Goal: Task Accomplishment & Management: Complete application form

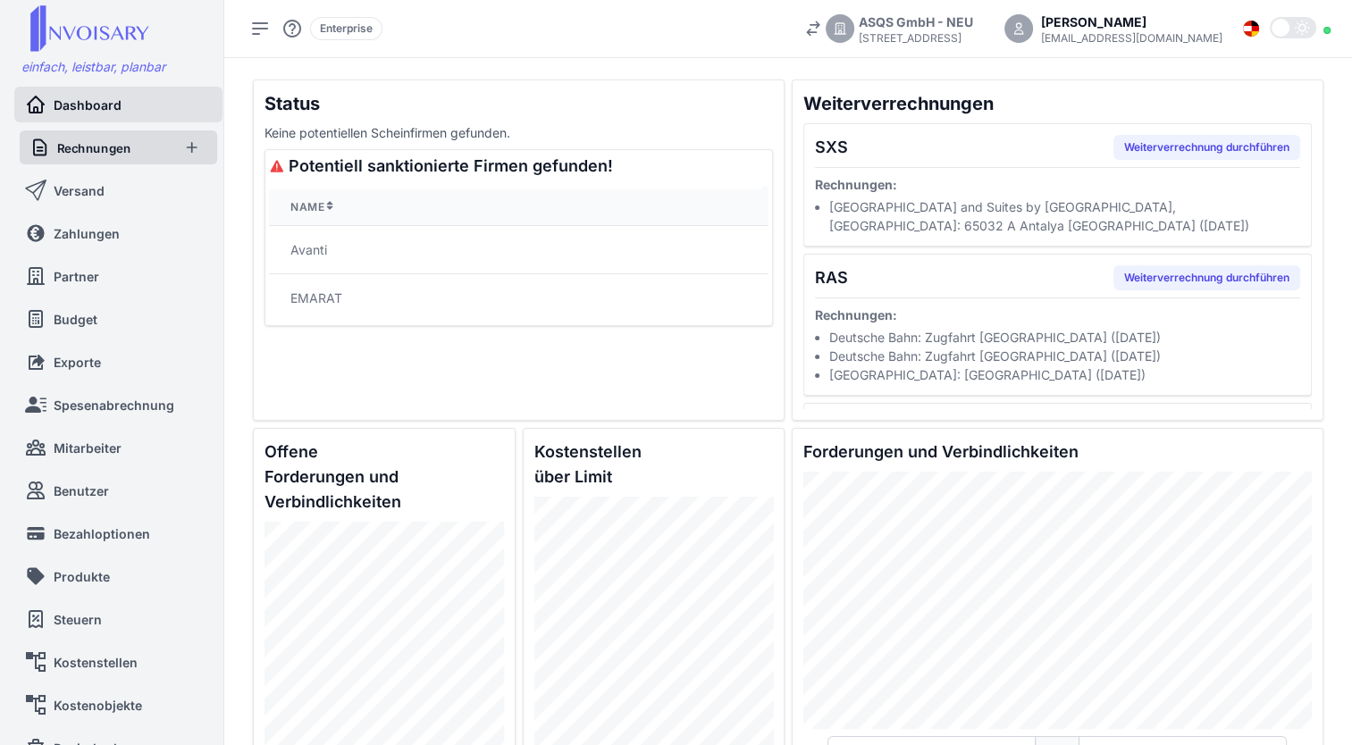
click at [107, 131] on link "Rechnungen" at bounding box center [99, 147] width 141 height 34
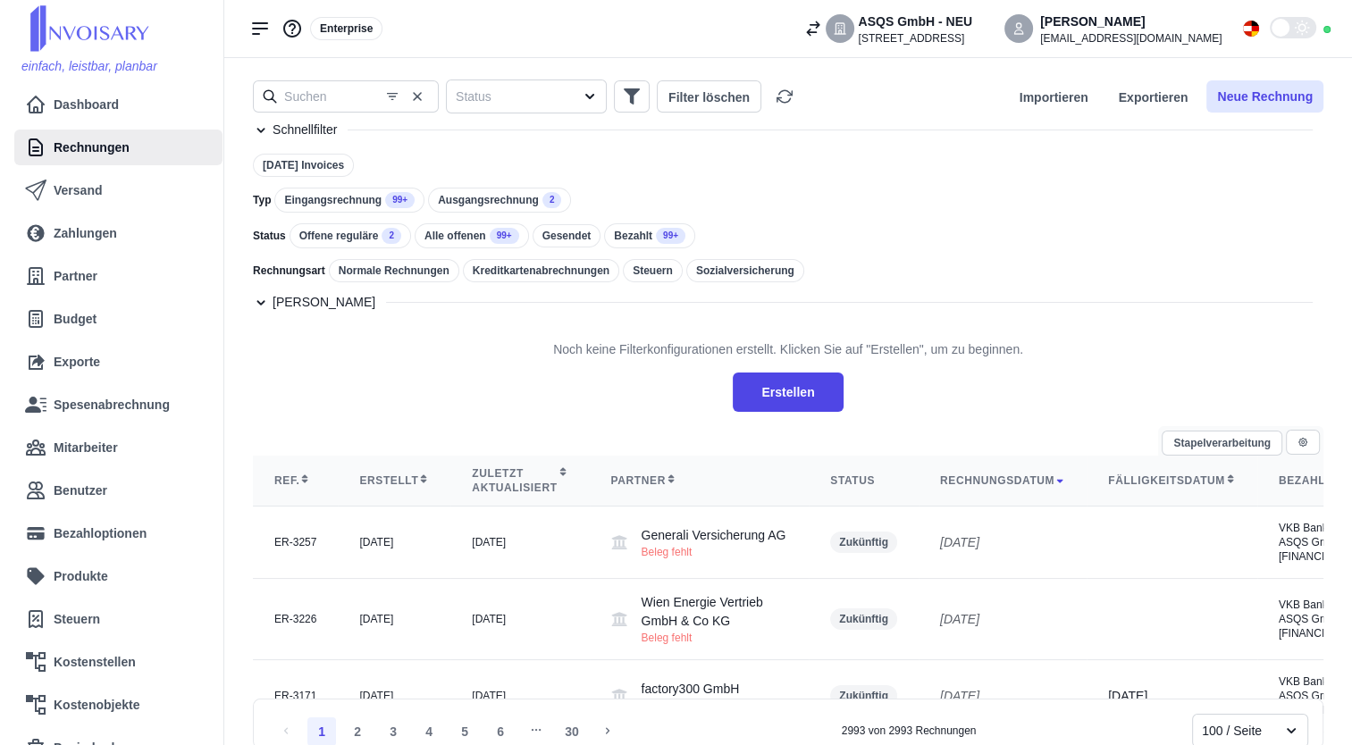
click at [1237, 95] on button "Neue Rechnung" at bounding box center [1264, 96] width 117 height 32
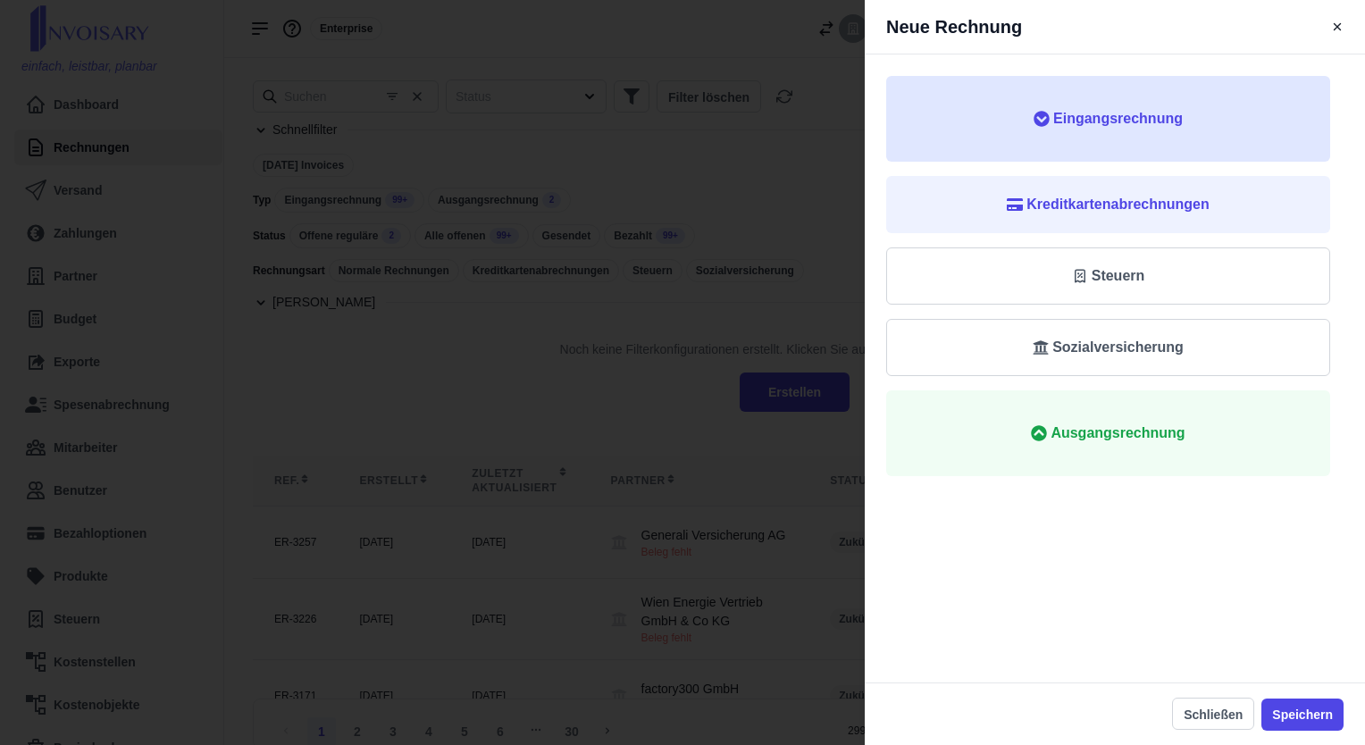
click at [1213, 120] on span "Eingangsrechnung" at bounding box center [1108, 118] width 387 height 21
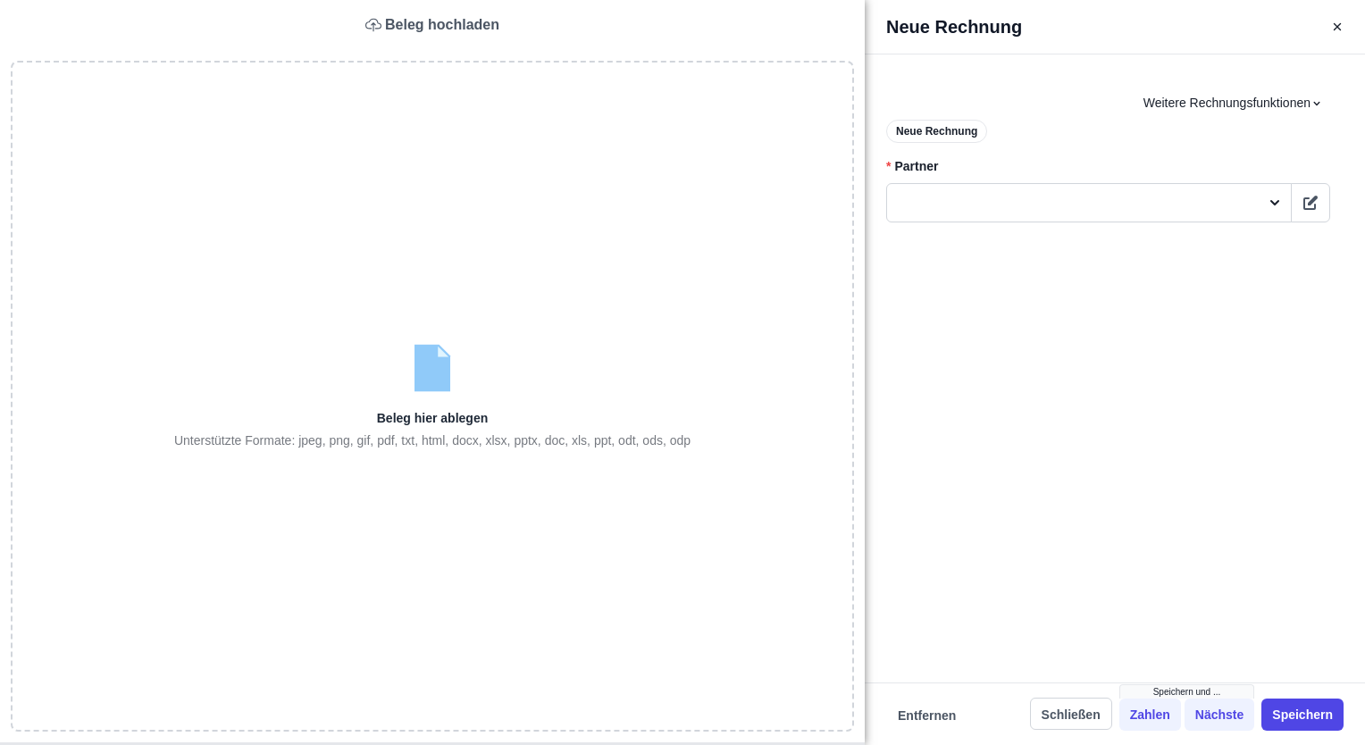
click at [733, 445] on input "file" at bounding box center [433, 398] width 840 height 671
type input "C:\fakepath\Invoice-1AB5DFC3-32299 (1).pdf"
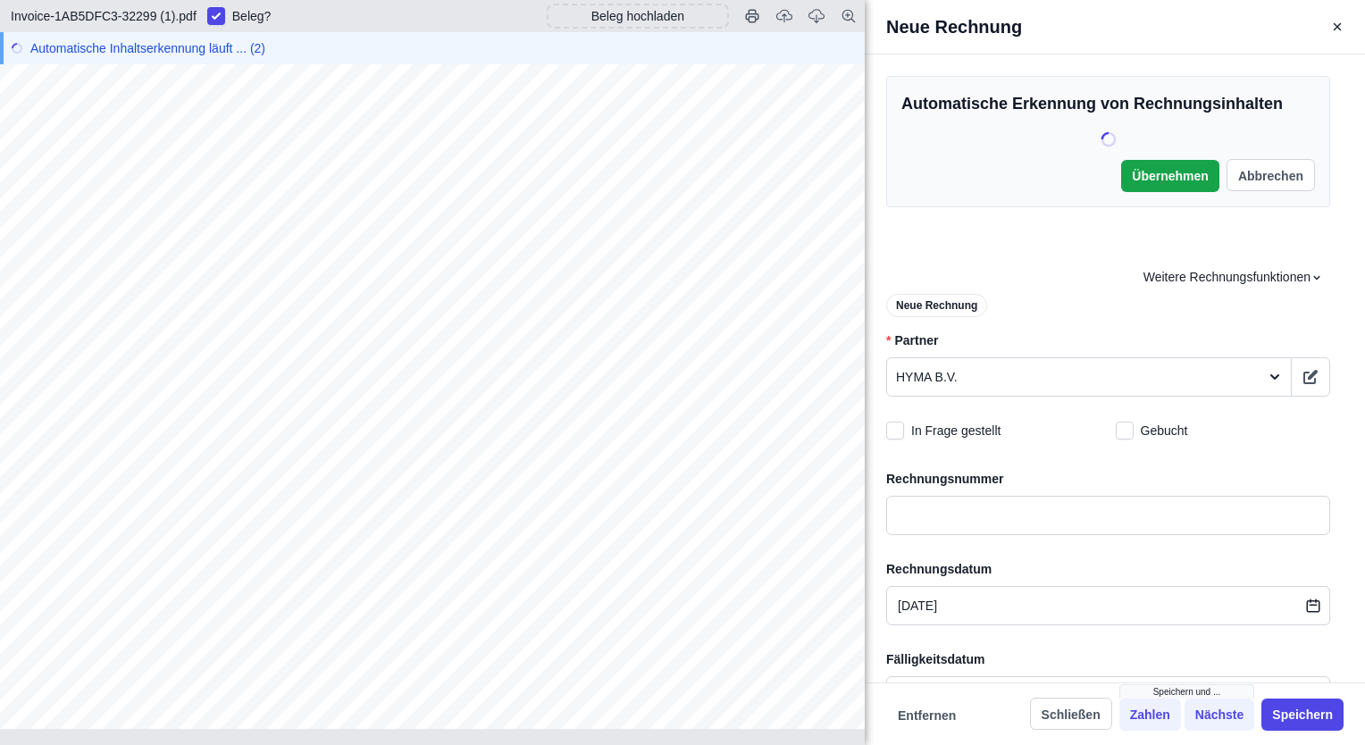
click at [222, 164] on span "1AB5DFC3" at bounding box center [205, 170] width 66 height 13
click at [222, 163] on div "Seite 1 von 1 Rechnung Rechnungsnummer 1AB5DFC3   32299 Ausstellungsdatum [DATE…" at bounding box center [432, 623] width 865 height 1119
click at [222, 164] on span "1AB5DFC3" at bounding box center [205, 170] width 66 height 13
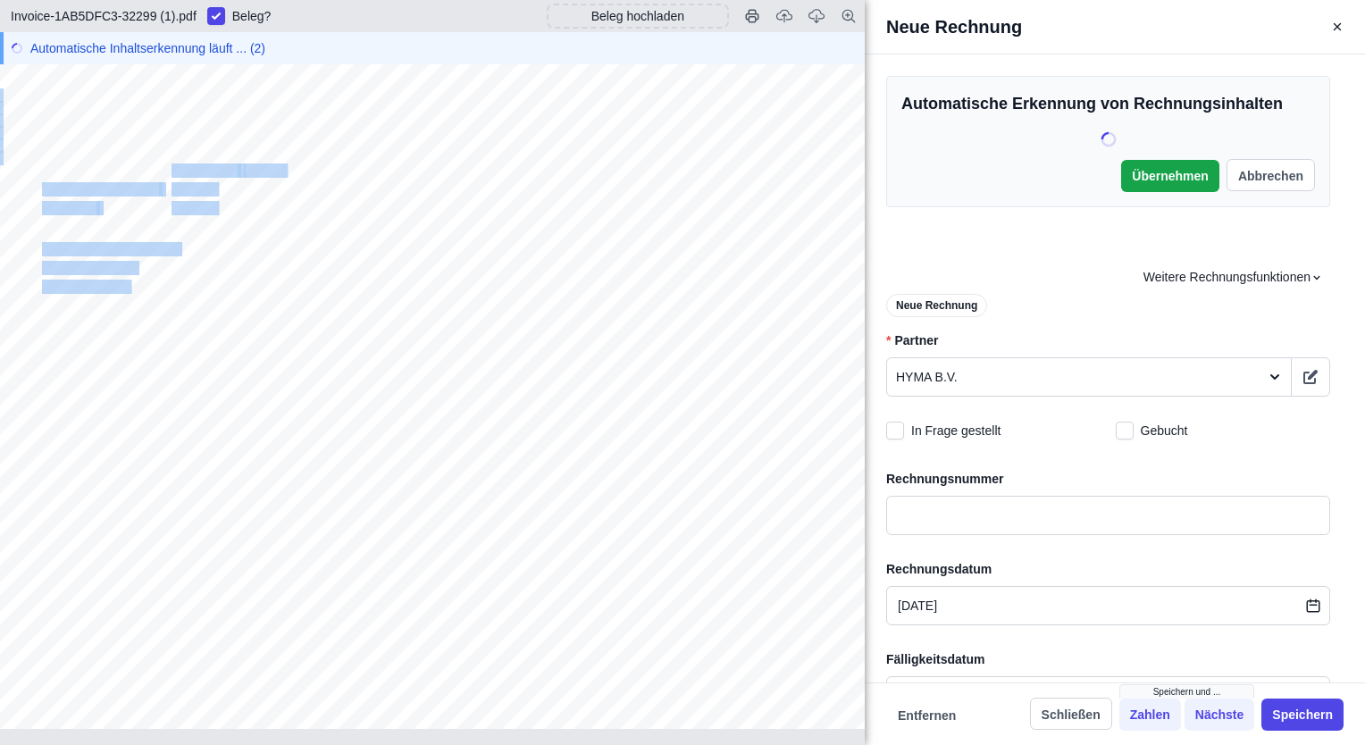
click at [222, 163] on div "Seite 1 von 1 Rechnung Rechnungsnummer 1AB5DFC3   32299 Ausstellungsdatum [DATE…" at bounding box center [432, 623] width 865 height 1119
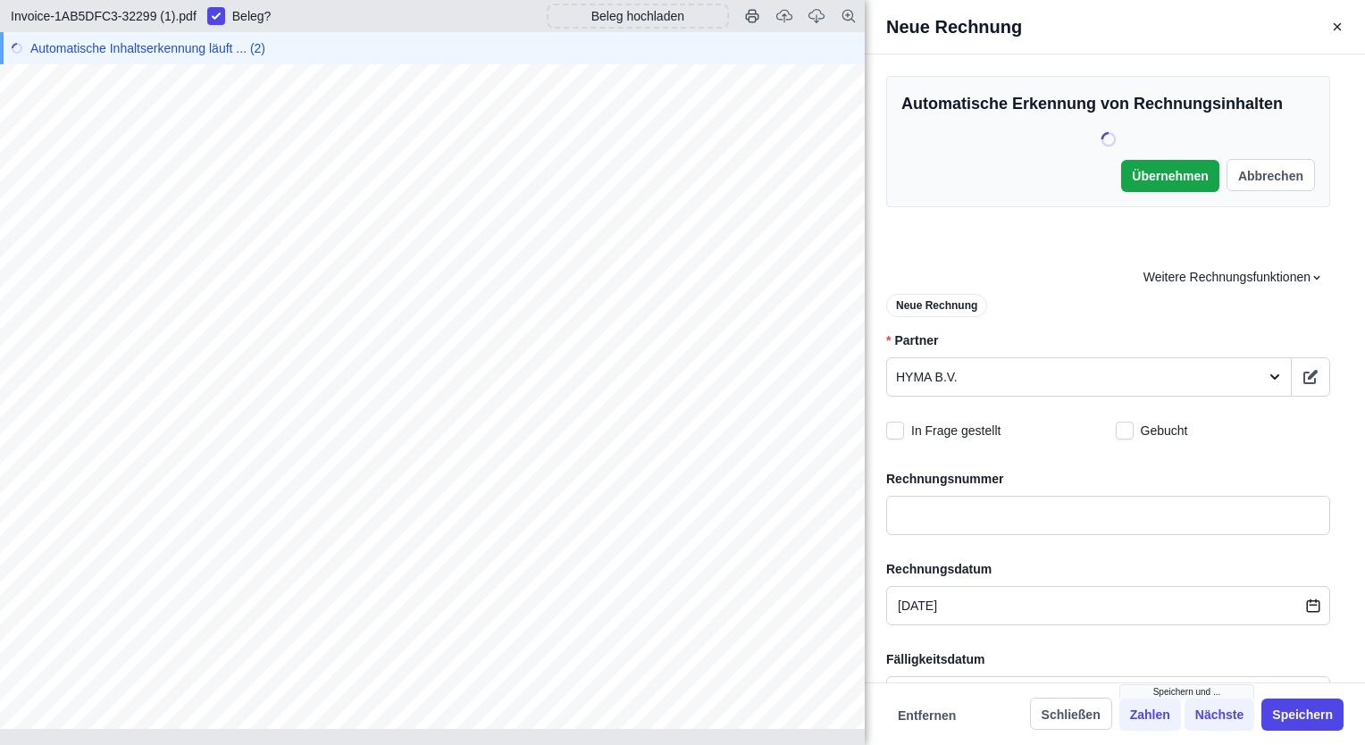
click at [222, 163] on div "Seite 1 von 1 Rechnung Rechnungsnummer 1AB5DFC3   32299 Ausstellungsdatum [DATE…" at bounding box center [432, 623] width 865 height 1119
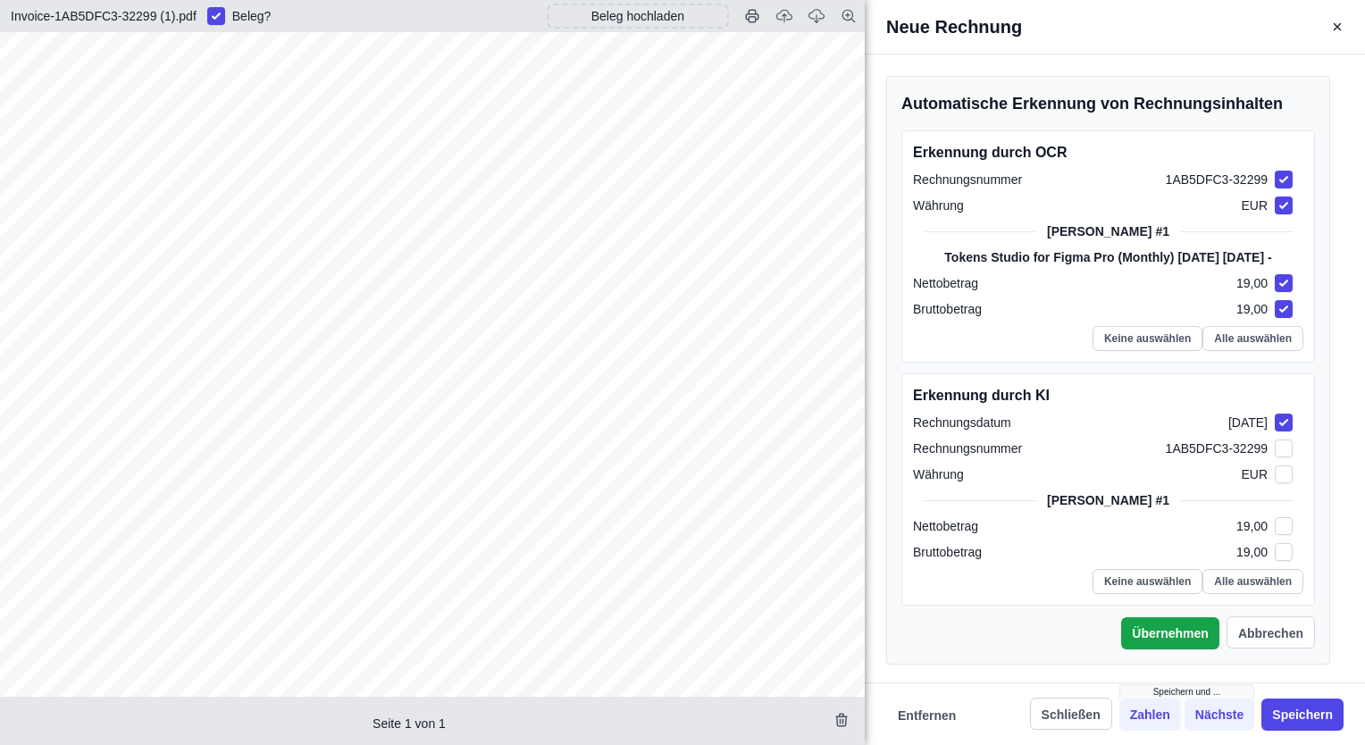
checkbox input "true"
checkbox input "false"
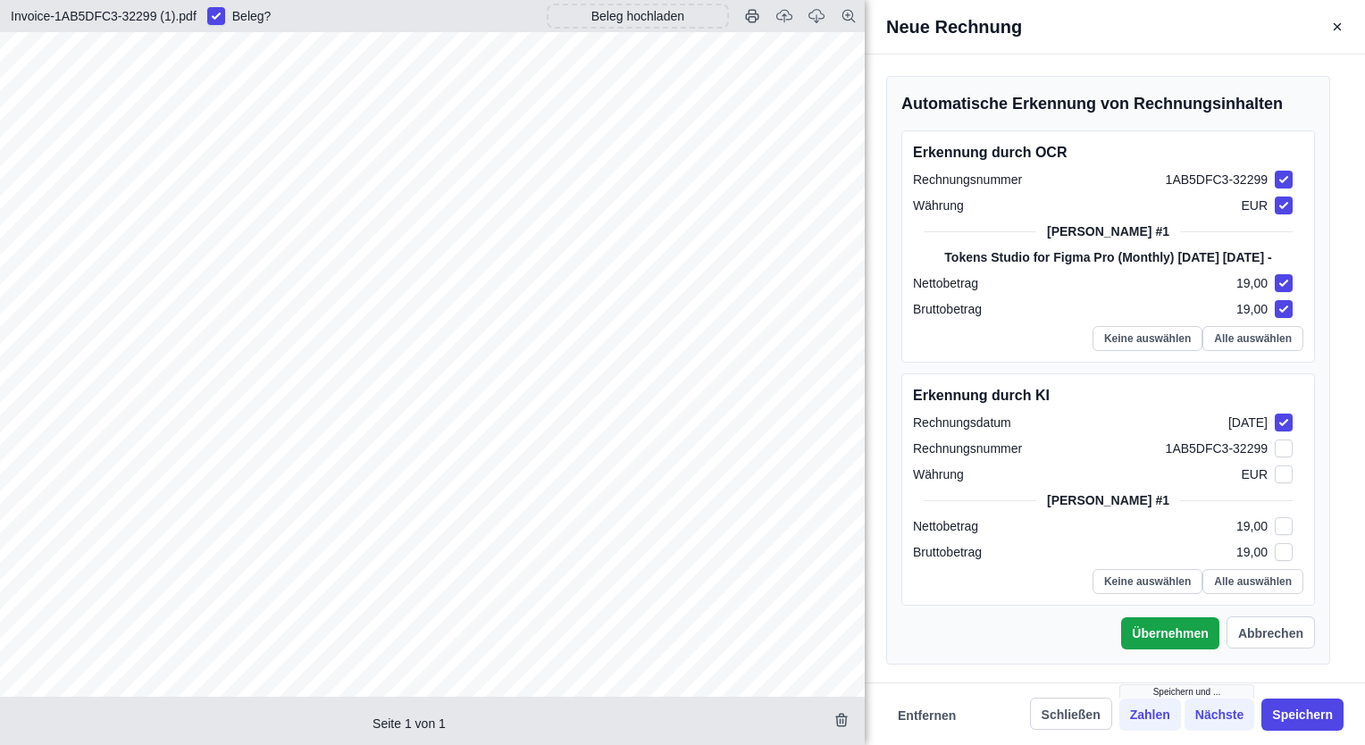
checkbox input "false"
drag, startPoint x: 280, startPoint y: 136, endPoint x: 205, endPoint y: 141, distance: 75.2
click at [205, 141] on div "Seite 1 von 1 Rechnung Rechnungsnummer 1AB5DFC3   32299 Ausstellungsdatum [DATE…" at bounding box center [432, 591] width 865 height 1119
click at [205, 141] on span "1AB5DFC3" at bounding box center [205, 138] width 66 height 13
click at [288, 139] on div "Seite 1 von 1 Rechnung Rechnungsnummer 1AB5DFC3   32299 Ausstellungsdatum [DATE…" at bounding box center [432, 591] width 865 height 1119
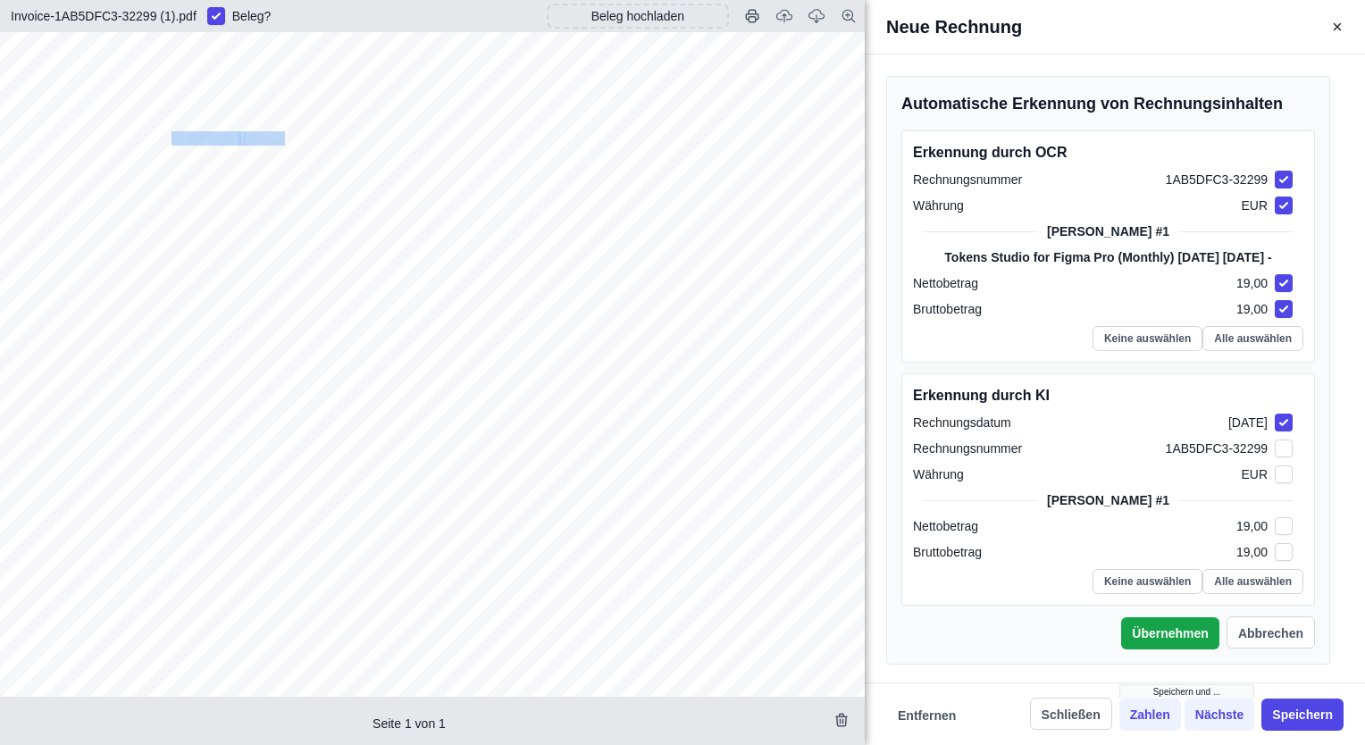
drag, startPoint x: 281, startPoint y: 135, endPoint x: 173, endPoint y: 138, distance: 108.1
click at [173, 138] on div "Seite 1 von 1 Rechnung Rechnungsnummer 1AB5DFC3   32299 Ausstellungsdatum [DATE…" at bounding box center [432, 591] width 865 height 1119
copy div "1AB5DFC3   32299"
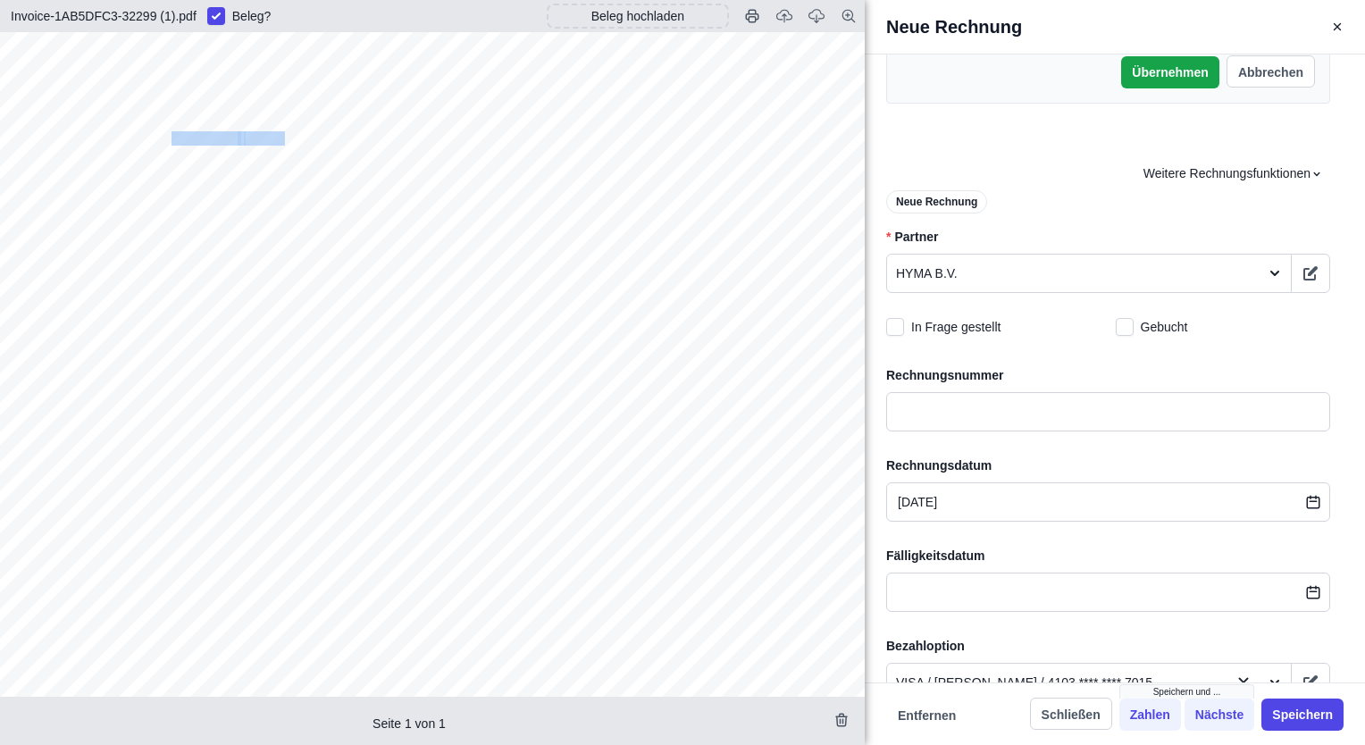
scroll to position [602, 0]
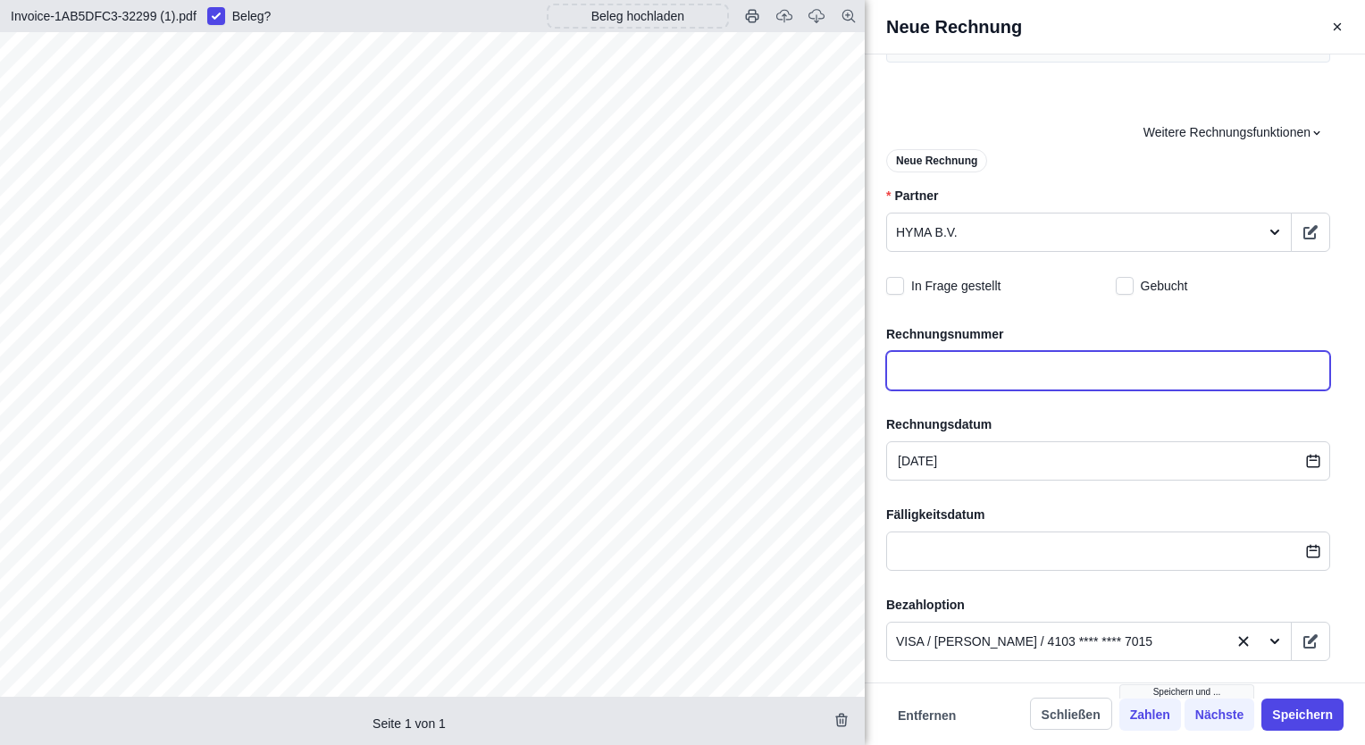
click at [1032, 376] on input "text" at bounding box center [1108, 370] width 444 height 39
paste input "1AB5DFC332299"
type input "1AB5DFC332299"
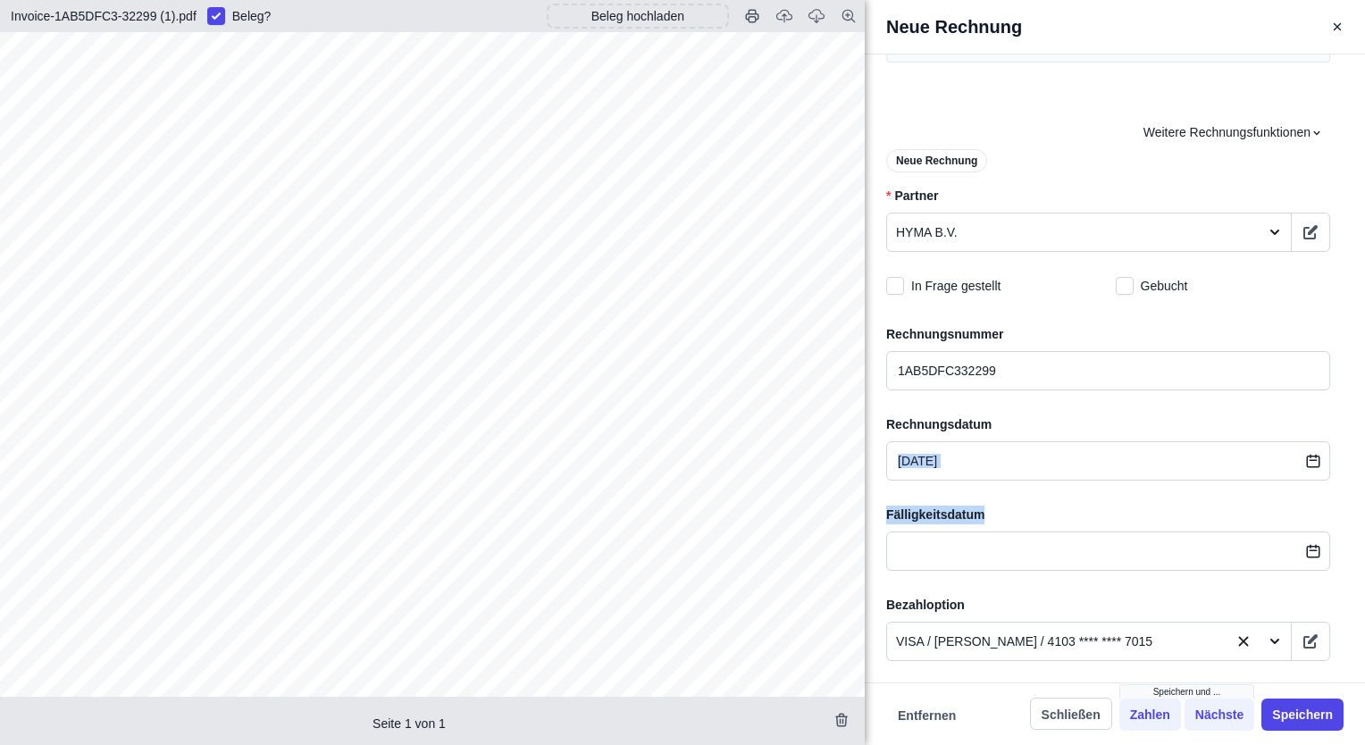
drag, startPoint x: 1018, startPoint y: 479, endPoint x: 1018, endPoint y: 461, distance: 17.9
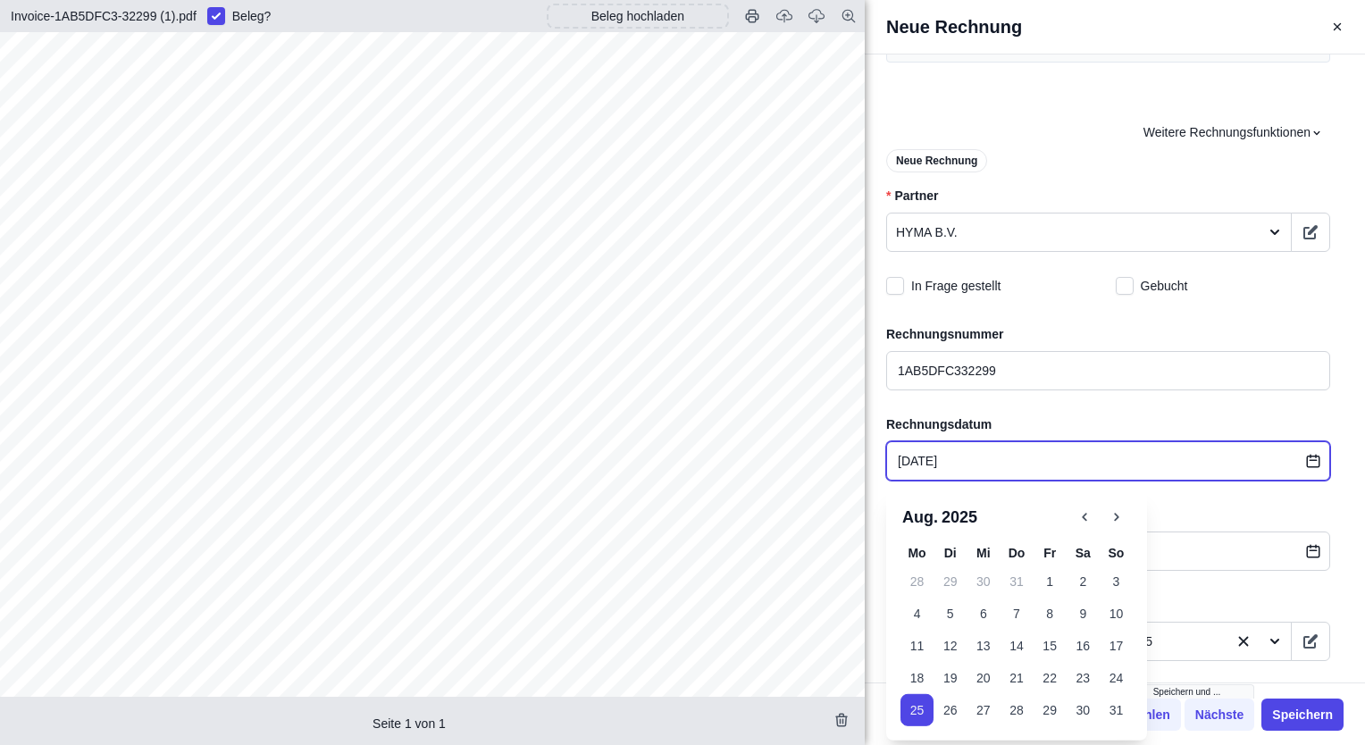
click at [1018, 461] on input "[DATE]" at bounding box center [1108, 460] width 444 height 39
click at [1047, 674] on button "22" at bounding box center [1050, 678] width 33 height 32
type input "[DATE]"
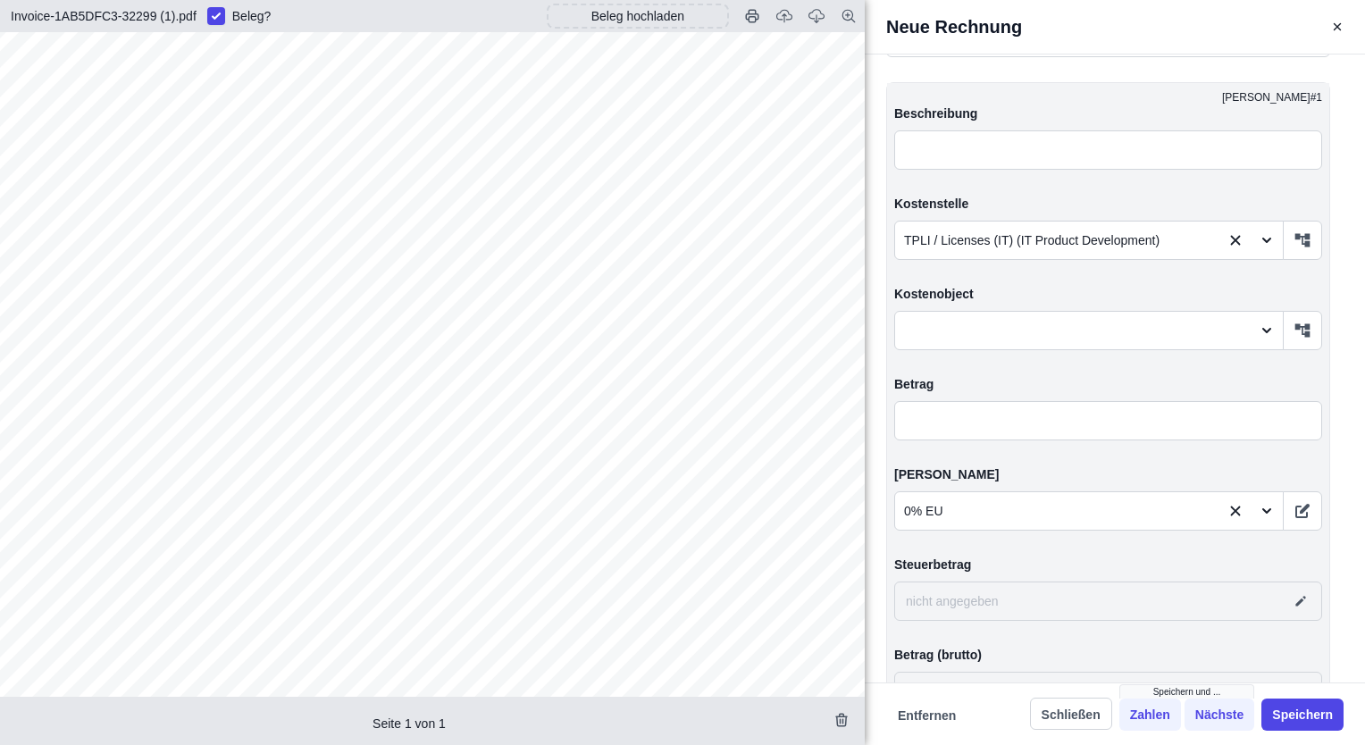
scroll to position [368, 0]
click at [940, 416] on input "text" at bounding box center [1108, 420] width 428 height 39
type input "1,00"
type input "0,00"
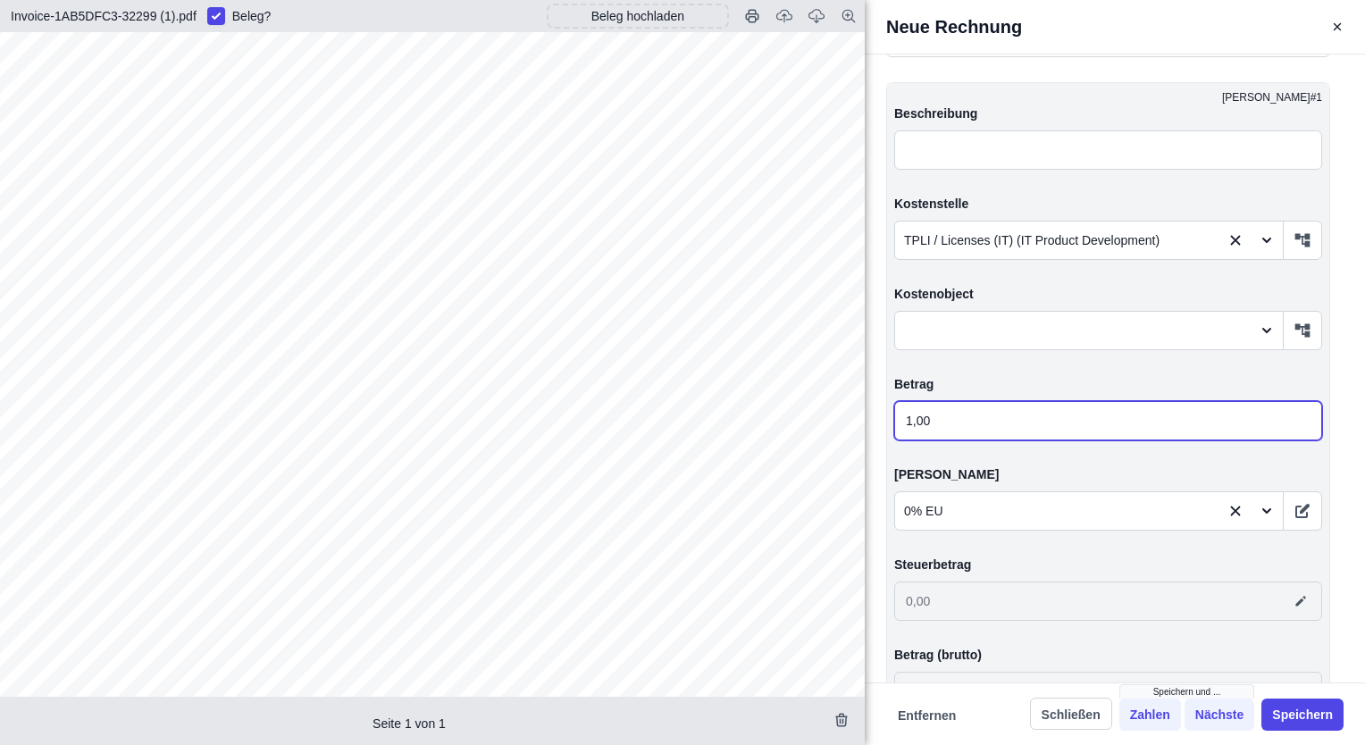
type input "19,00"
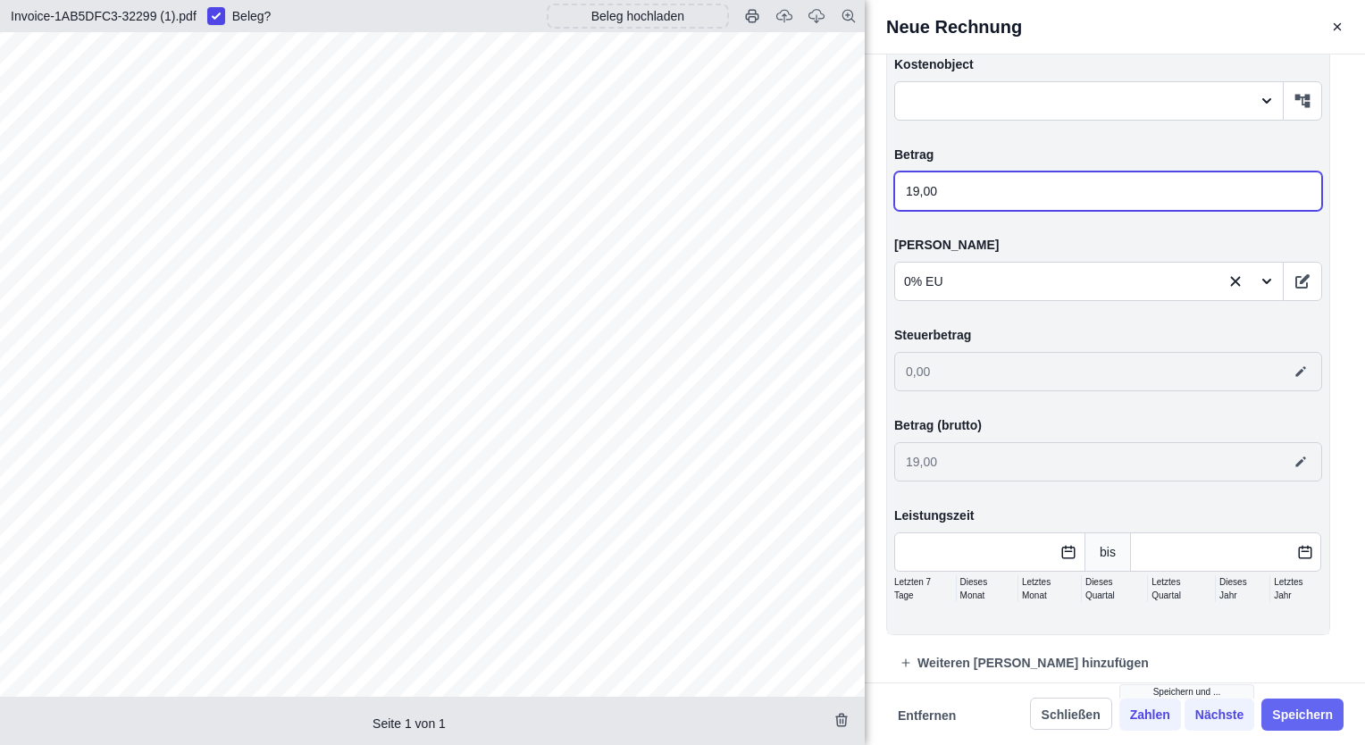
type input "19,00"
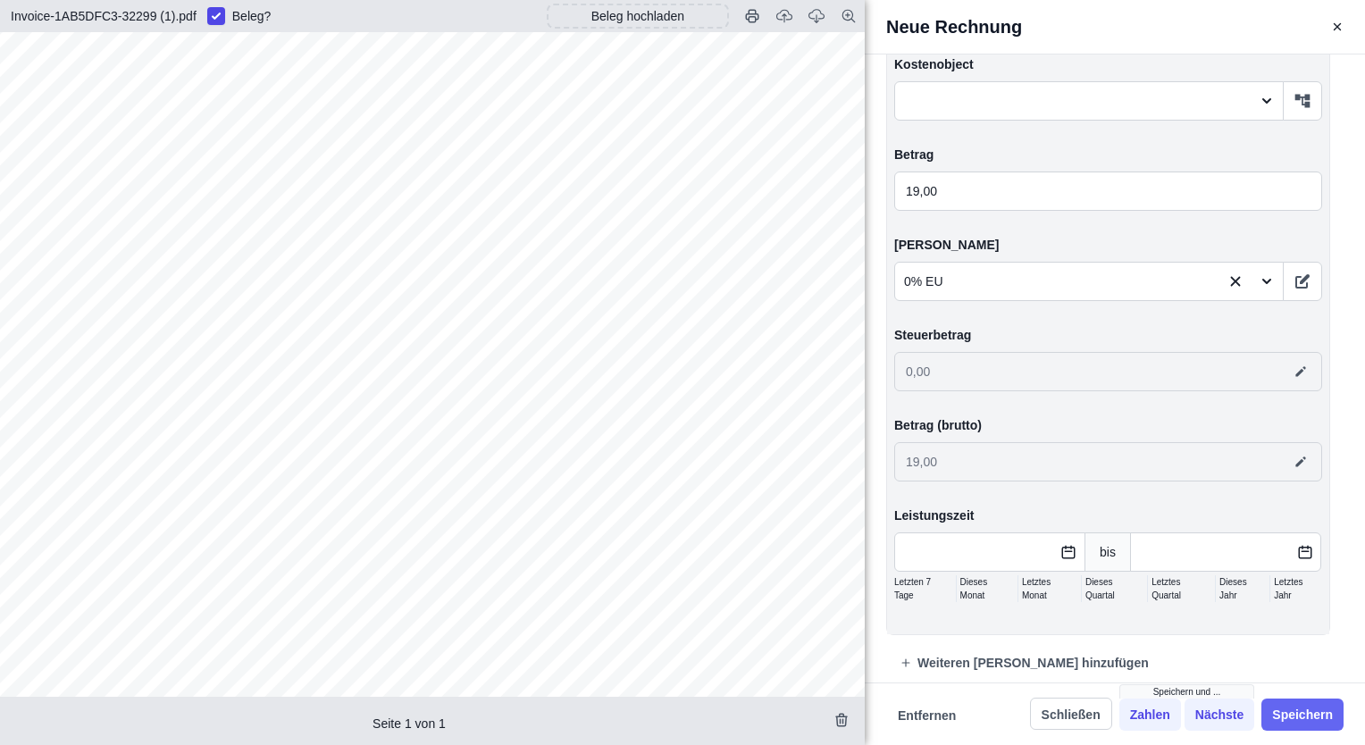
click at [1304, 721] on button "Speichern" at bounding box center [1302, 715] width 82 height 32
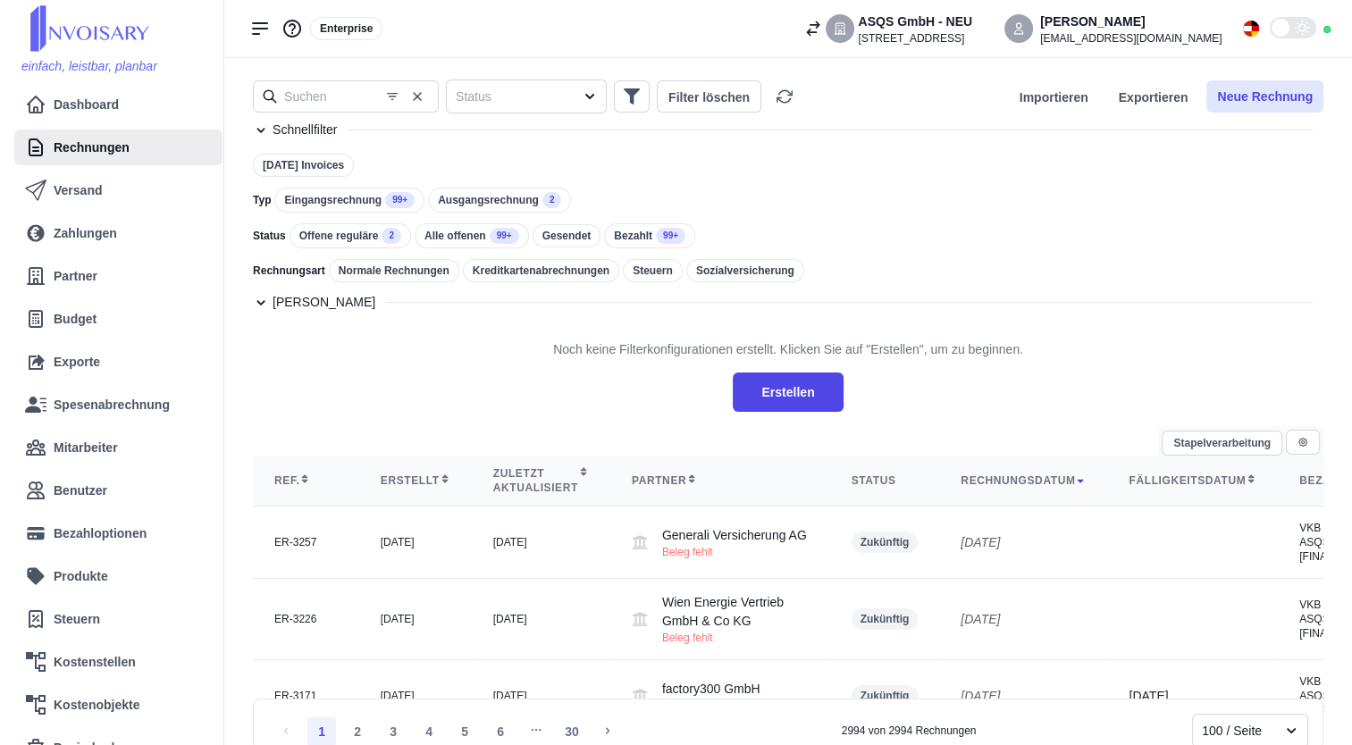
click at [1272, 102] on button "Neue Rechnung" at bounding box center [1264, 96] width 117 height 32
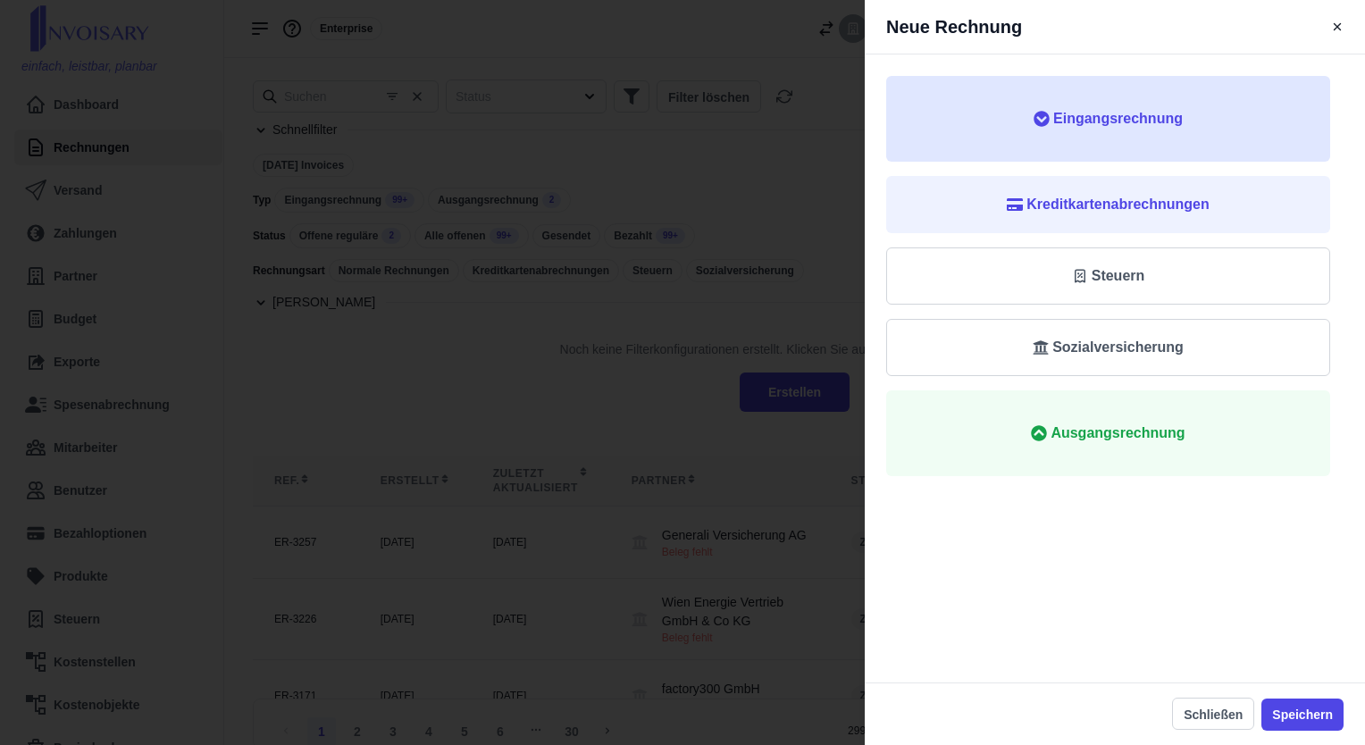
click at [1183, 117] on span "Eingangsrechnung" at bounding box center [1108, 118] width 387 height 21
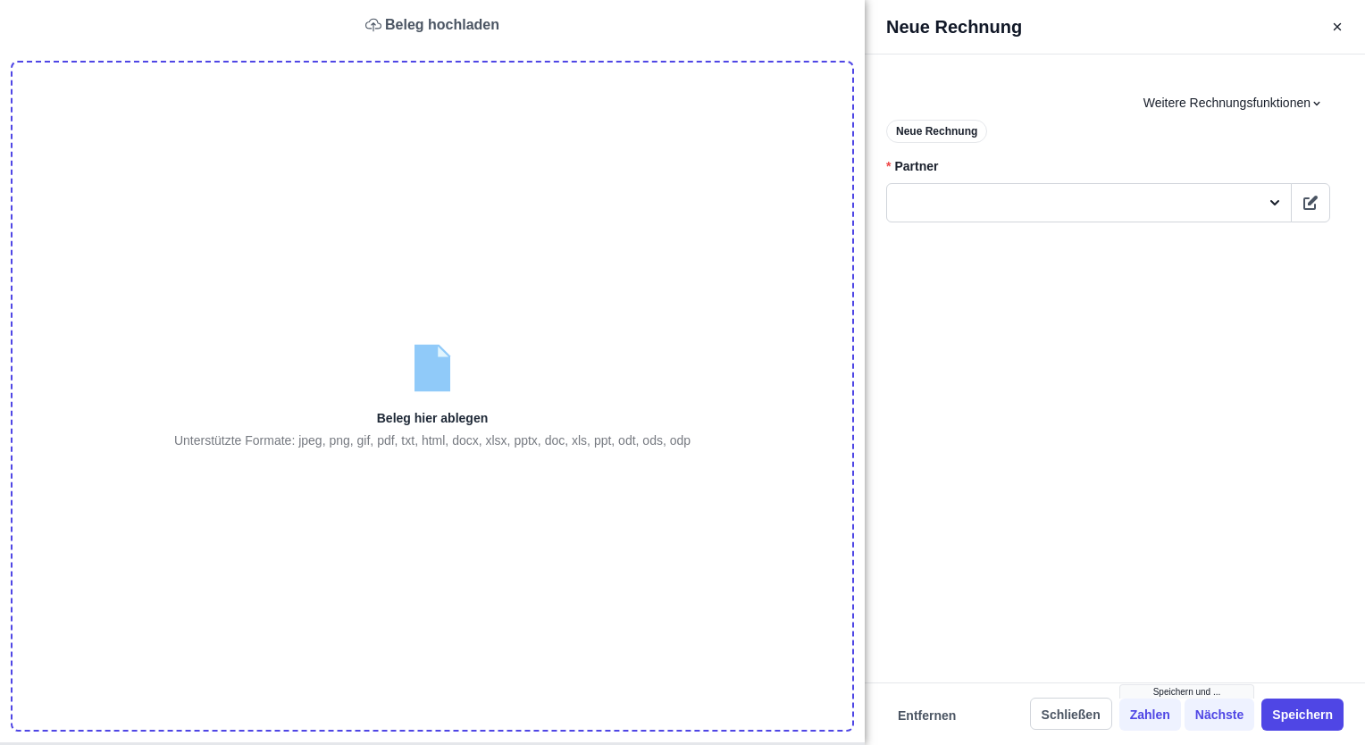
type input "C:\fakepath\StayFolio_Hilton Garden Inn - [US_STATE][GEOGRAPHIC_DATA] North_1 (…"
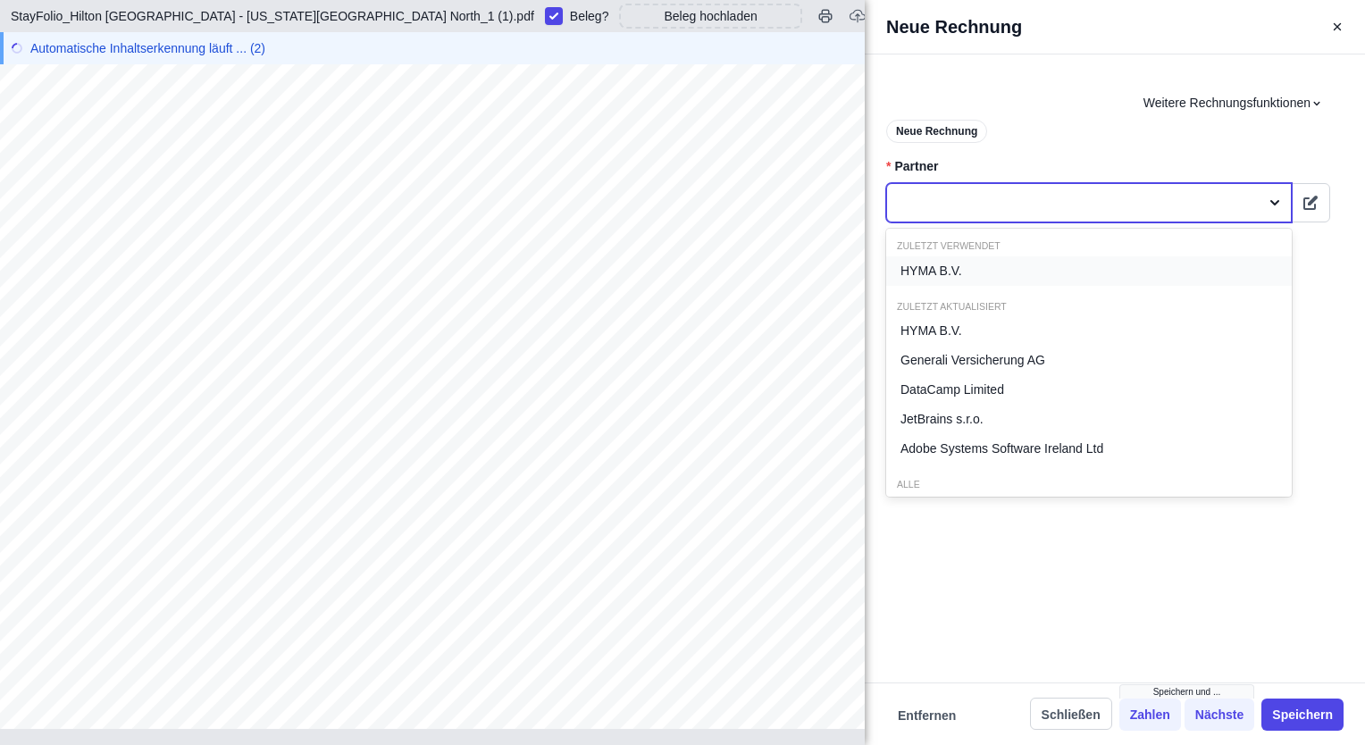
click at [931, 206] on div at bounding box center [1073, 203] width 354 height 22
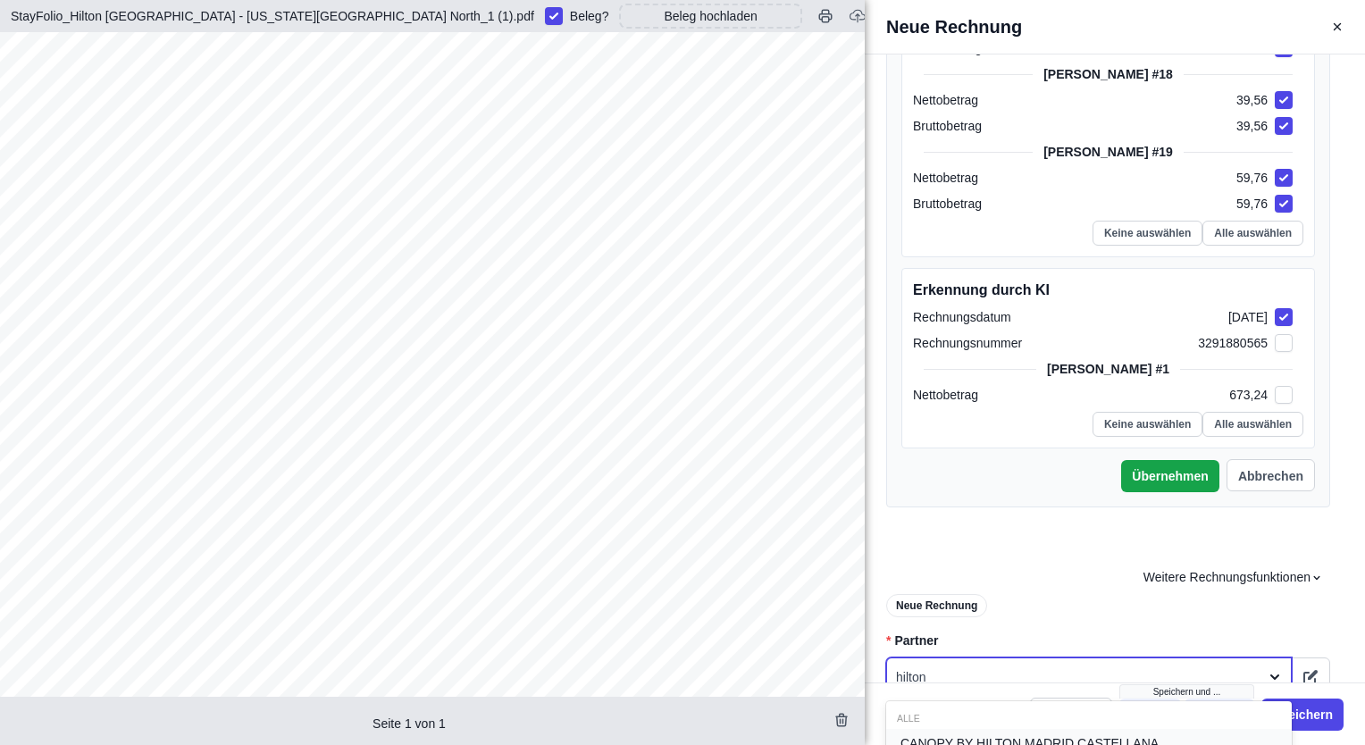
scroll to position [2441, 0]
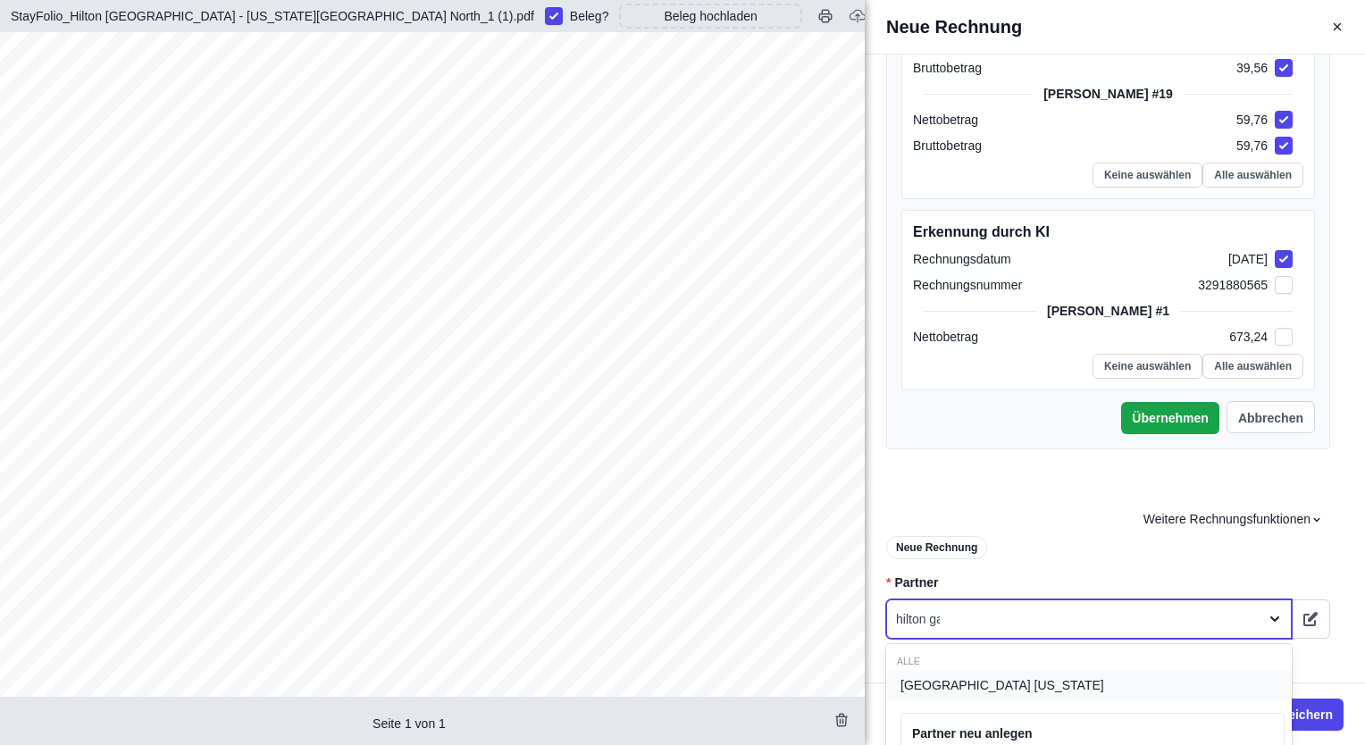
type input "[PERSON_NAME]"
click at [1034, 681] on span "[GEOGRAPHIC_DATA] [US_STATE]" at bounding box center [1002, 685] width 204 height 19
type input "HiltonGarden Inn"
type input "[GEOGRAPHIC_DATA] [US_STATE][GEOGRAPHIC_DATA]-[STREET_ADDRESS][US_STATE]"
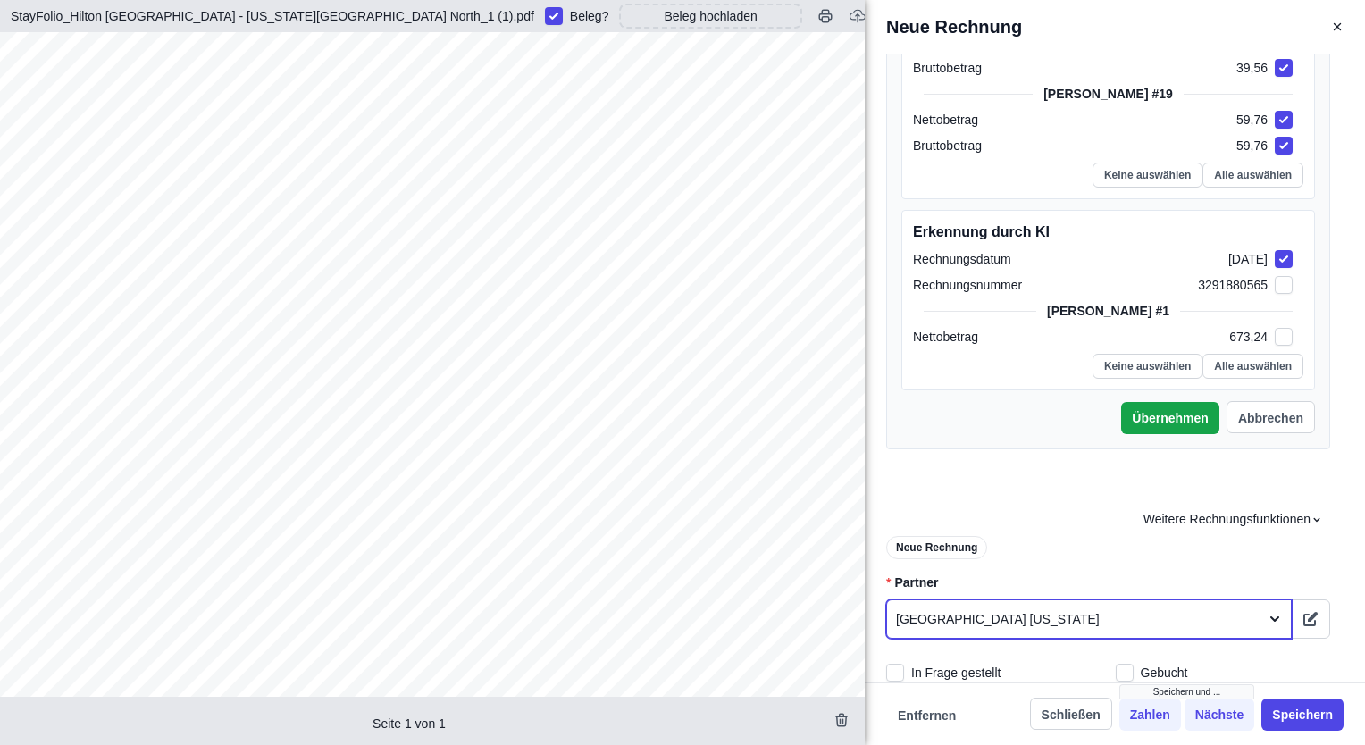
type input "HiltonGarden Inn"
type input "[GEOGRAPHIC_DATA] [US_STATE][GEOGRAPHIC_DATA]-[STREET_ADDRESS][US_STATE]"
type input "HiltonGarden Inn"
type input "[GEOGRAPHIC_DATA] [US_STATE][GEOGRAPHIC_DATA]-[STREET_ADDRESS][US_STATE]"
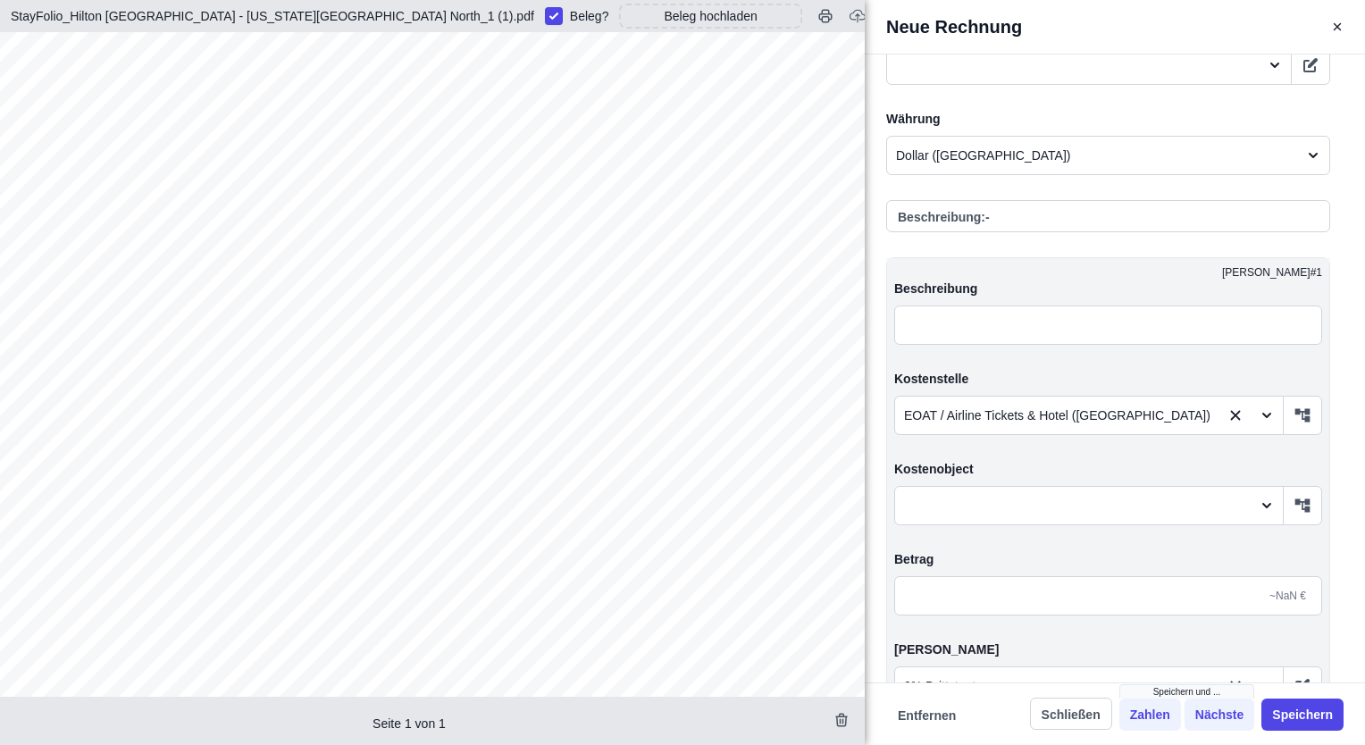
scroll to position [3461, 0]
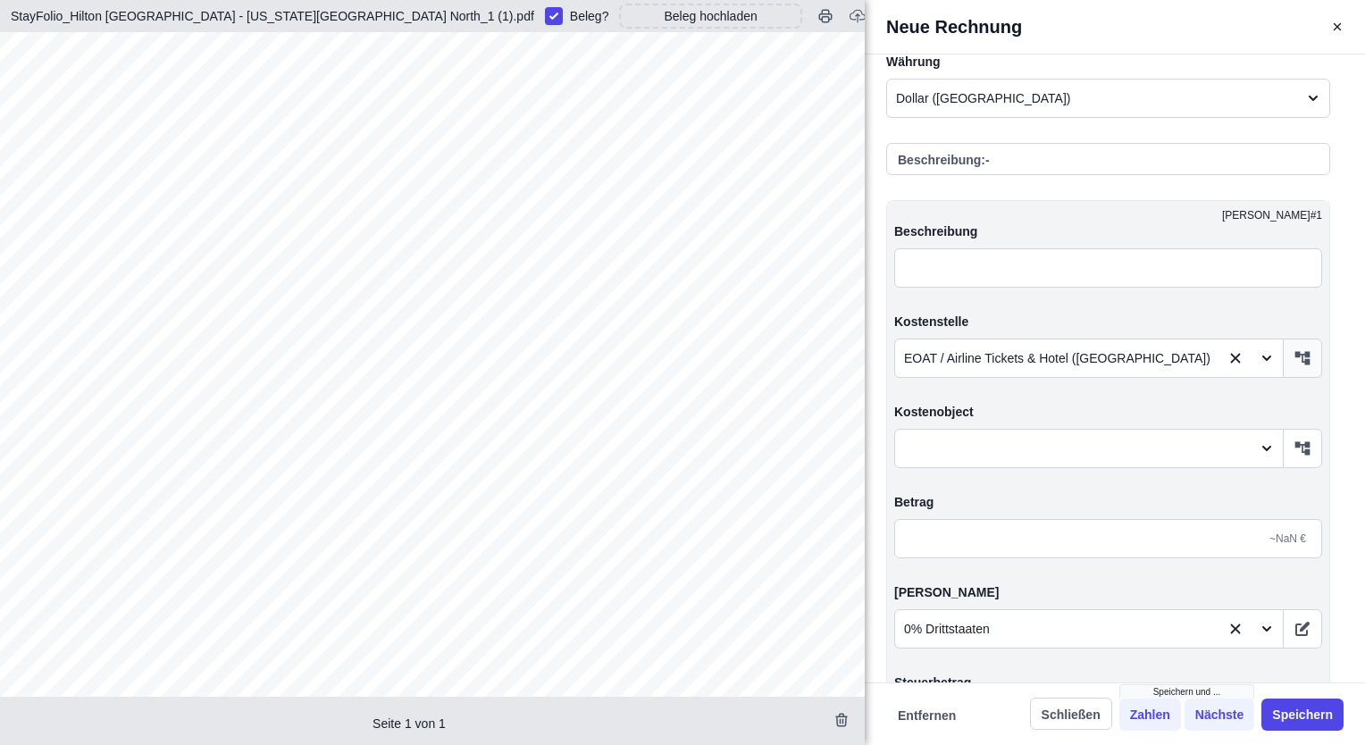
type input "HiltonGarden Inn"
type input "[GEOGRAPHIC_DATA] [US_STATE][GEOGRAPHIC_DATA]-[STREET_ADDRESS][US_STATE]"
click at [1290, 365] on button "button" at bounding box center [1302, 358] width 39 height 39
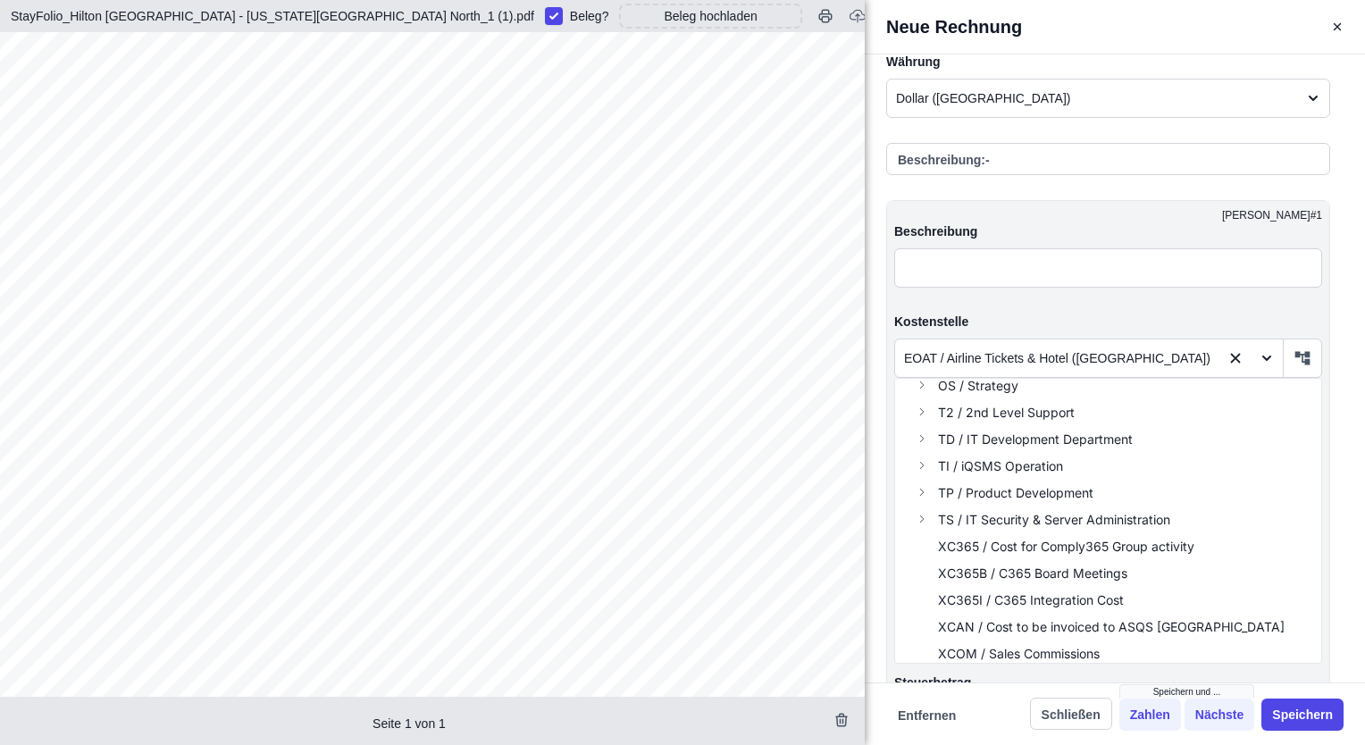
scroll to position [440, 0]
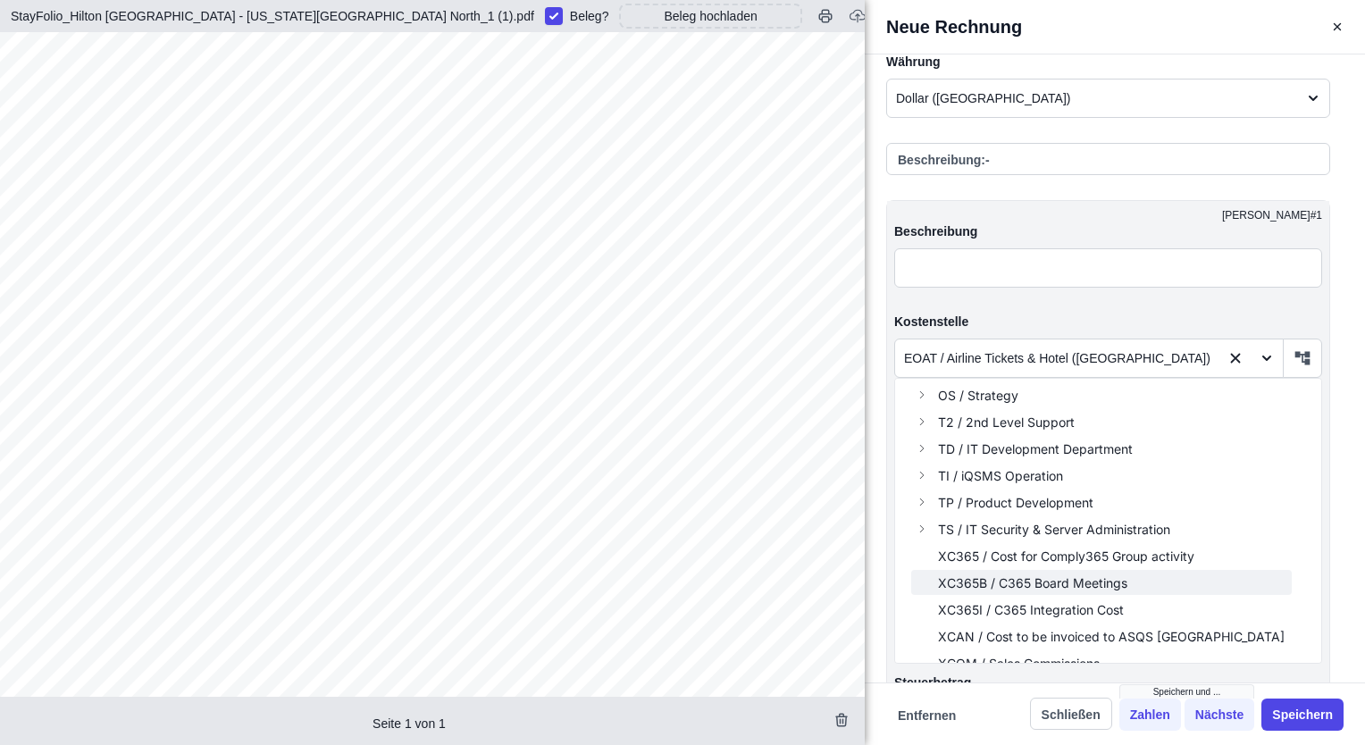
click at [1115, 590] on button "XC365B / C365 Board Meetings" at bounding box center [1101, 582] width 381 height 25
type input "HiltonGarden Inn"
type input "[GEOGRAPHIC_DATA] [US_STATE][GEOGRAPHIC_DATA]-[STREET_ADDRESS][US_STATE]"
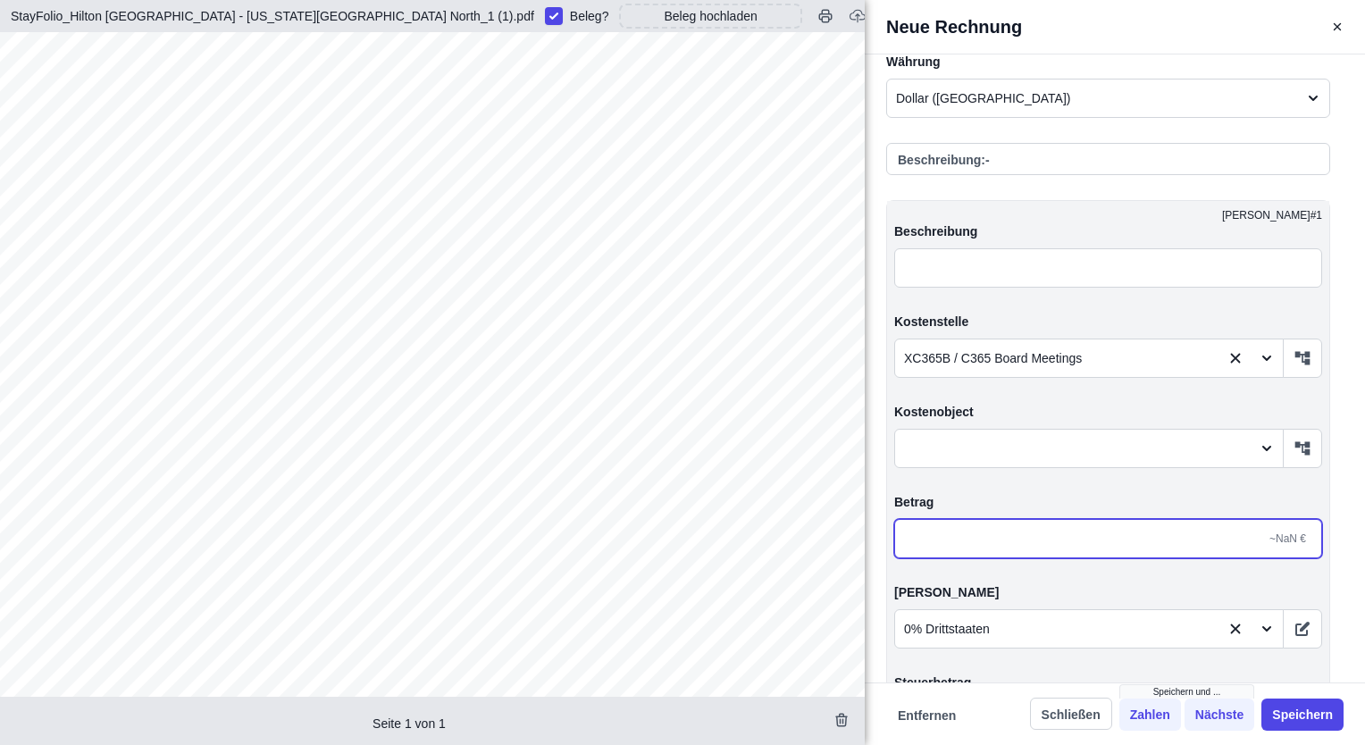
click at [1018, 538] on input "text" at bounding box center [1108, 538] width 428 height 39
type input "7,00"
type input "HiltonGarden Inn"
type input "[GEOGRAPHIC_DATA] [US_STATE][GEOGRAPHIC_DATA]-[STREET_ADDRESS][US_STATE]"
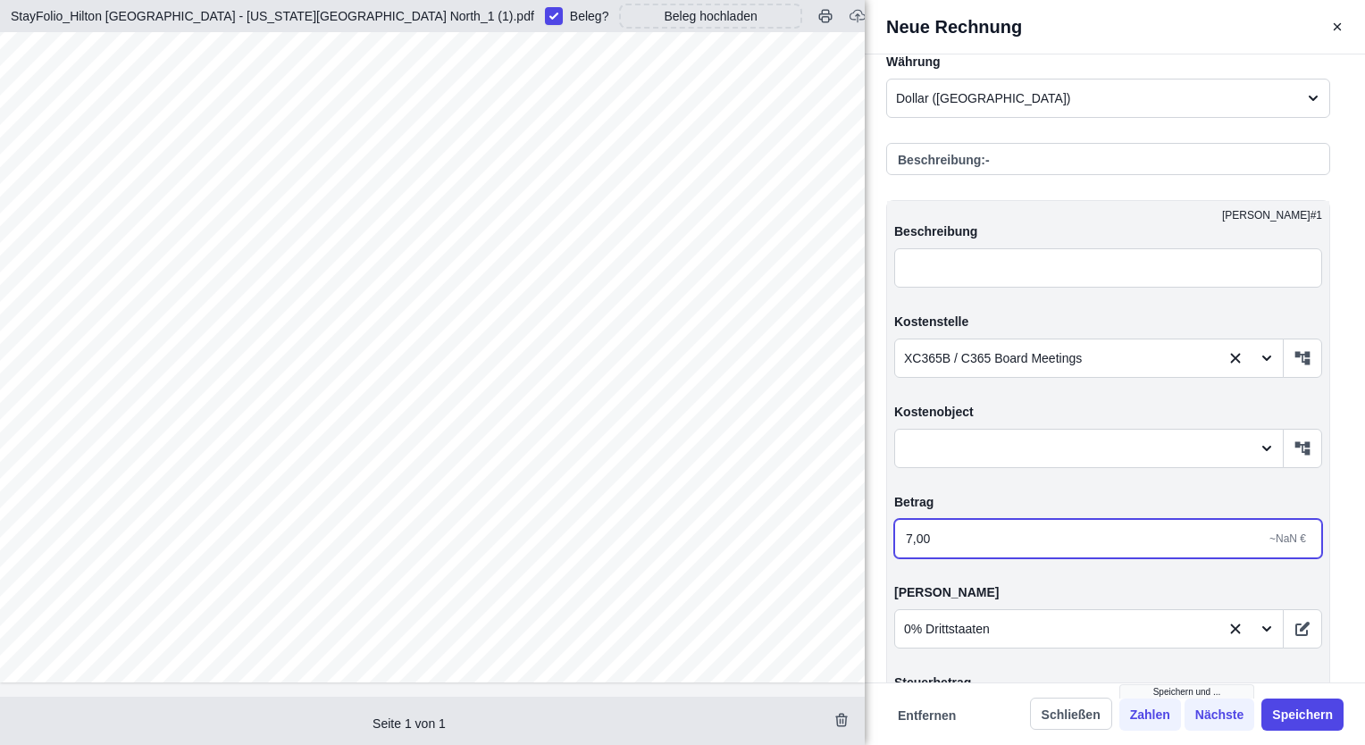
type input "7,00"
type input "0,00"
type input "HiltonGarden Inn"
type input "[GEOGRAPHIC_DATA] [US_STATE][GEOGRAPHIC_DATA]-[STREET_ADDRESS][US_STATE]"
type input "78,00"
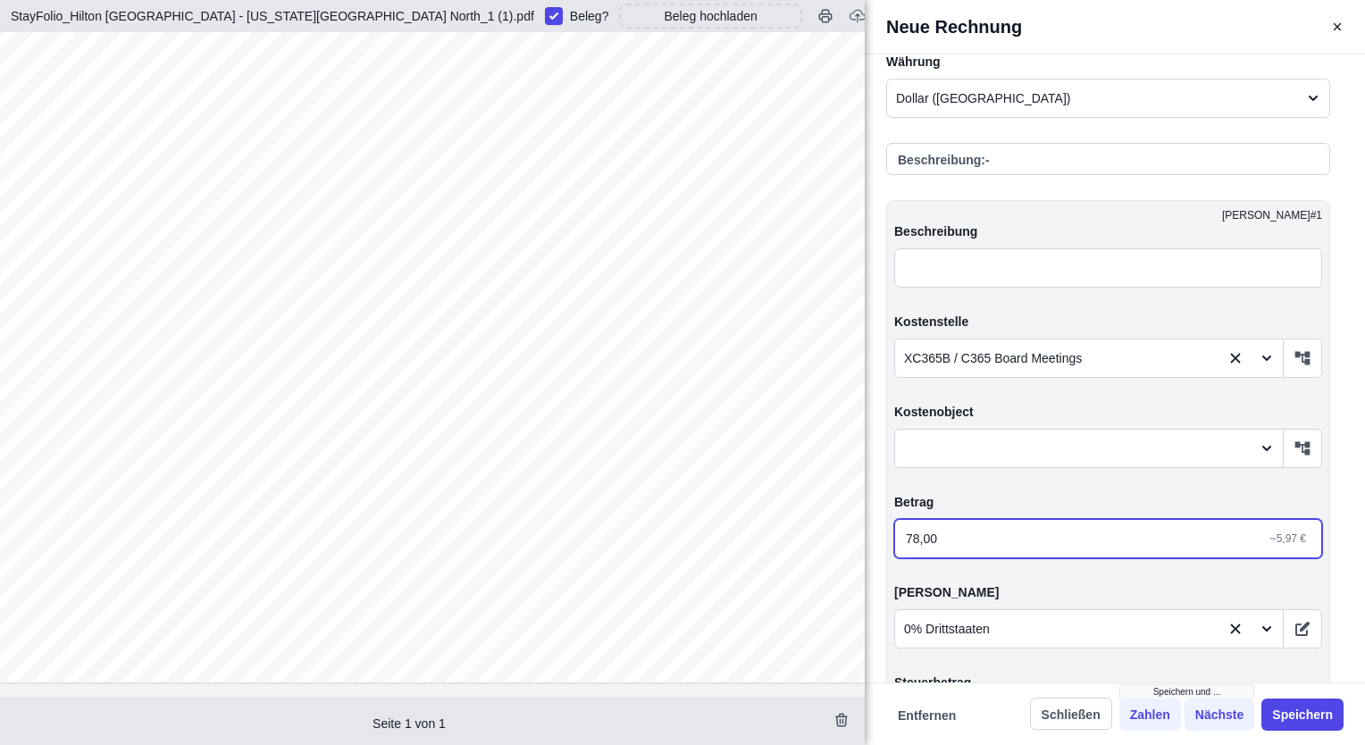
type input "HiltonGarden Inn"
type input "[GEOGRAPHIC_DATA] [US_STATE][GEOGRAPHIC_DATA]-[STREET_ADDRESS][US_STATE]"
type input "78,00"
type input "HiltonGarden Inn"
type input "[GEOGRAPHIC_DATA] [US_STATE][GEOGRAPHIC_DATA]-[STREET_ADDRESS][US_STATE]"
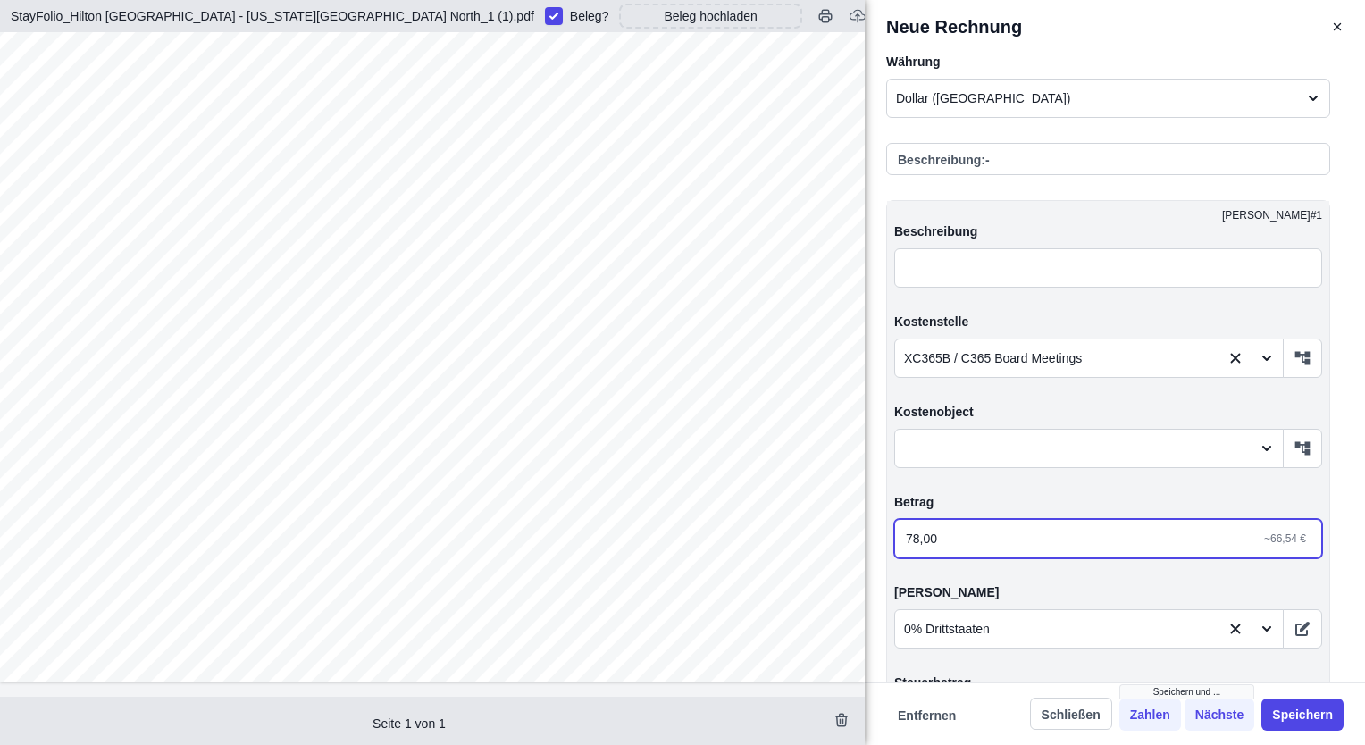
type input "783,00"
type input "HiltonGarden Inn"
type input "[GEOGRAPHIC_DATA] [US_STATE][GEOGRAPHIC_DATA]-[STREET_ADDRESS][US_STATE]"
type input "783,00"
type input "HiltonGarden Inn"
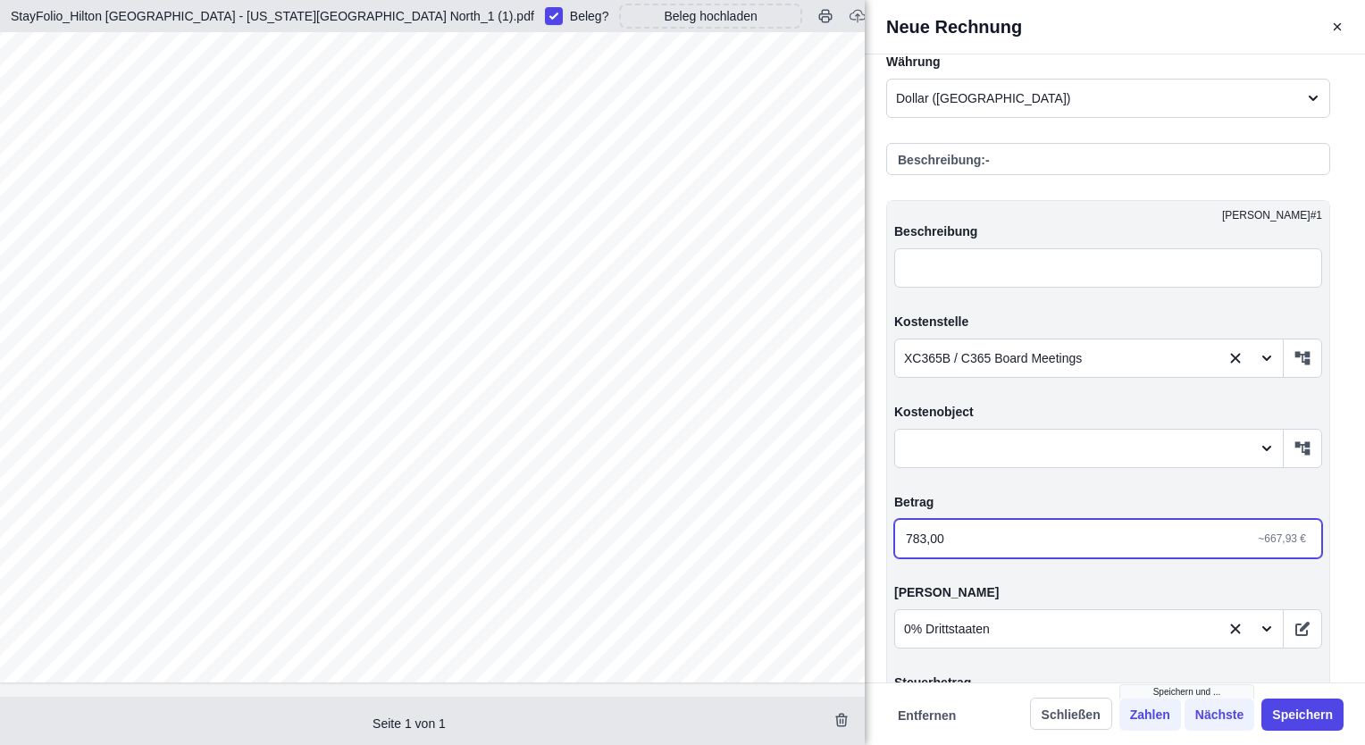
type input "[GEOGRAPHIC_DATA] [US_STATE][GEOGRAPHIC_DATA]-[STREET_ADDRESS][US_STATE]"
type input "783,06"
type input "HiltonGarden Inn"
type input "[GEOGRAPHIC_DATA] [US_STATE][GEOGRAPHIC_DATA]-[STREET_ADDRESS][US_STATE]"
type input "783,06"
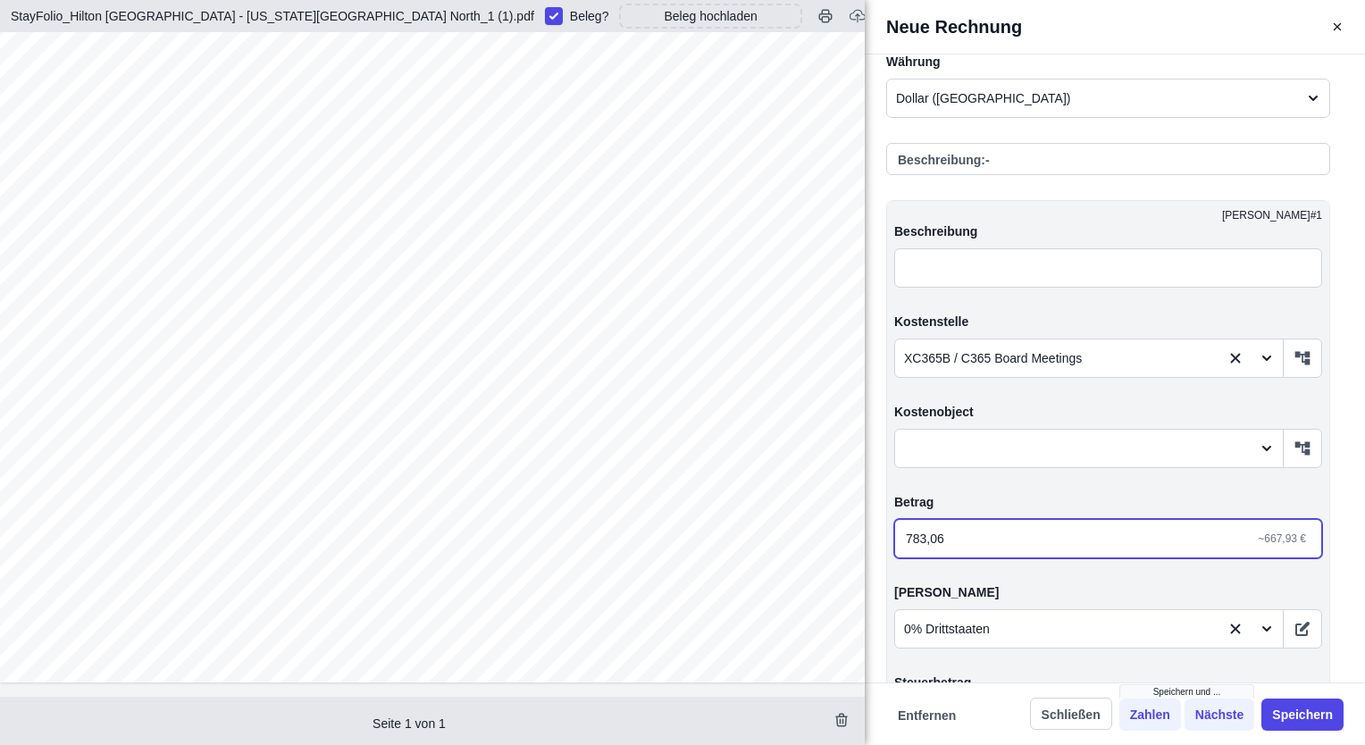
type input "HiltonGarden Inn"
type input "[GEOGRAPHIC_DATA] [US_STATE][GEOGRAPHIC_DATA]-[STREET_ADDRESS][US_STATE]"
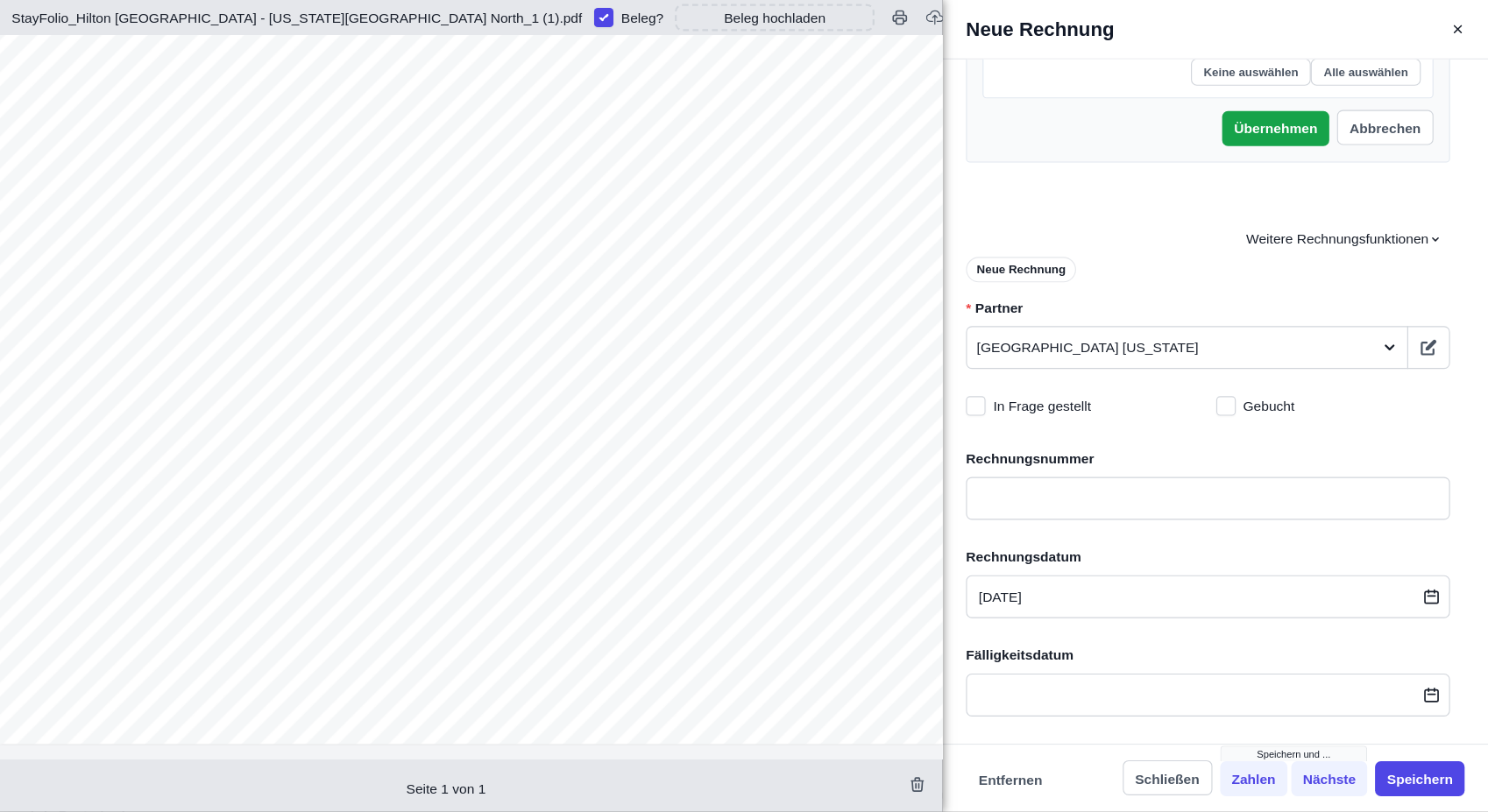
scroll to position [2677, 0]
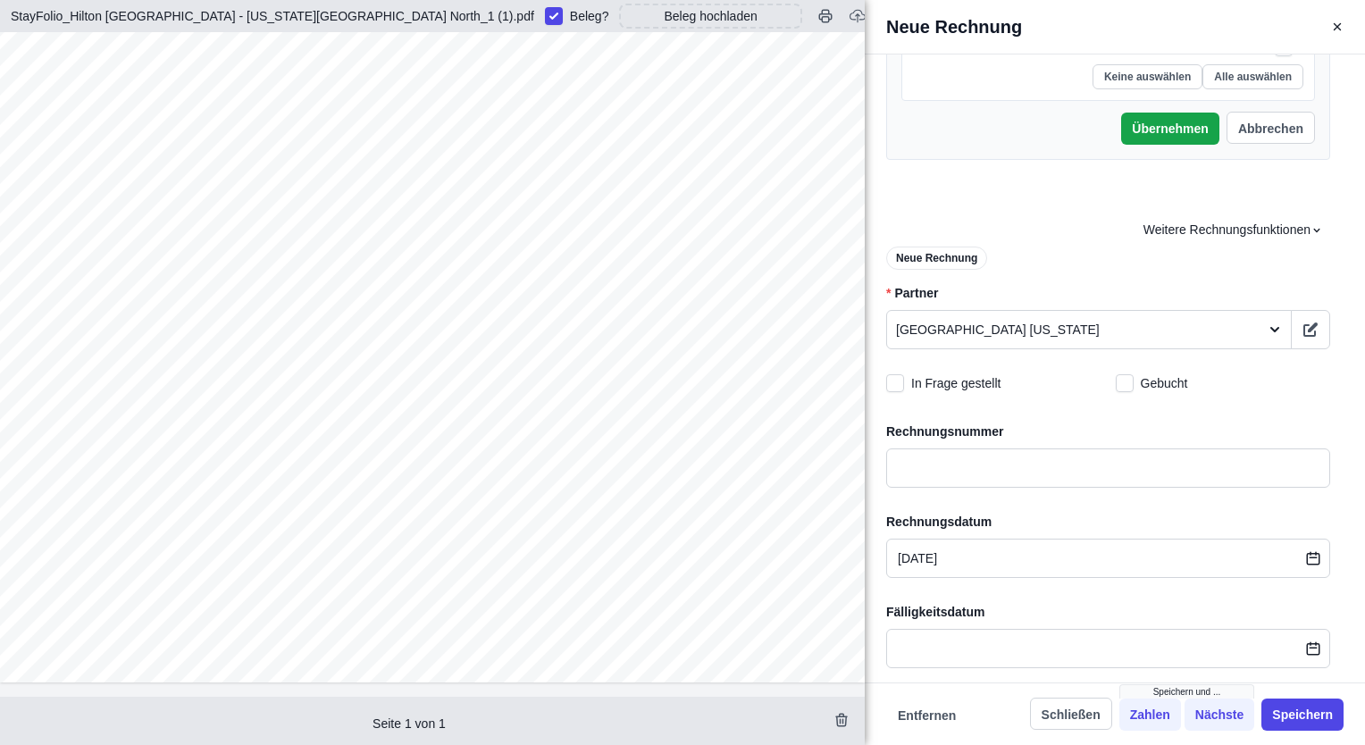
type input "783,06"
type input "HiltonGarden Inn"
type input "[GEOGRAPHIC_DATA] [US_STATE][GEOGRAPHIC_DATA]-[STREET_ADDRESS][US_STATE]"
click at [1218, 224] on span "Weitere Rechnungsfunktionen" at bounding box center [1233, 230] width 180 height 19
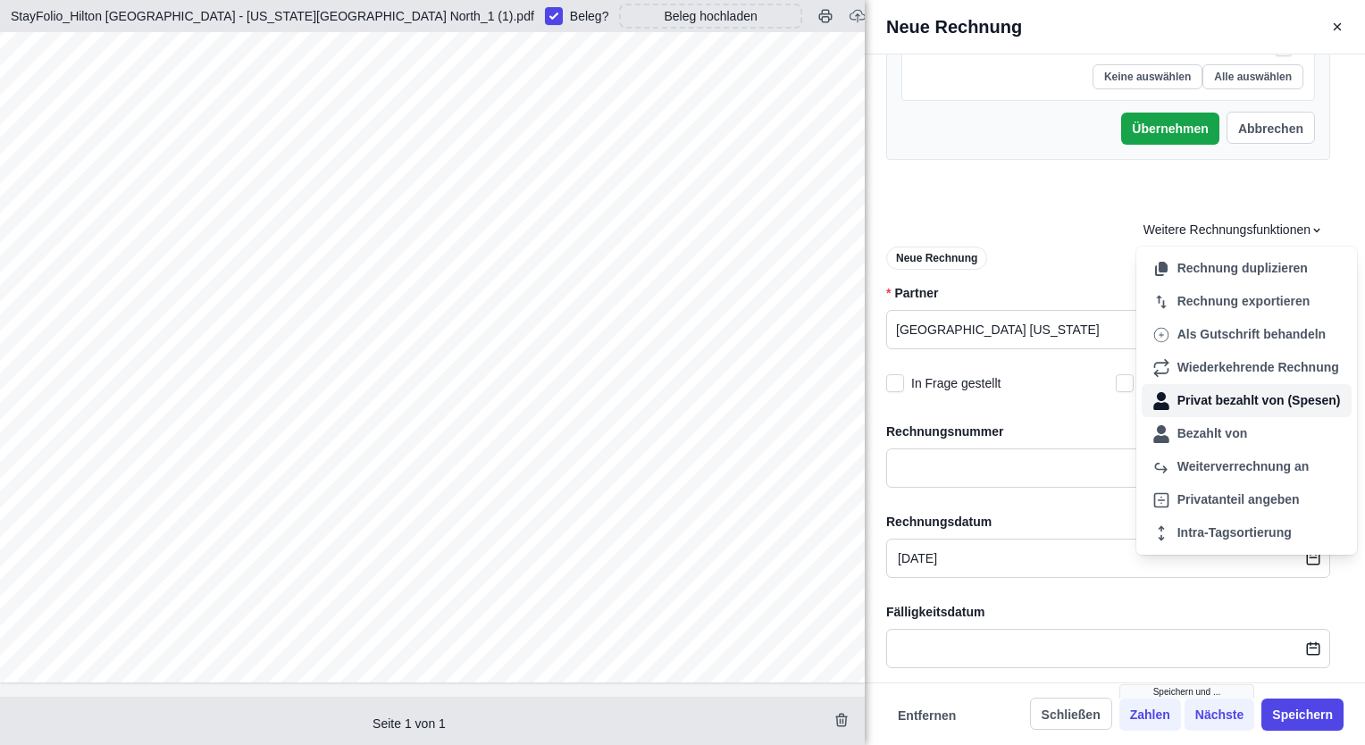
click at [1217, 399] on div "Privat bezahlt von (Spesen)" at bounding box center [1247, 400] width 210 height 33
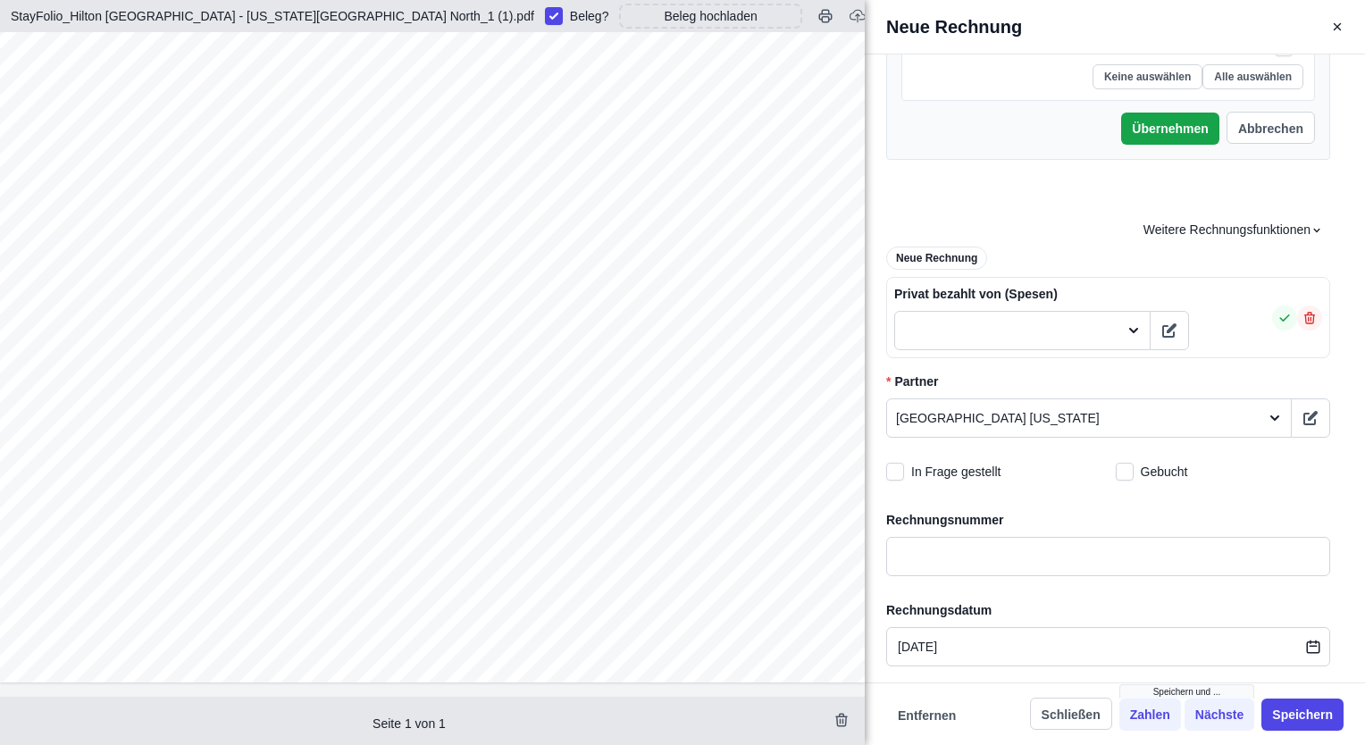
click at [1068, 341] on div at bounding box center [1006, 330] width 222 height 29
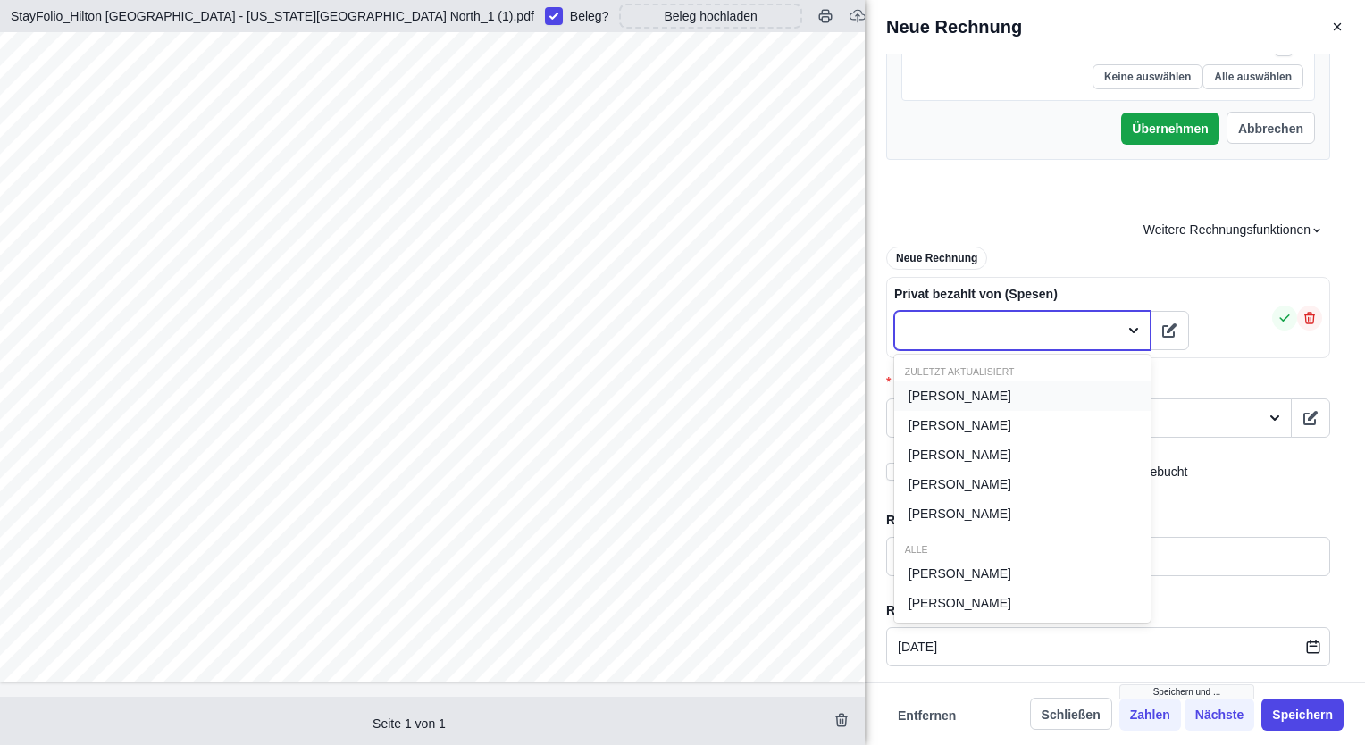
click at [1053, 392] on div "[PERSON_NAME]" at bounding box center [1022, 395] width 256 height 29
type input "HiltonGarden Inn"
type input "[GEOGRAPHIC_DATA] [US_STATE][GEOGRAPHIC_DATA]-[STREET_ADDRESS][US_STATE]"
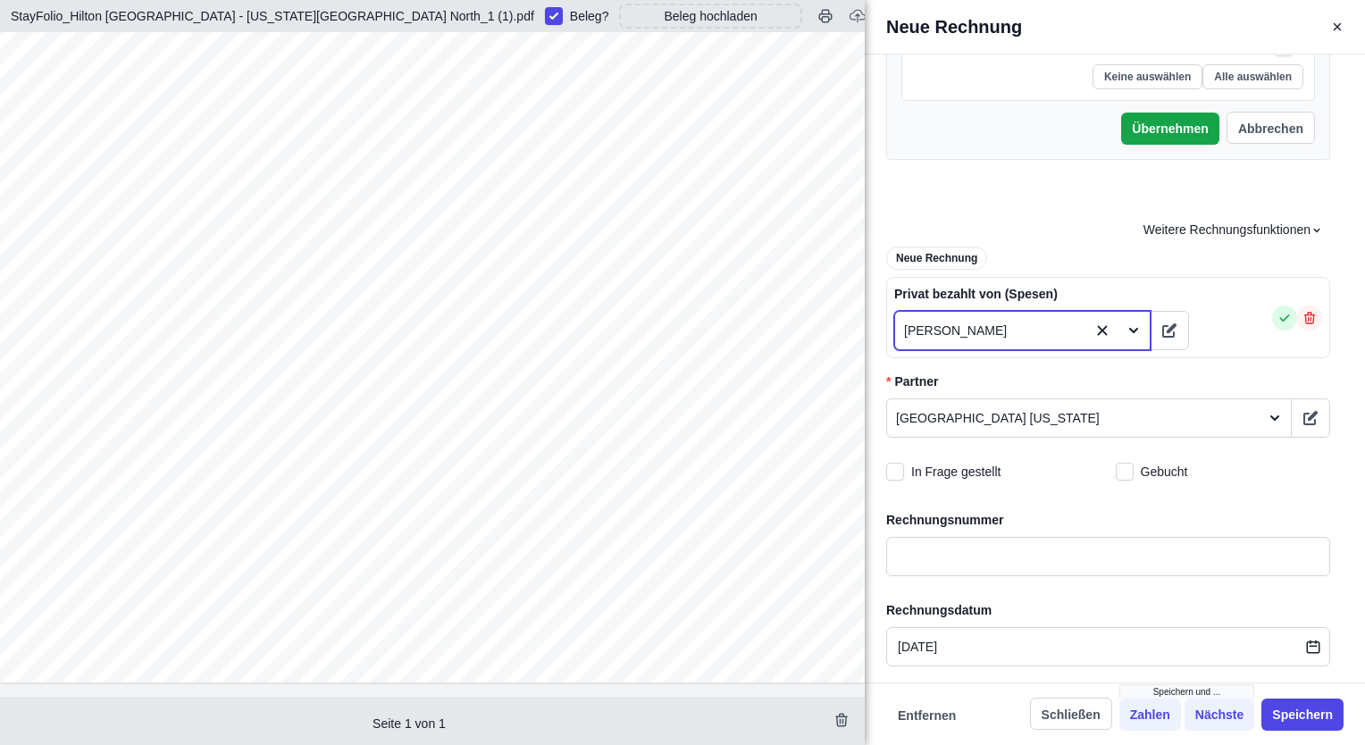
type input "HiltonGarden Inn"
type input "[GEOGRAPHIC_DATA] [US_STATE][GEOGRAPHIC_DATA]-[STREET_ADDRESS][US_STATE]"
click at [1285, 314] on icon "button" at bounding box center [1284, 317] width 10 height 7
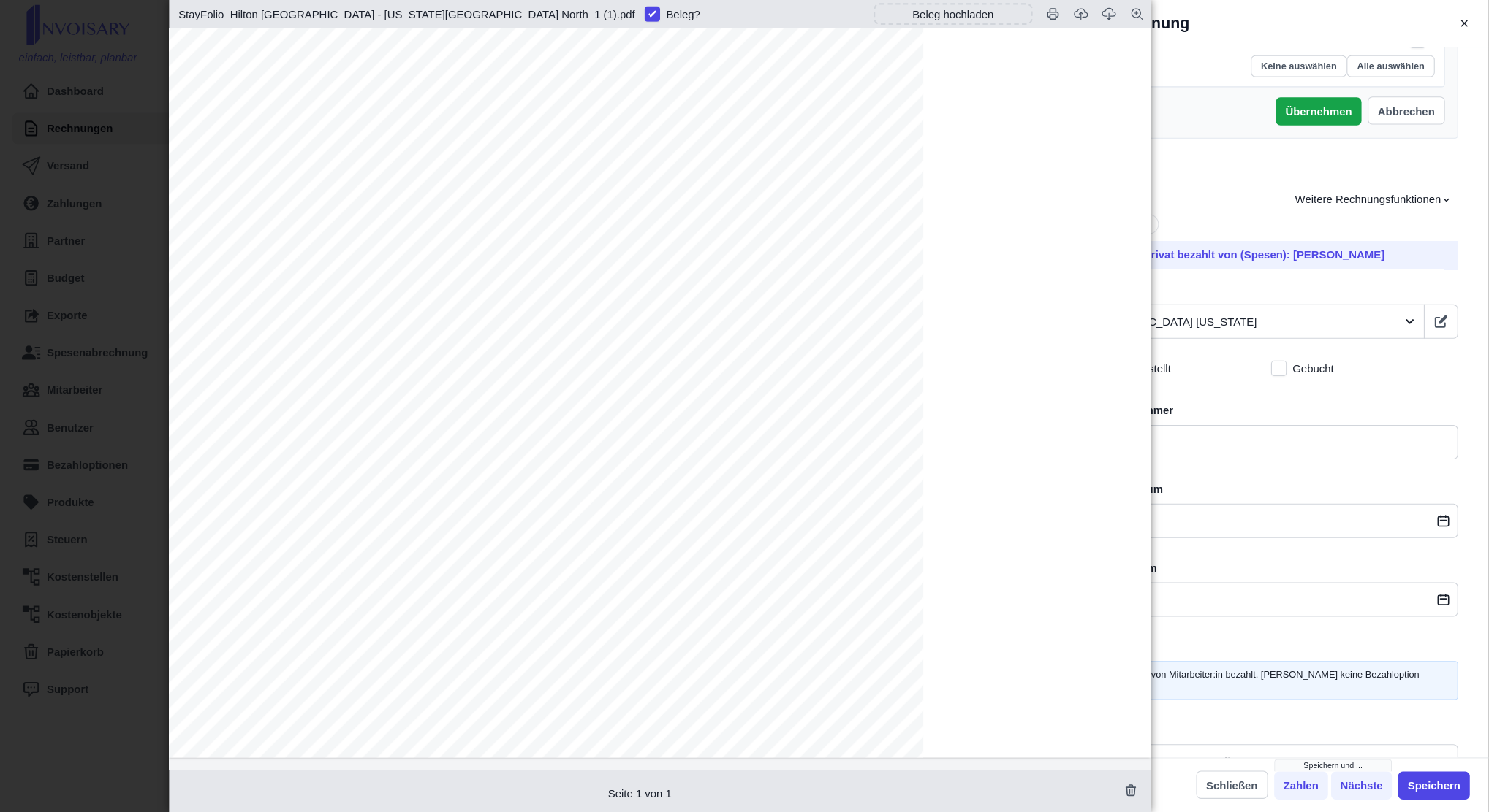
scroll to position [263, 0]
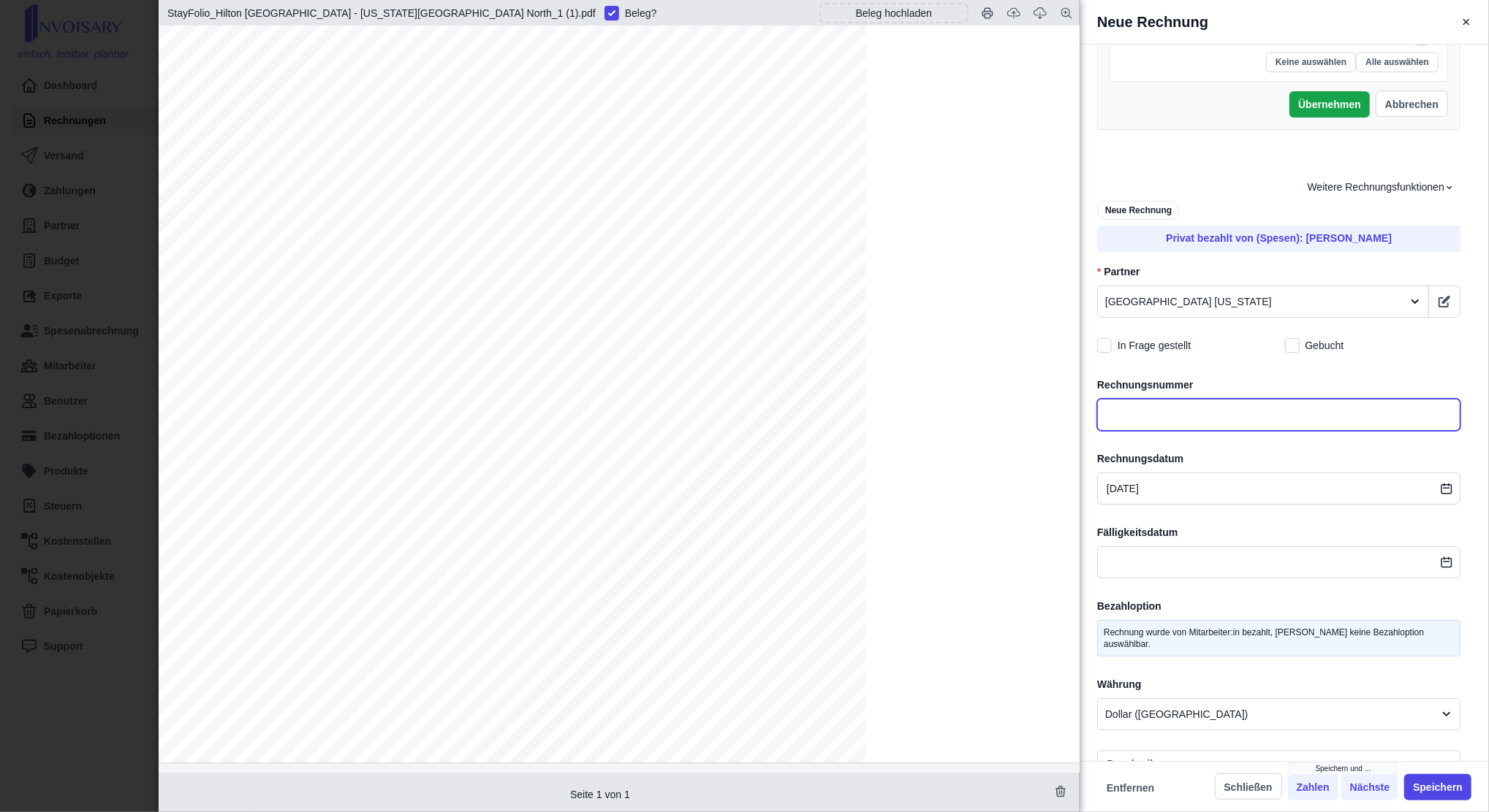
click at [1105, 421] on input "text" at bounding box center [1279, 415] width 363 height 32
type input "HiltonGarden Inn"
type input "[GEOGRAPHIC_DATA] [US_STATE][GEOGRAPHIC_DATA]-[STREET_ADDRESS][US_STATE]"
click at [570, 155] on span "Confirmation Number - 3291880565" at bounding box center [511, 158] width 179 height 11
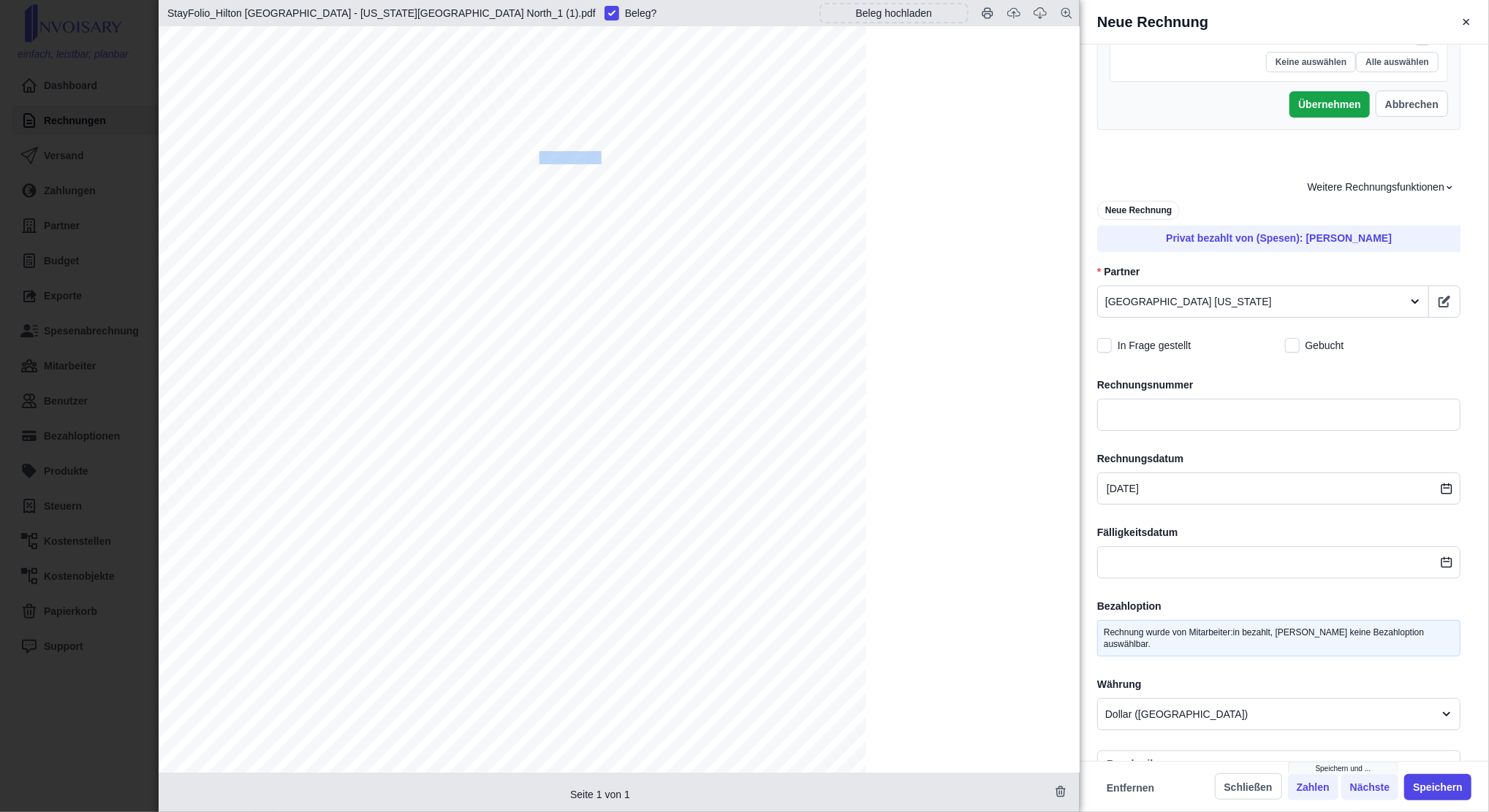
click at [570, 155] on span "Confirmation Number - 3291880565" at bounding box center [511, 158] width 179 height 11
copy span "3291880565"
click at [1105, 423] on input "text" at bounding box center [1279, 415] width 363 height 32
paste input "3291880565"
type input "HiltonGarden Inn"
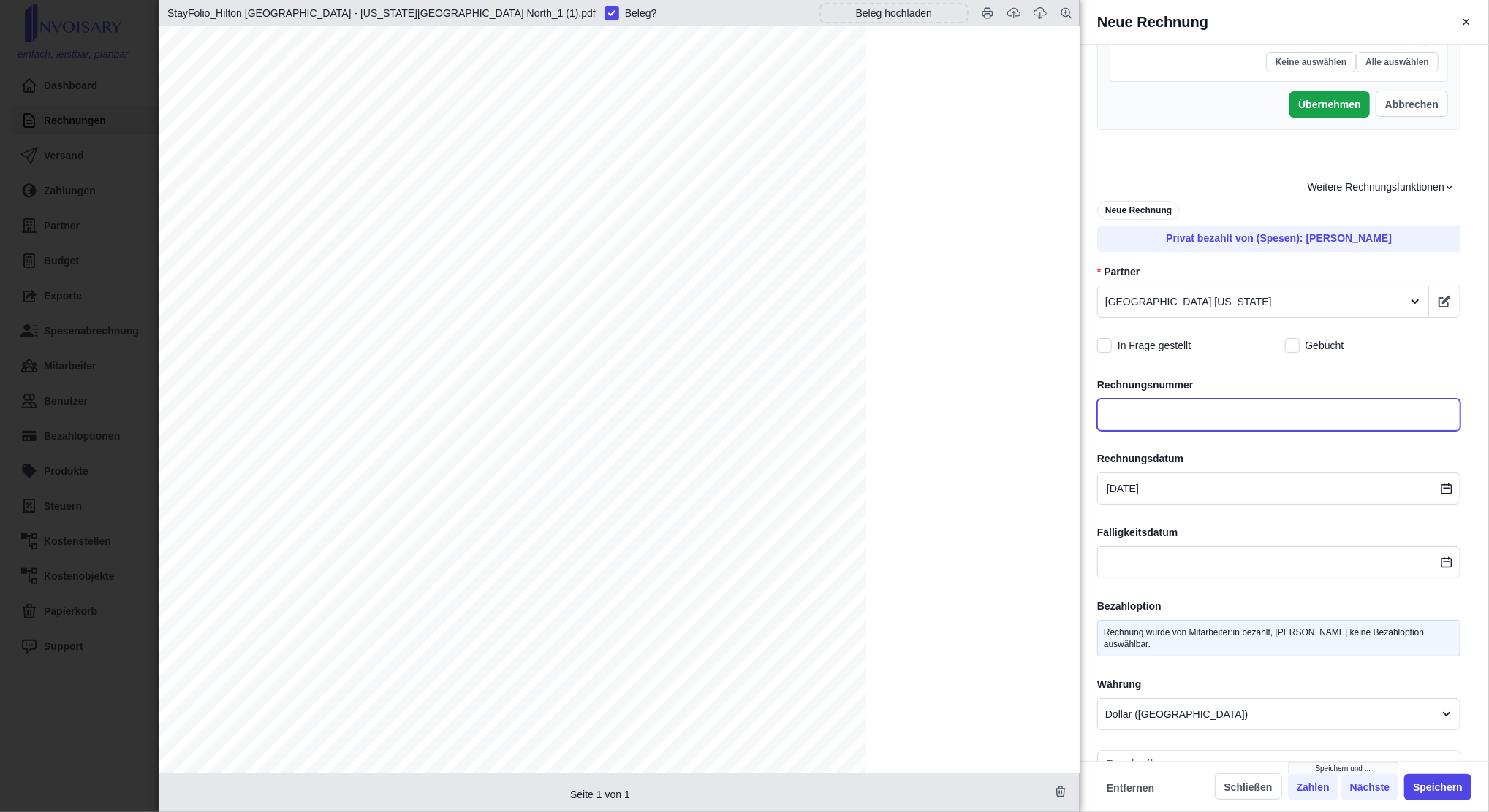
type input "[GEOGRAPHIC_DATA] [US_STATE][GEOGRAPHIC_DATA]-[STREET_ADDRESS][US_STATE]"
type input "3291880565"
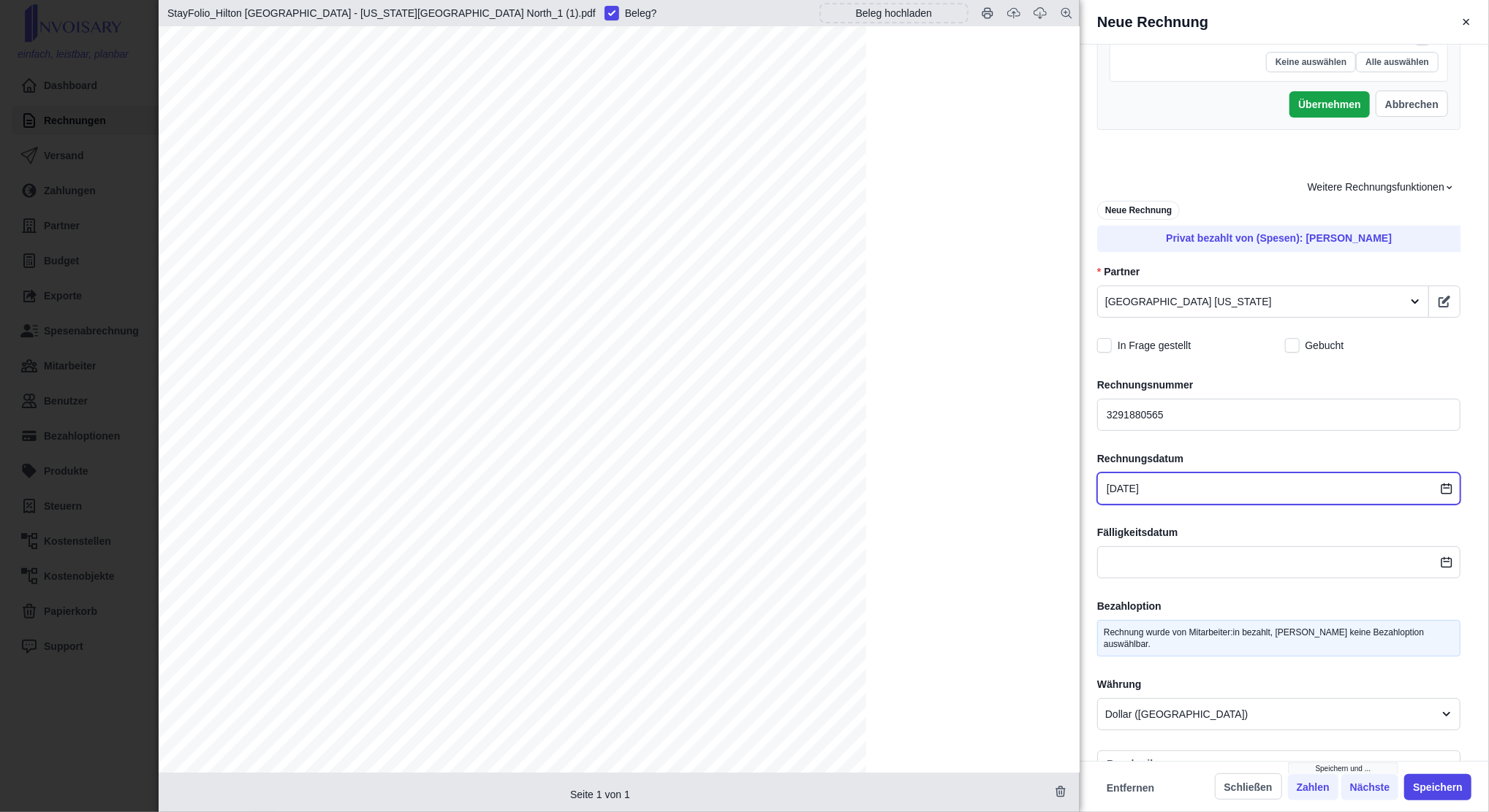
type input "HiltonGarden Inn"
type input "[GEOGRAPHIC_DATA] [US_STATE][GEOGRAPHIC_DATA]-[STREET_ADDRESS][US_STATE]"
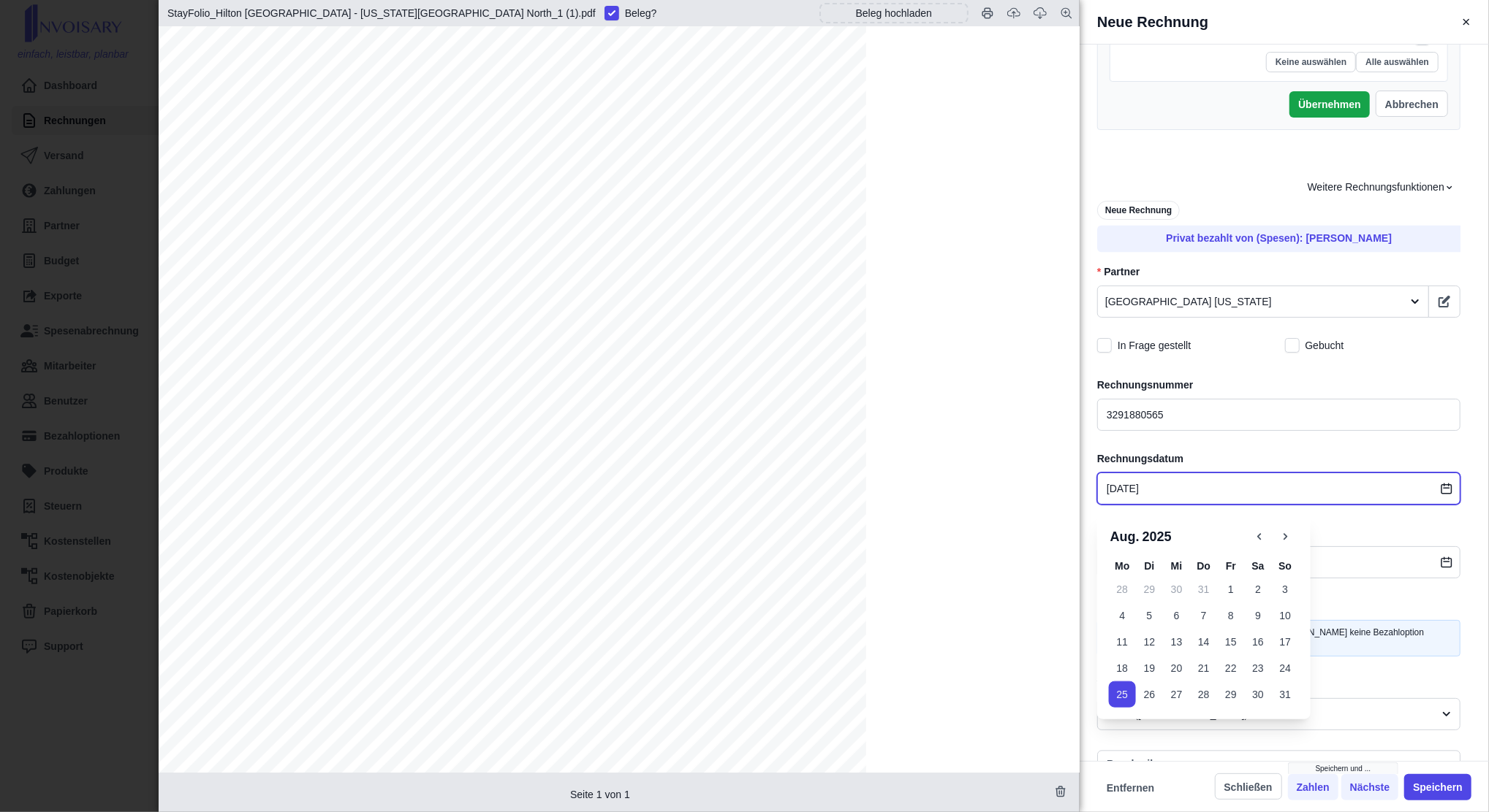
click at [1105, 490] on input "[DATE]" at bounding box center [1279, 488] width 363 height 32
click at [1105, 608] on button "20" at bounding box center [1176, 668] width 27 height 26
type input "HiltonGarden Inn"
type input "[GEOGRAPHIC_DATA] [US_STATE][GEOGRAPHIC_DATA]-[STREET_ADDRESS][US_STATE]"
type input "[DATE]"
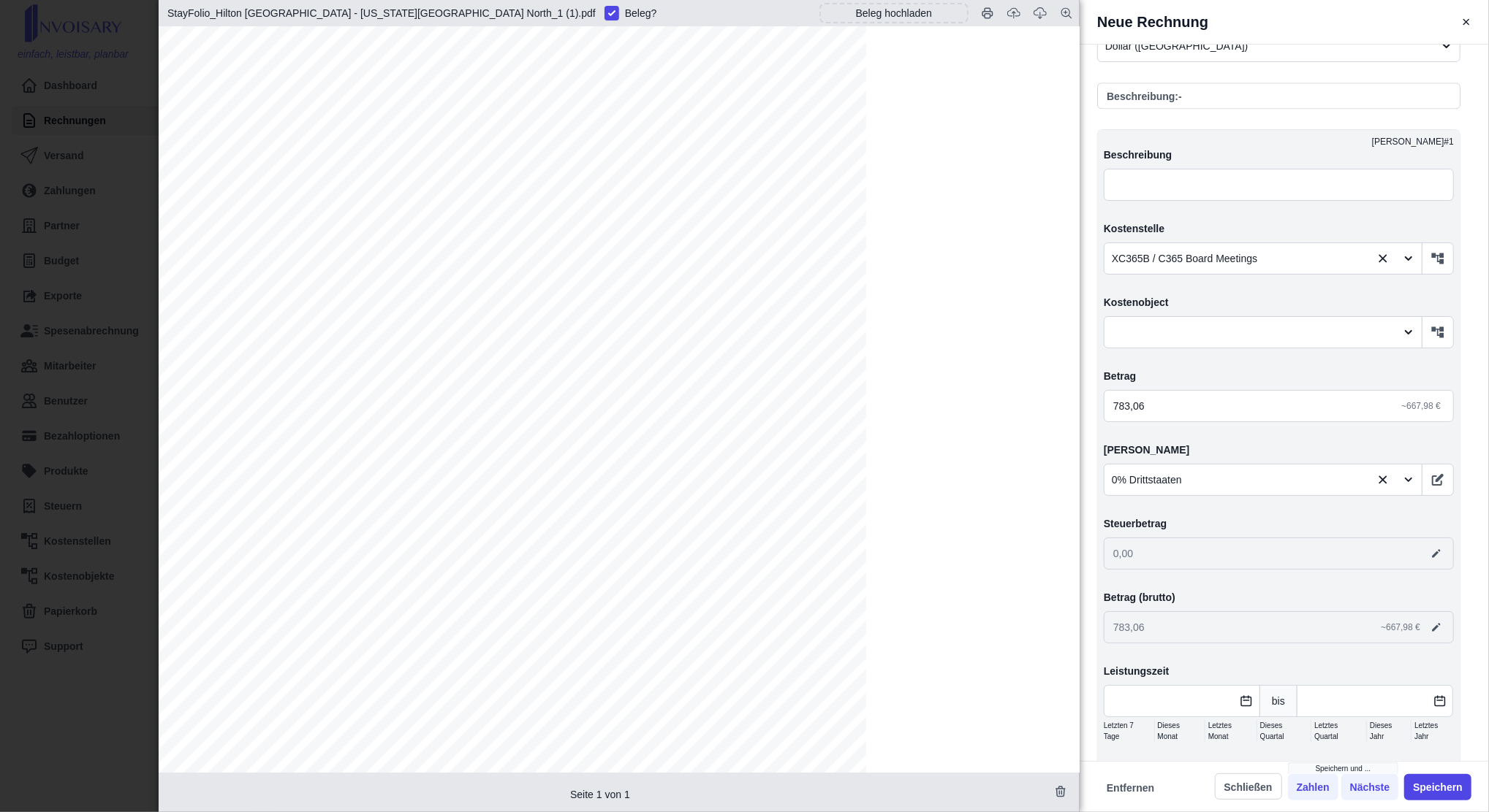
scroll to position [2939, 0]
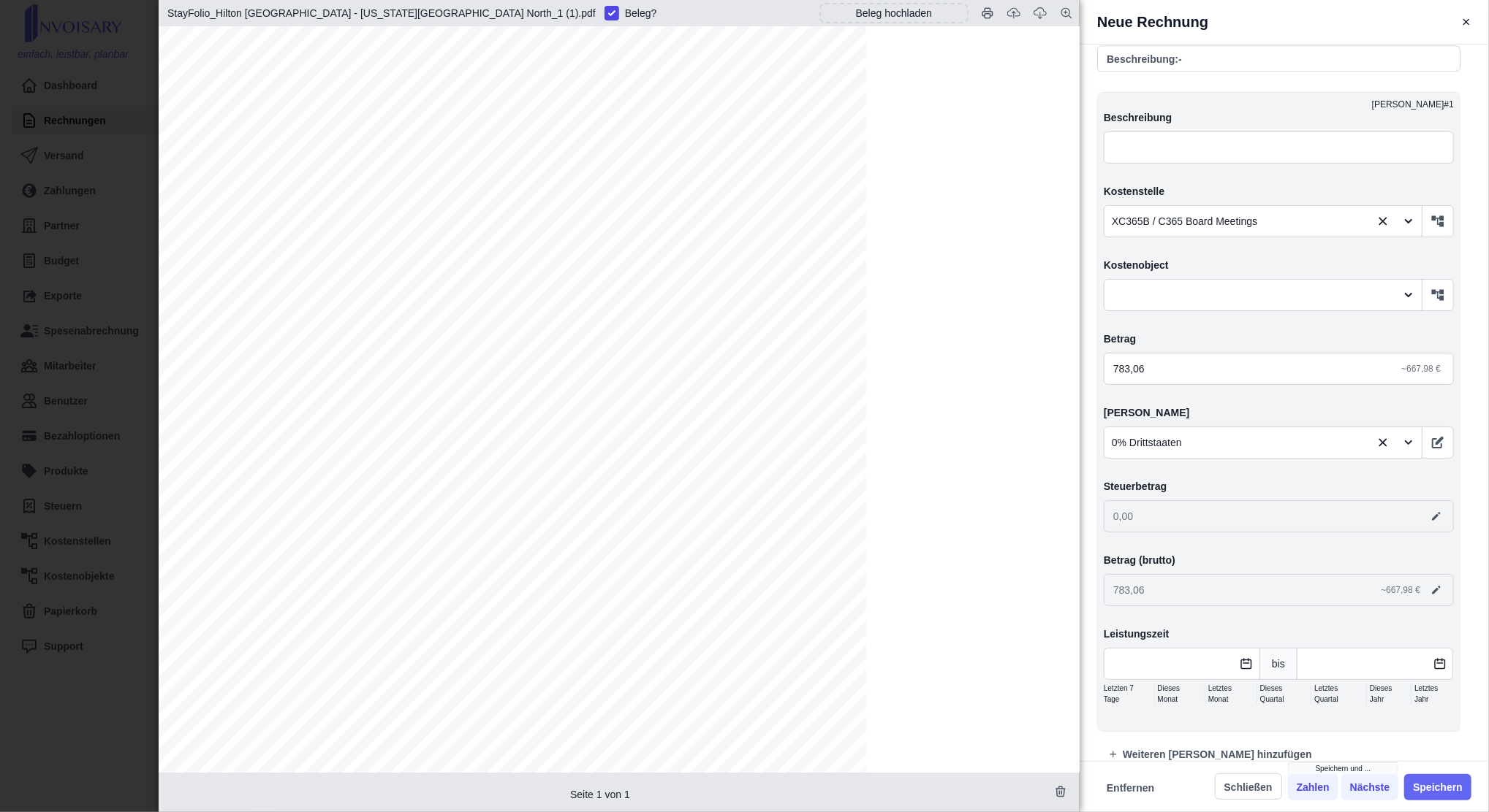
click at [1105, 608] on button "Speichern" at bounding box center [1437, 787] width 67 height 26
type input "HiltonGarden Inn"
type input "[GEOGRAPHIC_DATA] [US_STATE][GEOGRAPHIC_DATA]-[STREET_ADDRESS][US_STATE]"
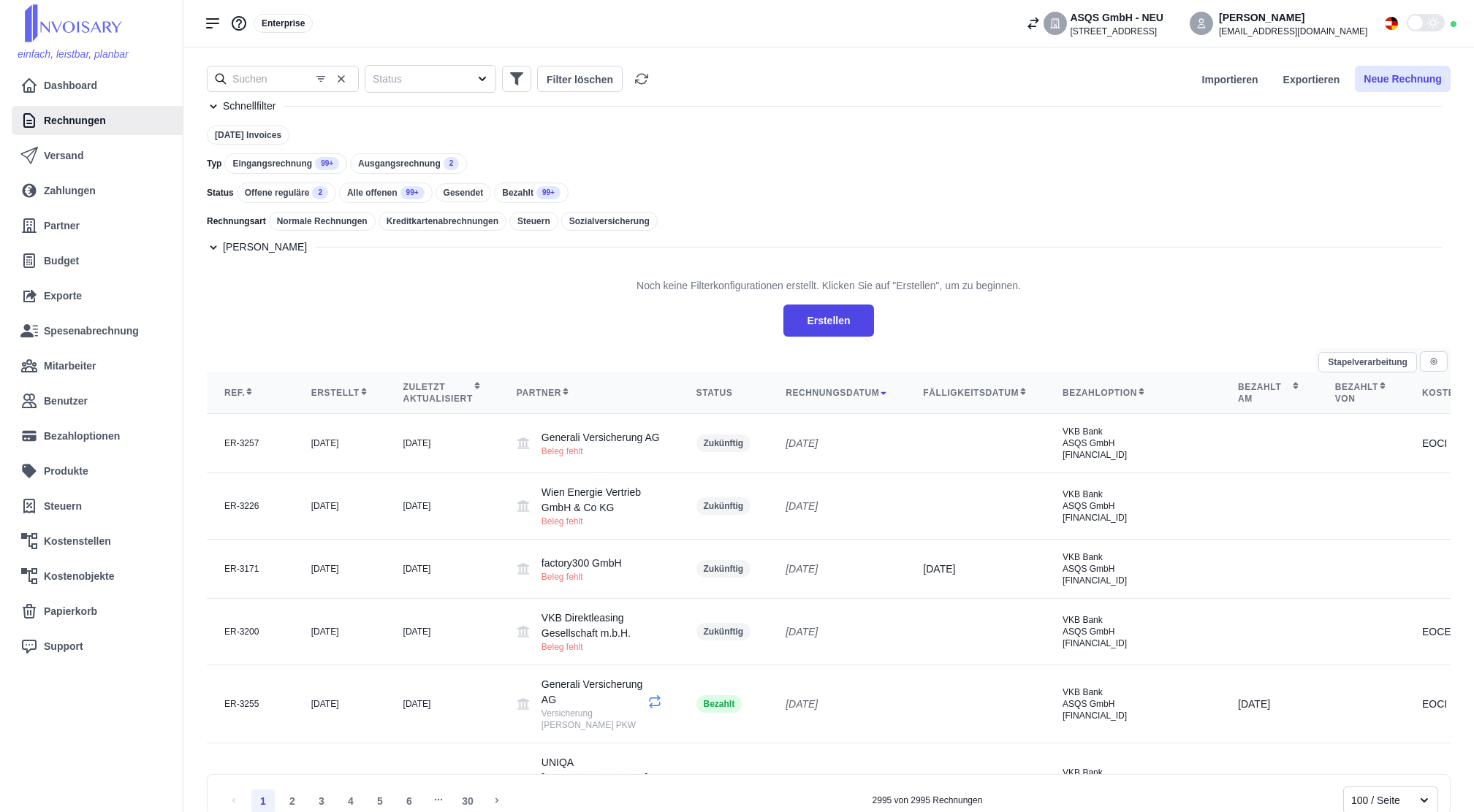
click at [1105, 87] on button "Neue Rechnung" at bounding box center [1402, 79] width 96 height 26
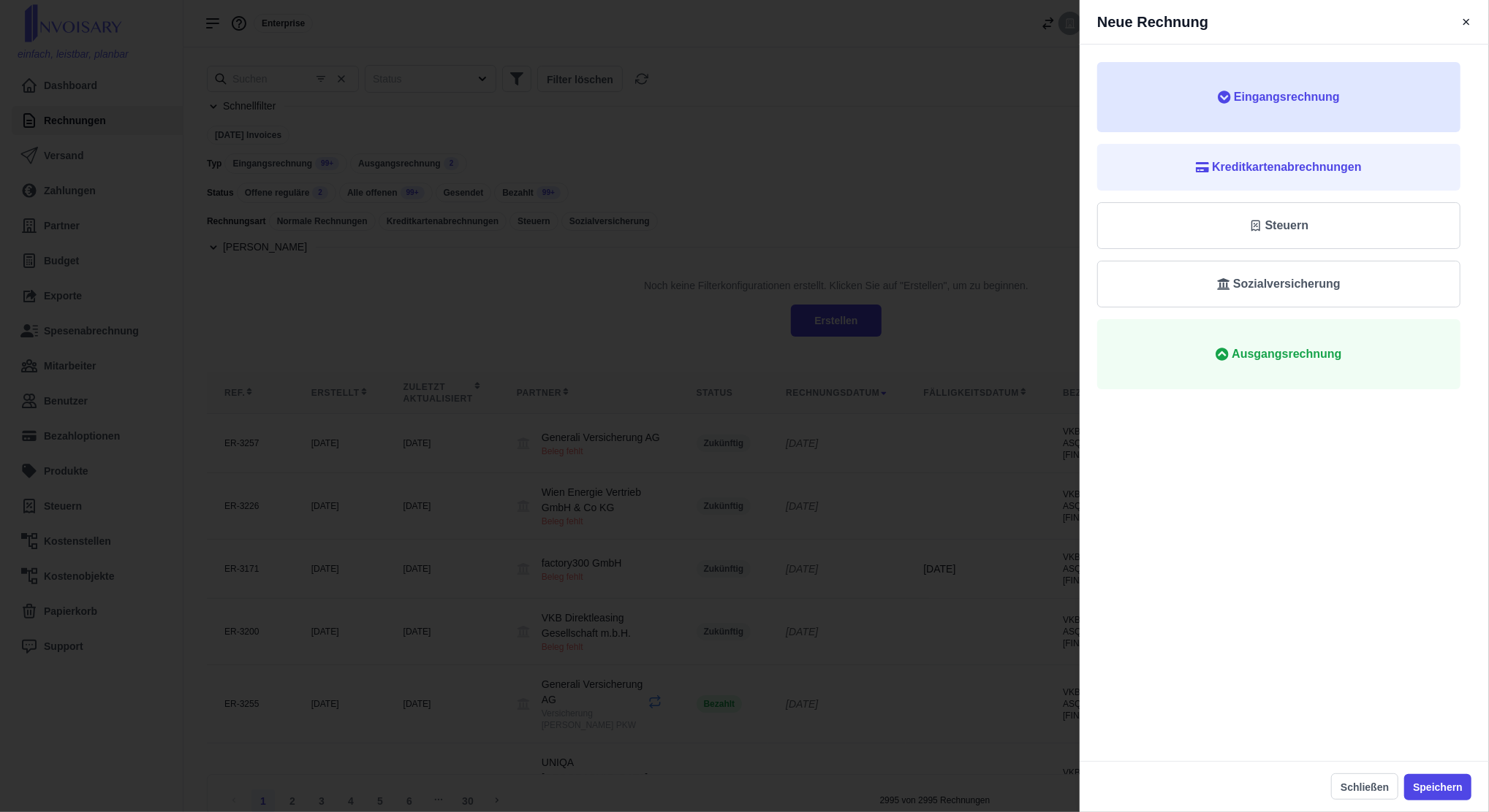
click at [1105, 102] on span "Eingangsrechnung" at bounding box center [1278, 96] width 317 height 17
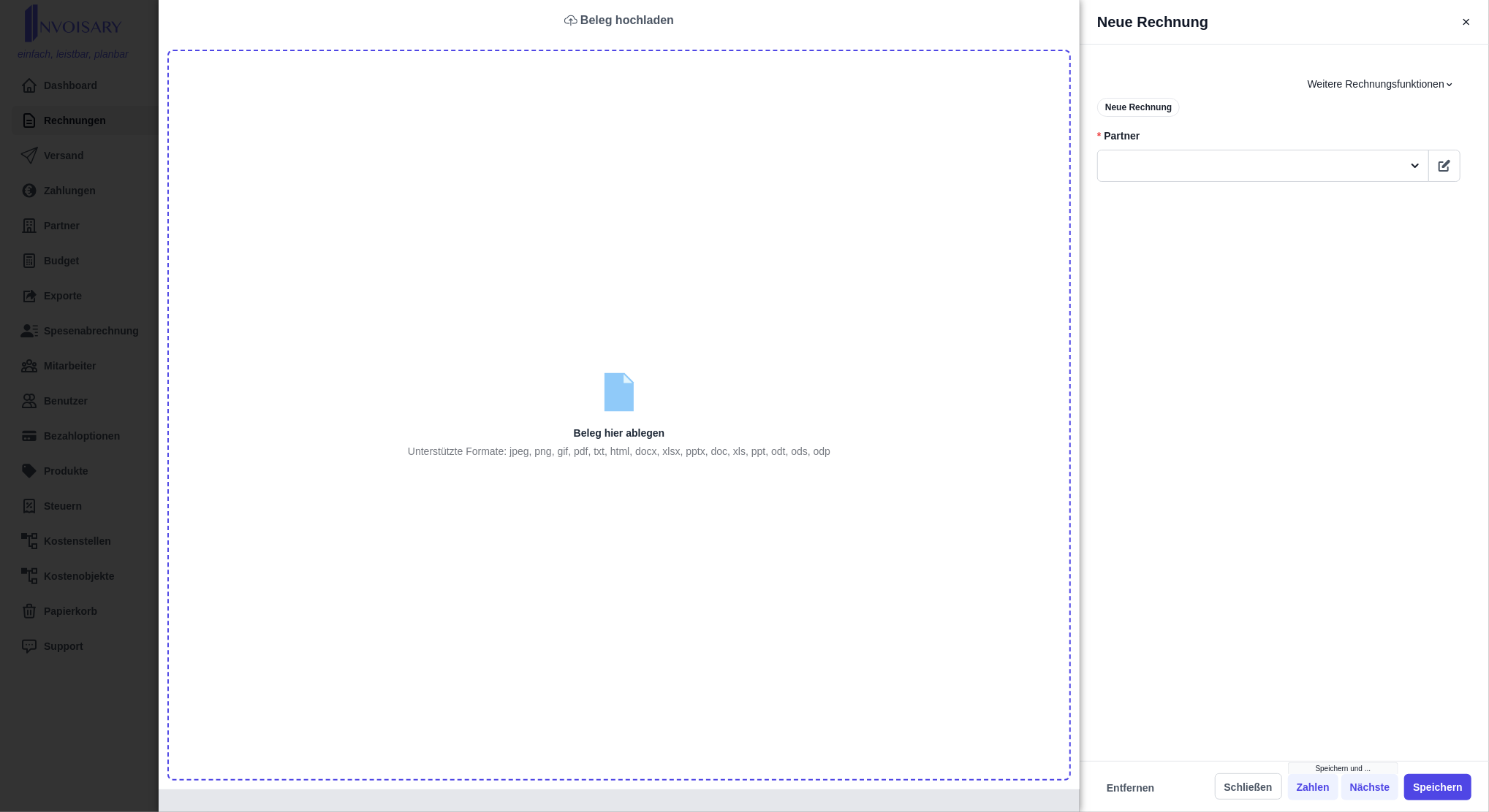
type input "C:\fakepath\VATReceipt_1736993823 (1).pdf"
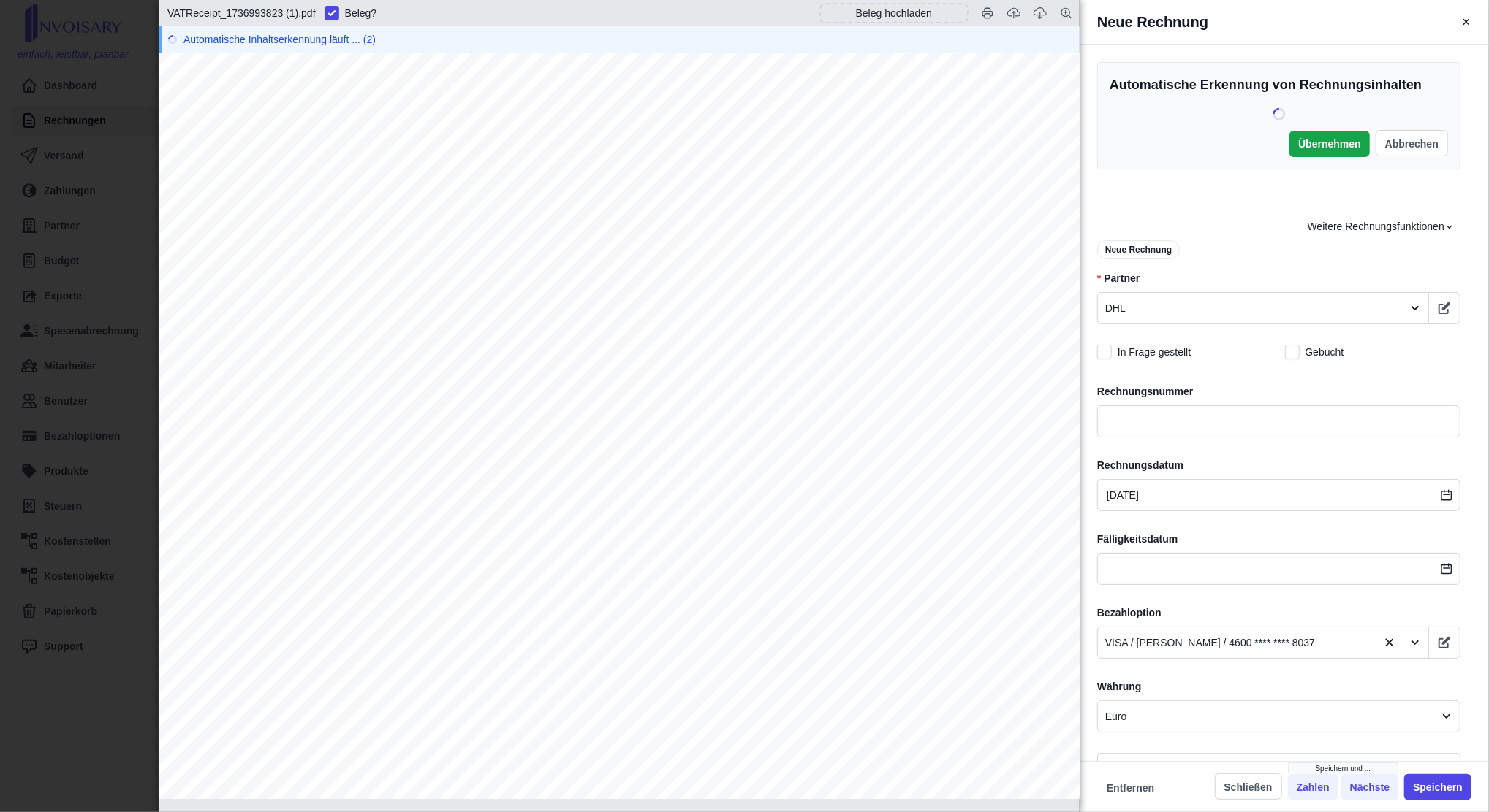
click at [620, 458] on span "1761825" at bounding box center [634, 451] width 84 height 19
copy span "1761825"
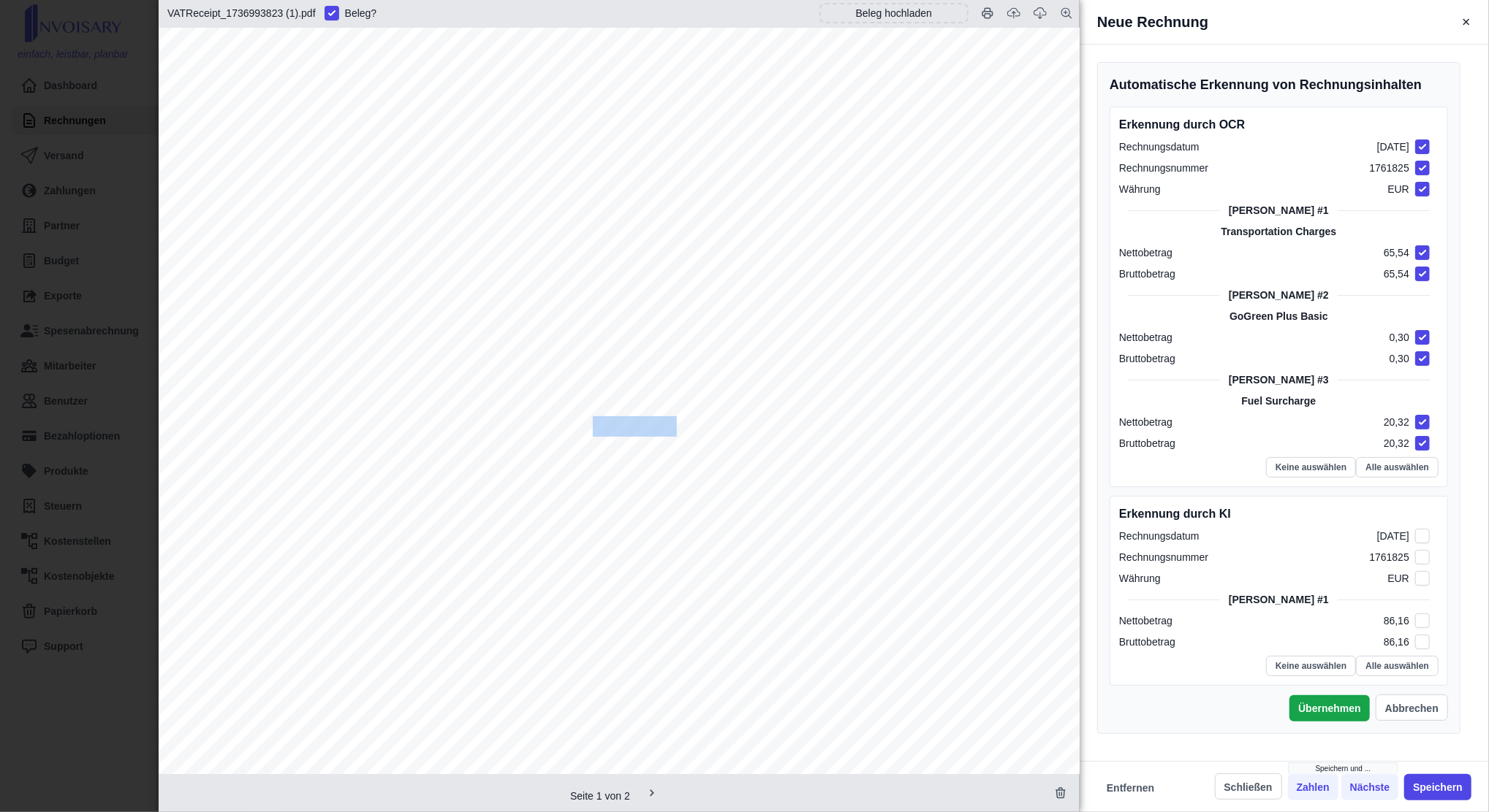
checkbox input "true"
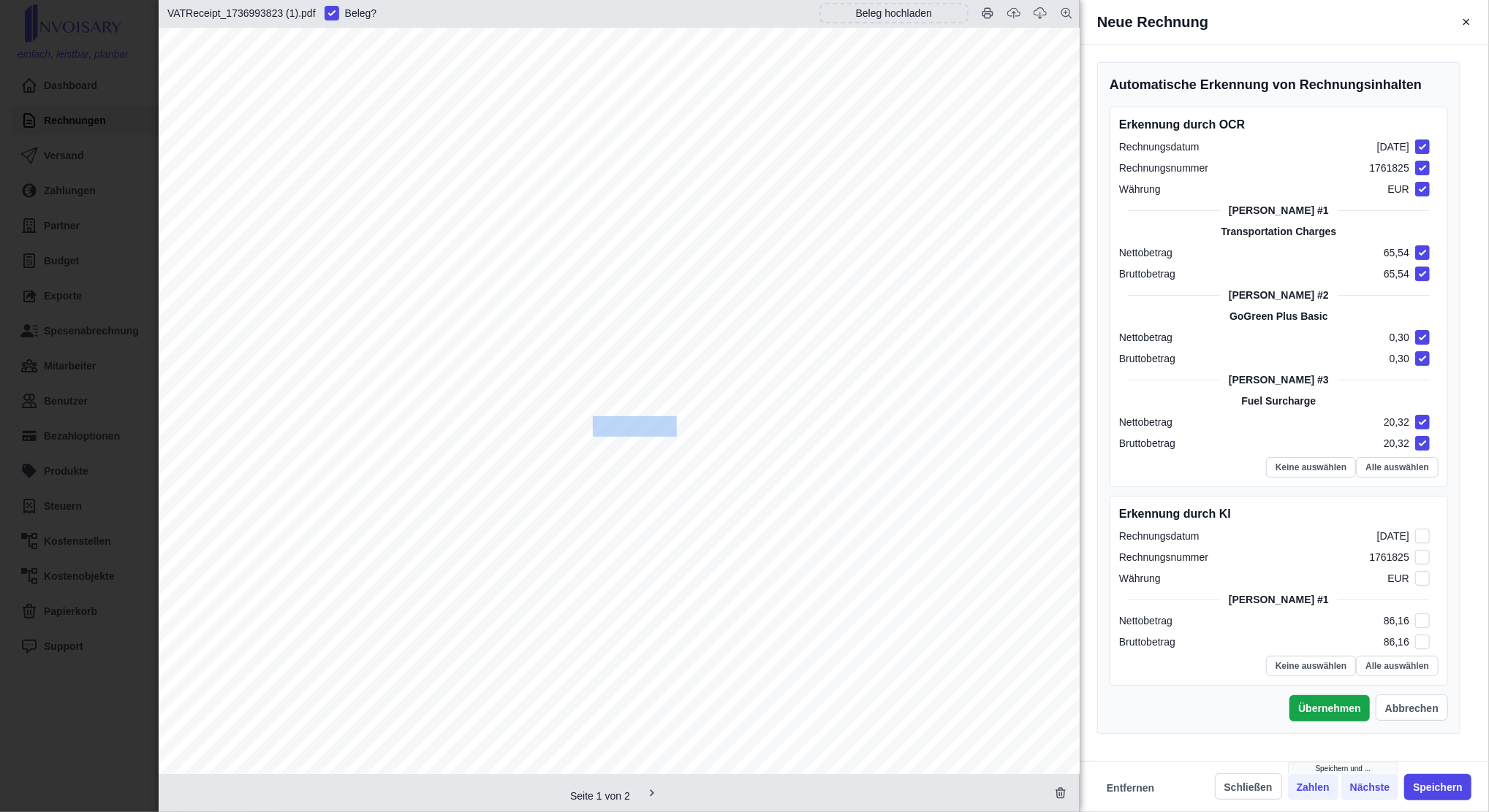
checkbox input "true"
checkbox input "false"
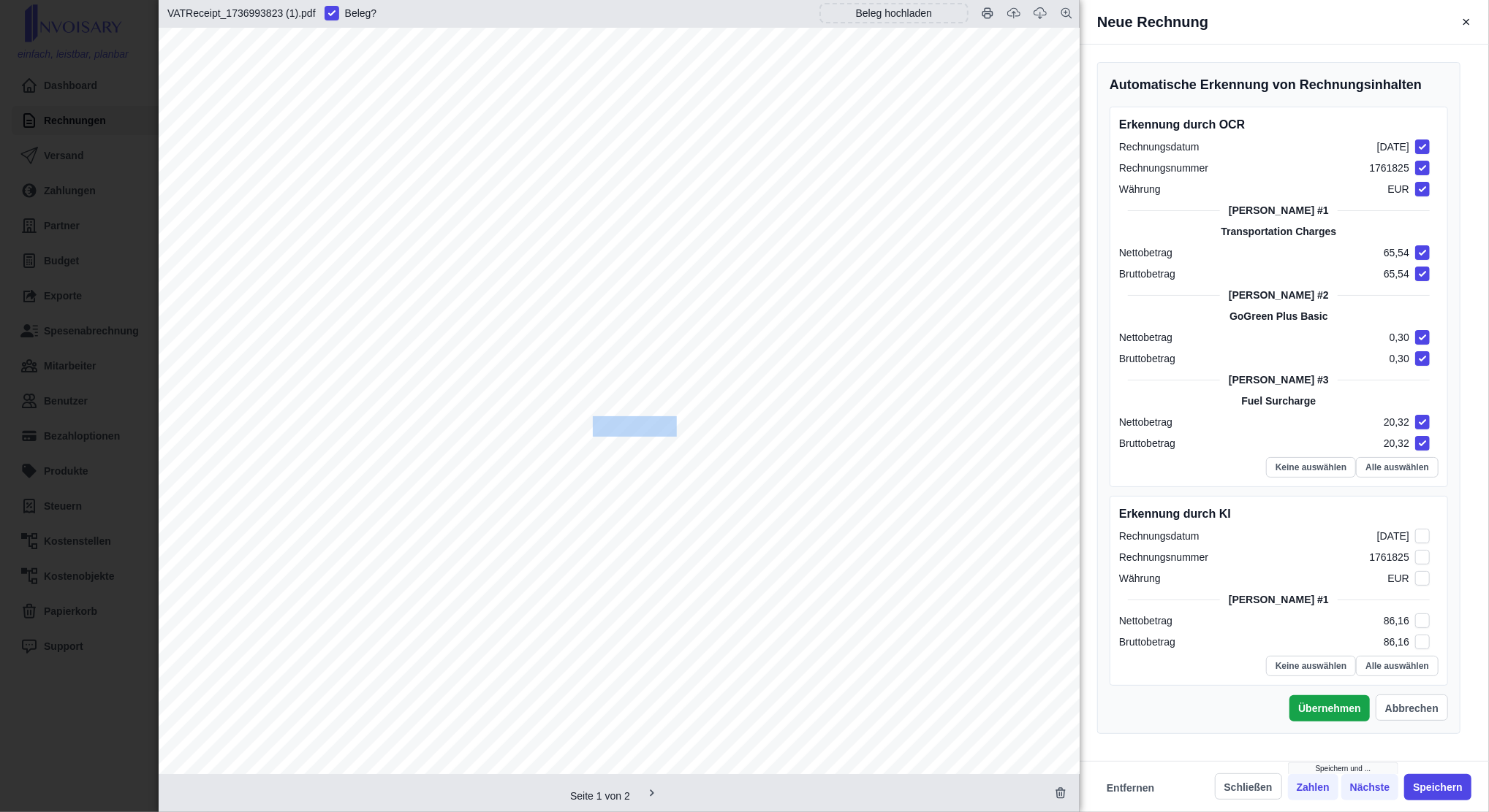
checkbox input "false"
click at [1105, 419] on div "Nettobetrag" at bounding box center [1145, 422] width 53 height 16
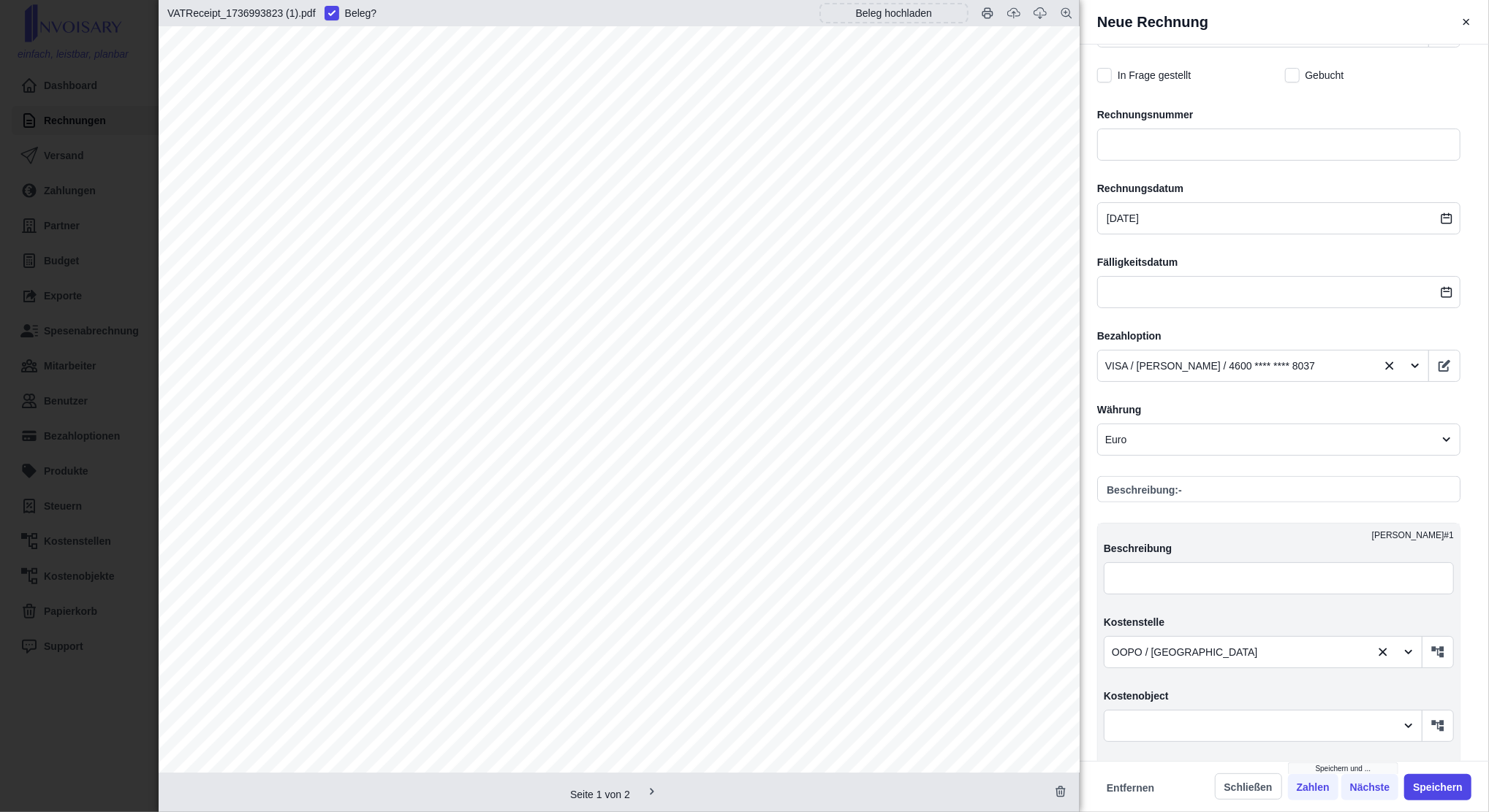
scroll to position [722, 0]
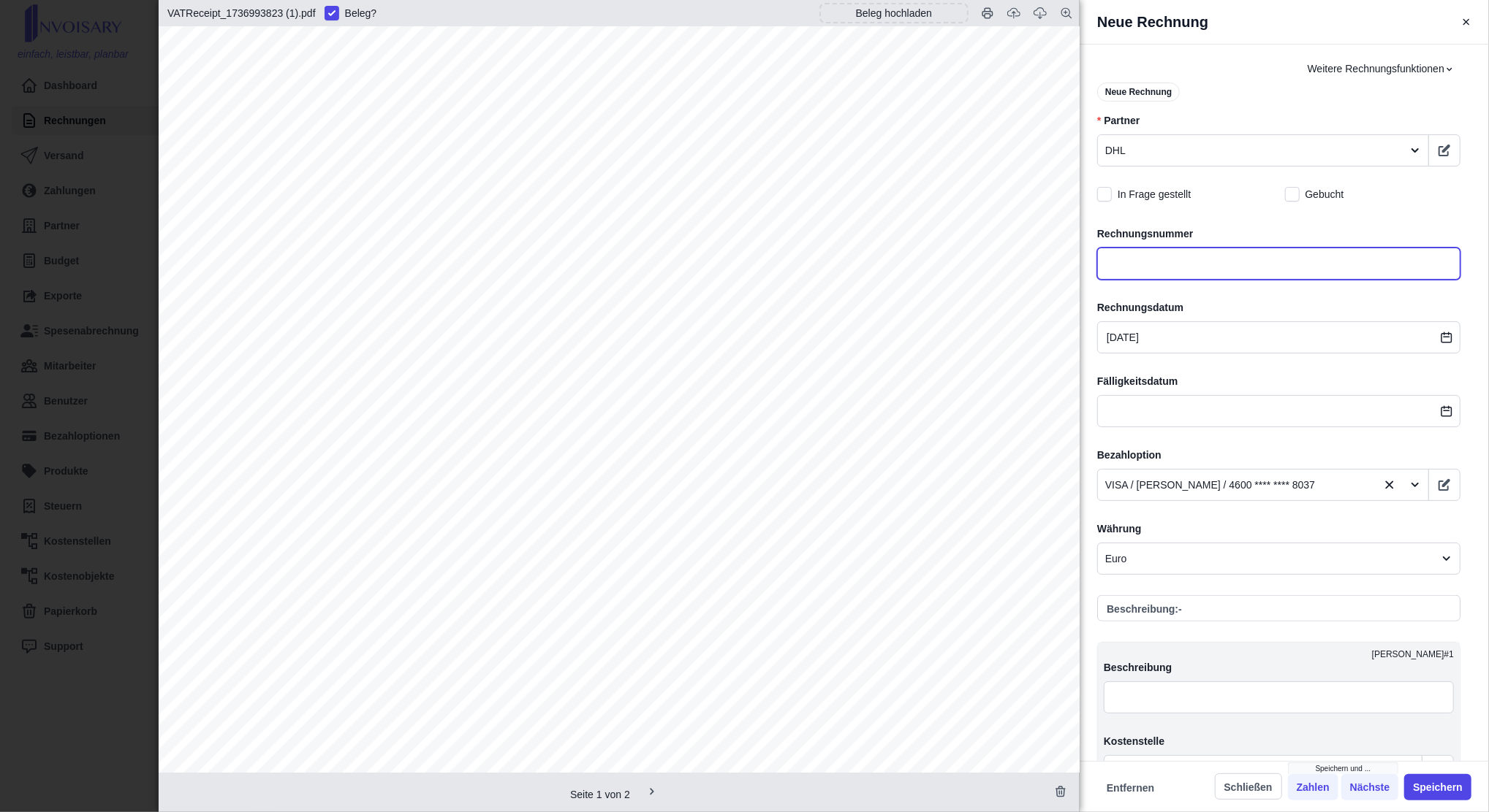
click at [1105, 269] on input "text" at bounding box center [1279, 263] width 363 height 32
paste input "1761825"
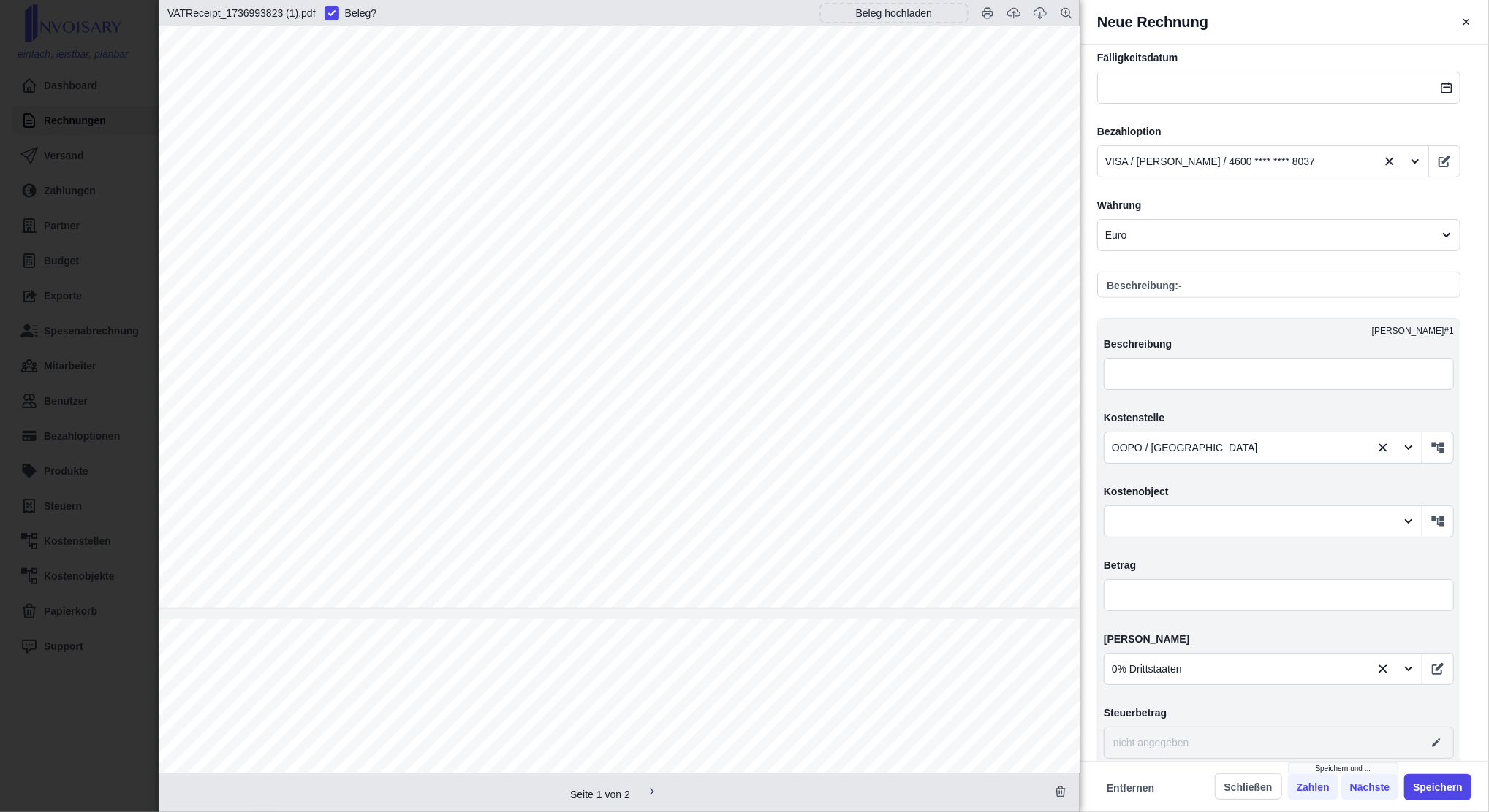
scroll to position [746, 0]
type input "1761825"
click at [1105, 590] on input "text" at bounding box center [1279, 594] width 350 height 32
type input "8,00"
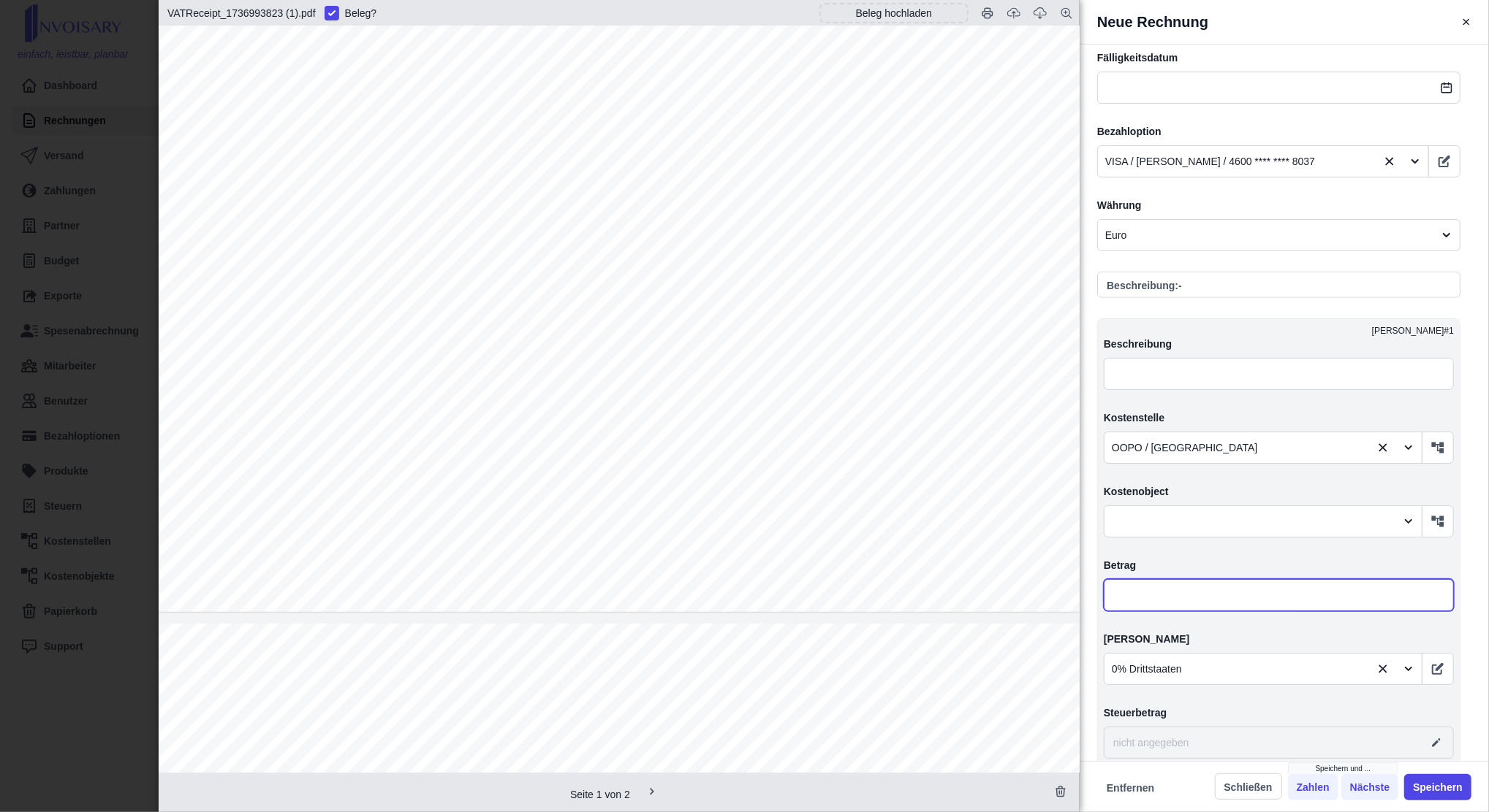
type input "0,00"
type input "86,00"
type input "86,10"
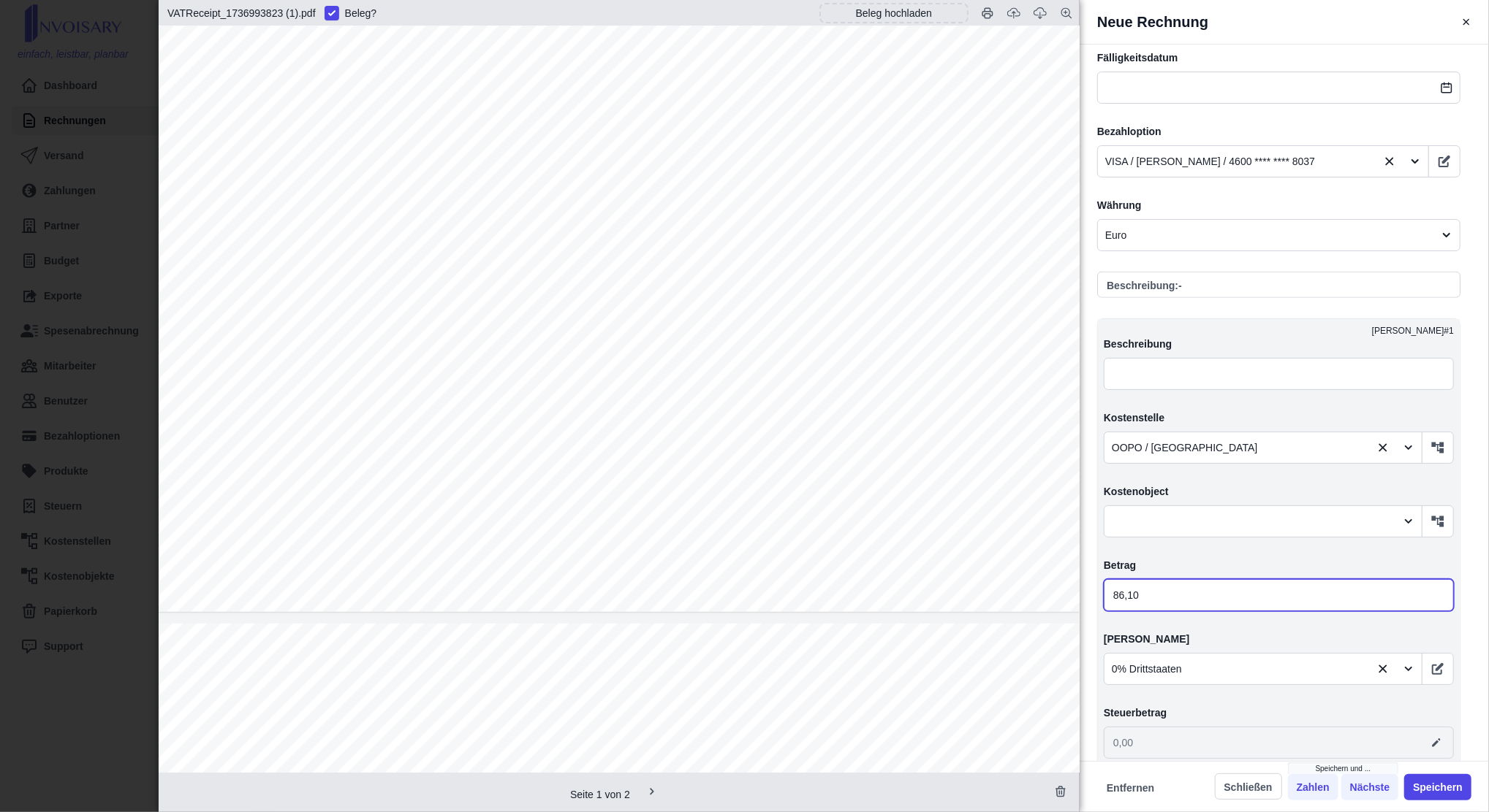
type input "86,16"
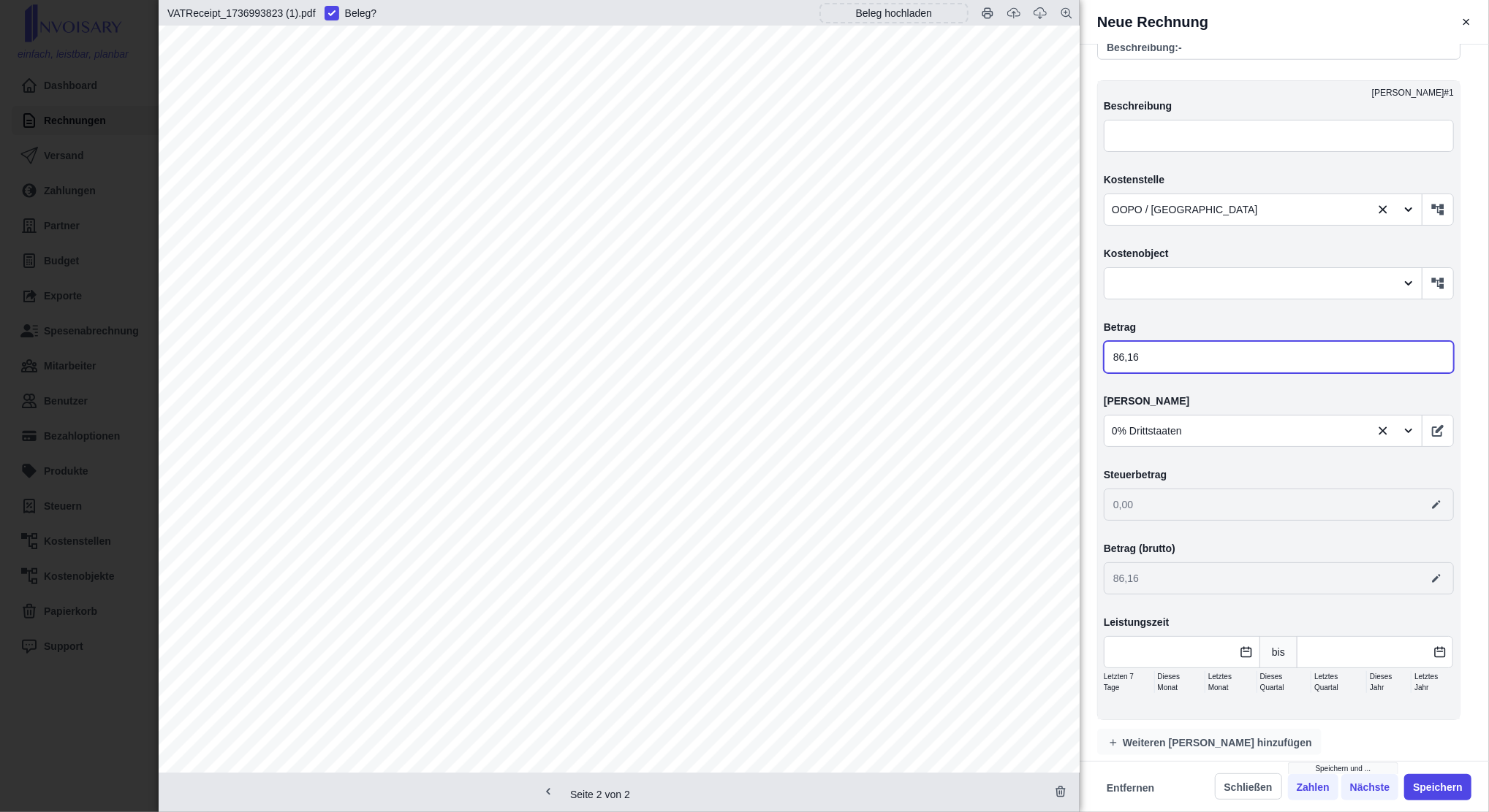
scroll to position [1852, 3]
type input "86,16"
click at [1105, 608] on button "Speichern" at bounding box center [1437, 787] width 67 height 26
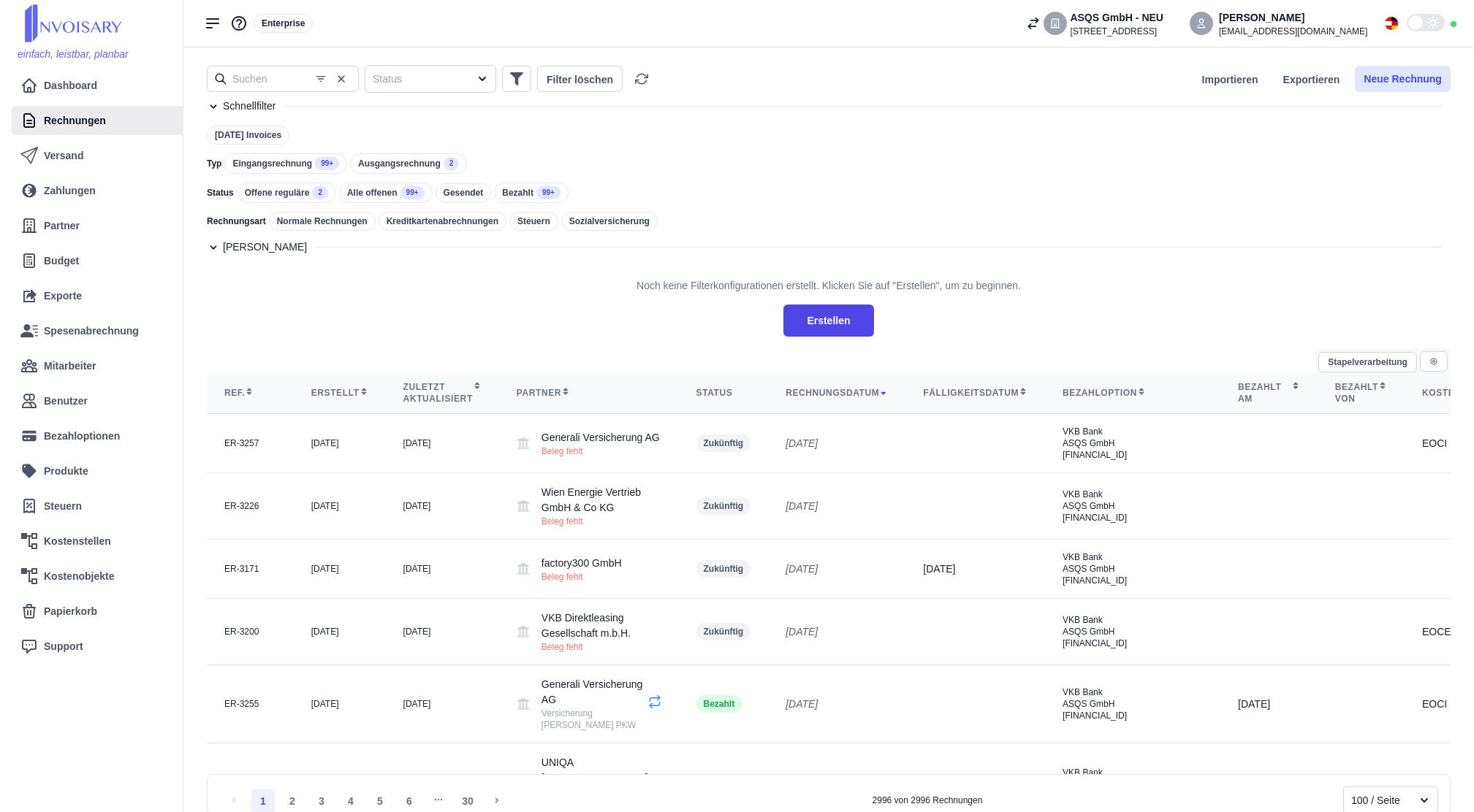
click at [1105, 71] on button "Neue Rechnung" at bounding box center [1402, 79] width 96 height 26
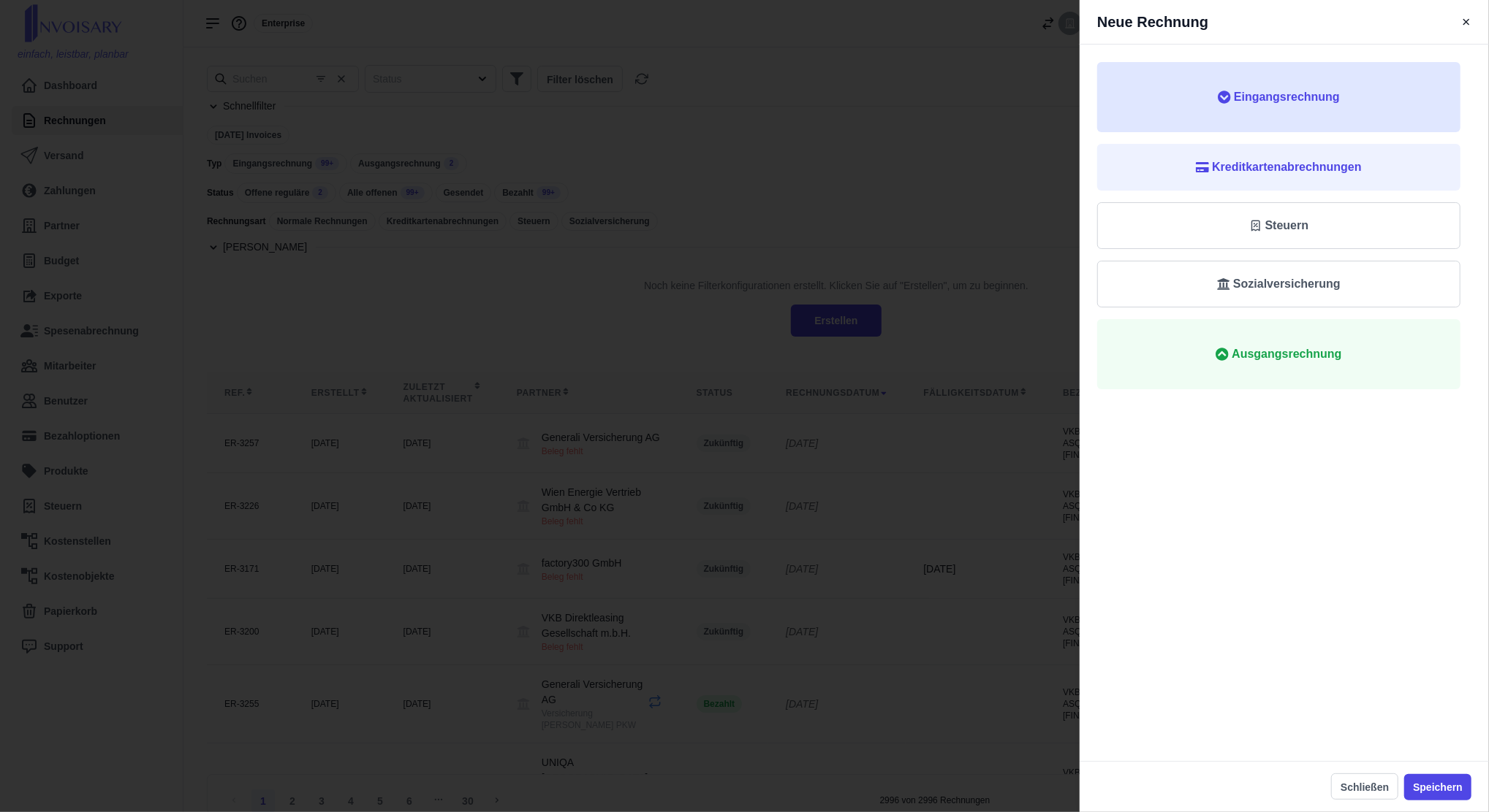
click at [1105, 102] on span "Eingangsrechnung" at bounding box center [1287, 96] width 106 height 17
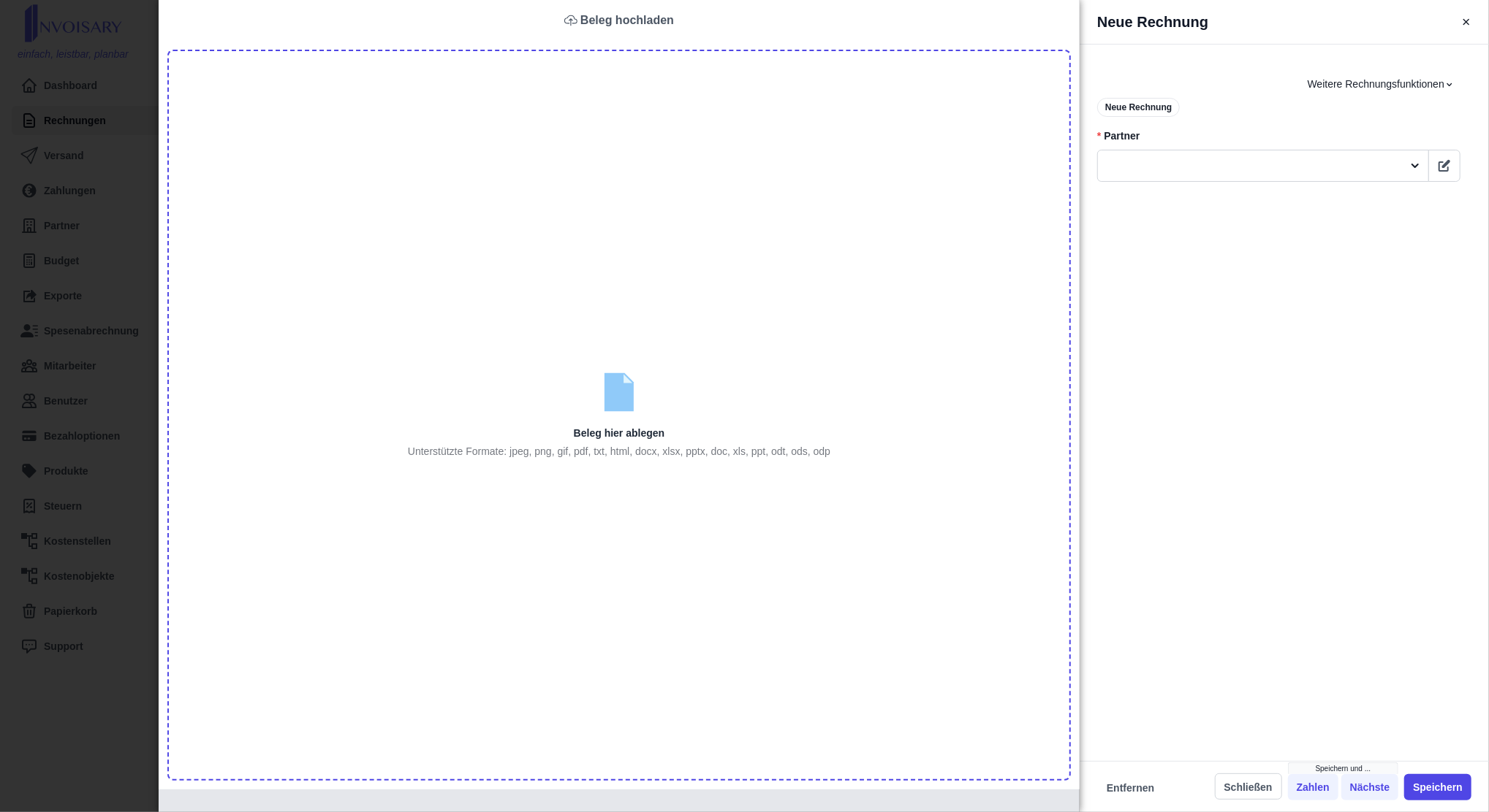
type input "C:\fakepath\BILLA_Rechnung-B4-614377341-0 (1).pdf"
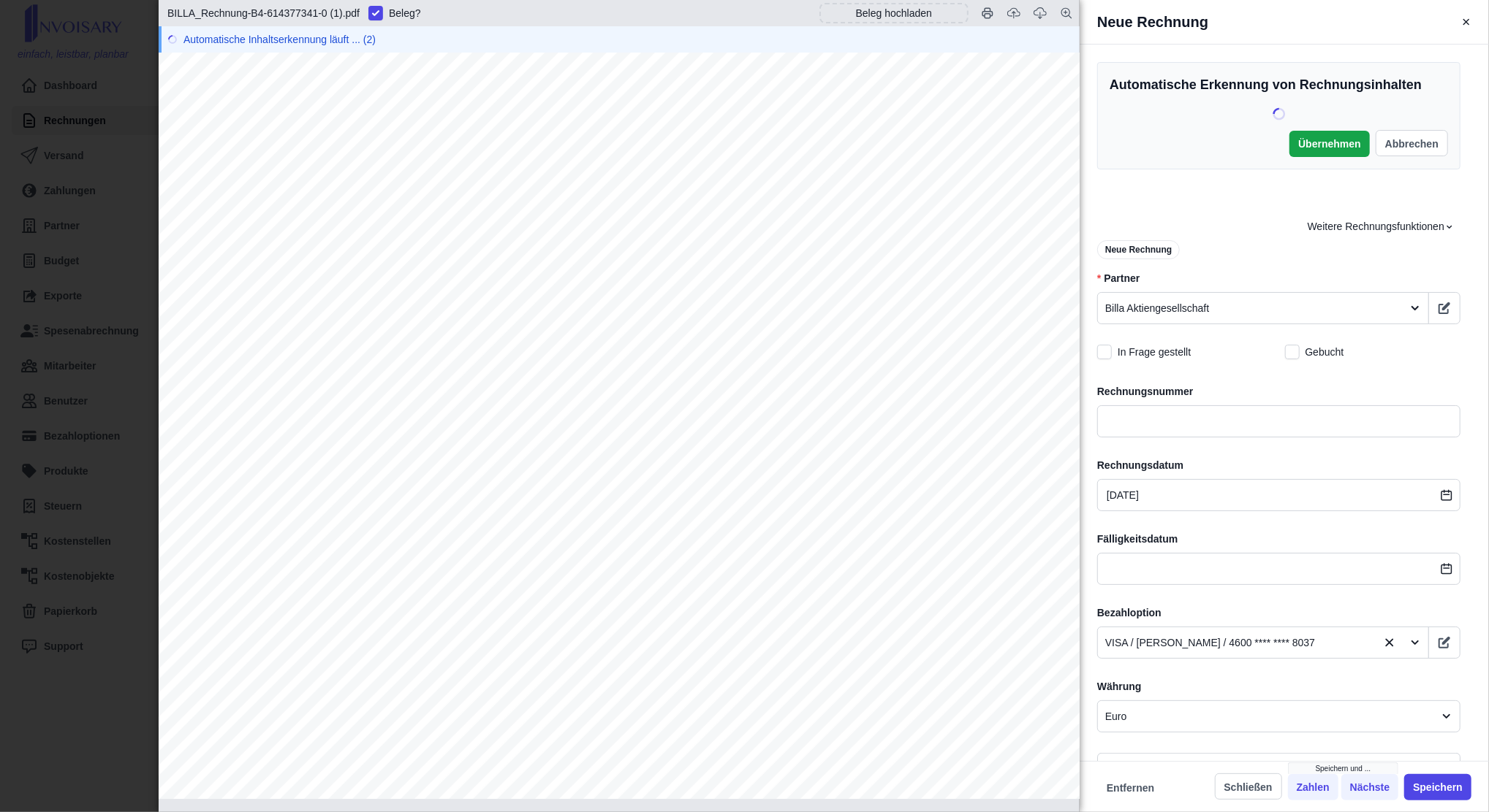
click at [488, 438] on span "B4/614377341/0" at bounding box center [476, 440] width 108 height 14
copy span "614377341"
click at [1105, 411] on input "text" at bounding box center [1279, 421] width 363 height 32
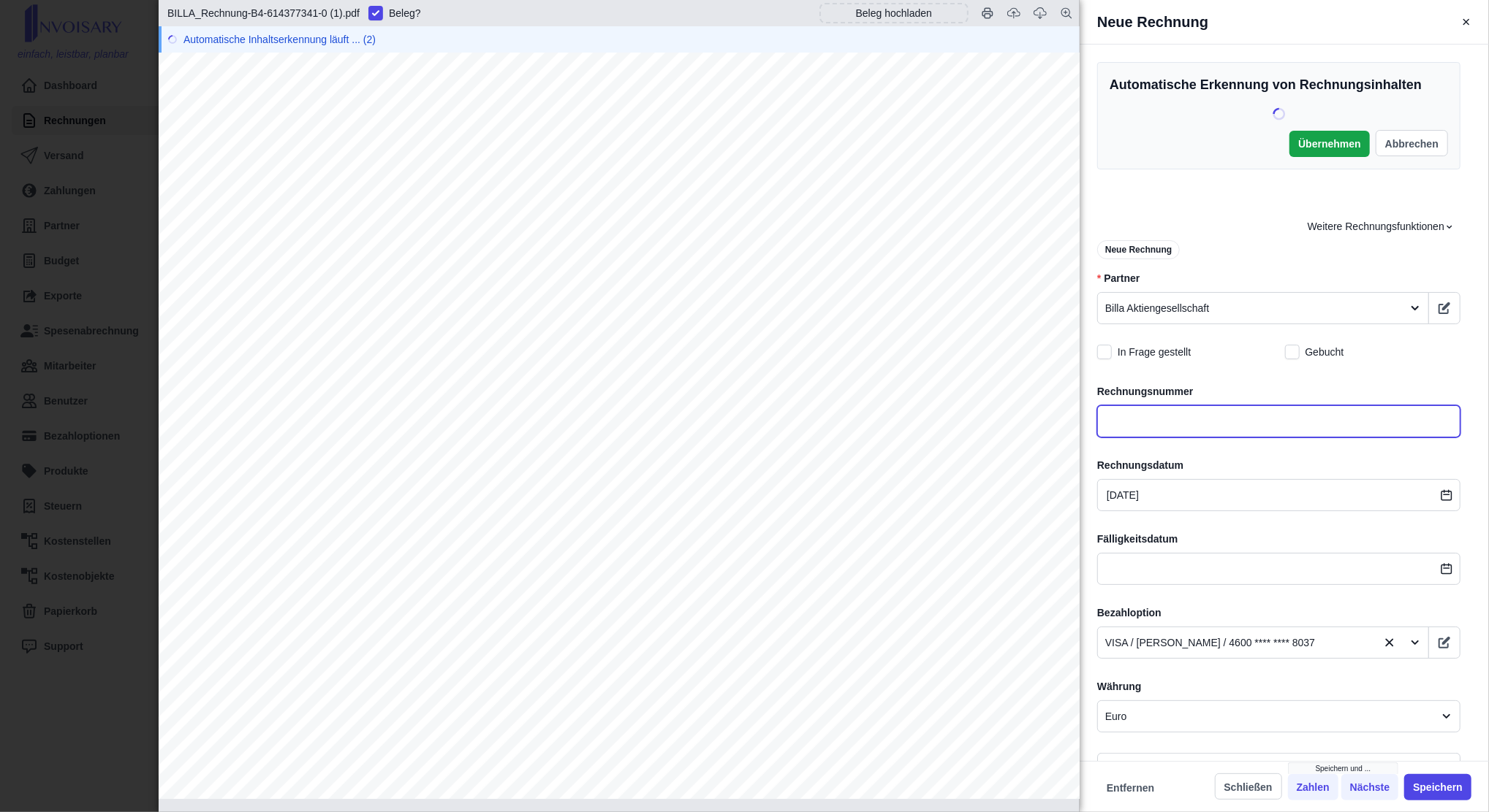
paste input "B4/614377341/0"
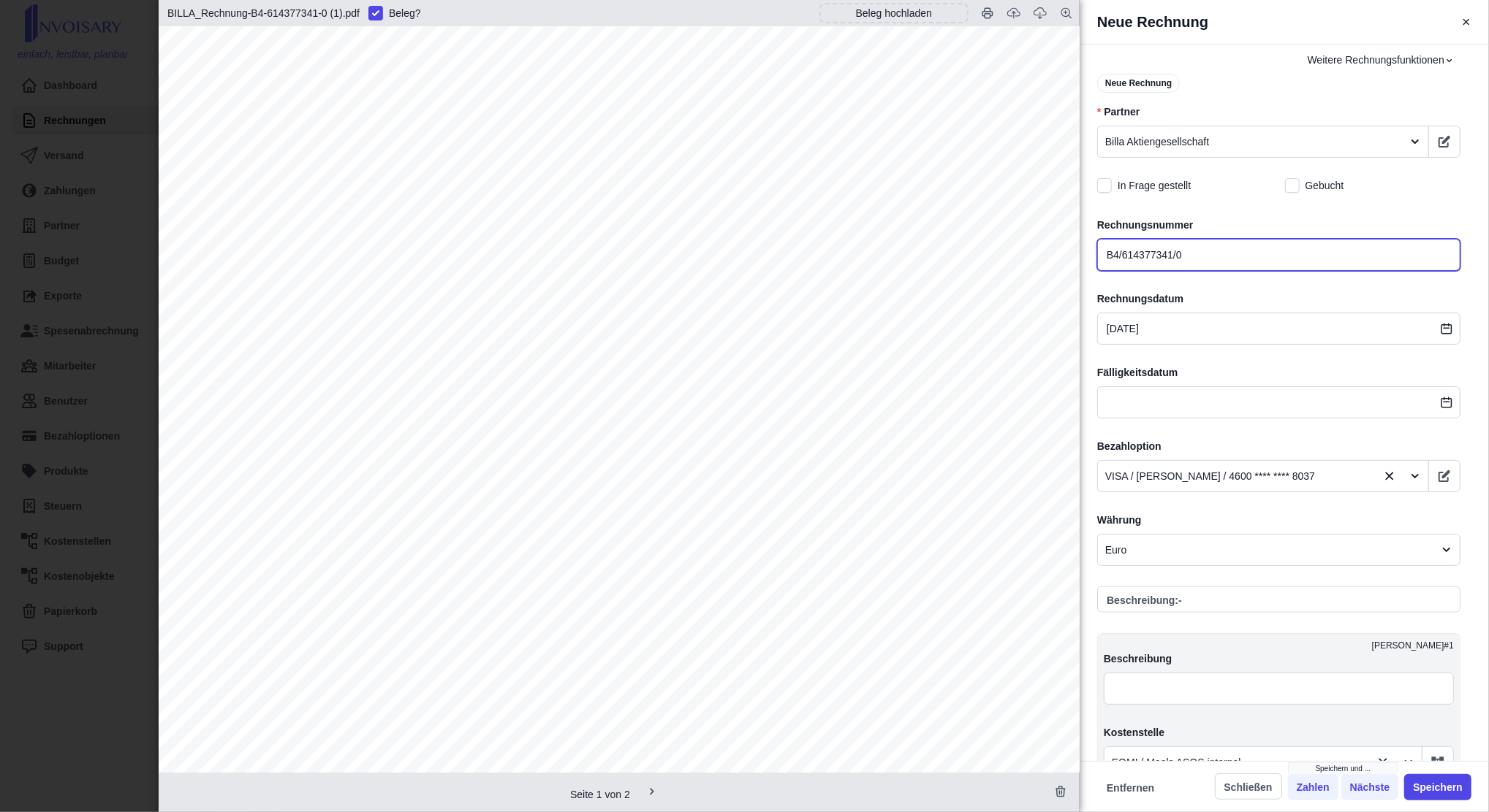
scroll to position [1243, 0]
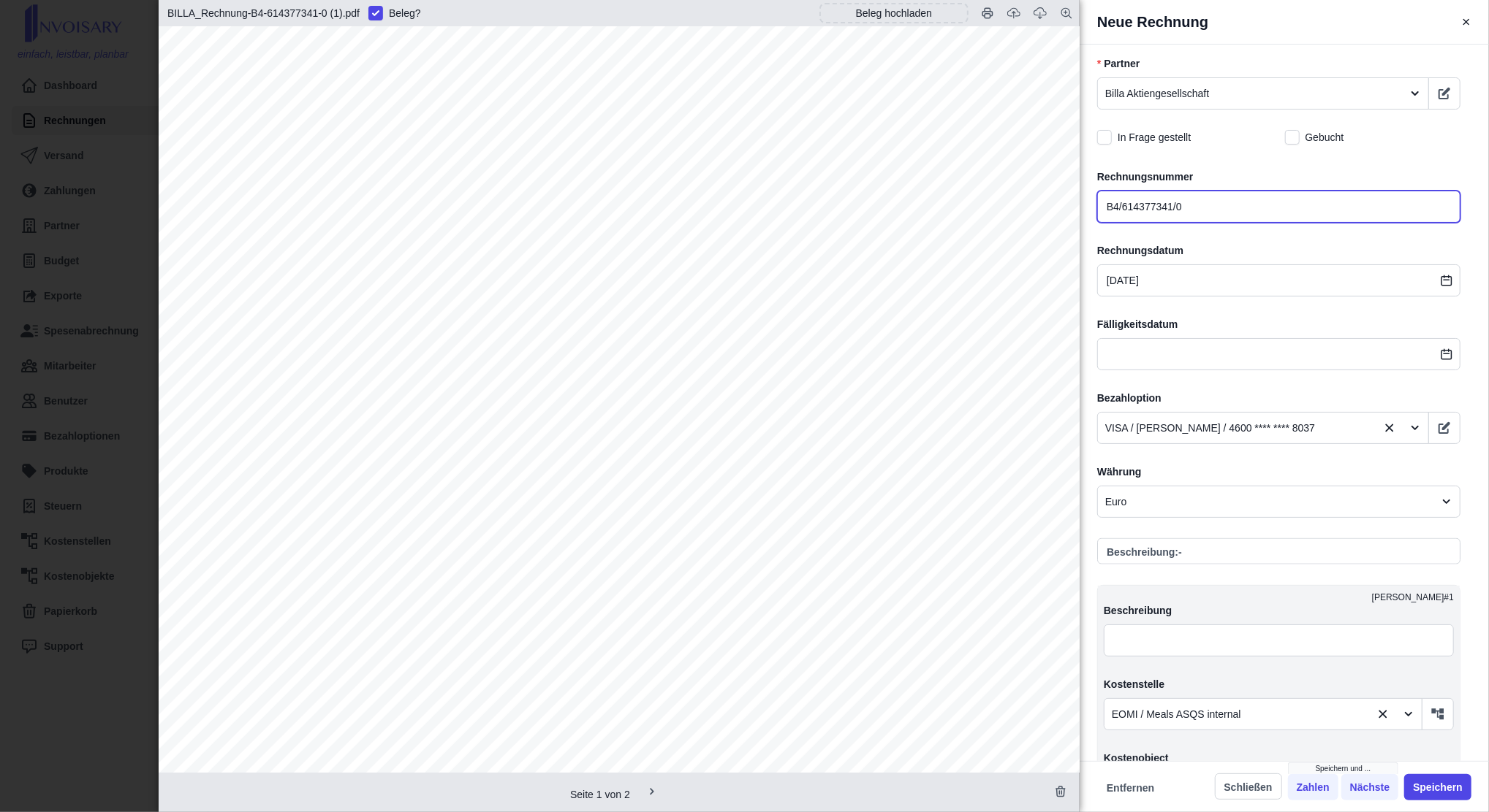
type input "B4/614377341/0"
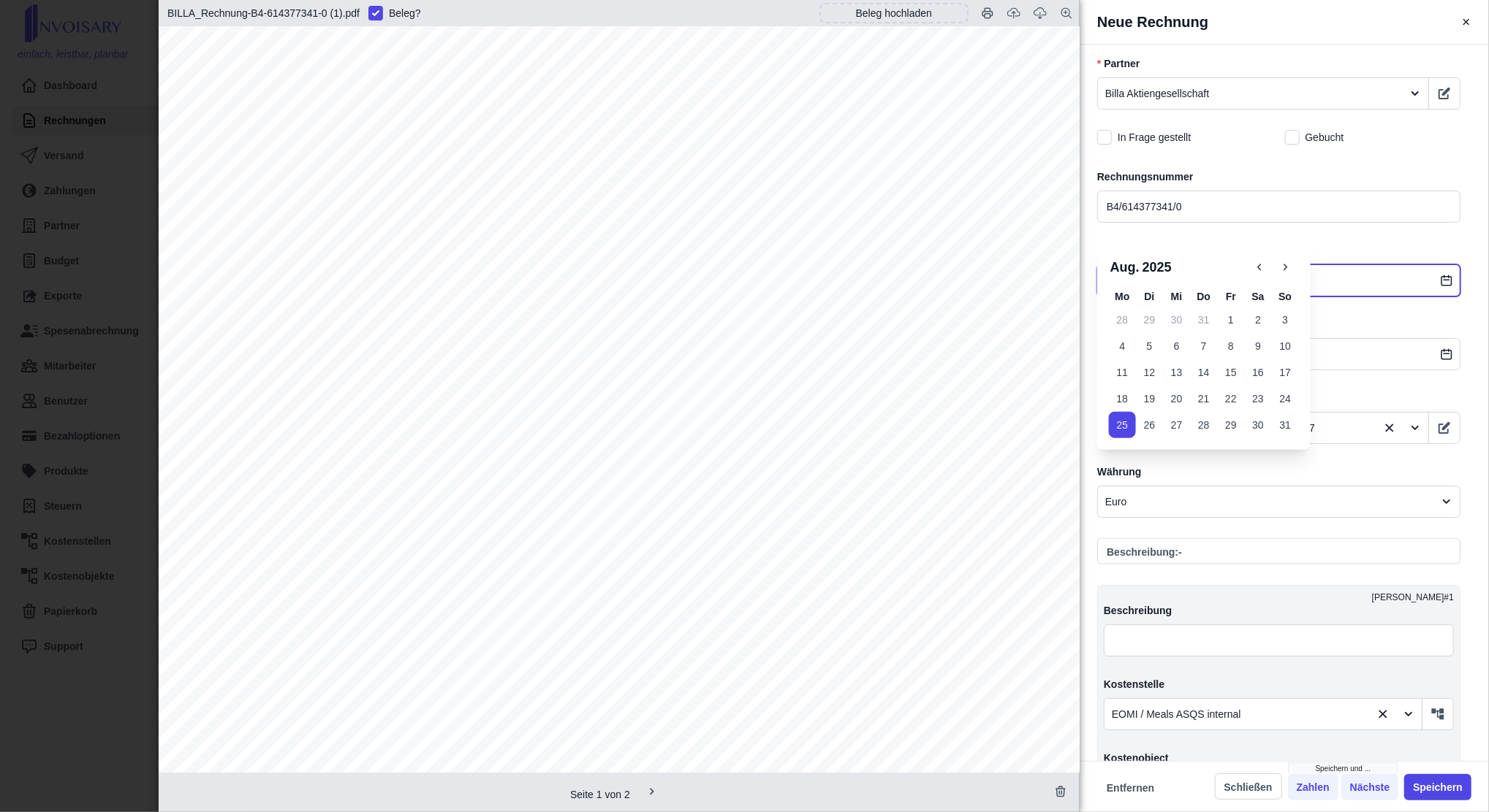
click at [1105, 264] on input "[DATE]" at bounding box center [1279, 280] width 363 height 32
click at [1105, 393] on button "18" at bounding box center [1122, 399] width 27 height 26
type input "[DATE]"
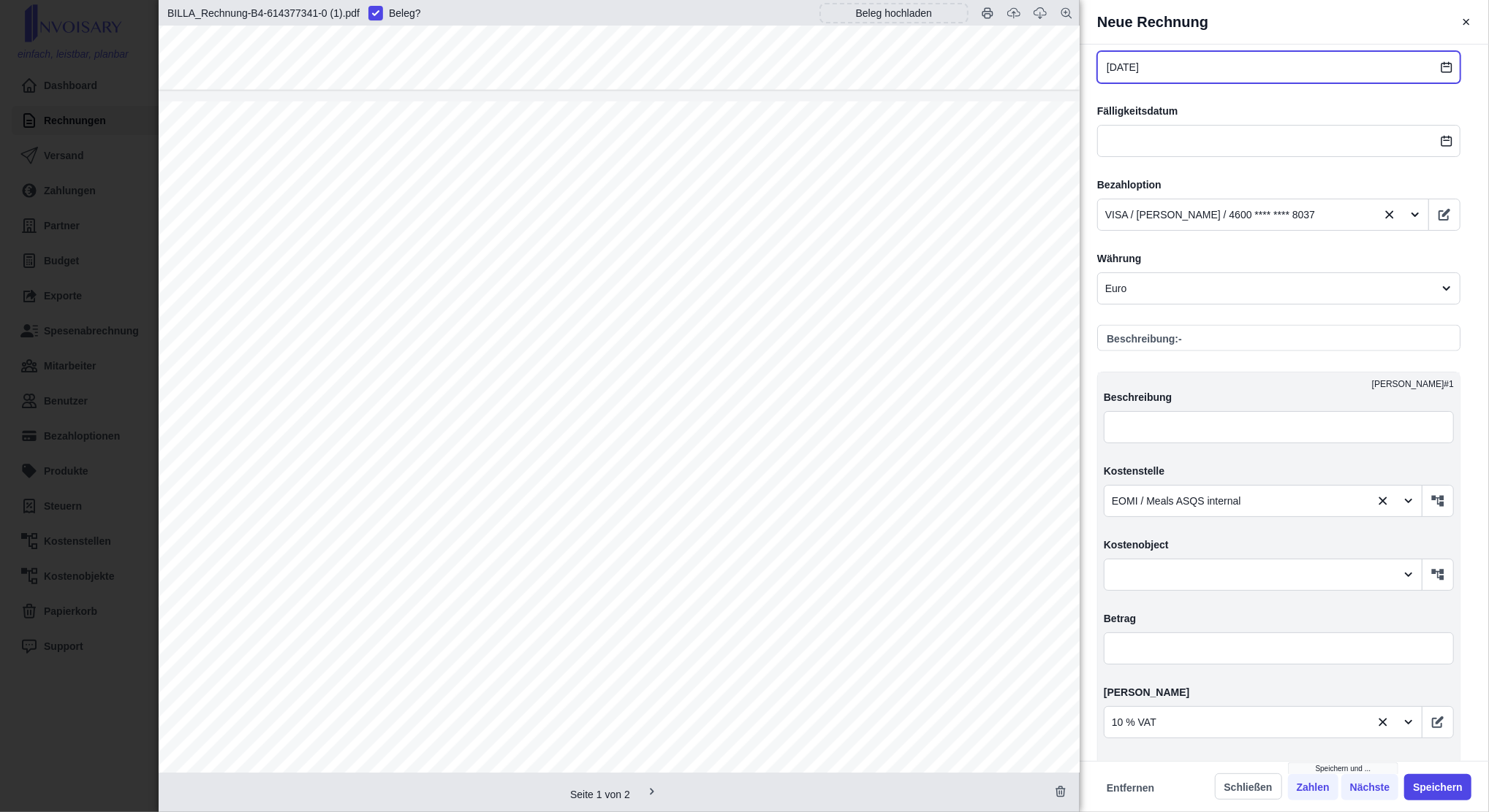
scroll to position [1239, 0]
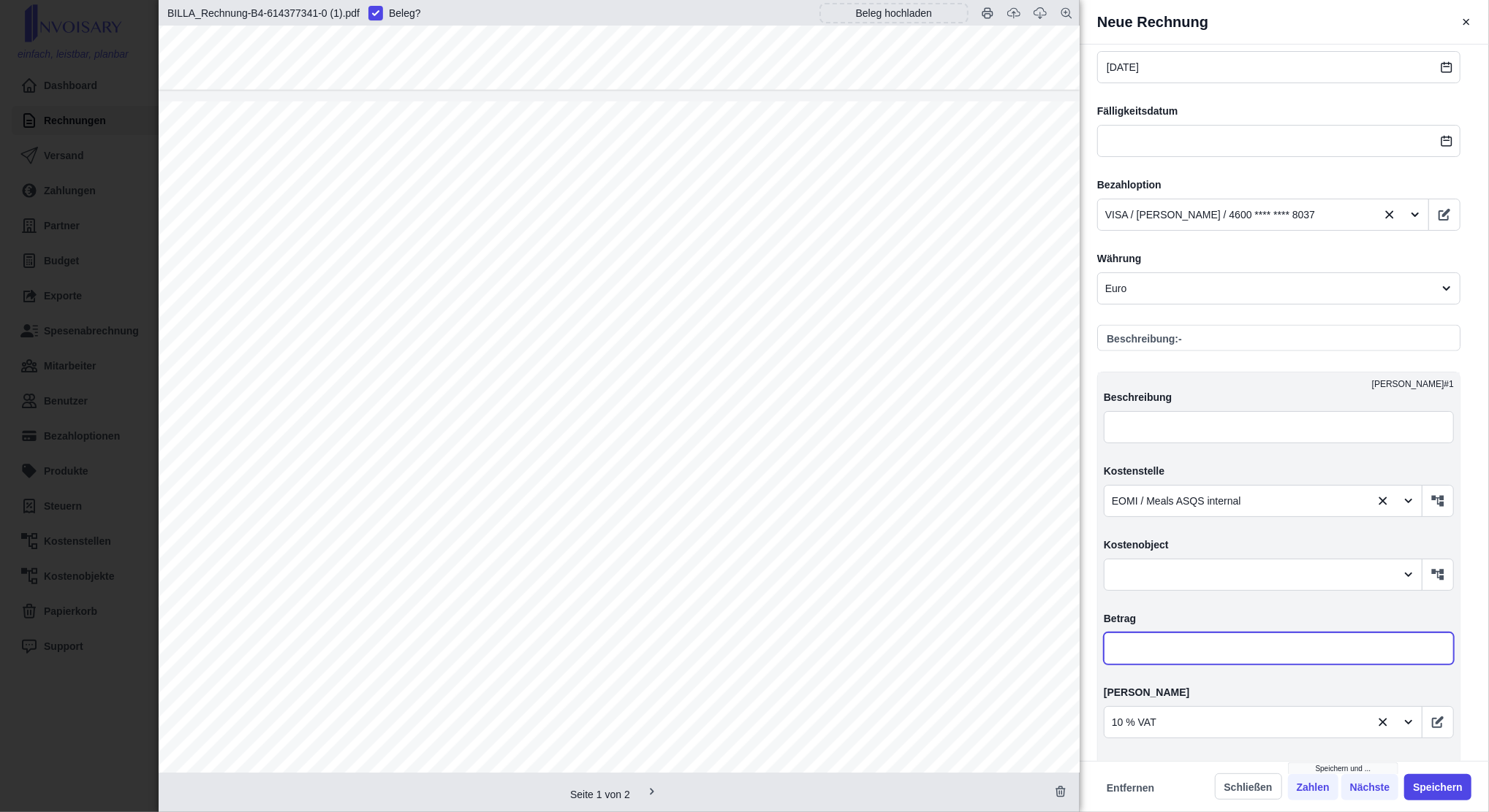
click at [1105, 608] on input "text" at bounding box center [1279, 648] width 350 height 32
type input "5,00"
type input "5,50"
type input "0,50"
type input "54,00"
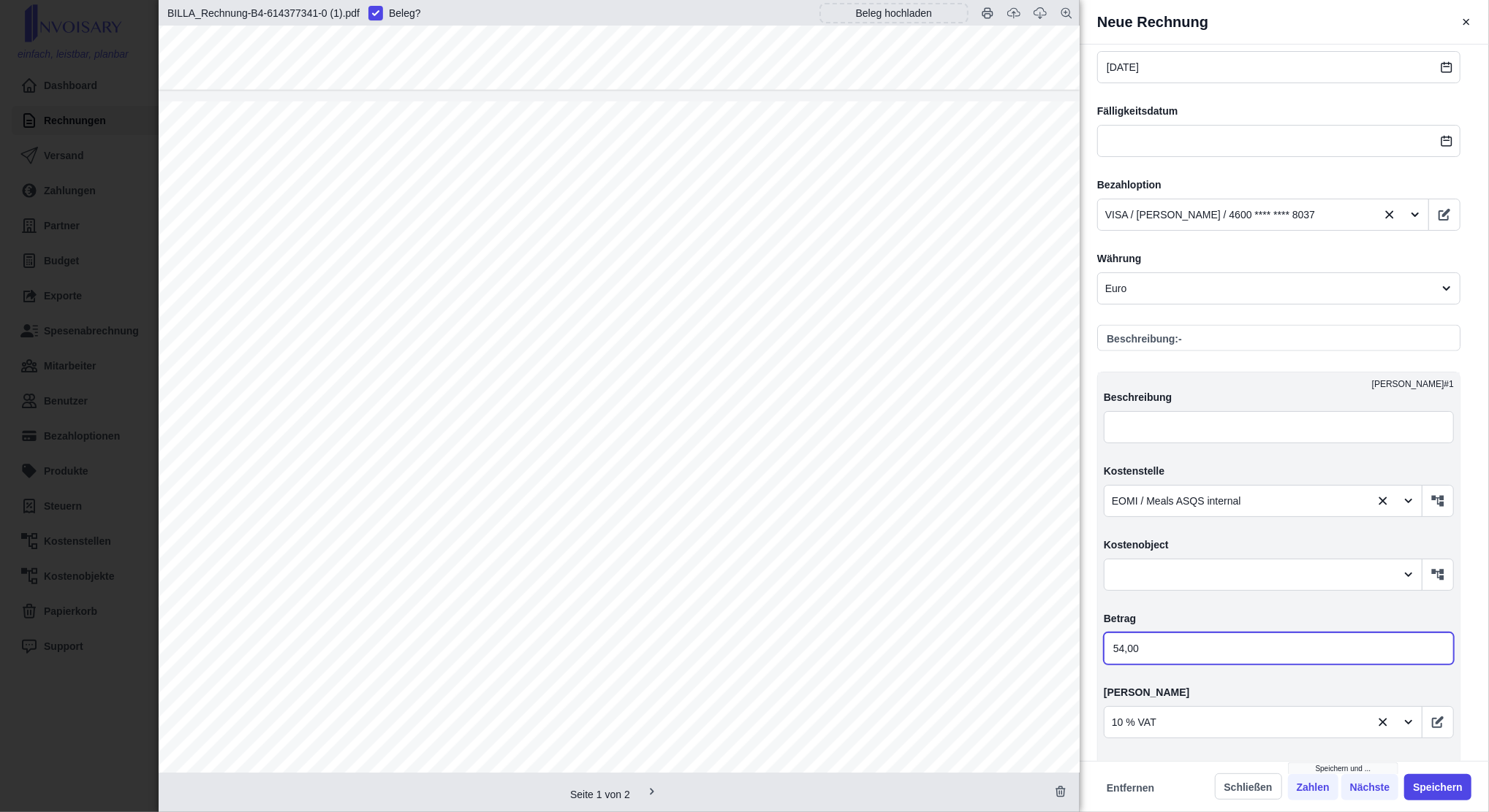
type input "59,40"
type input "5,40"
type input "54,04"
type input "59,44"
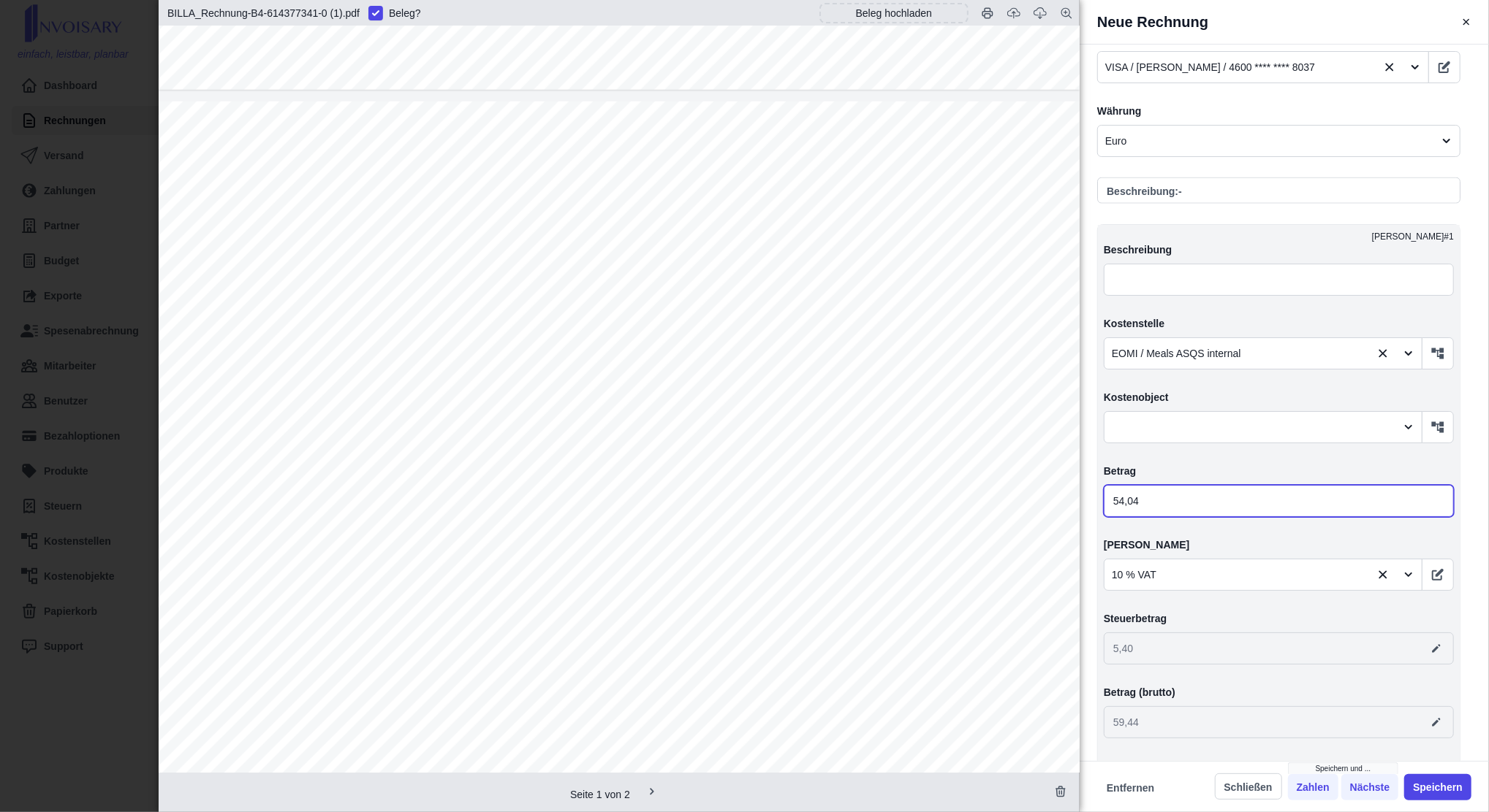
scroll to position [1687, 0]
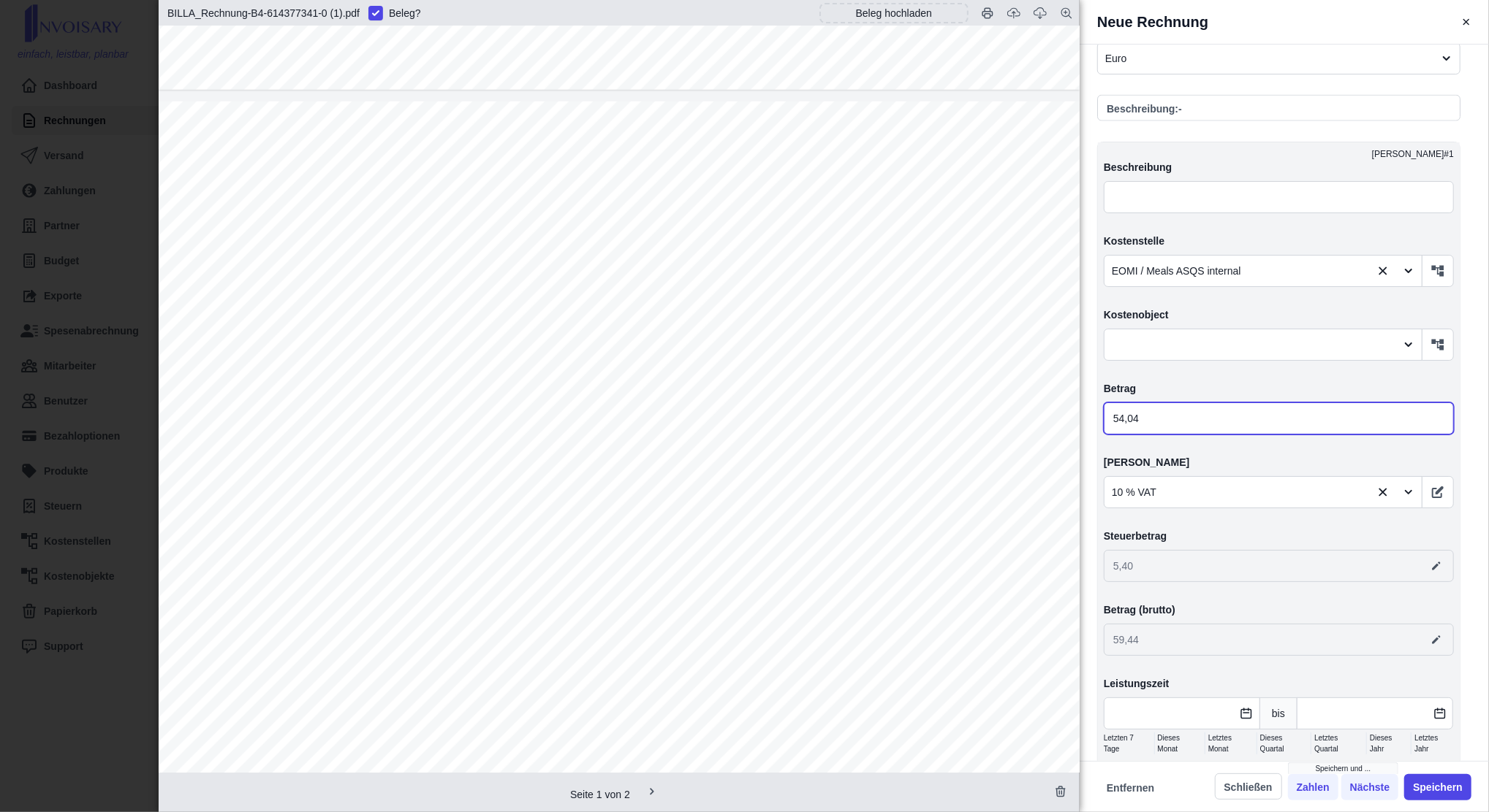
type input "54,04"
click at [1105, 608] on span "Weiteren [PERSON_NAME] hinzufügen" at bounding box center [1217, 805] width 189 height 15
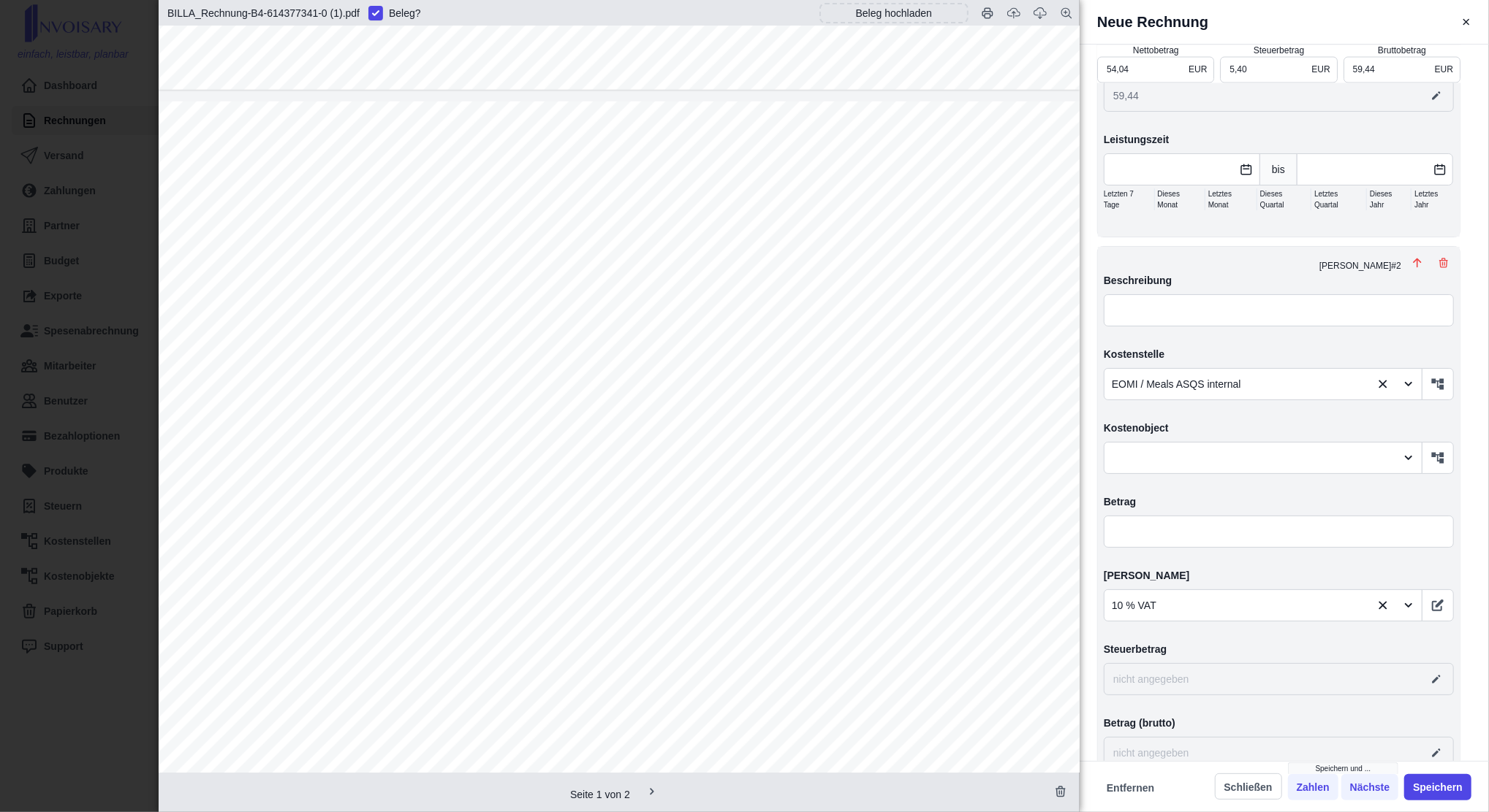
scroll to position [2295, 0]
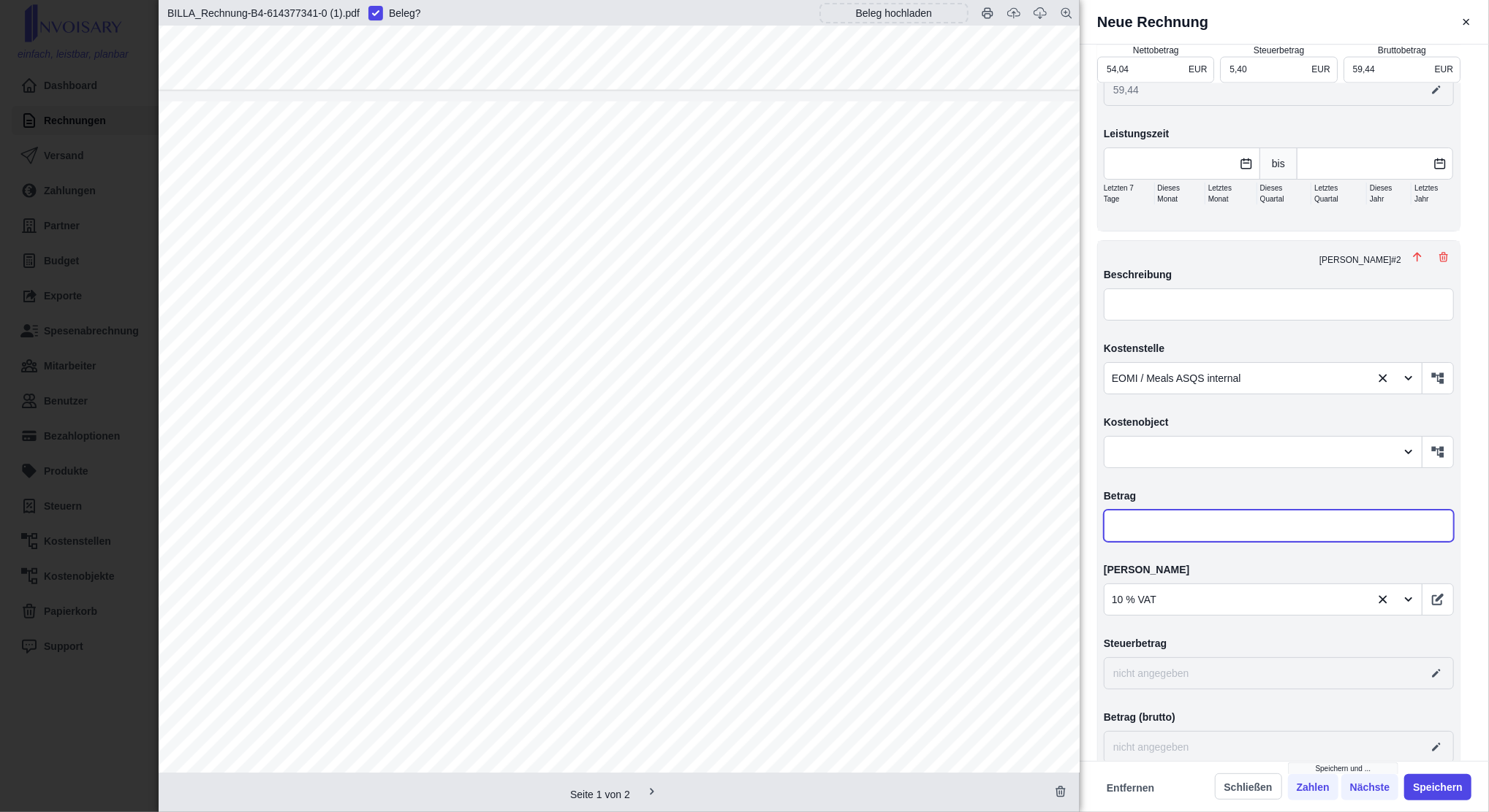
click at [1105, 510] on input "text" at bounding box center [1279, 526] width 350 height 32
type input "2,00"
type input "56,04"
type input "5,60"
type input "61,64"
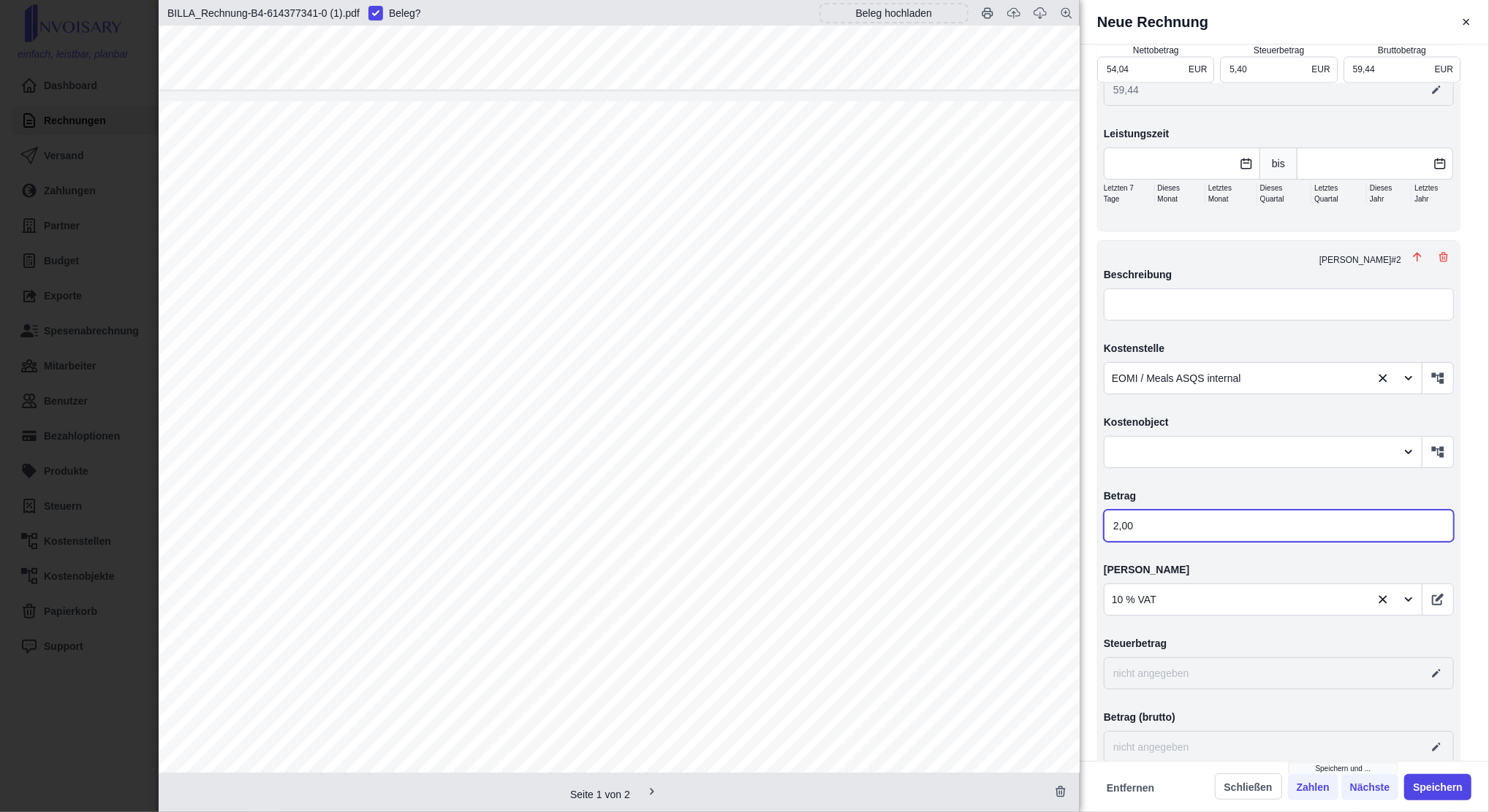
type input "0,20"
type input "2,20"
type input "2,40"
type input "56,44"
type input "5,64"
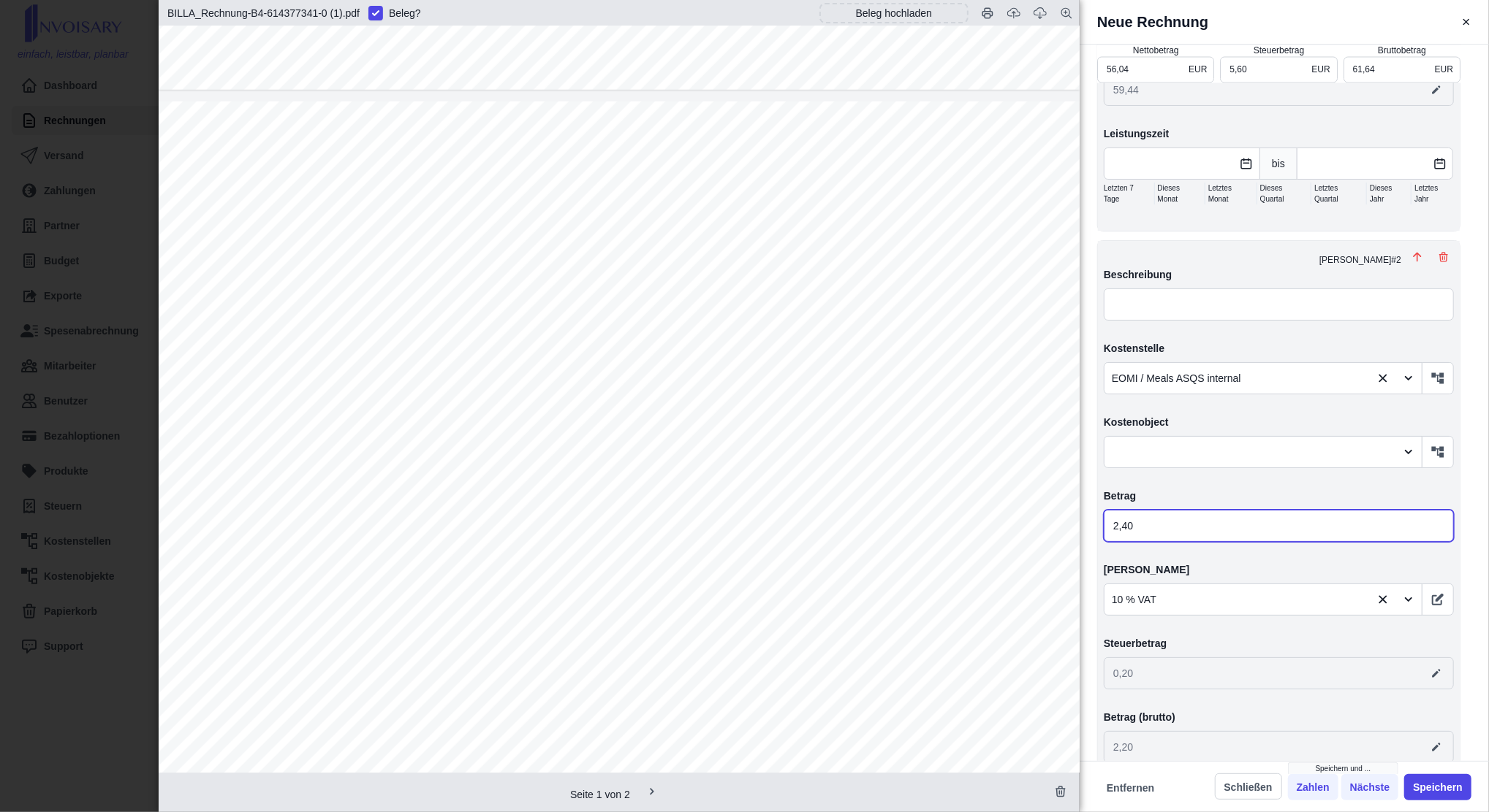
type input "62,08"
type input "0,24"
type input "2,64"
type input "2,42"
type input "56,46"
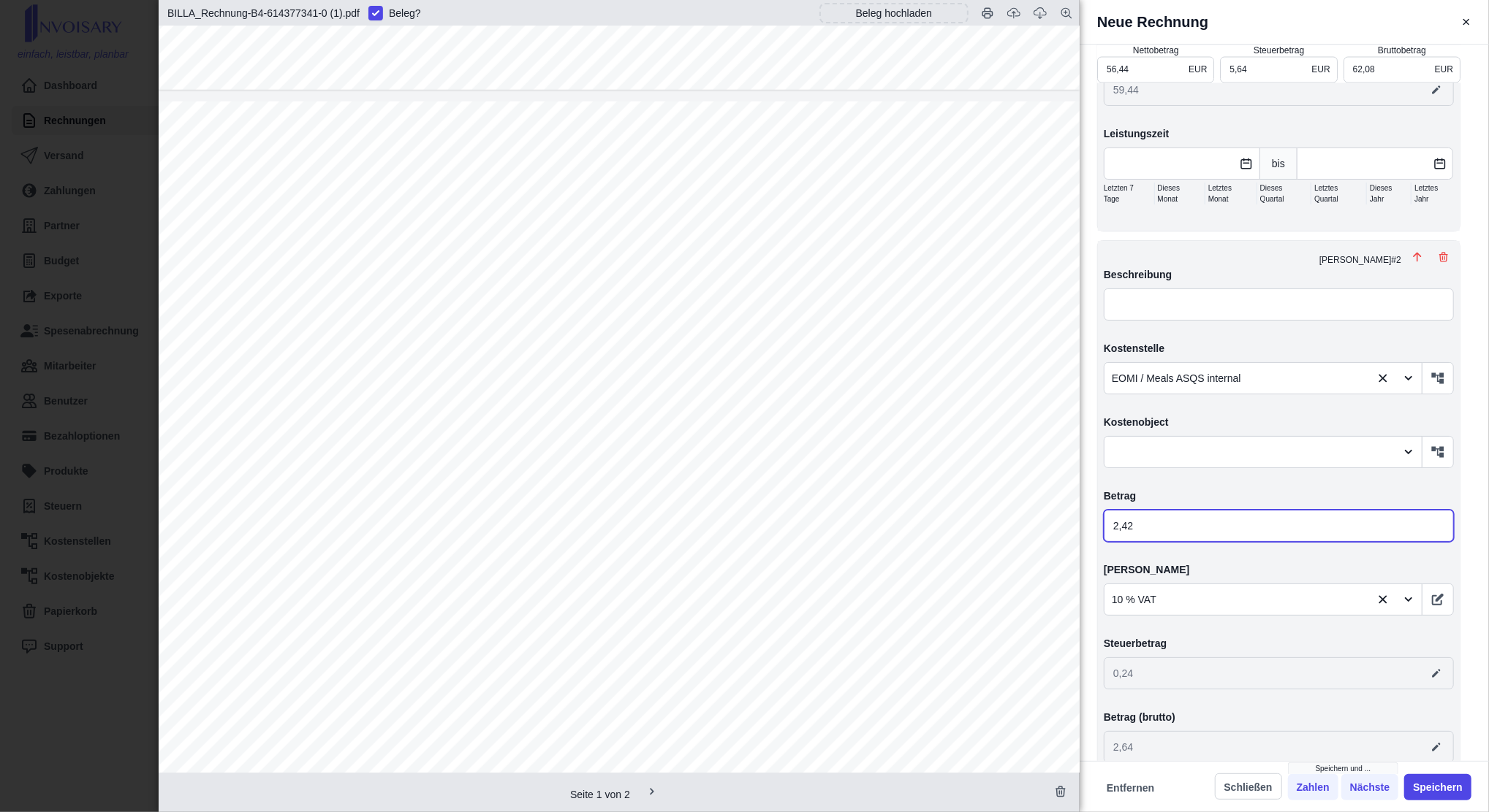
type input "62,10"
type input "2,66"
type input "2,42"
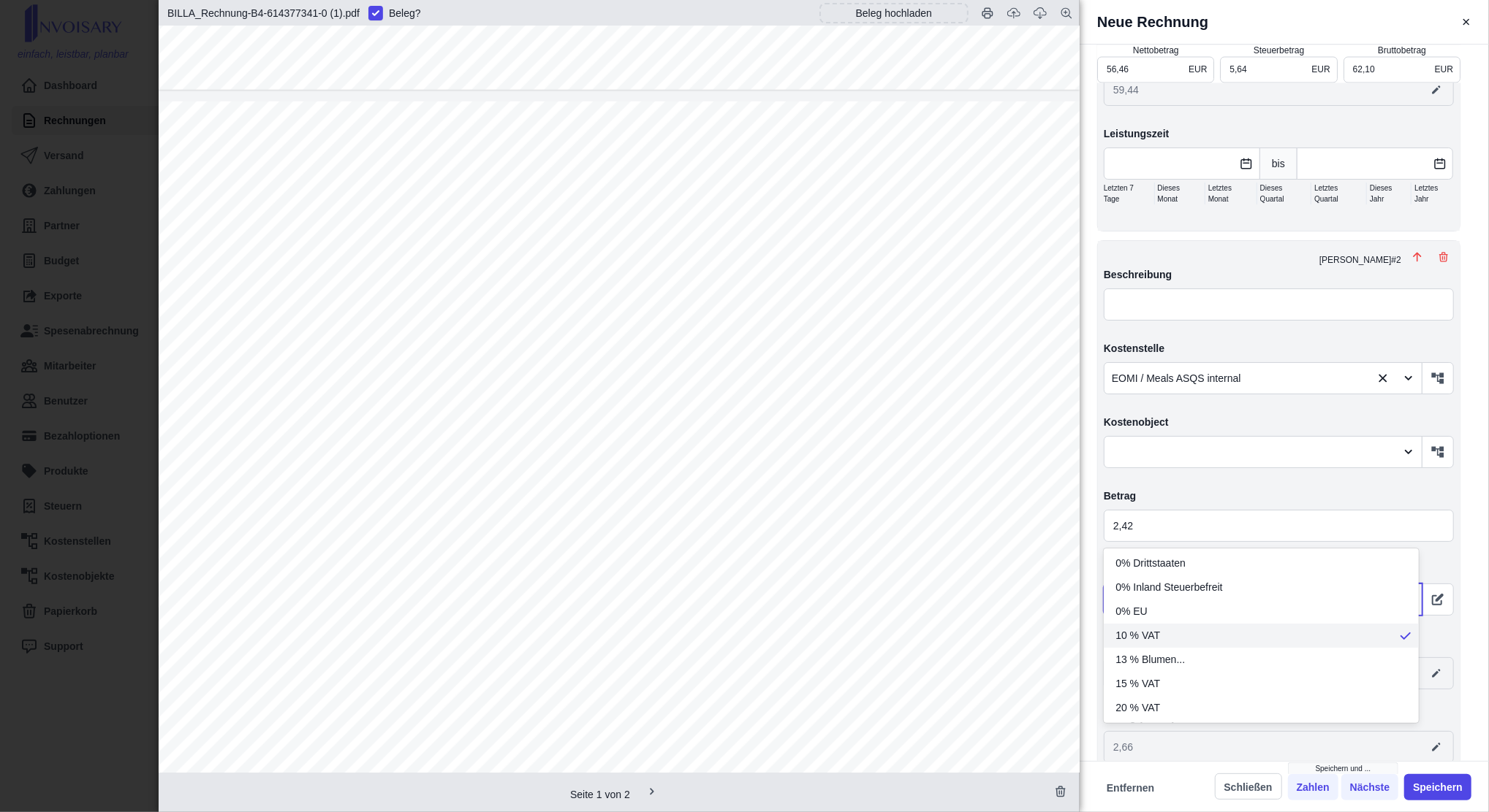
click at [1105, 591] on div at bounding box center [1237, 600] width 251 height 18
click at [1105, 608] on span "20 % VAT" at bounding box center [1137, 708] width 44 height 16
type input "5,88"
type input "62,34"
type input "0,48"
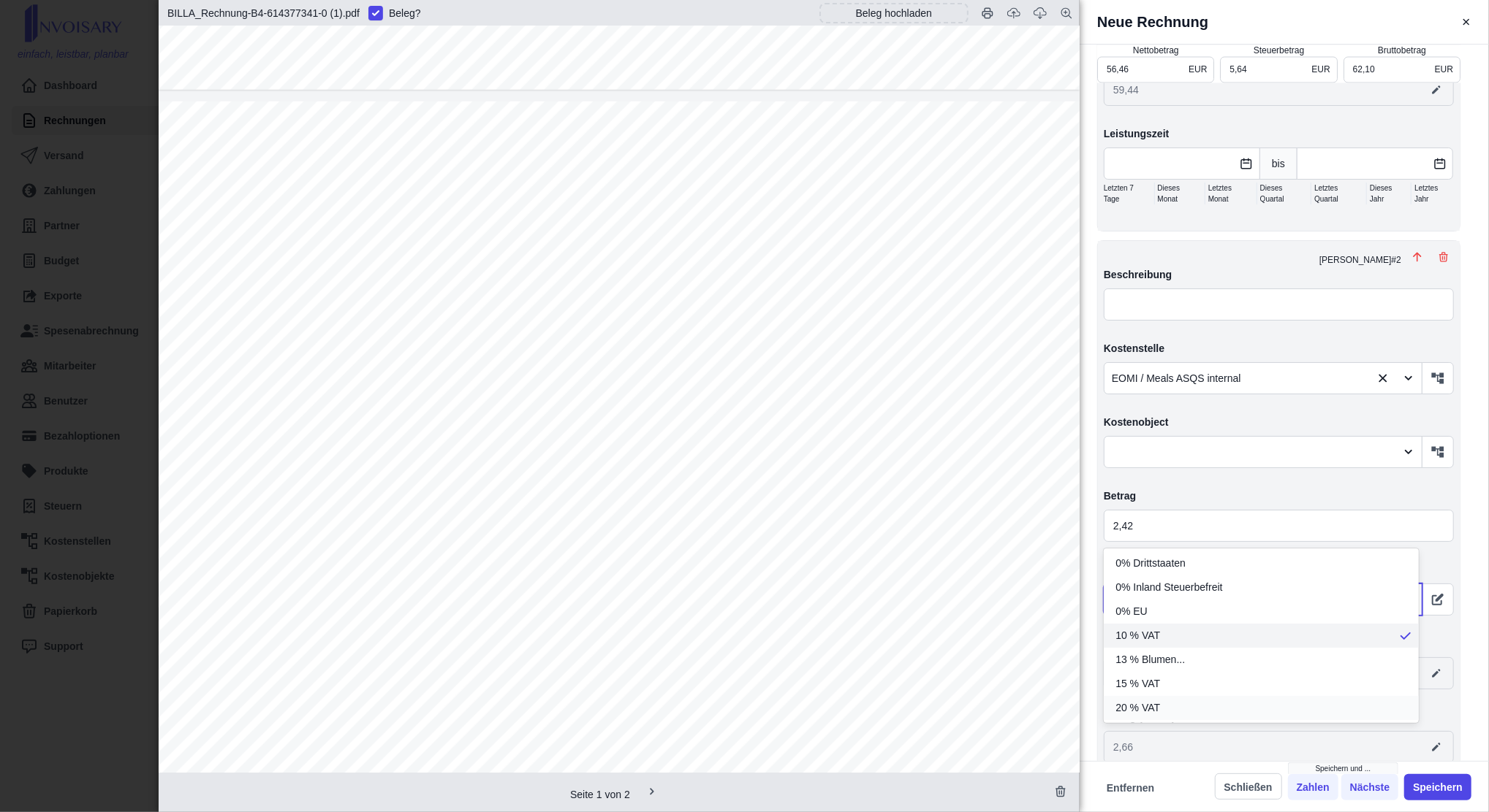
type input "2,90"
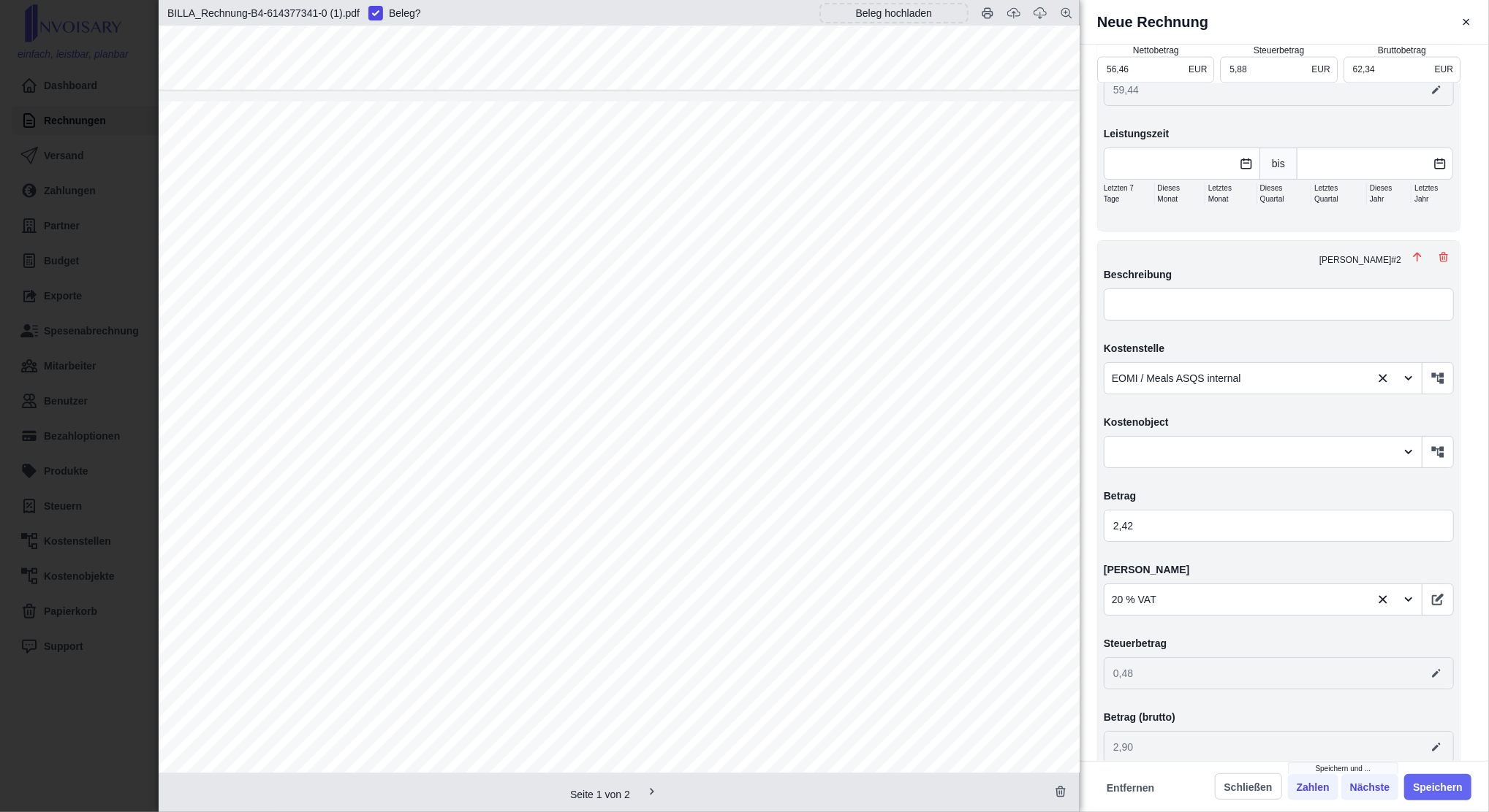
click at [1105, 608] on button "Speichern" at bounding box center [1437, 787] width 67 height 26
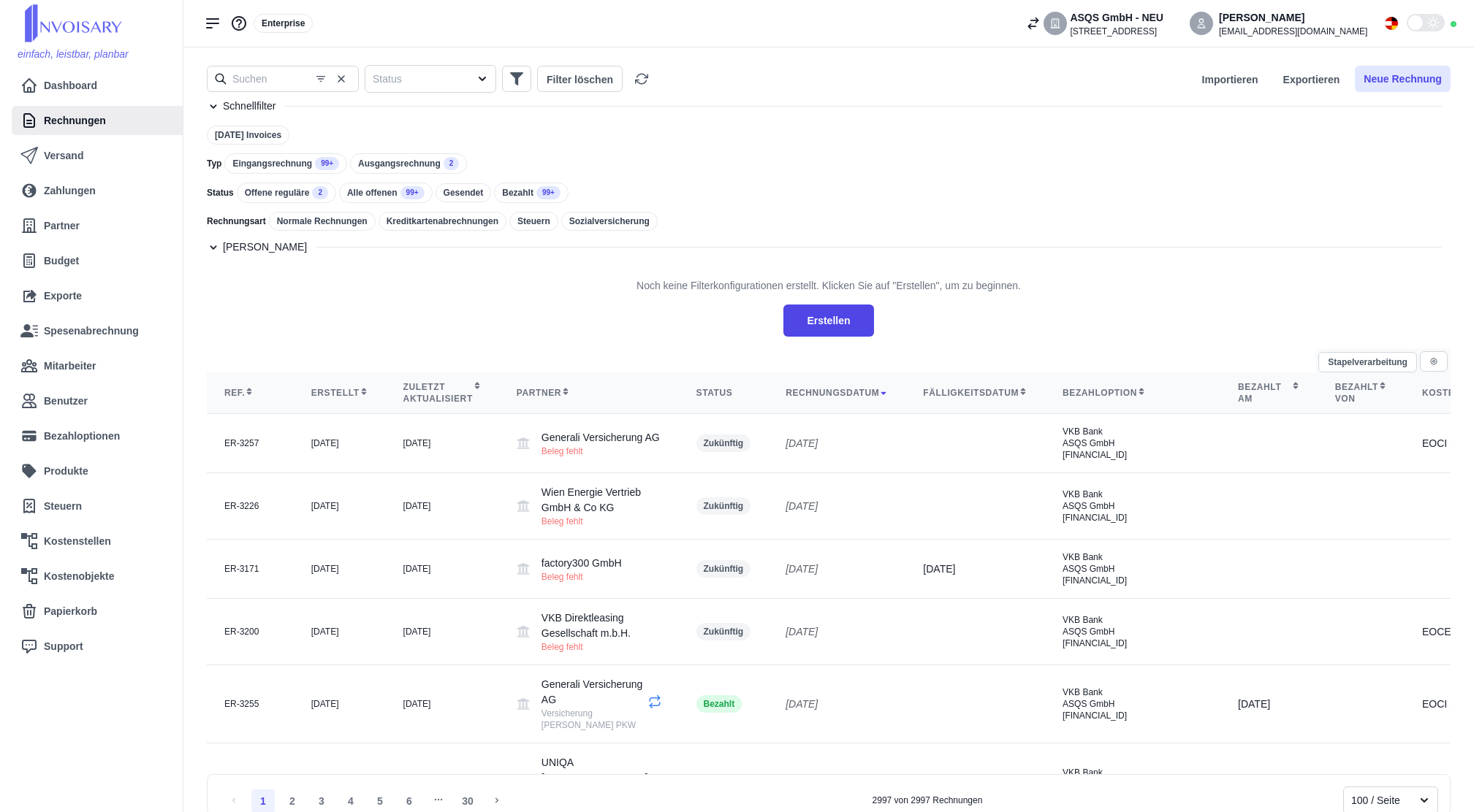
click at [1105, 85] on button "Neue Rechnung" at bounding box center [1402, 79] width 96 height 26
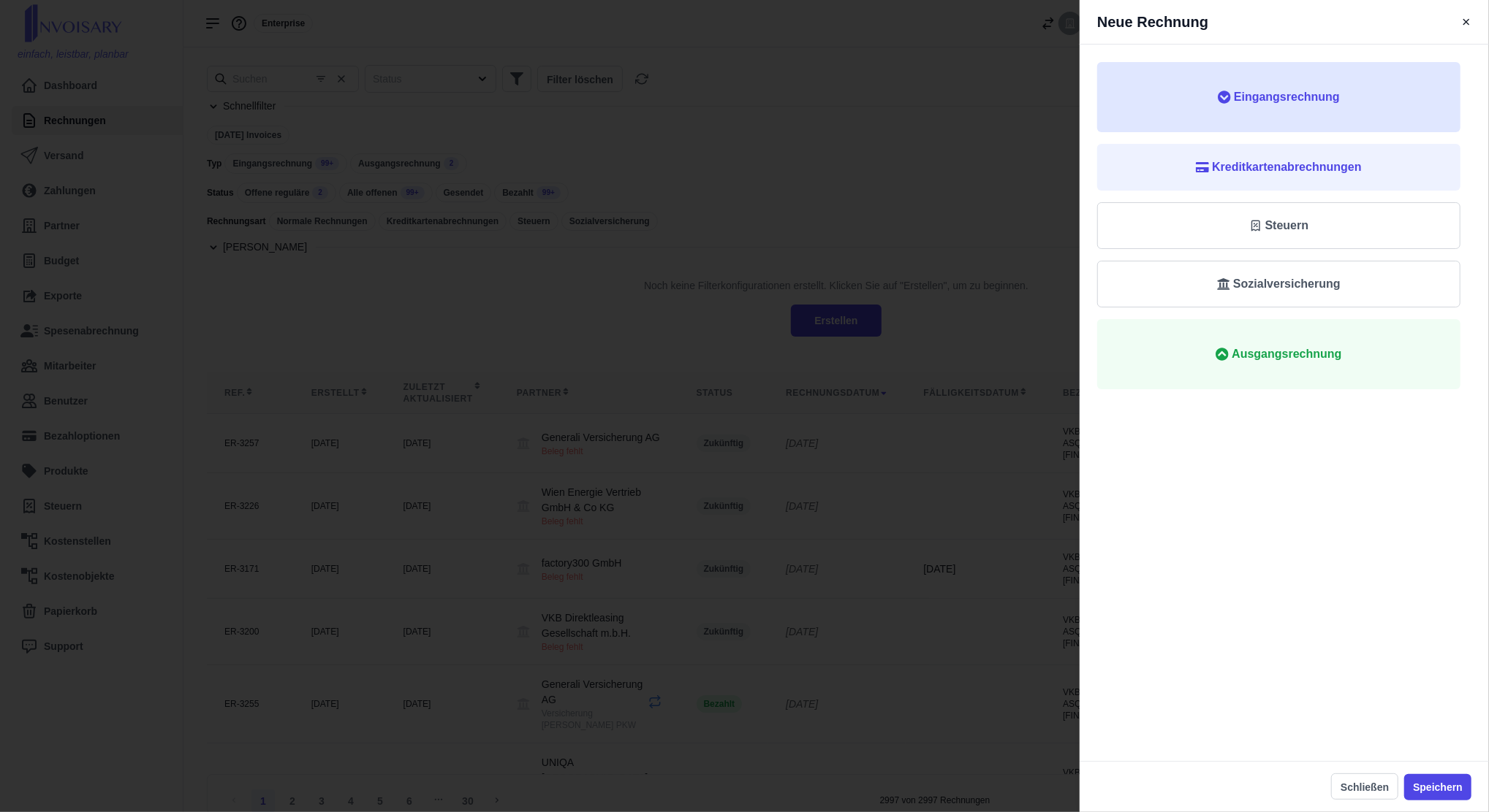
click at [1105, 109] on button "Eingangsrechnung" at bounding box center [1279, 97] width 363 height 70
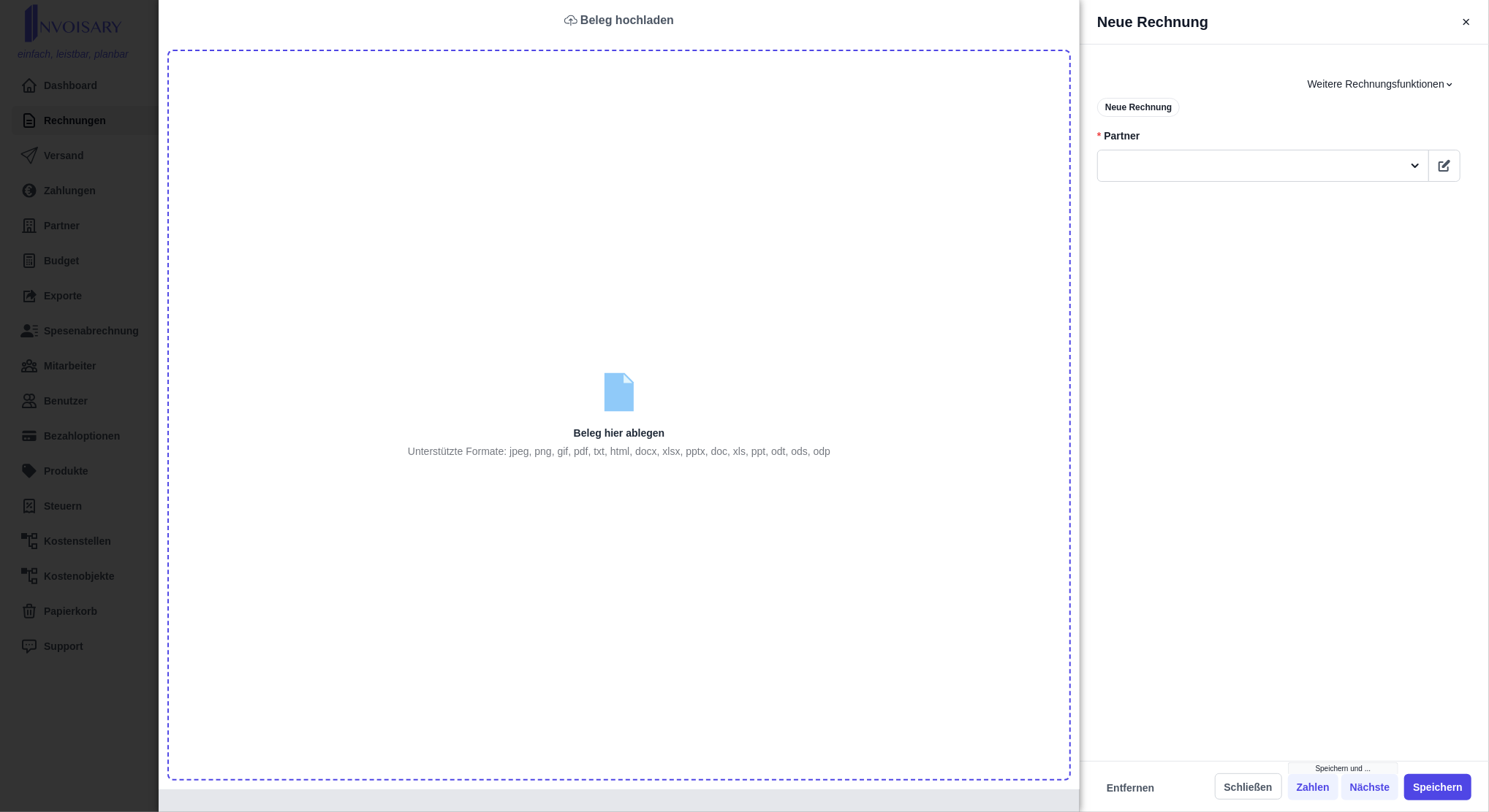
type input "C:\fakepath\Tax Invoice (1).pdf"
click at [583, 345] on input "file" at bounding box center [619, 417] width 901 height 731
type input "C:\fakepath\Tax Invoice (002).pdf"
click at [585, 325] on input "file" at bounding box center [619, 417] width 901 height 731
type input "C:\fakepath\Bildschirmfoto_25-8-2025_8124_.jpeg"
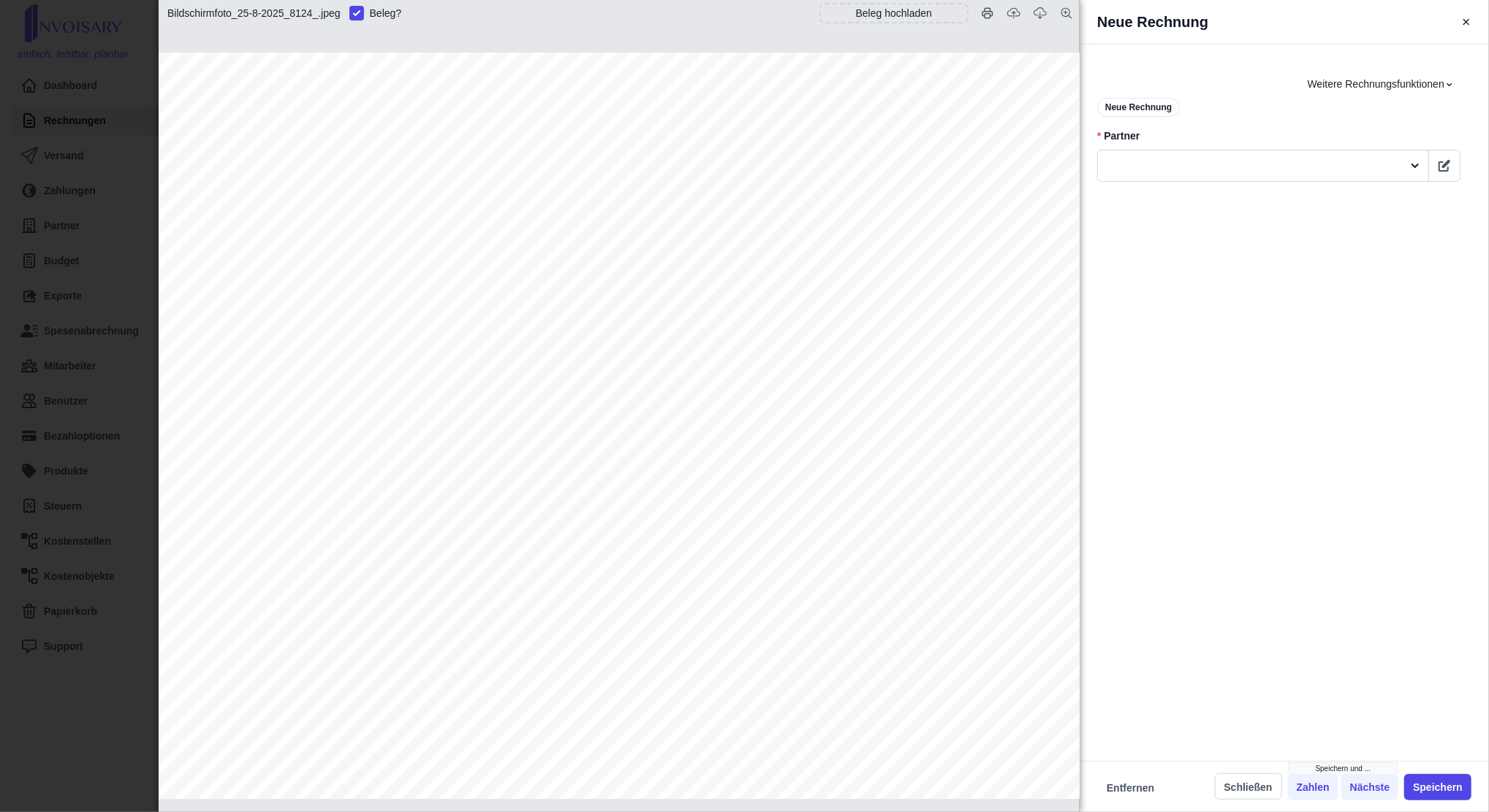
click at [1105, 153] on div "Bildschirmfoto_25-8-2025_8124_.jpeg Beleg ? Beleg hochladen Automatische Inhalt…" at bounding box center [1278, 132] width 398 height 175
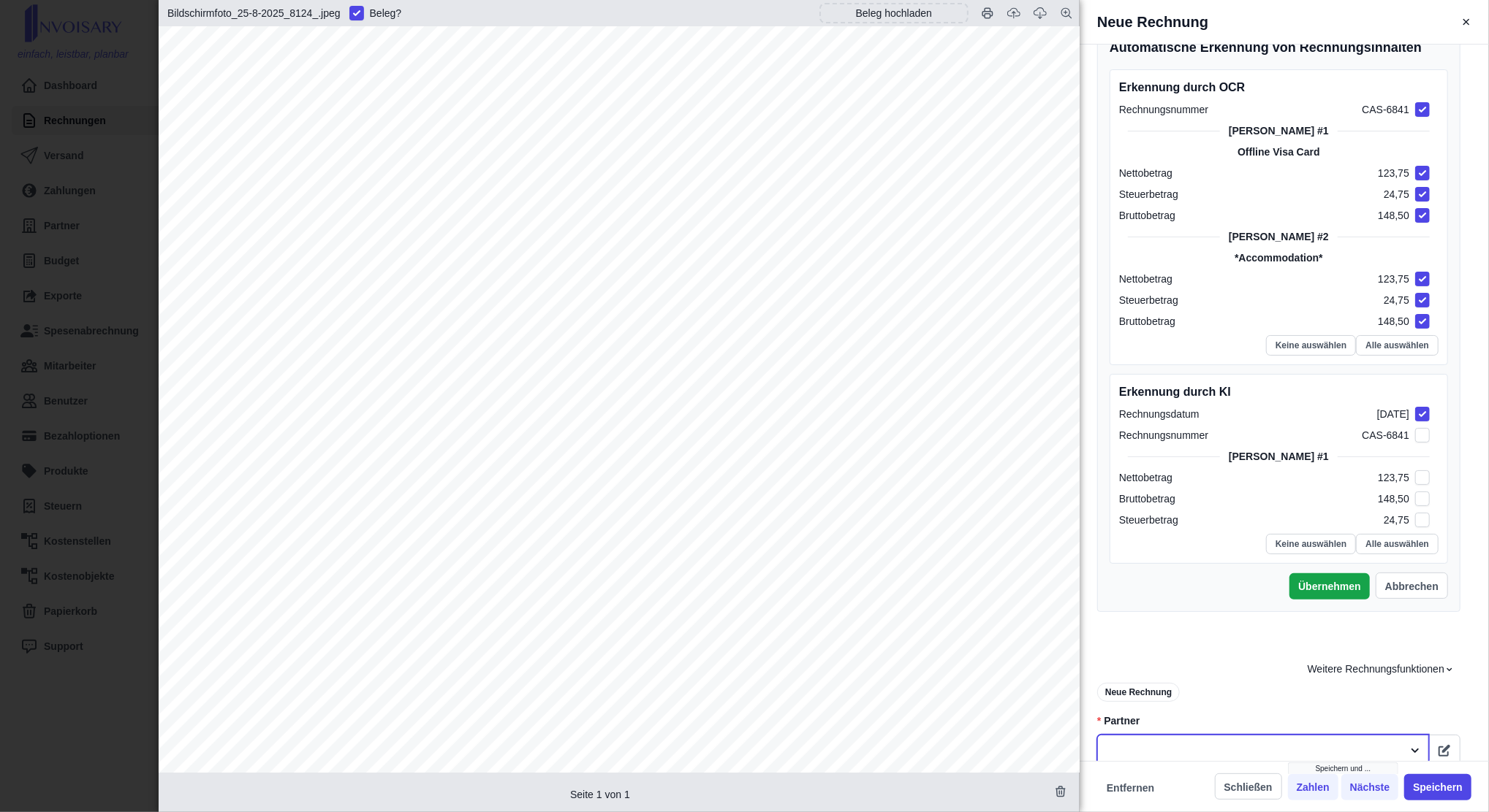
scroll to position [460, 0]
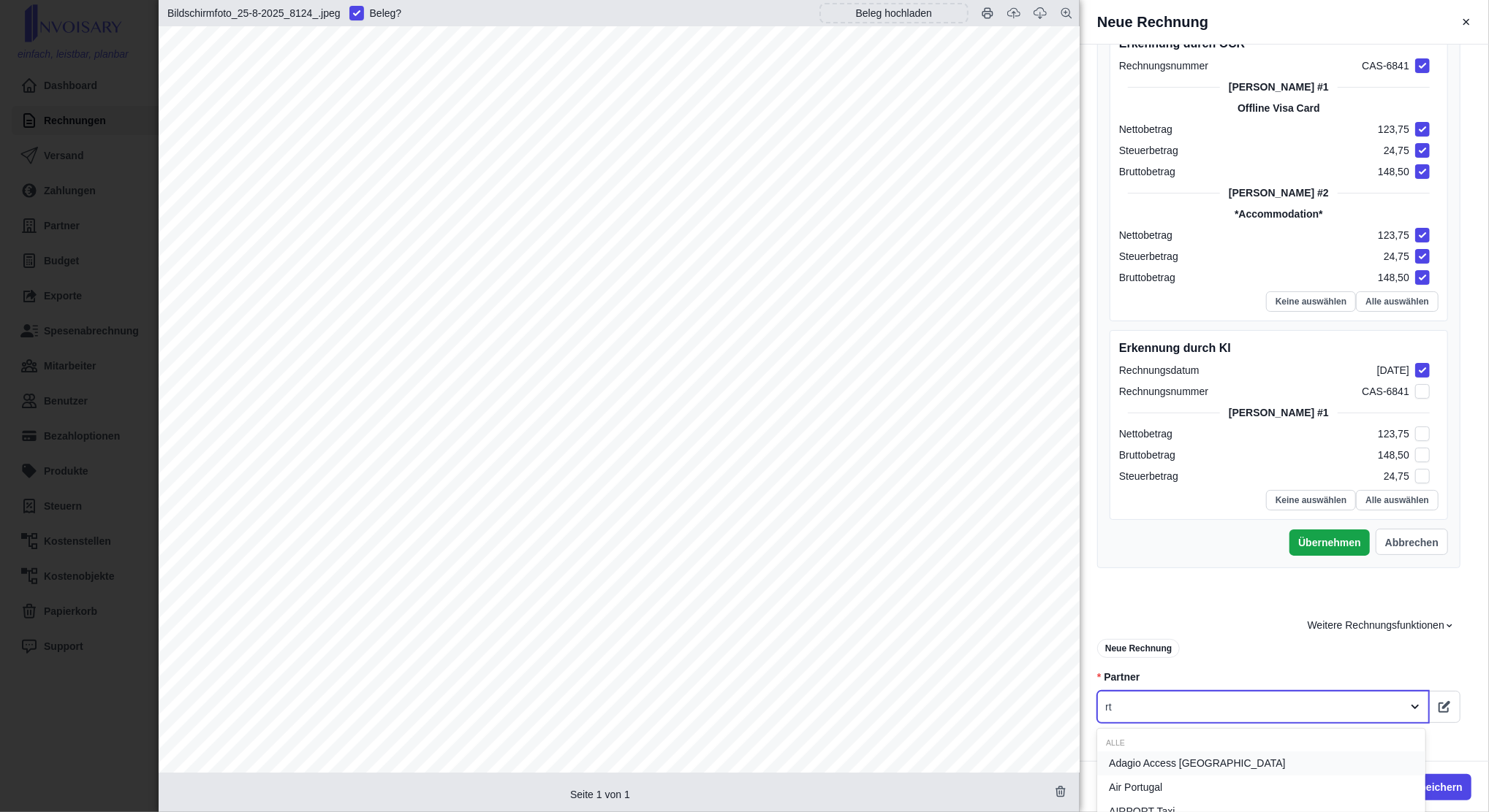
type input "r"
type input "the [GEOGRAPHIC_DATA]"
click at [1105, 608] on div "Partner neu anlegen the castle hotel Diese Option auswählen um Partner direkt n…" at bounding box center [1264, 783] width 311 height 96
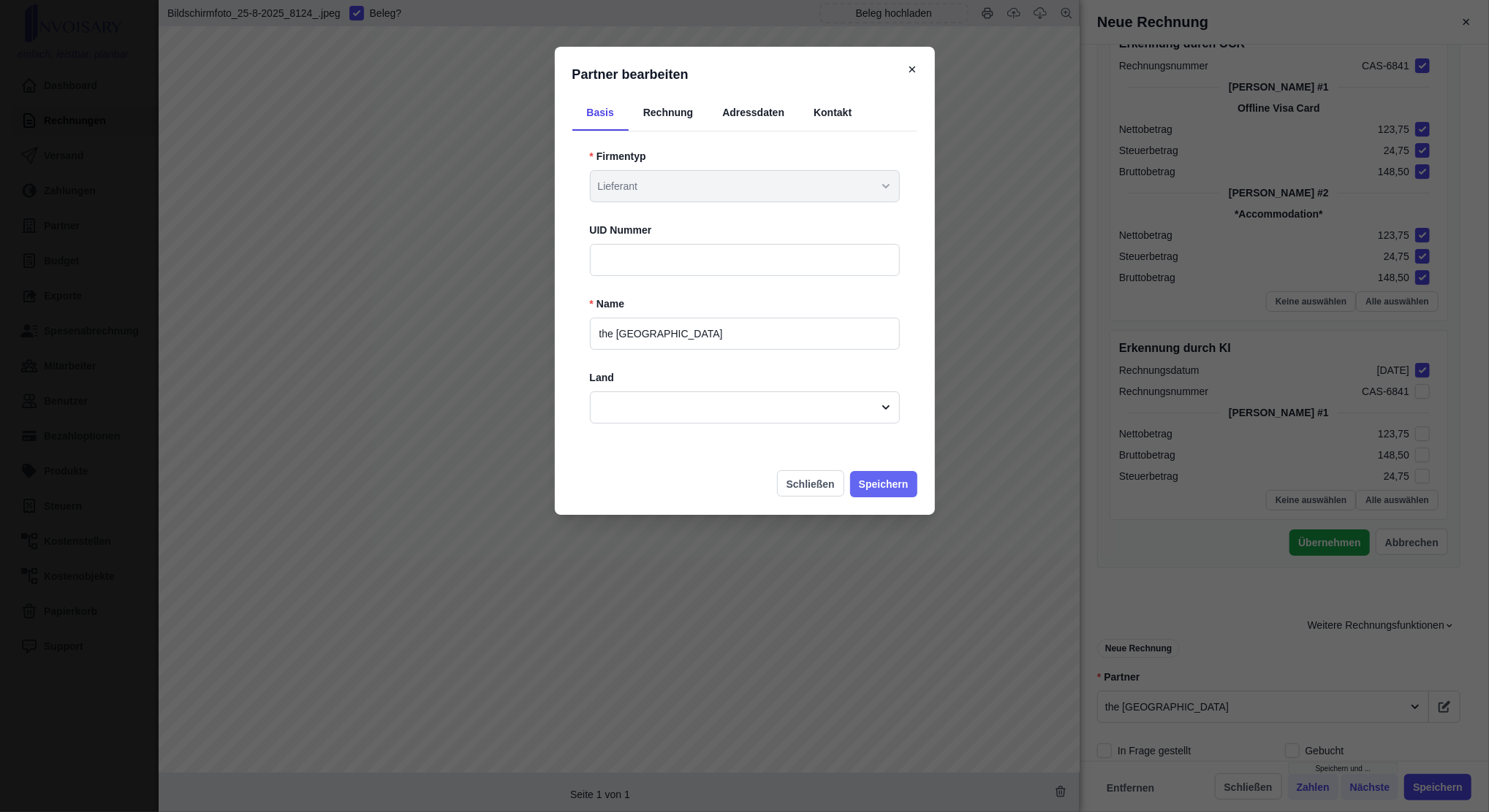
click at [889, 489] on button "Speichern" at bounding box center [884, 484] width 67 height 26
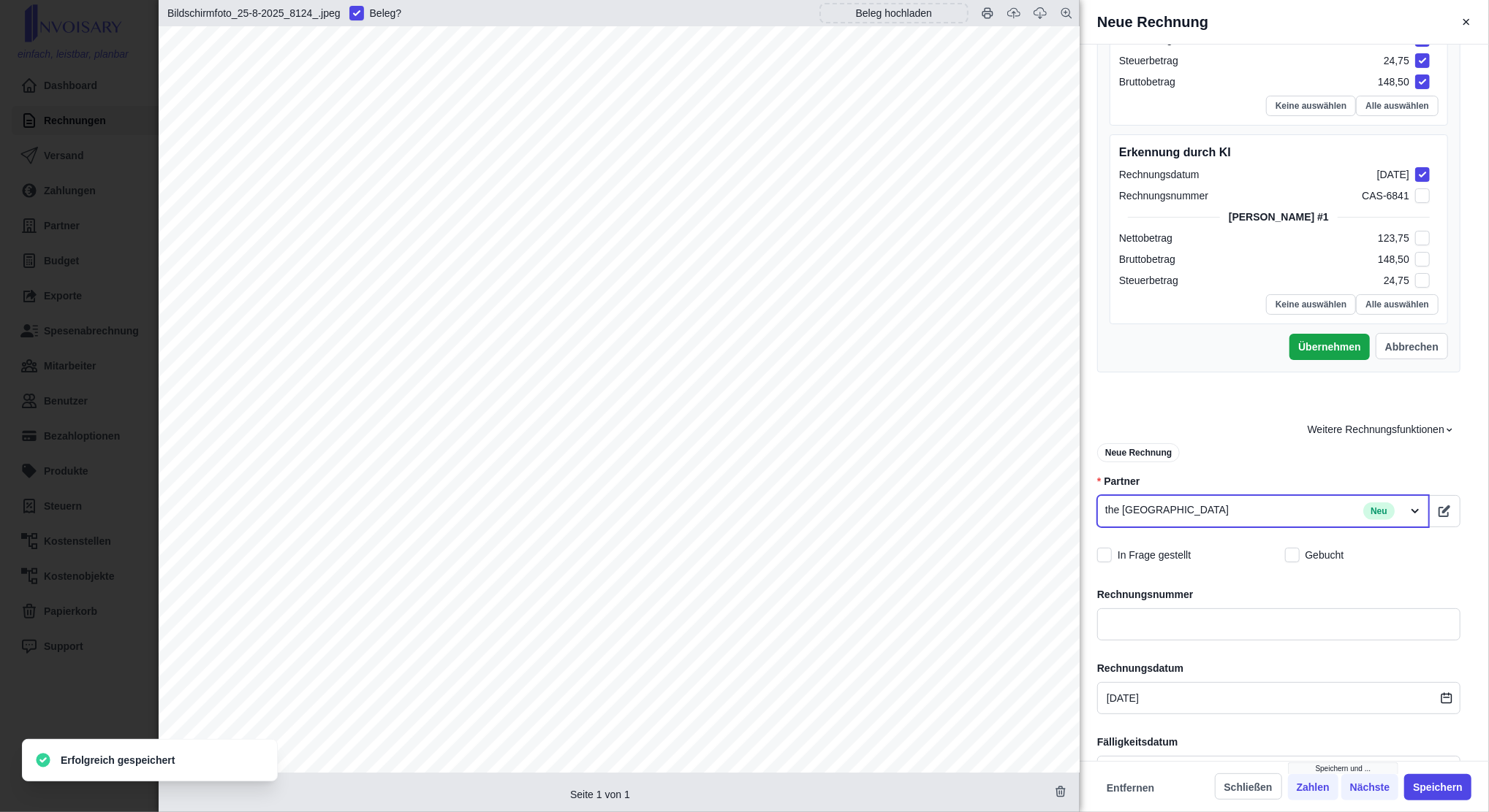
scroll to position [674, 0]
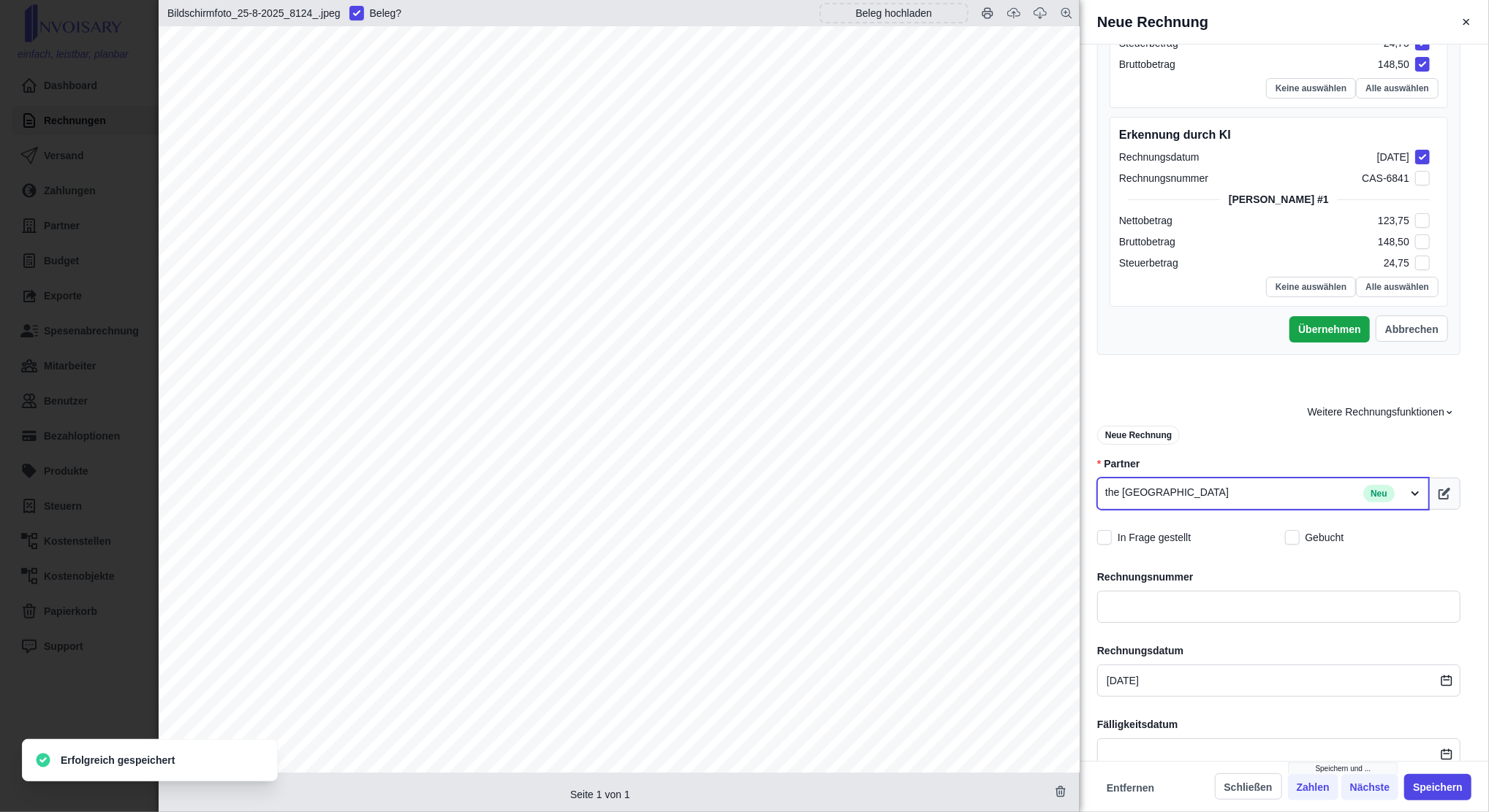
type input "THECASTLEHOTEL"
click at [1105, 490] on button "button" at bounding box center [1444, 493] width 32 height 32
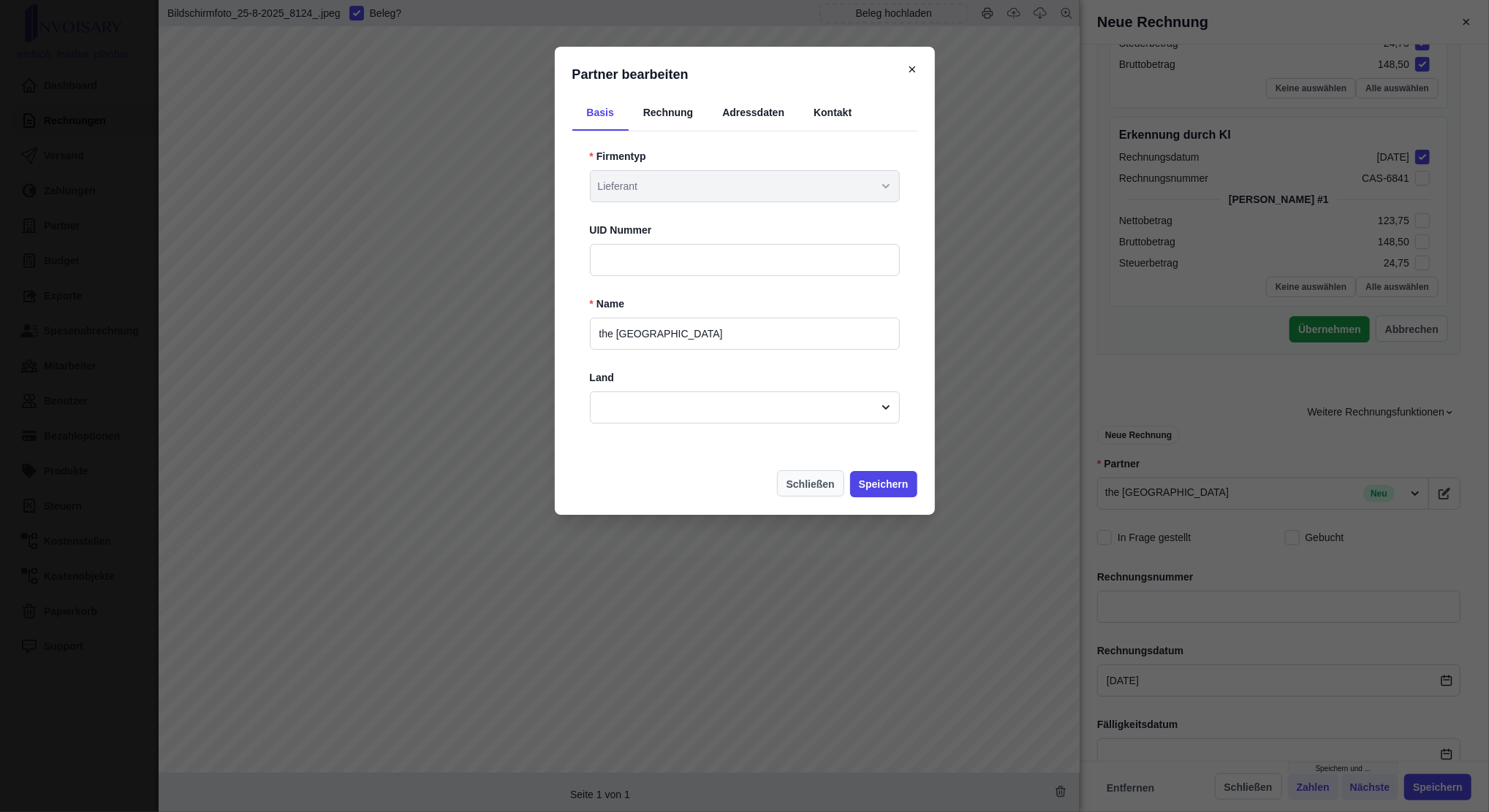
click at [823, 490] on button "Schließen" at bounding box center [811, 483] width 67 height 26
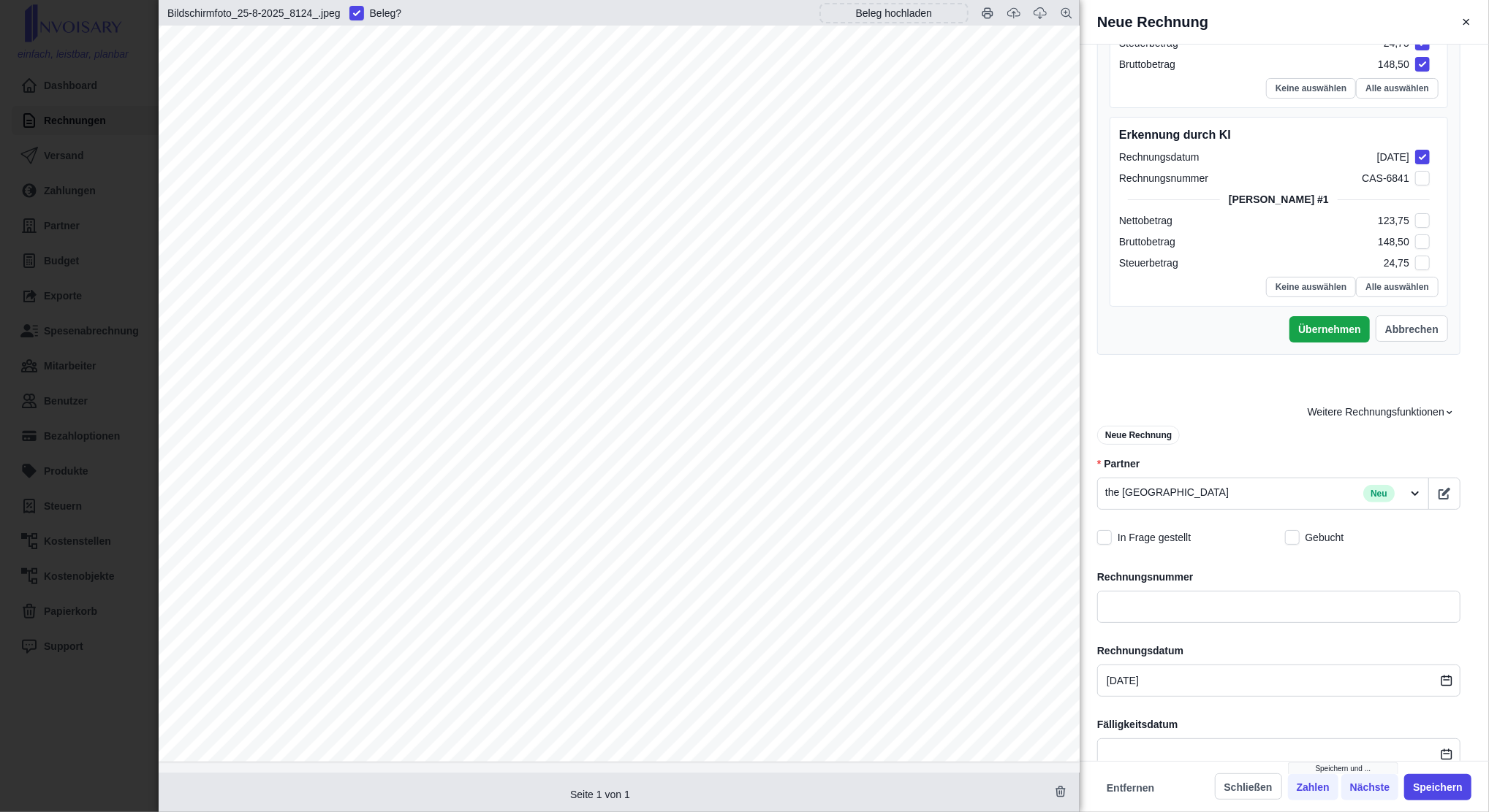
scroll to position [580, 0]
click at [1105, 498] on icon "button" at bounding box center [1444, 494] width 15 height 15
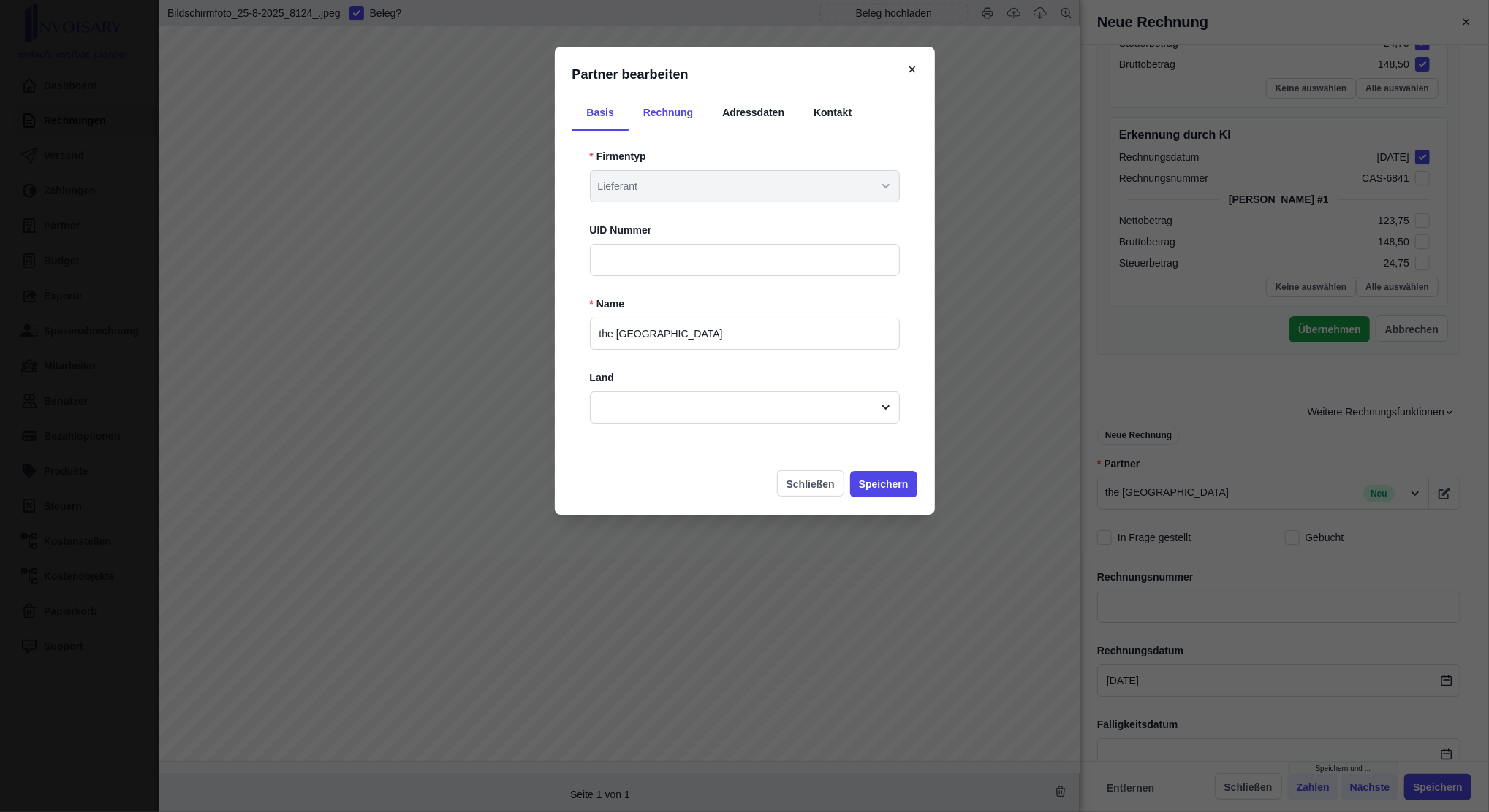
click at [657, 114] on div "Rechnung" at bounding box center [668, 114] width 79 height 34
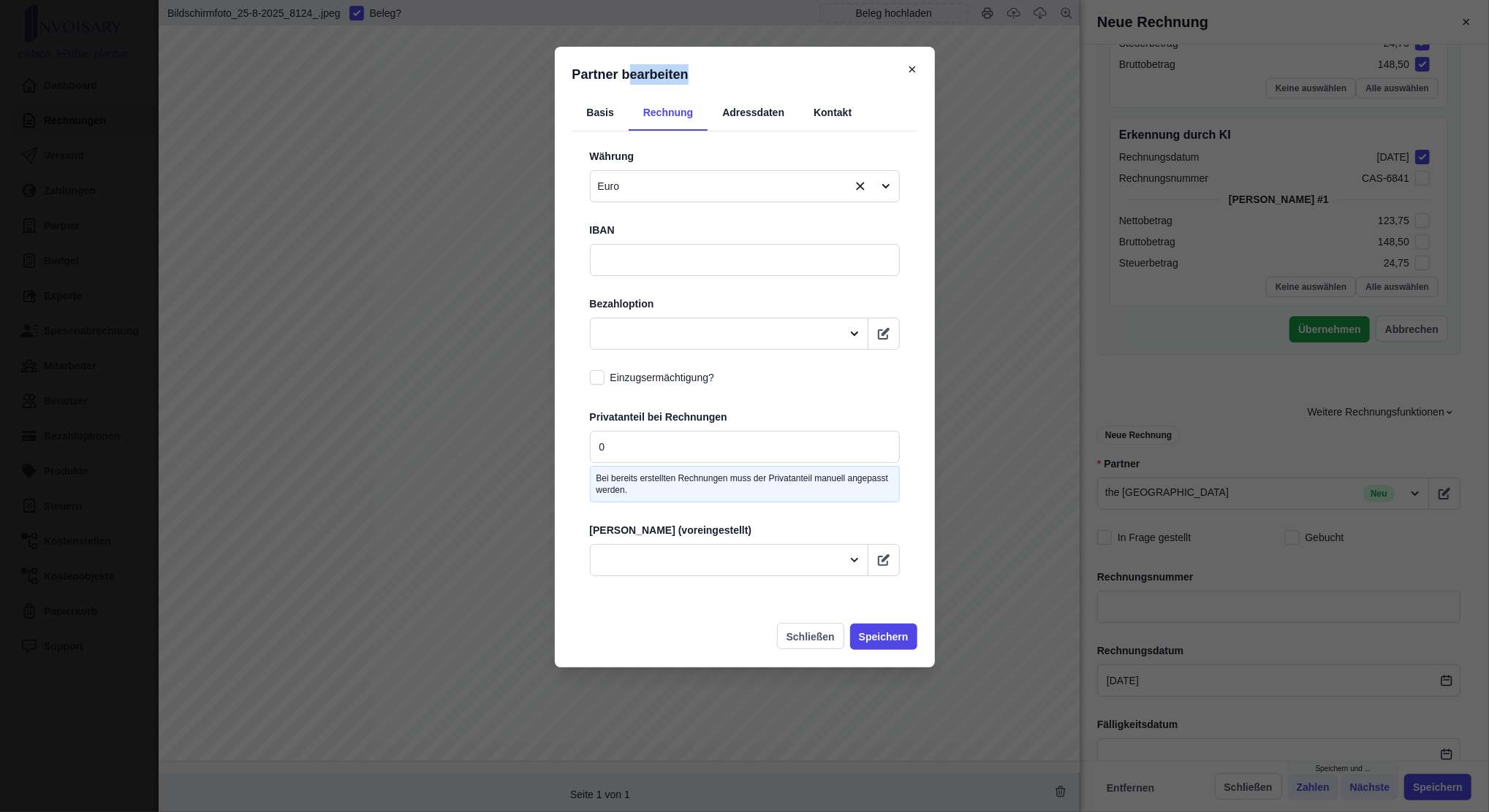
drag, startPoint x: 629, startPoint y: 57, endPoint x: 757, endPoint y: 79, distance: 129.9
click at [757, 79] on div "Partner bearbeiten Basis Rechnung Adressdaten Kontakt Währung Euro IBAN Bezahlo…" at bounding box center [744, 357] width 380 height 621
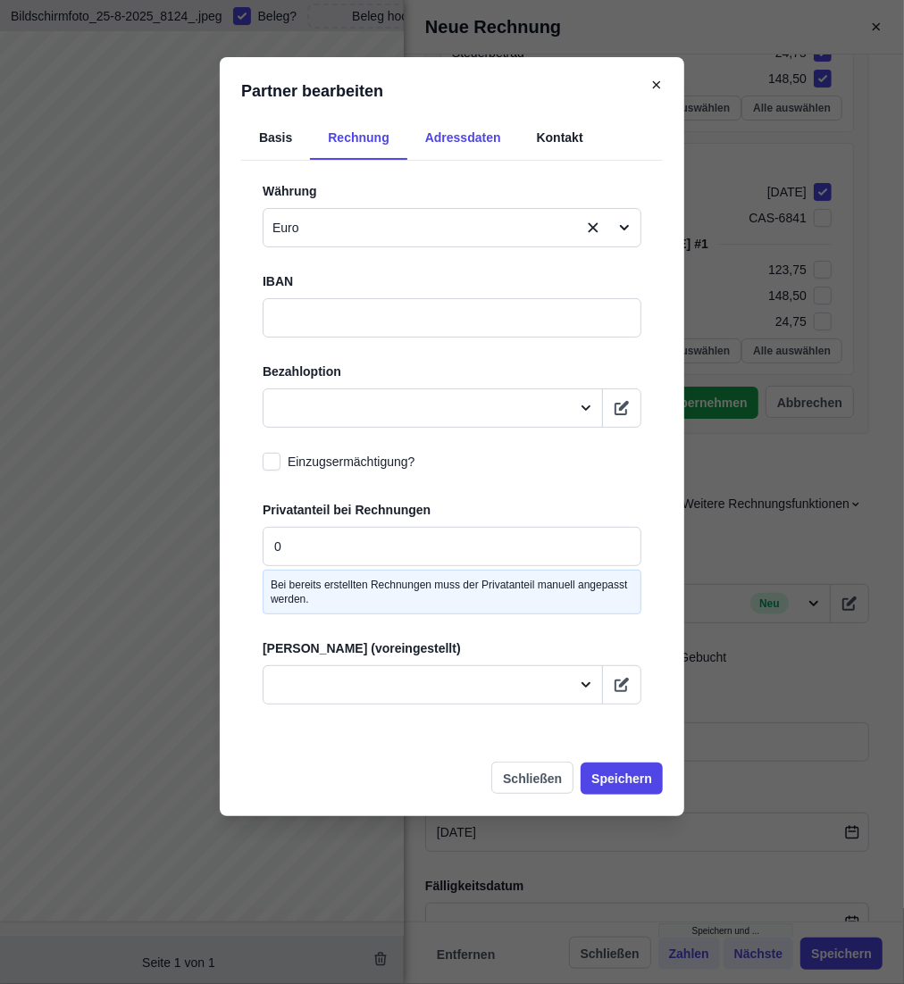
click at [461, 138] on div "Adressdaten" at bounding box center [463, 139] width 112 height 42
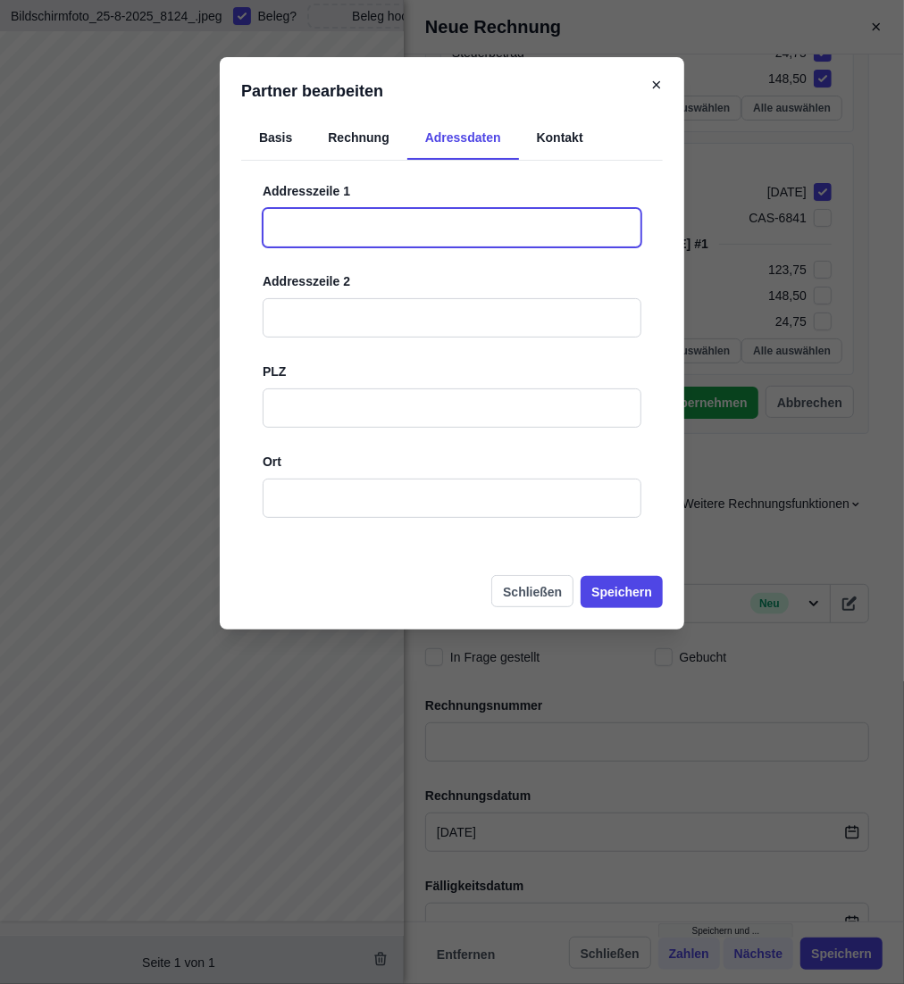
click at [398, 230] on input "text" at bounding box center [452, 227] width 379 height 39
type input "[STREET_ADDRESS]"
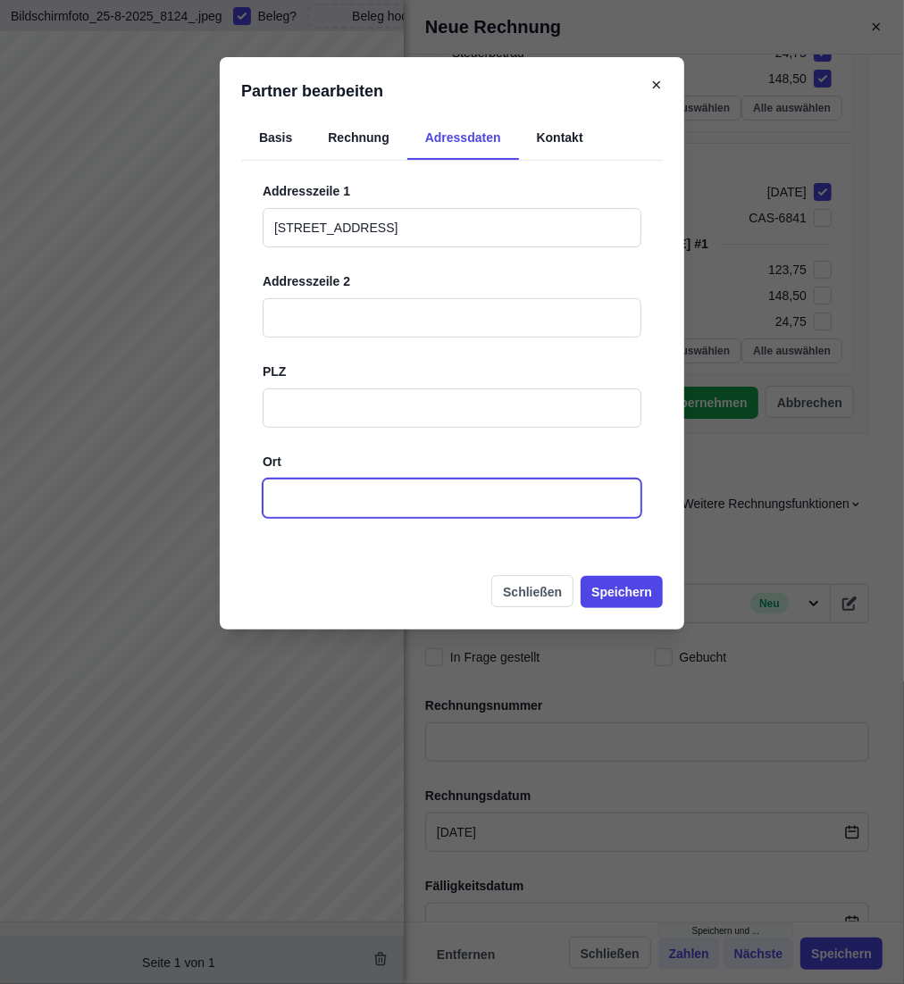
click at [323, 507] on input "text" at bounding box center [452, 498] width 379 height 39
type input "[GEOGRAPHIC_DATA]"
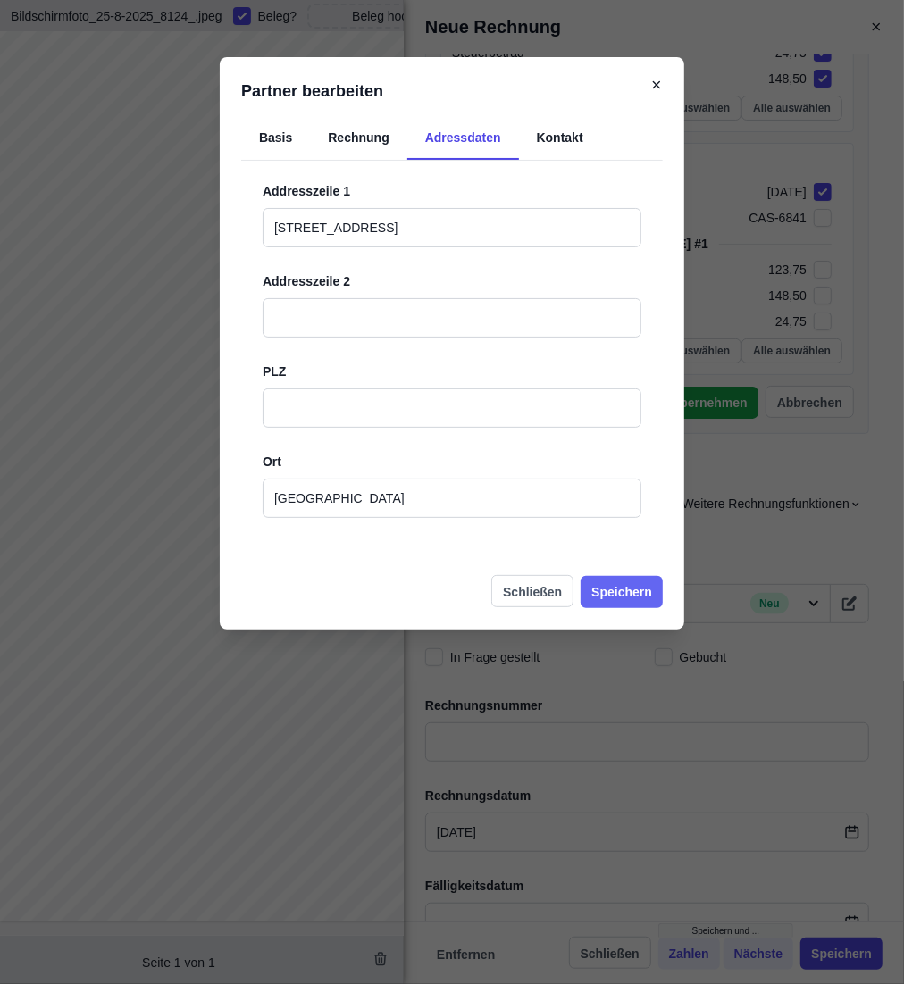
click at [610, 602] on button "Speichern" at bounding box center [622, 592] width 82 height 32
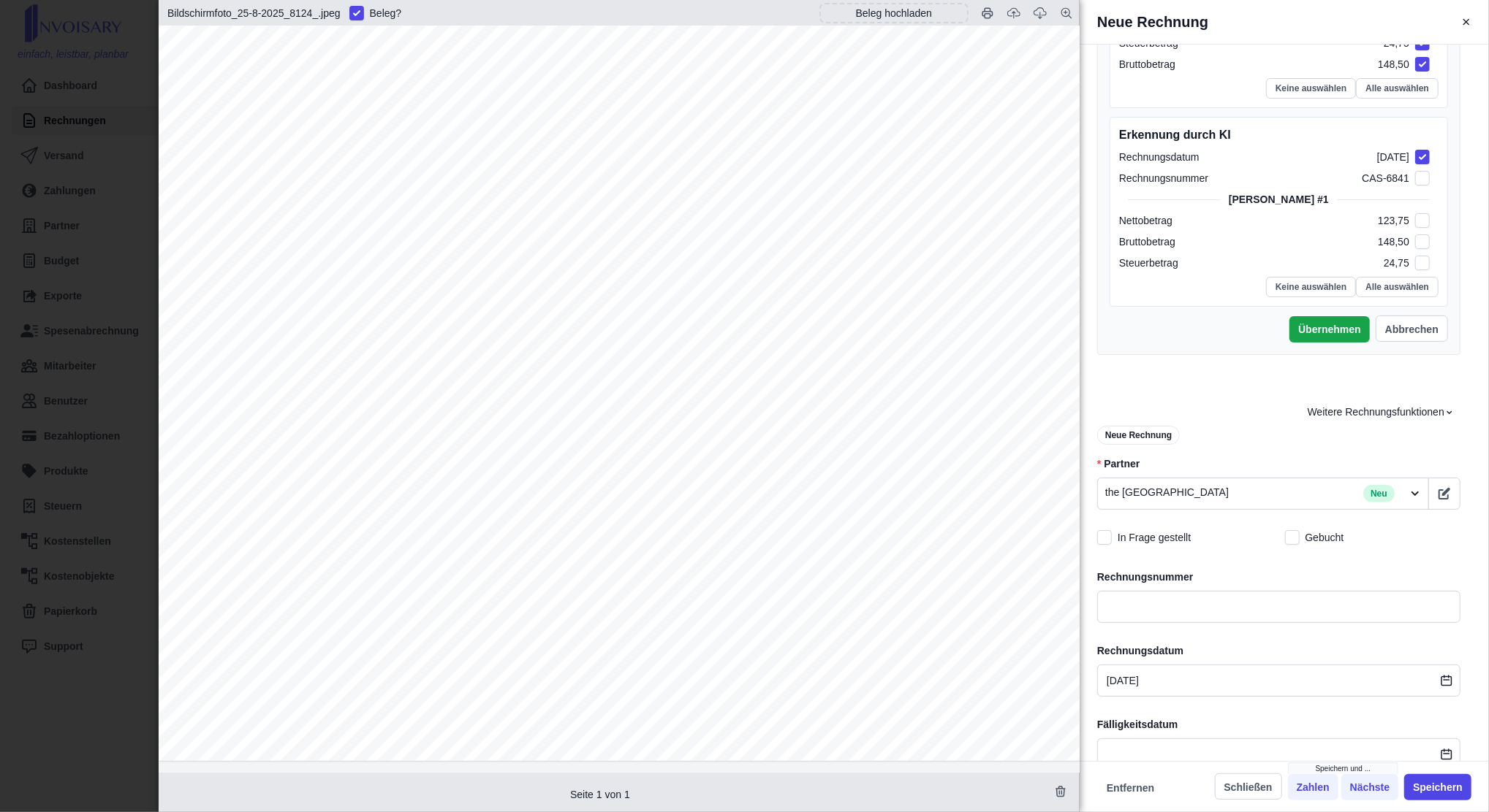
click at [887, 396] on div at bounding box center [619, 111] width 921 height 1302
click at [1105, 608] on input "text" at bounding box center [1279, 607] width 363 height 32
type input "THECASTLEHOTEL"
type input "H"
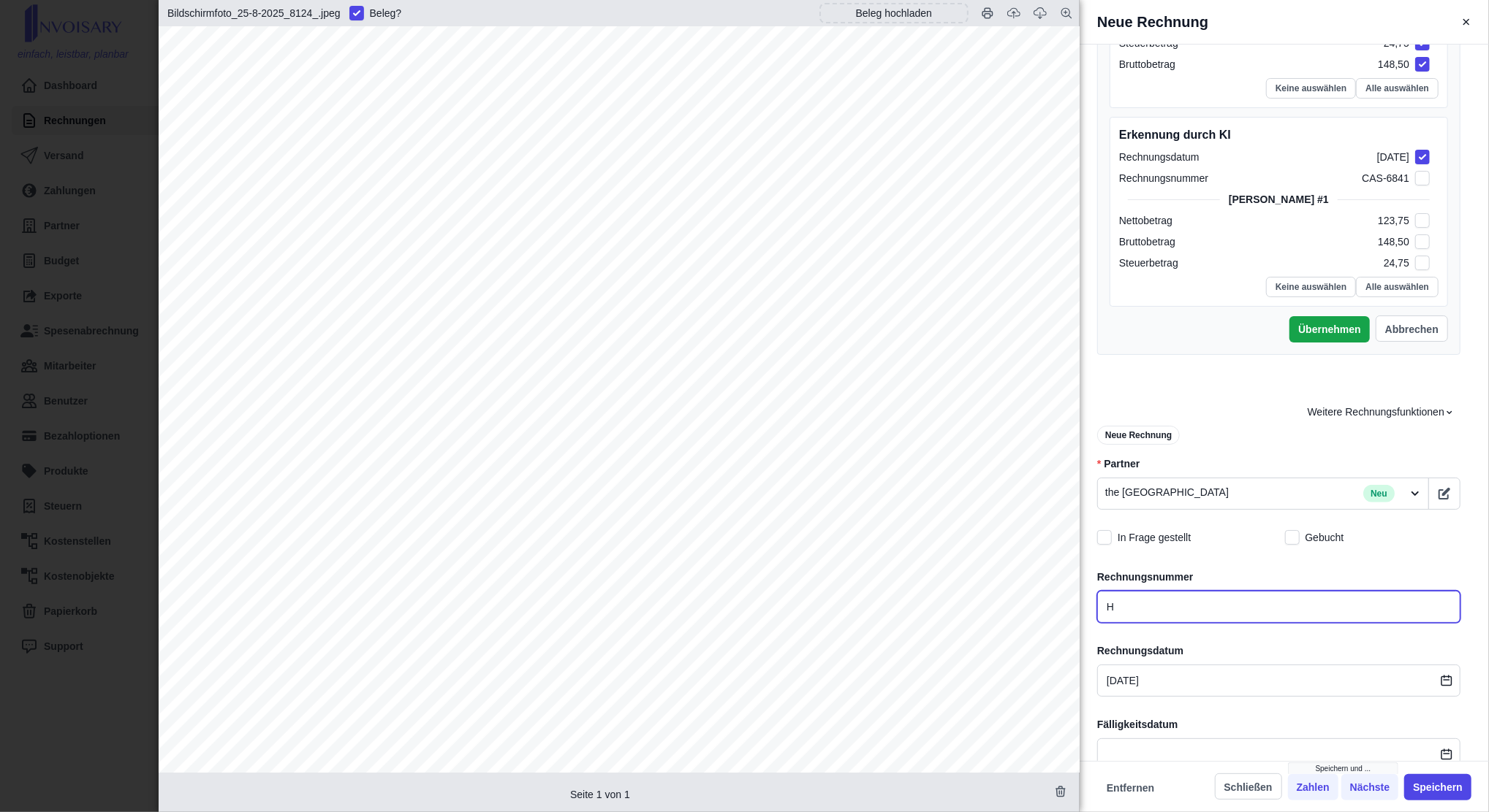
type input "THECASTLEHOTEL"
type input "Ho"
type input "THECASTLEHOTEL"
type input "Hot"
type input "THECASTLEHOTEL"
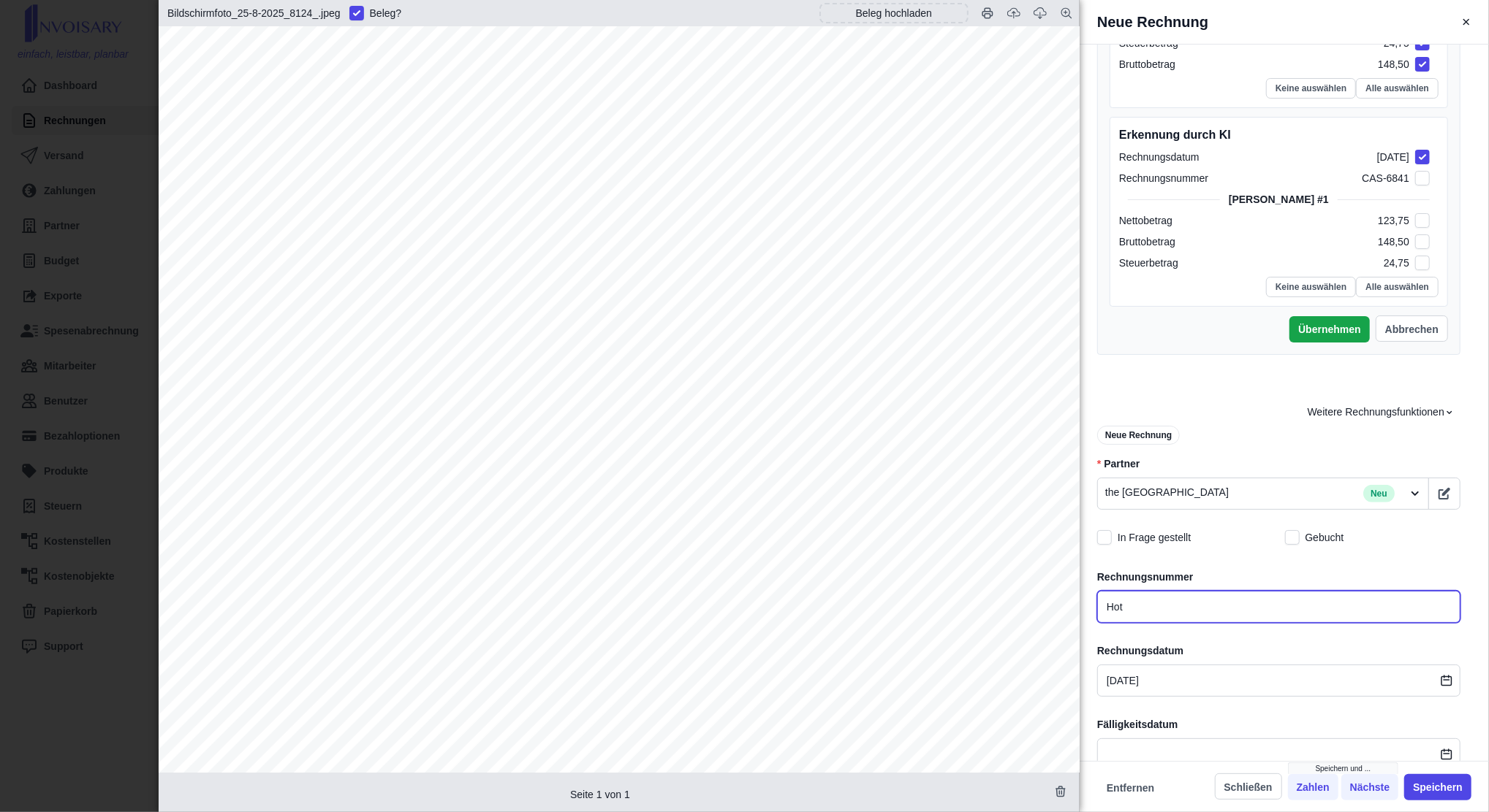
type input "Hote"
type input "THECASTLEHOTEL"
type input "Hotel"
type input "THECASTLEHOTEL"
type input "Hotel"
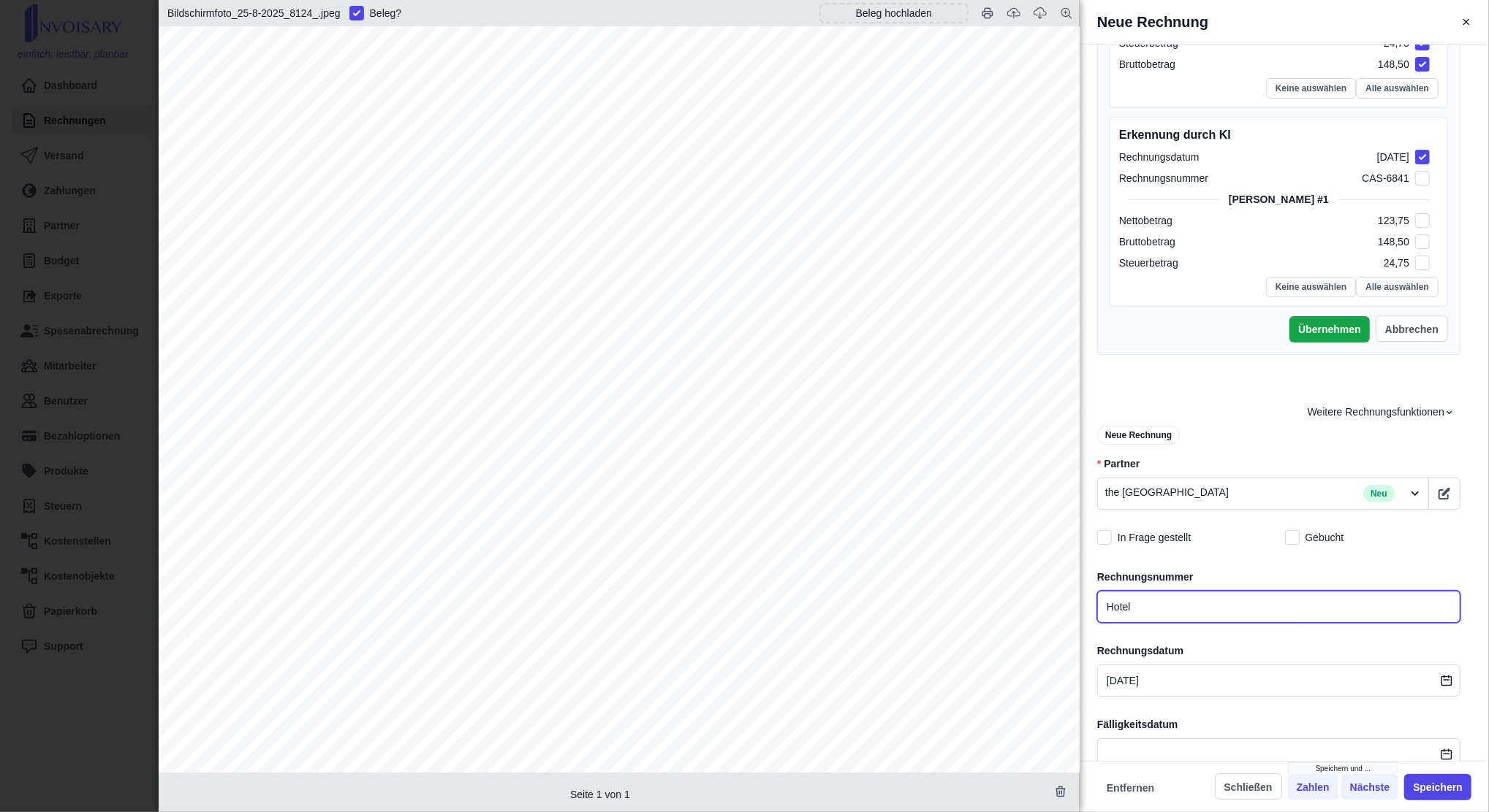
type input "THECASTLEHOTEL"
type input "Hotel L"
type input "THECASTLEHOTEL"
type input "Hotel LH"
type input "THECASTLEHOTEL"
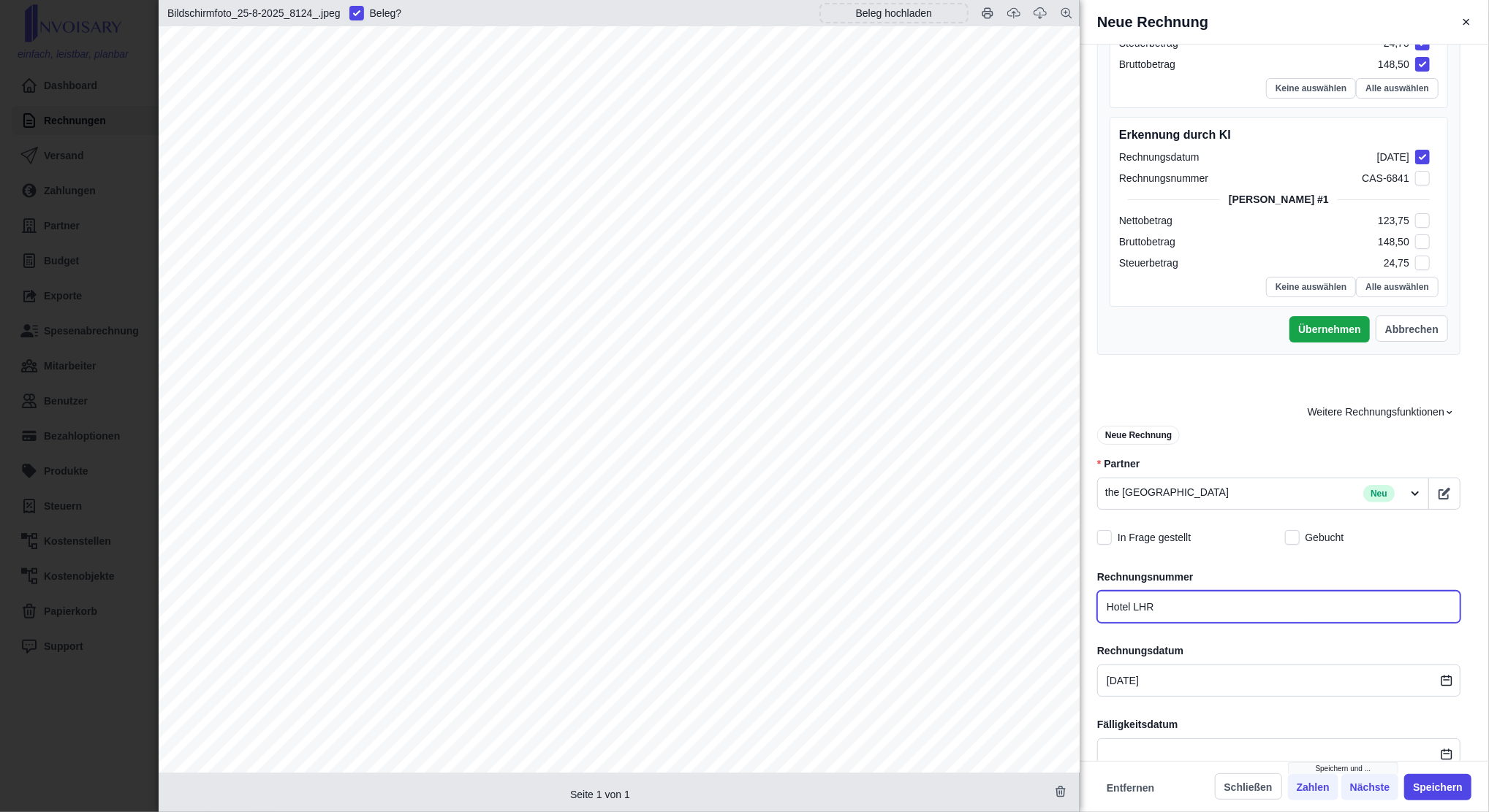
type input "Hotel LHR"
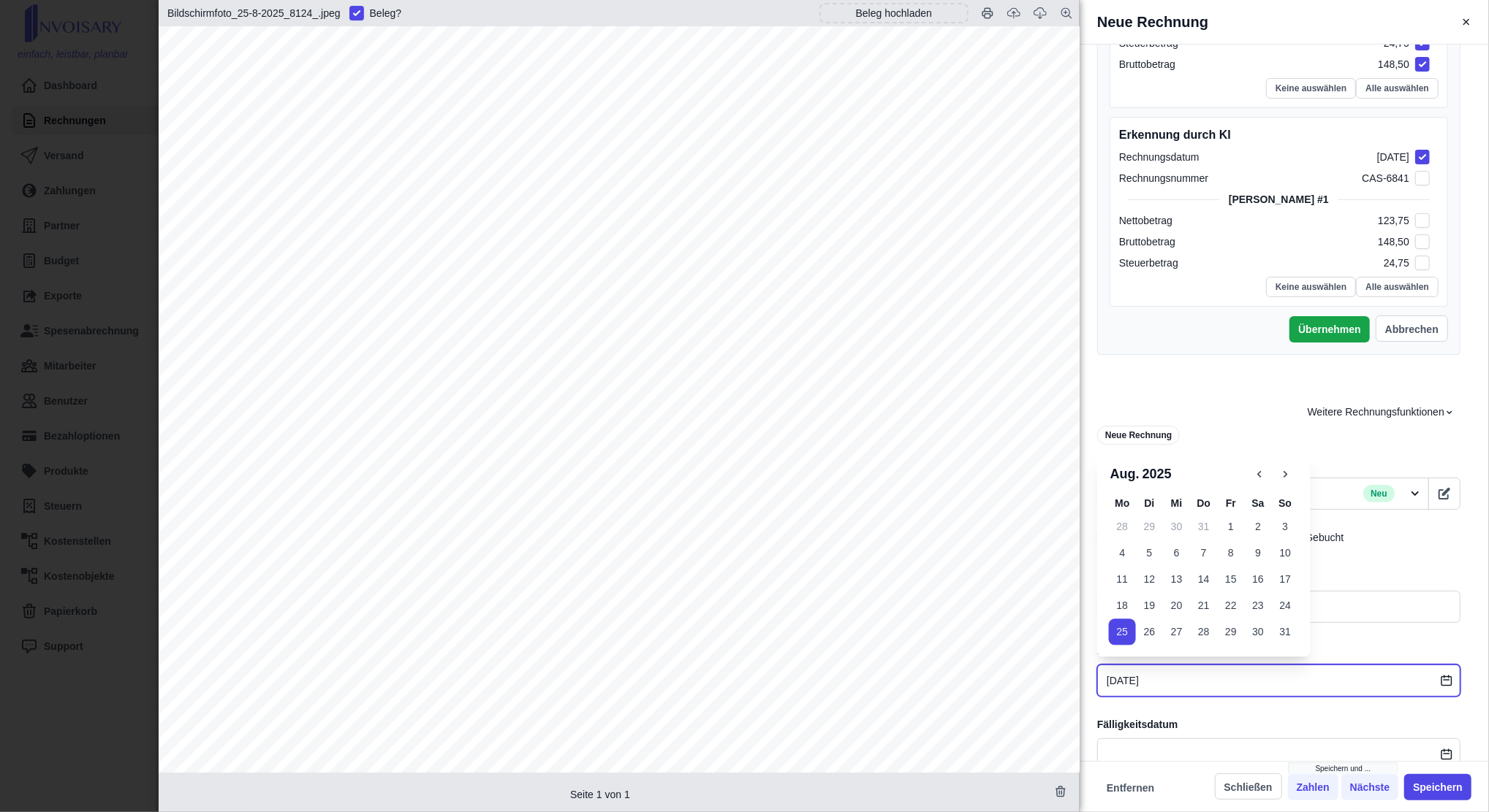
click at [1105, 608] on input "[DATE]" at bounding box center [1279, 680] width 363 height 32
click at [1105, 606] on button "18" at bounding box center [1122, 605] width 27 height 26
type input "THECASTLEHOTEL"
type input "[DATE]"
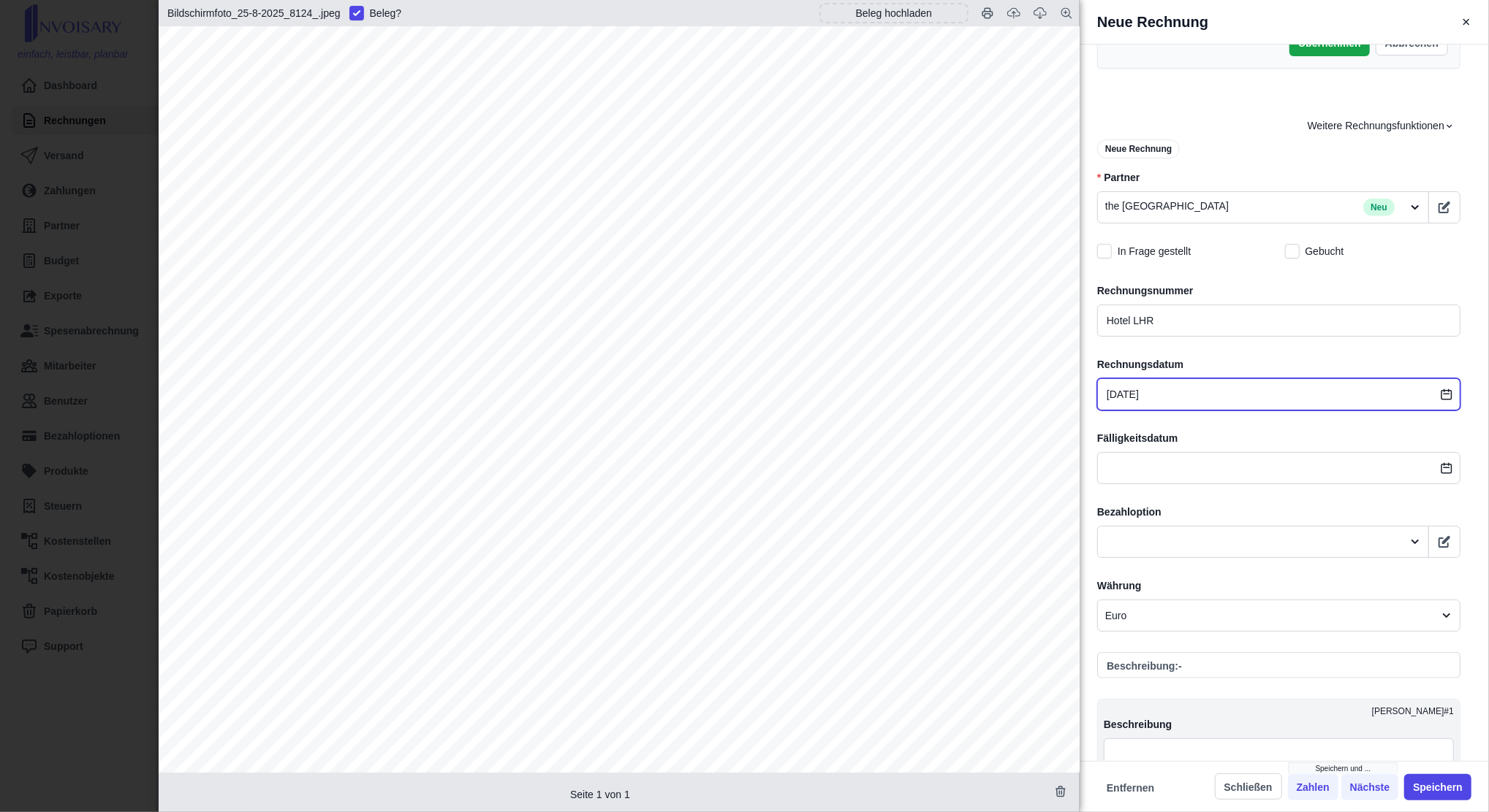
scroll to position [1083, 0]
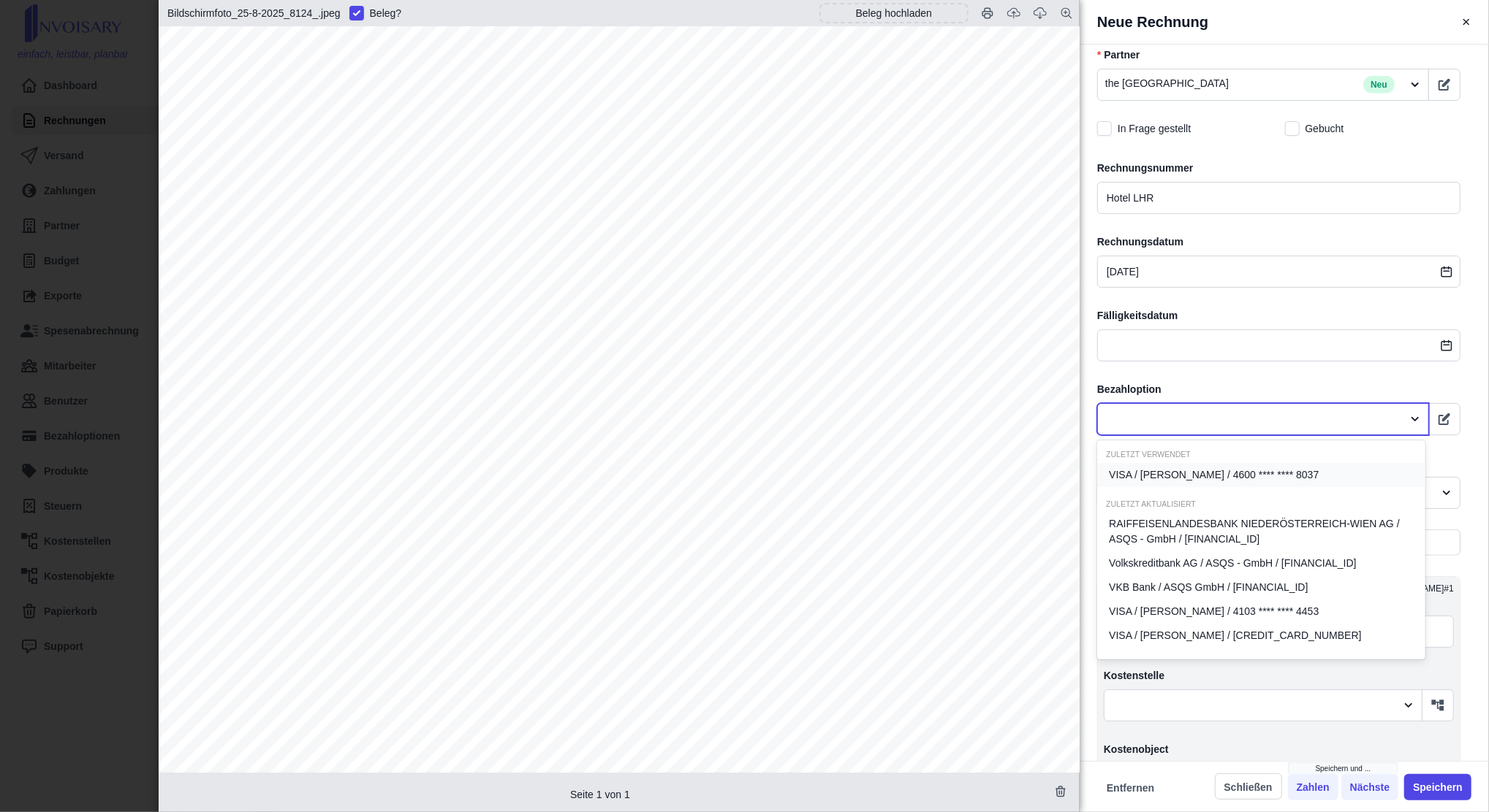
click at [1105, 419] on div at bounding box center [1250, 419] width 290 height 18
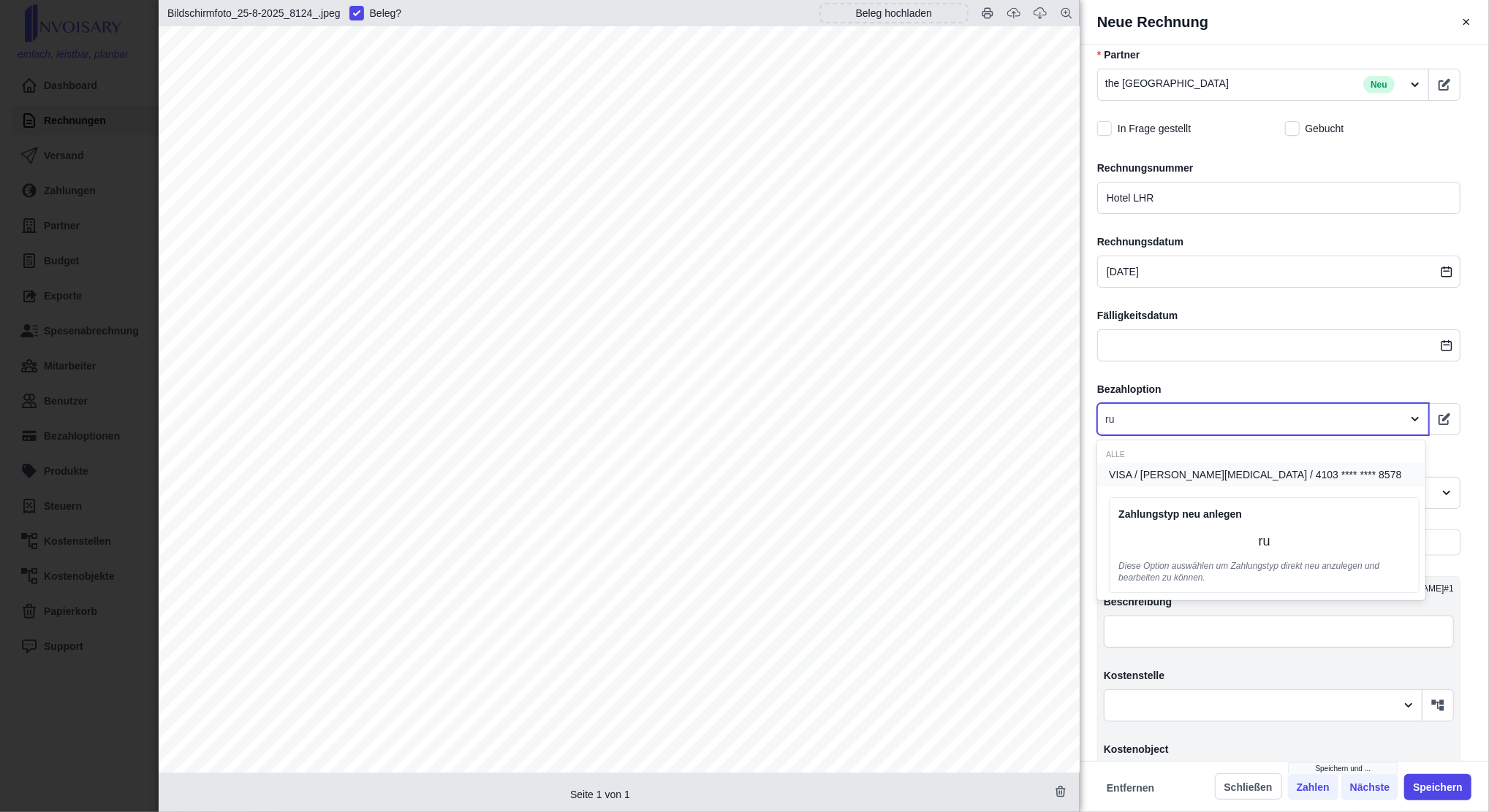
type input "rub"
click at [1105, 473] on span "VISA / [PERSON_NAME][MEDICAL_DATA] / 4103 **** **** 8578" at bounding box center [1254, 475] width 292 height 16
type input "THECASTLEHOTEL"
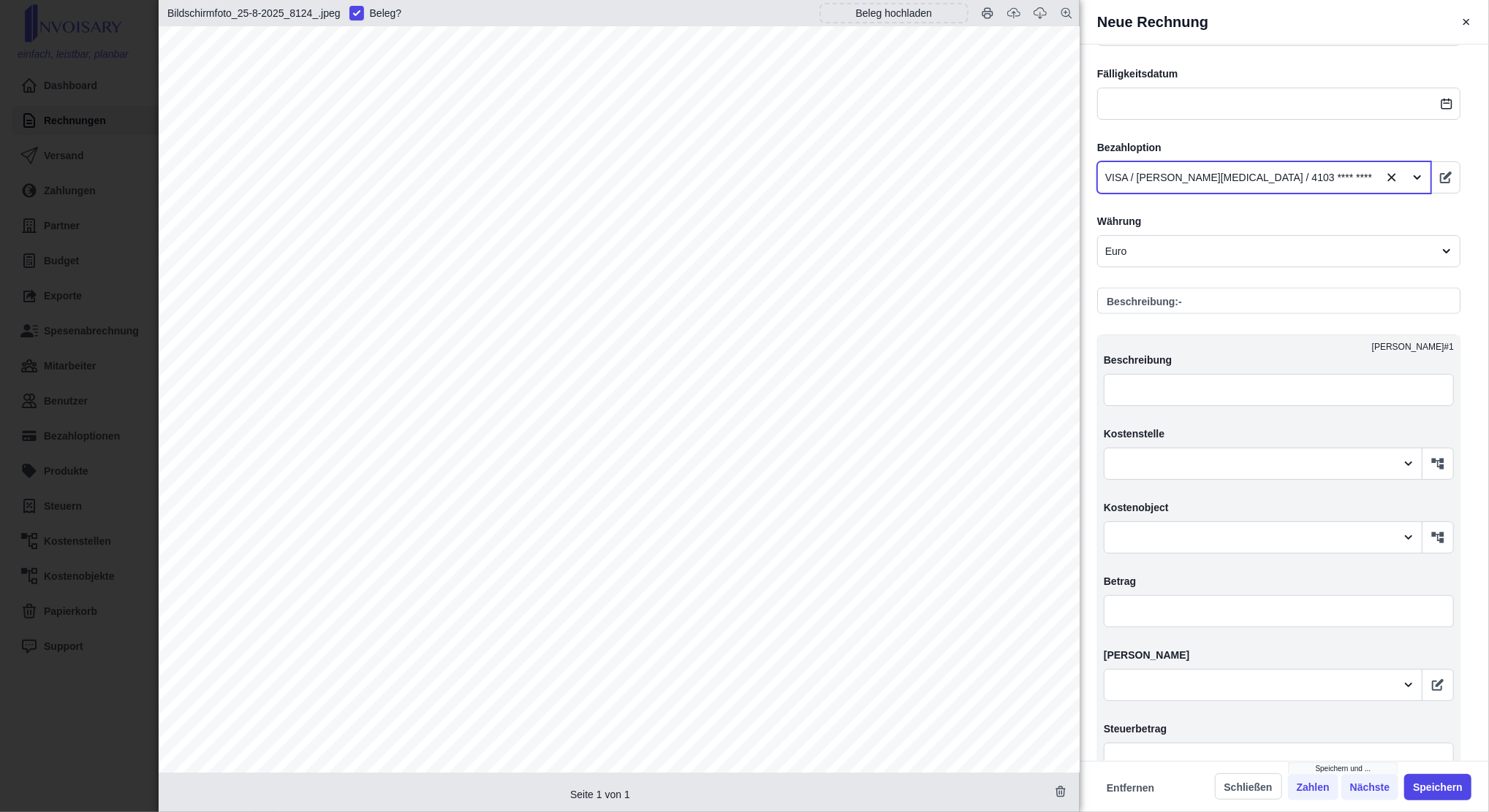
scroll to position [1325, 0]
click at [1105, 466] on icon "button" at bounding box center [1437, 463] width 12 height 11
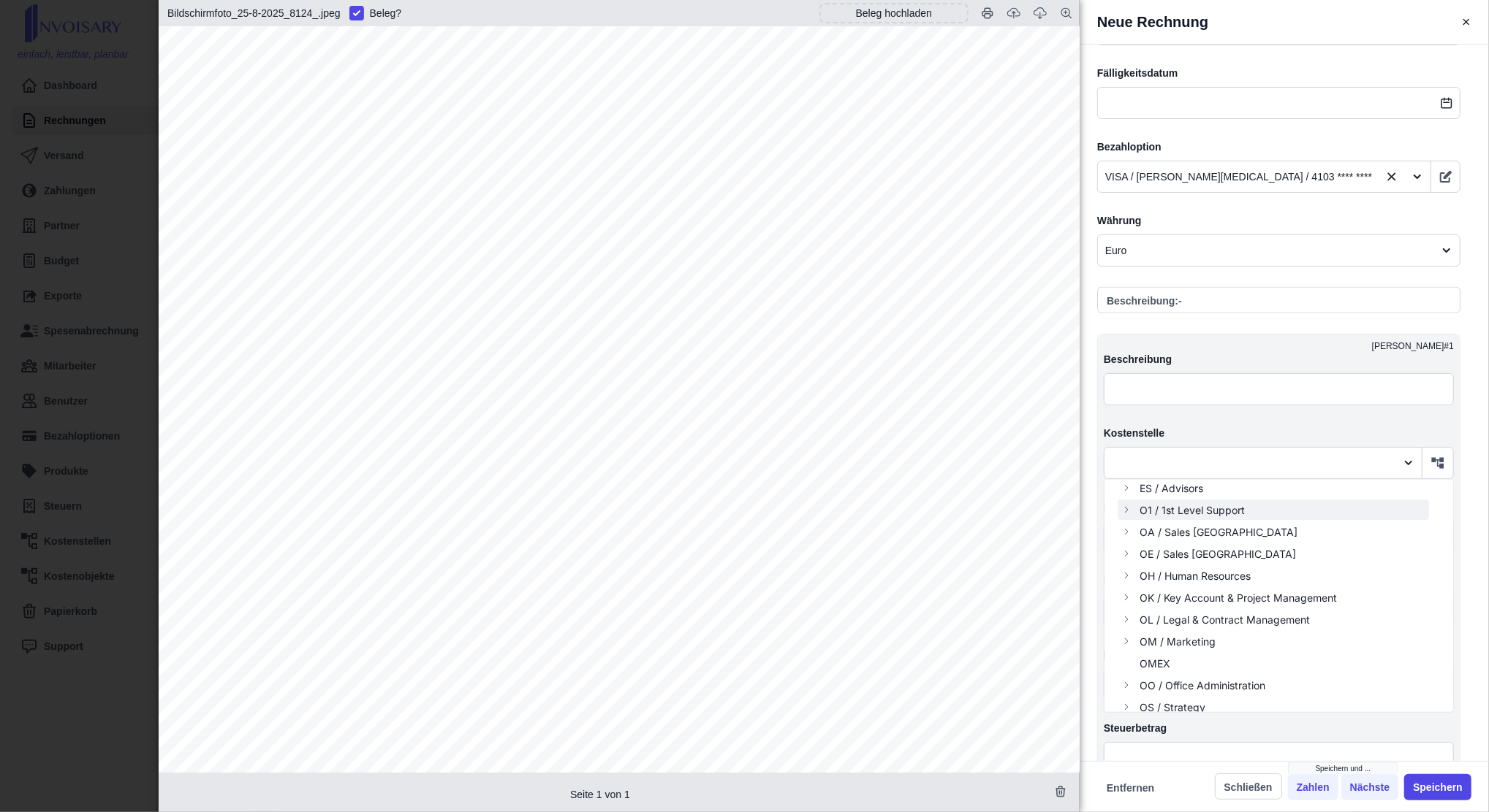
scroll to position [147, 0]
click at [1105, 584] on button "OH / Human Resources" at bounding box center [1273, 575] width 312 height 20
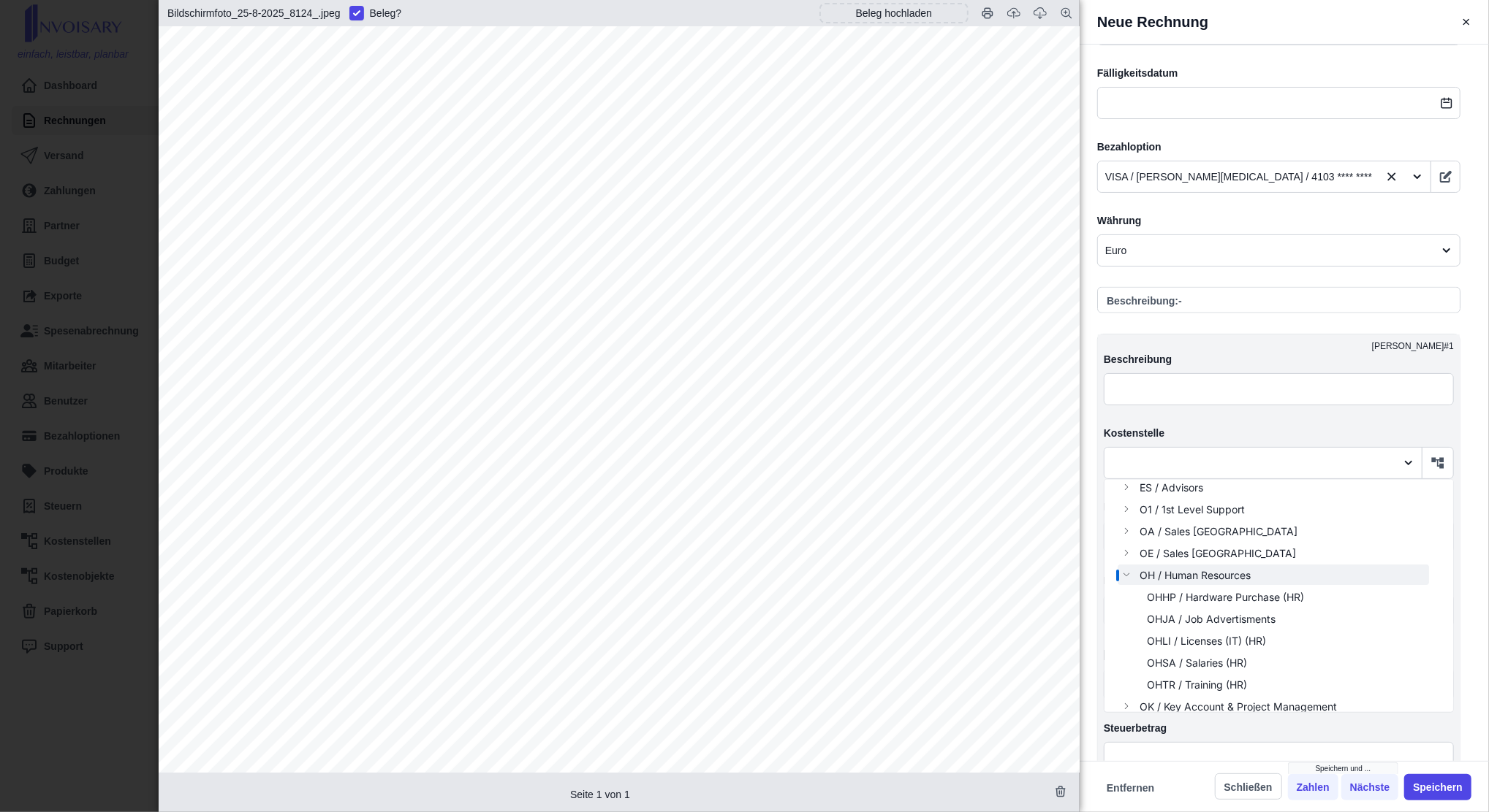
click at [1105, 584] on button "OH / Human Resources" at bounding box center [1273, 575] width 312 height 20
click at [1105, 590] on span "OK / Key Account & Project Management" at bounding box center [1238, 597] width 197 height 16
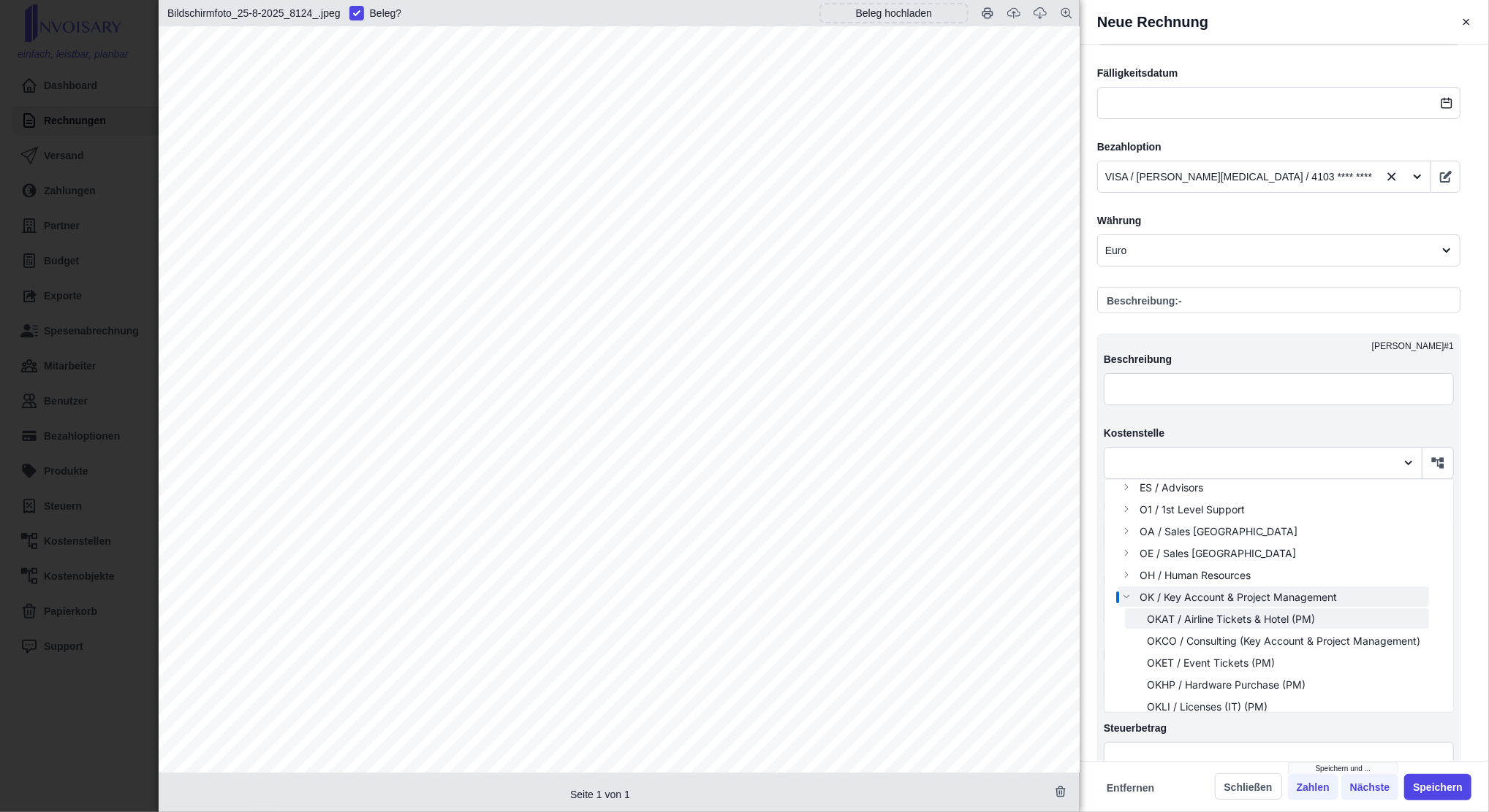
click at [1105, 608] on span "OKAT / Airline Tickets & Hotel (PM)" at bounding box center [1230, 619] width 168 height 16
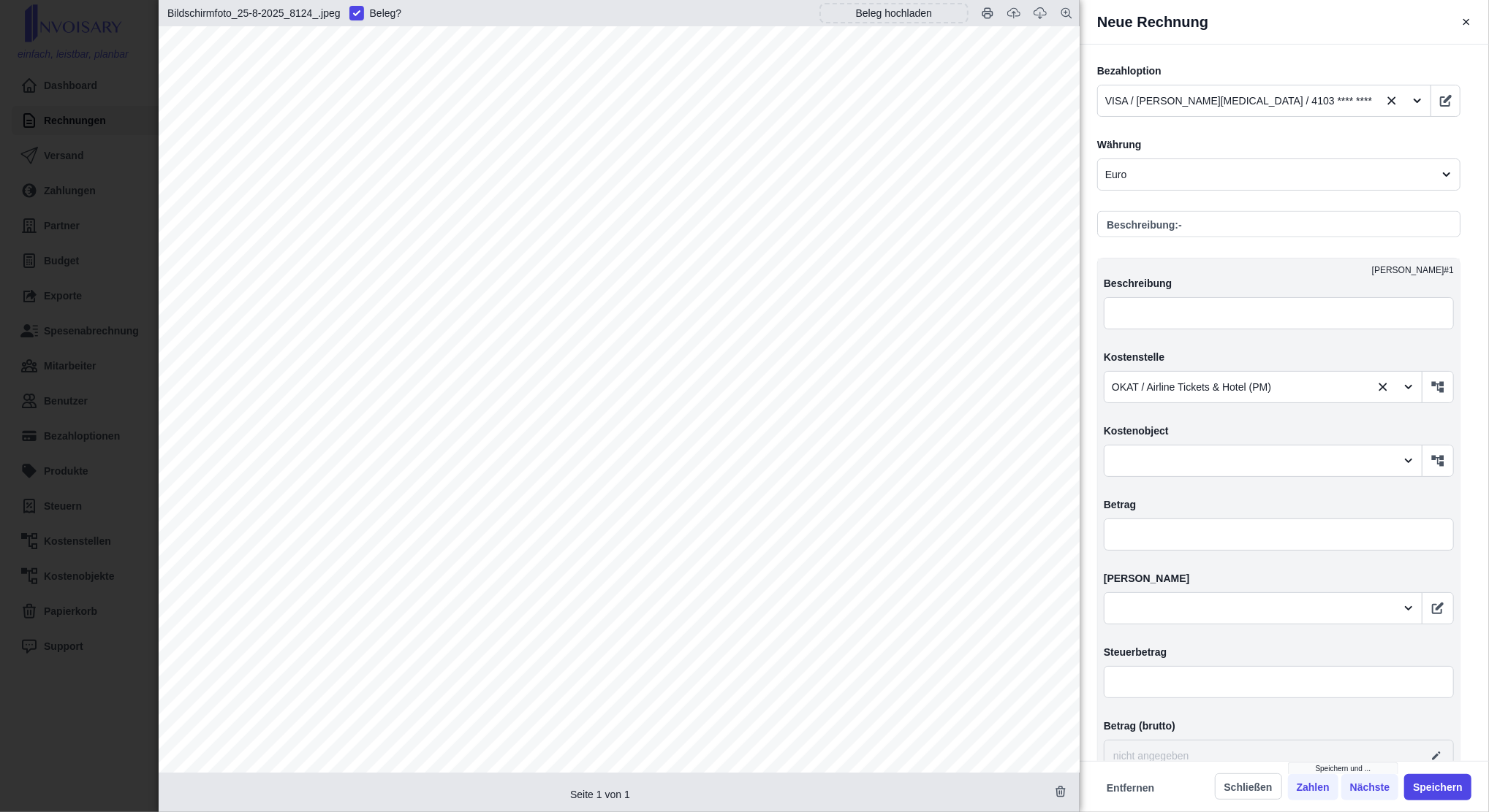
scroll to position [1402, 0]
click at [1105, 527] on input "text" at bounding box center [1279, 532] width 350 height 32
type input "THECASTLEHOTEL"
type input "1,00"
type input "0,00"
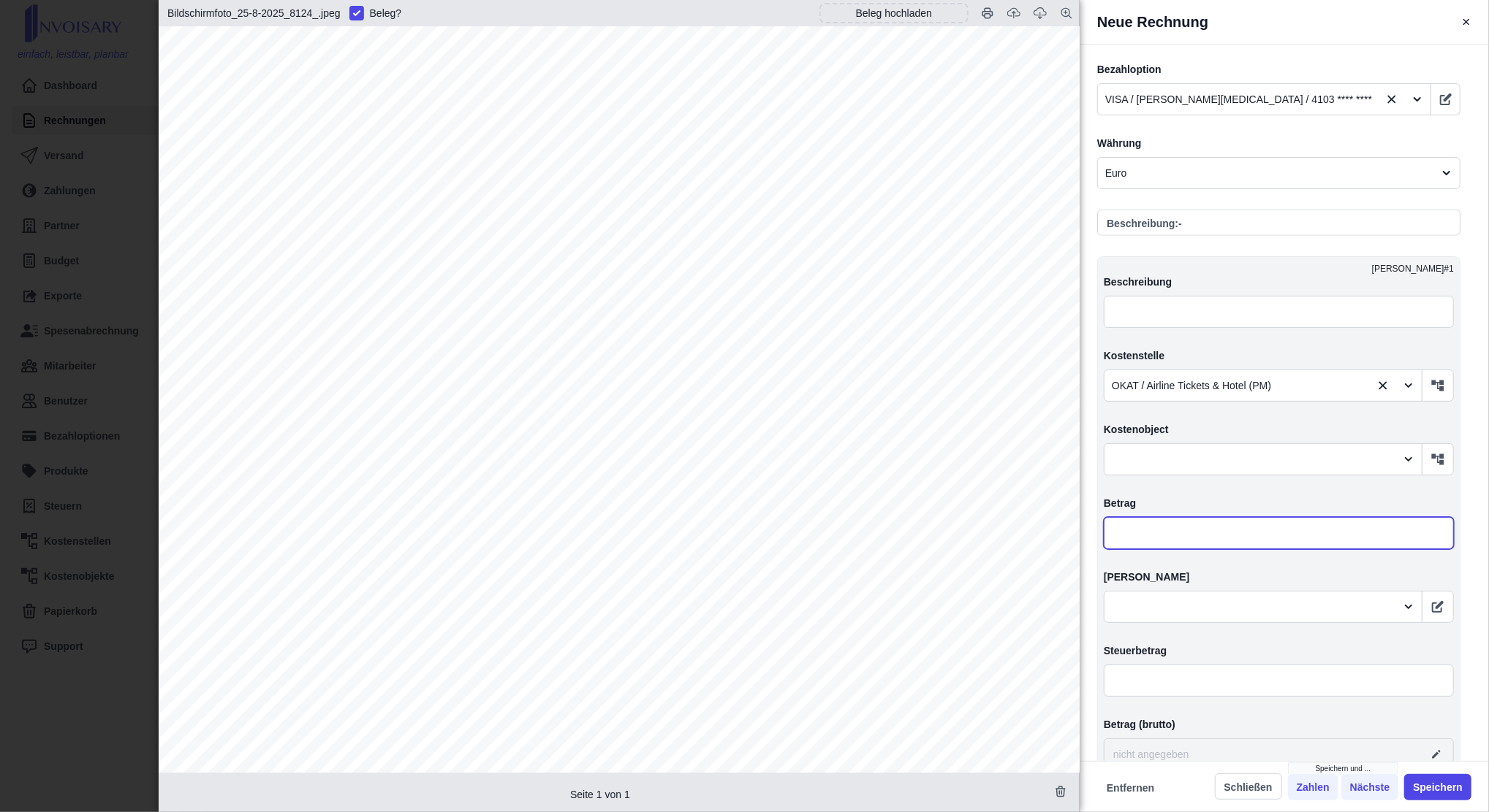
type input "1,00"
type input "THECASTLEHOTEL"
type input "14,00"
type input "THECASTLEHOTEL"
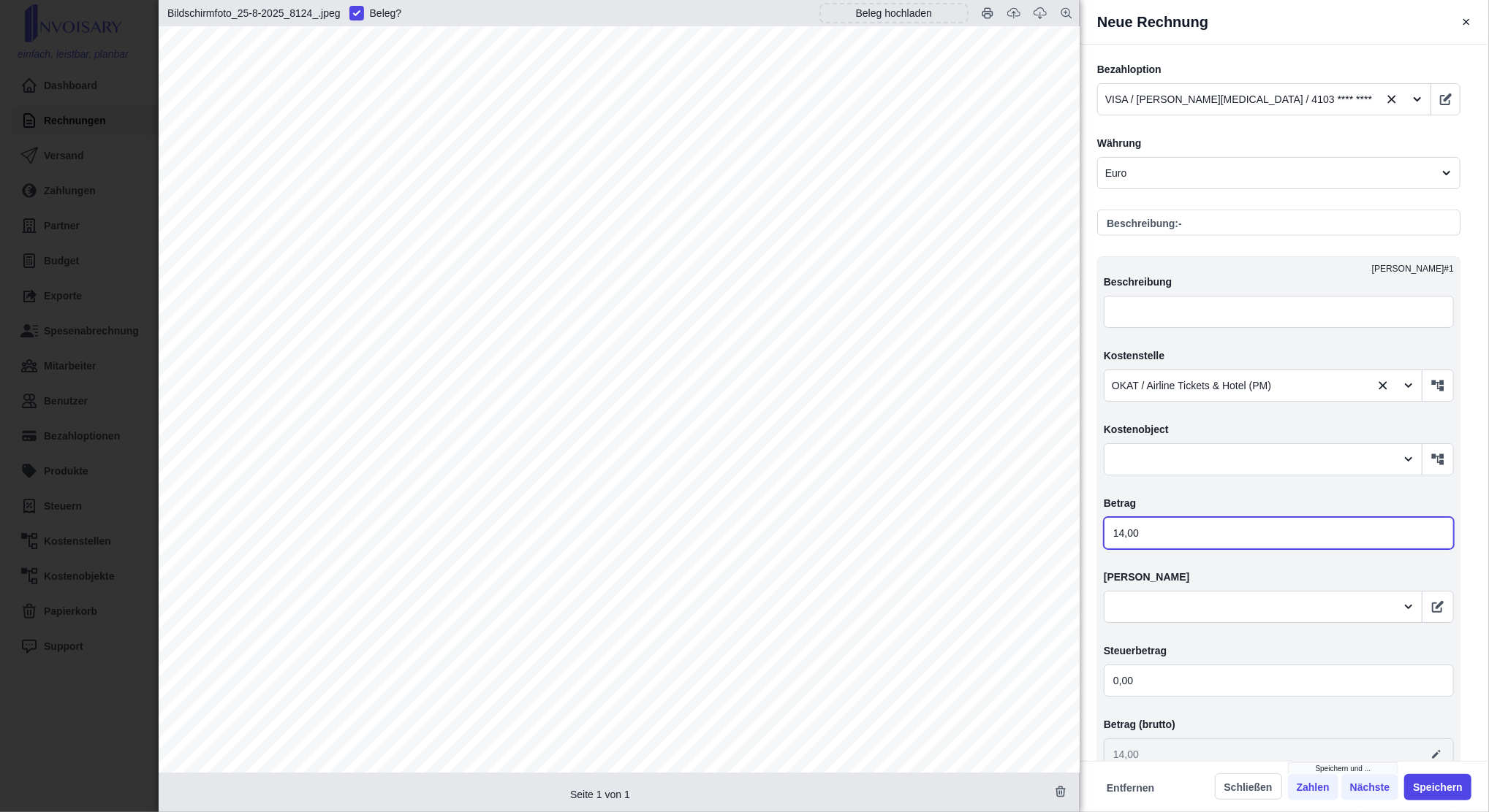
type input "148,00"
type input "THECASTLEHOTEL"
type input "148,00"
type input "THECASTLEHOTEL"
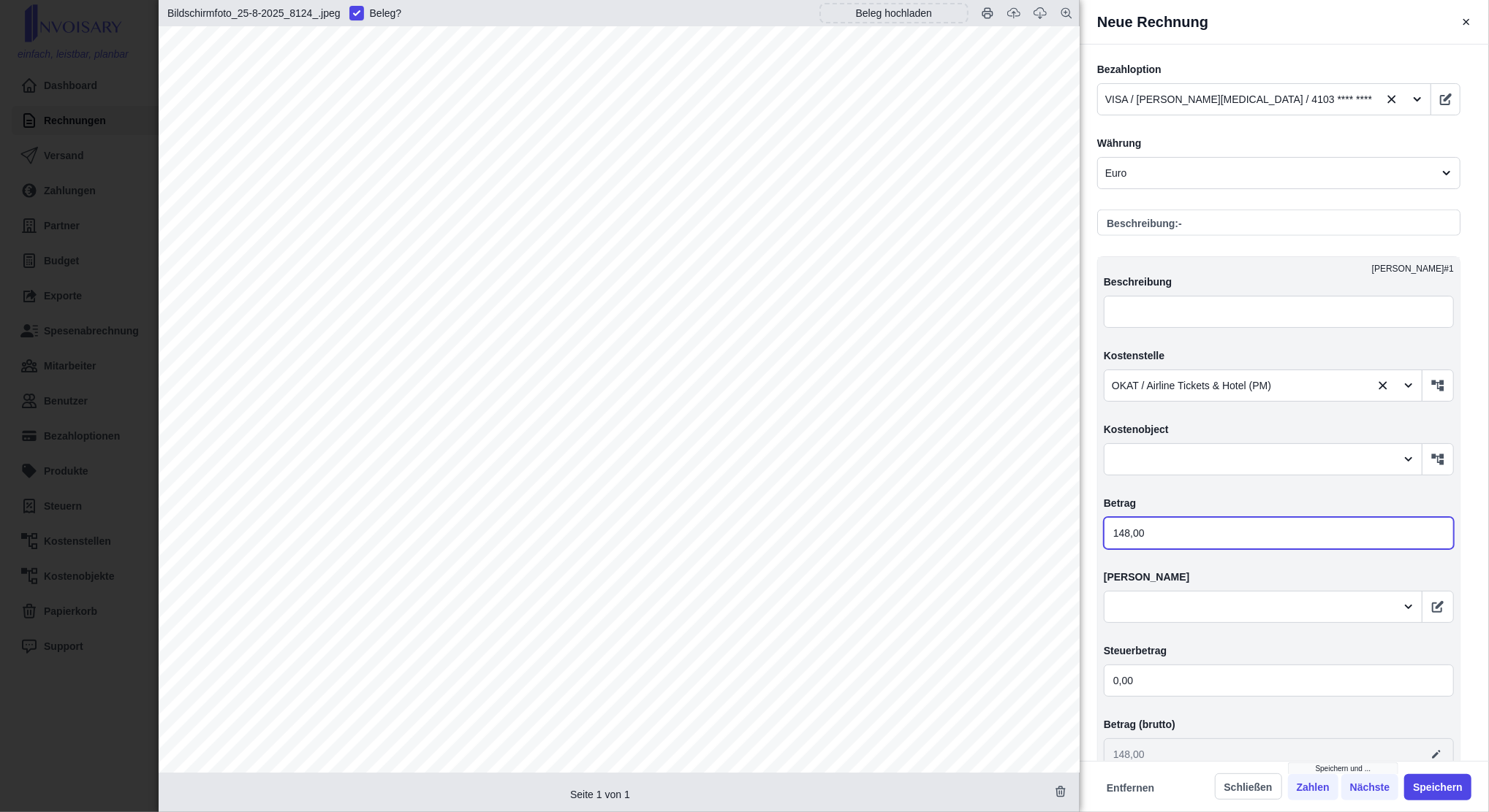
type input "148,50"
type input "THECASTLEHOTEL"
type input "148,50"
type input "THECASTLEHOTEL"
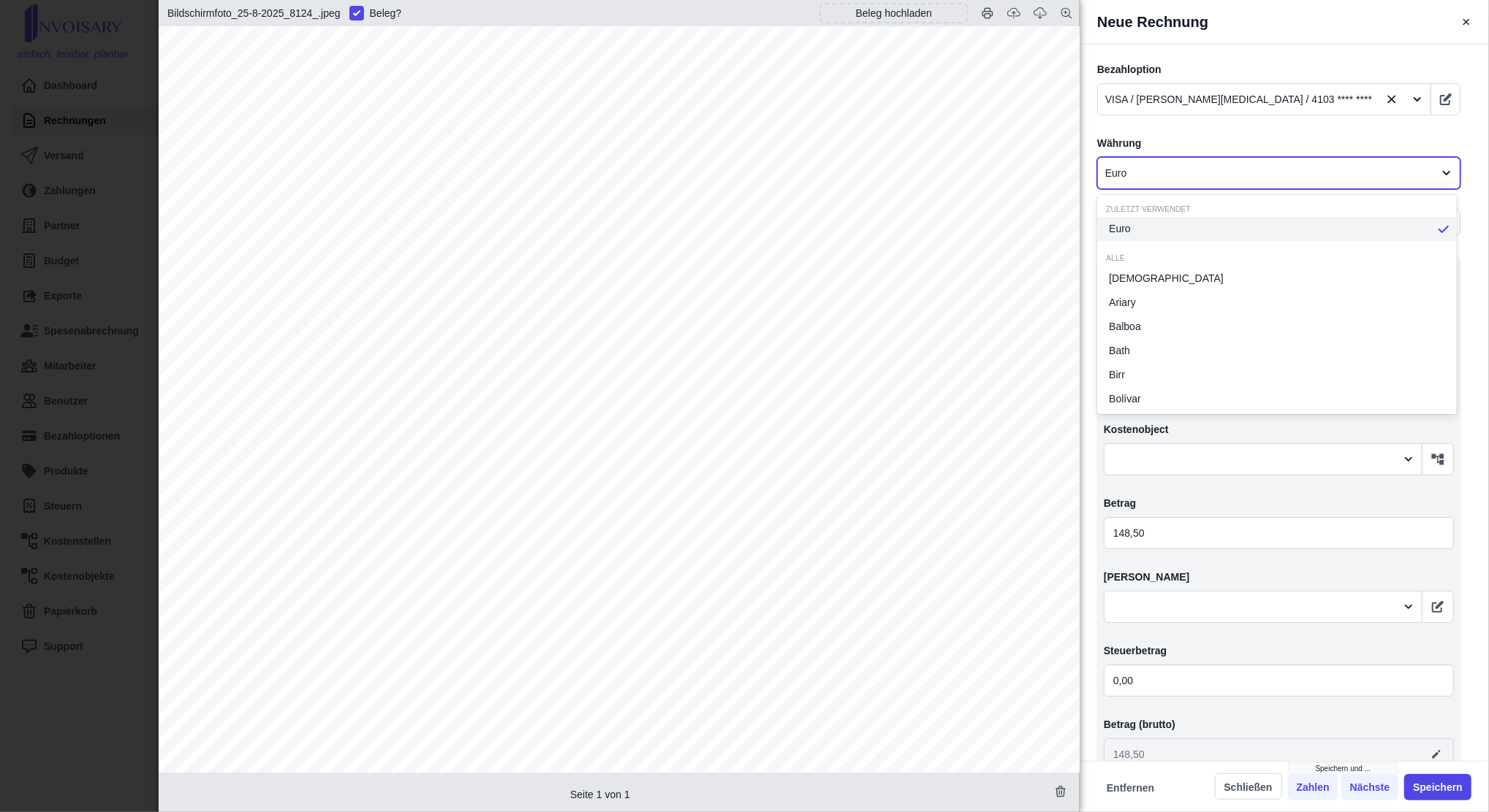
click at [1105, 172] on div at bounding box center [1266, 173] width 321 height 18
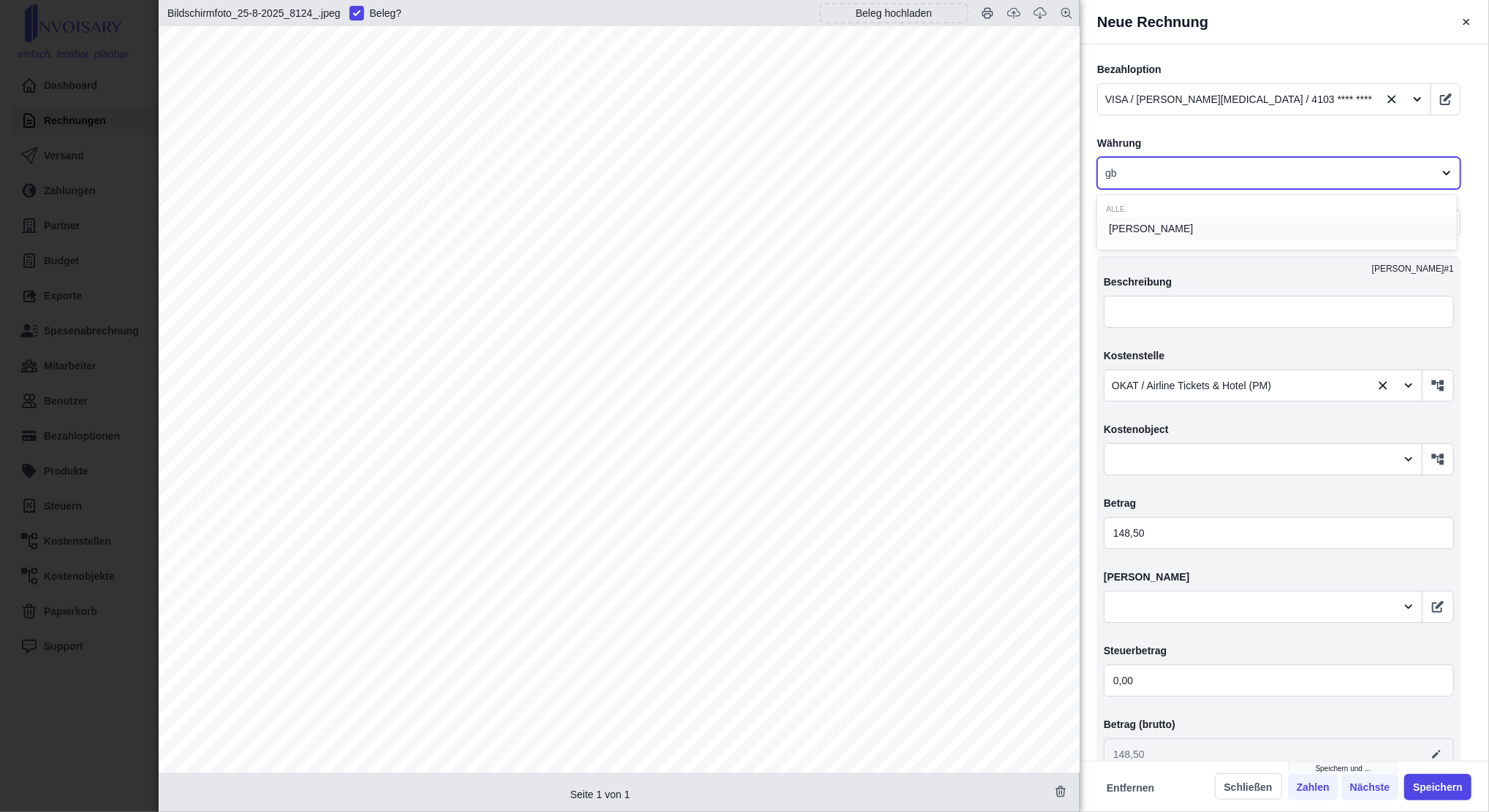
type input "gbp"
click at [1105, 234] on span "[PERSON_NAME]" at bounding box center [1150, 229] width 84 height 16
type input "THECASTLEHOTEL"
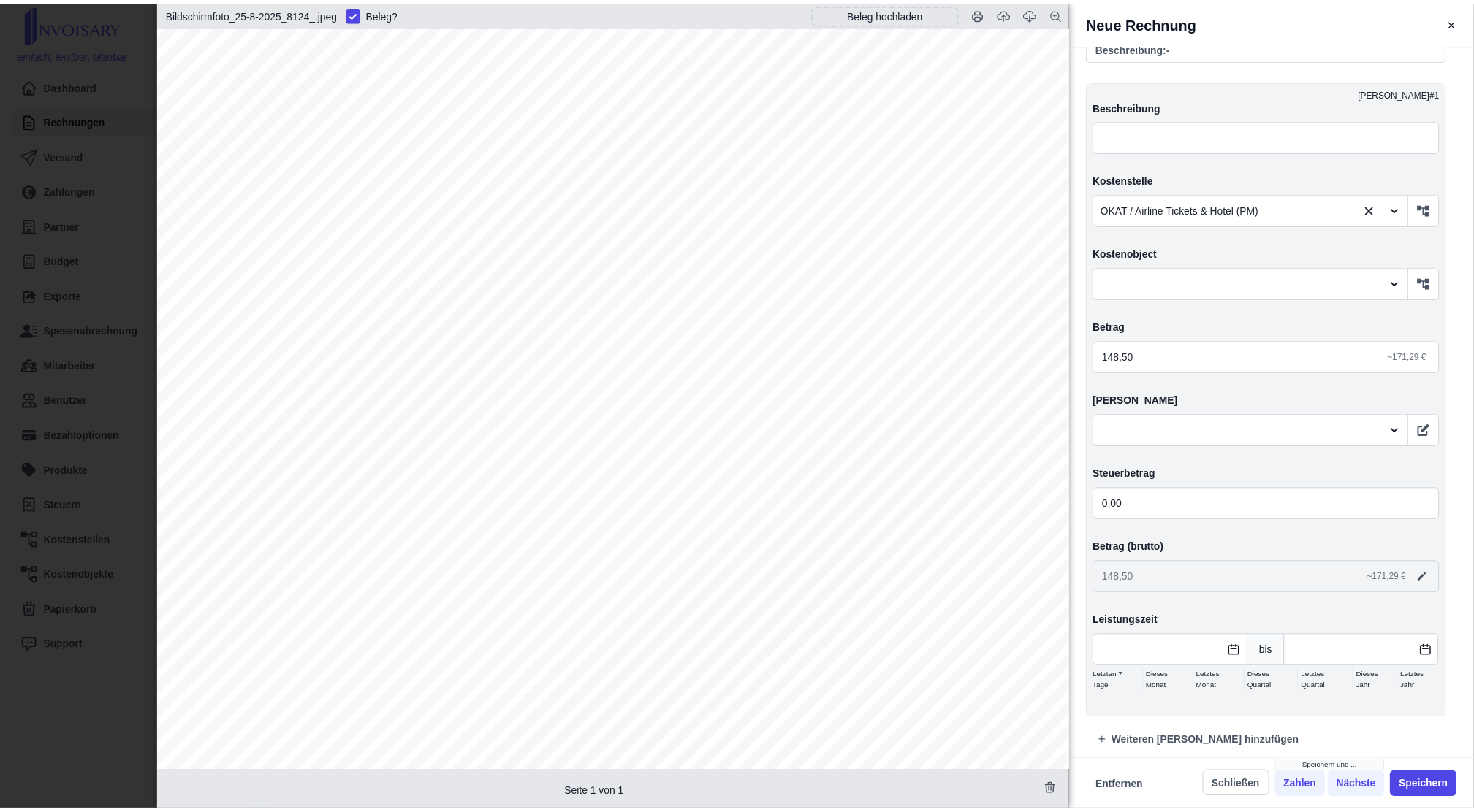
scroll to position [264, 0]
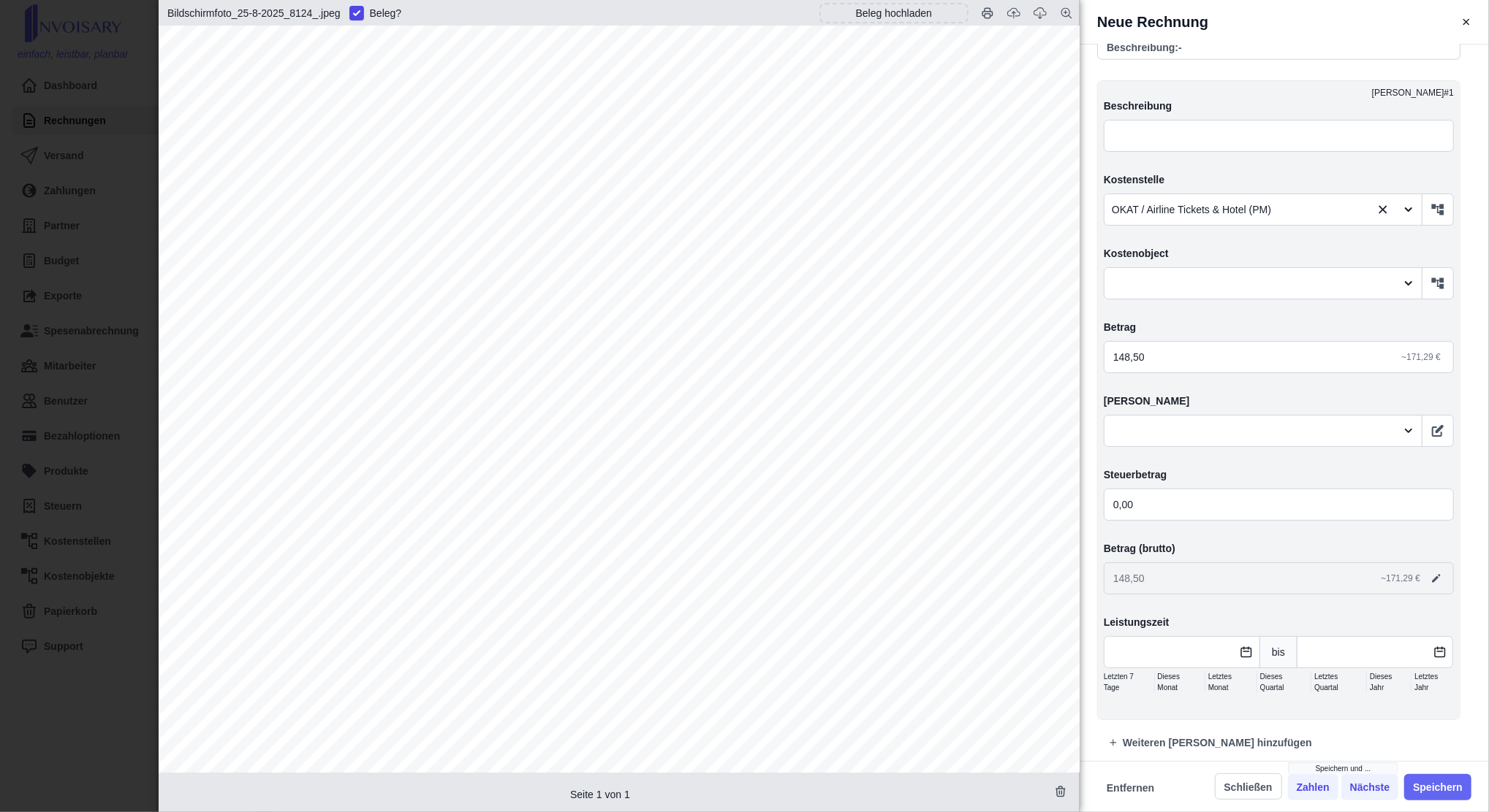
click at [1105, 608] on button "Speichern" at bounding box center [1437, 787] width 67 height 26
type input "THECASTLEHOTEL"
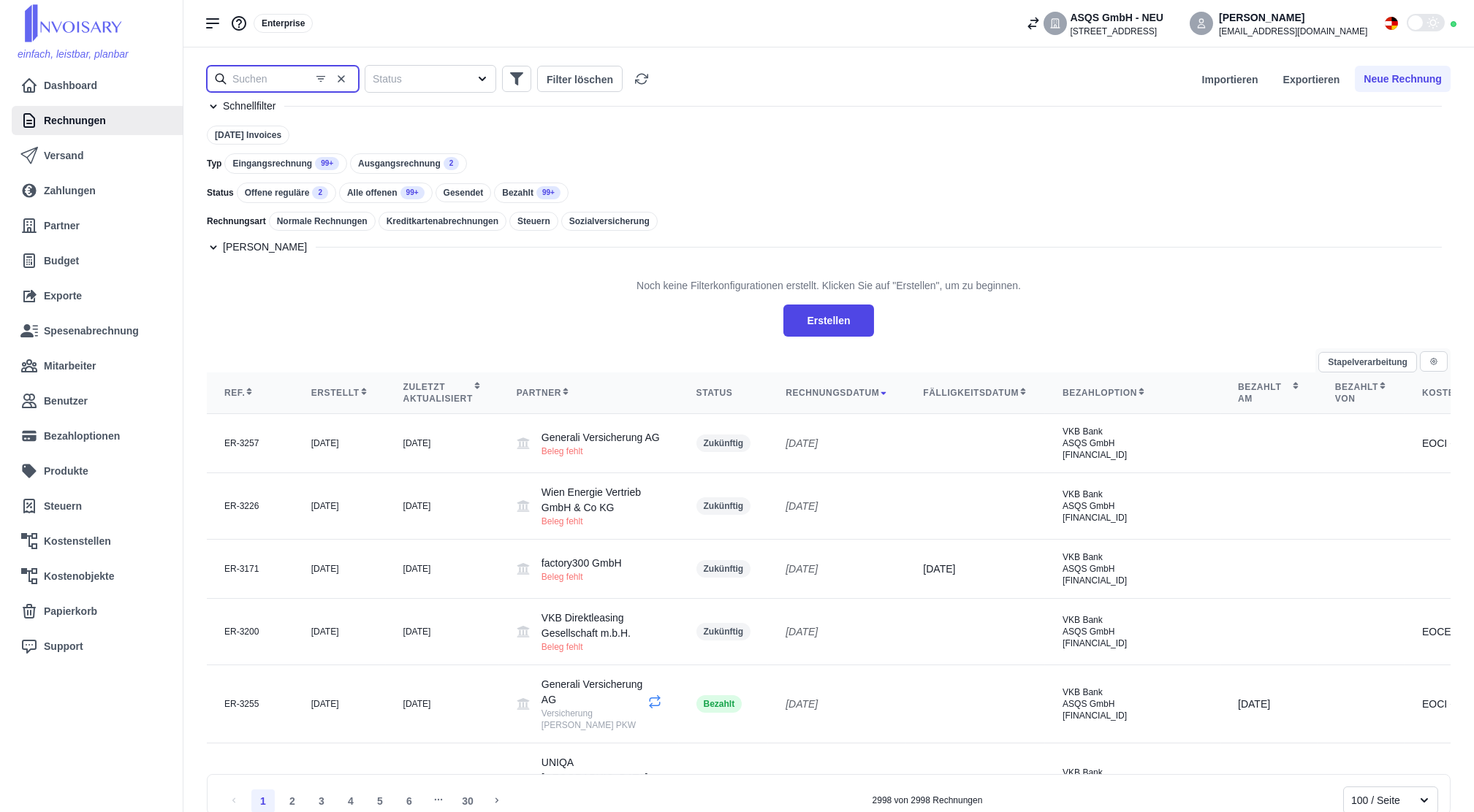
click at [296, 82] on input "text" at bounding box center [283, 79] width 152 height 26
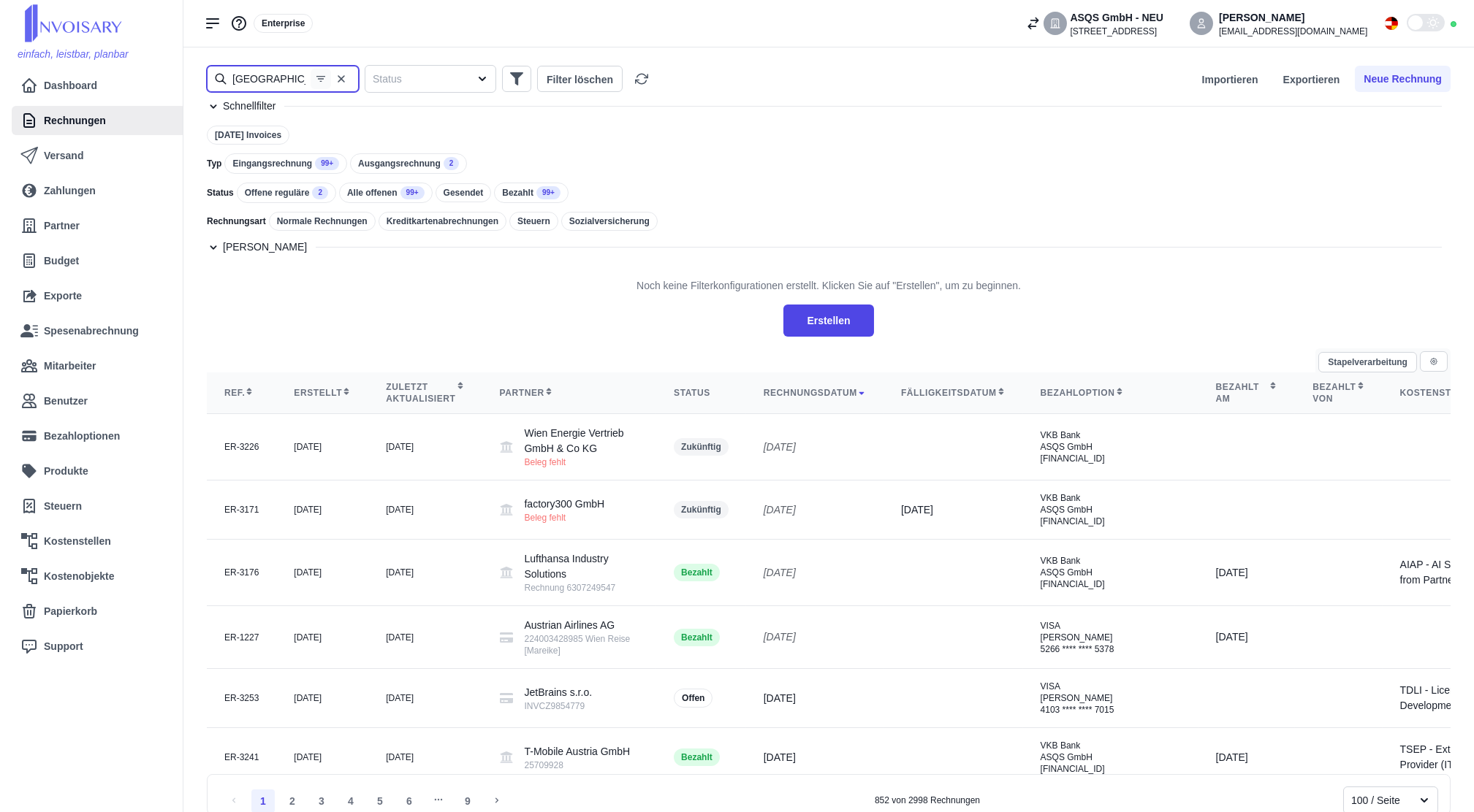
type input "[GEOGRAPHIC_DATA]"
click at [317, 80] on icon "button" at bounding box center [321, 79] width 11 height 11
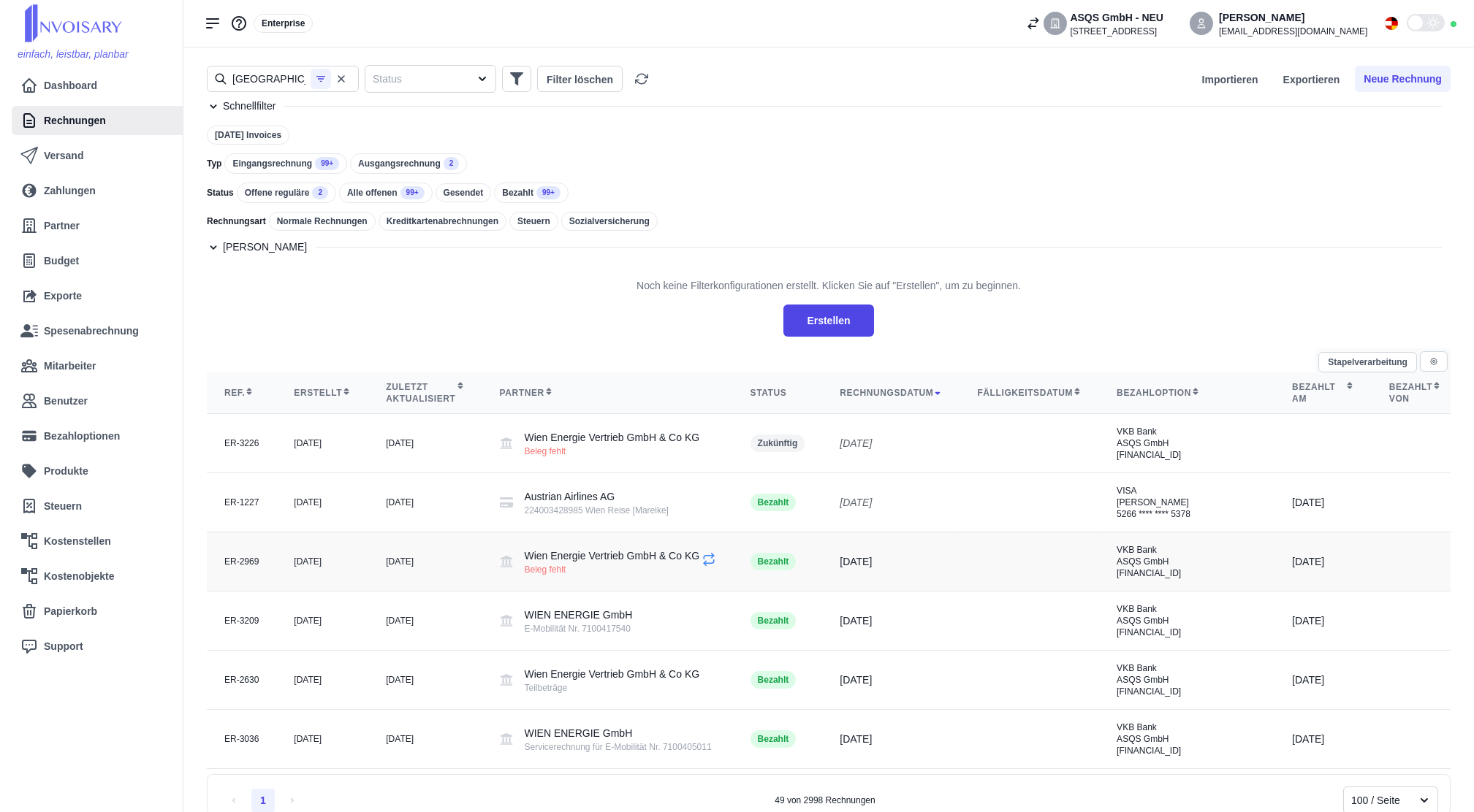
click at [405, 568] on div "[DATE]" at bounding box center [425, 562] width 79 height 11
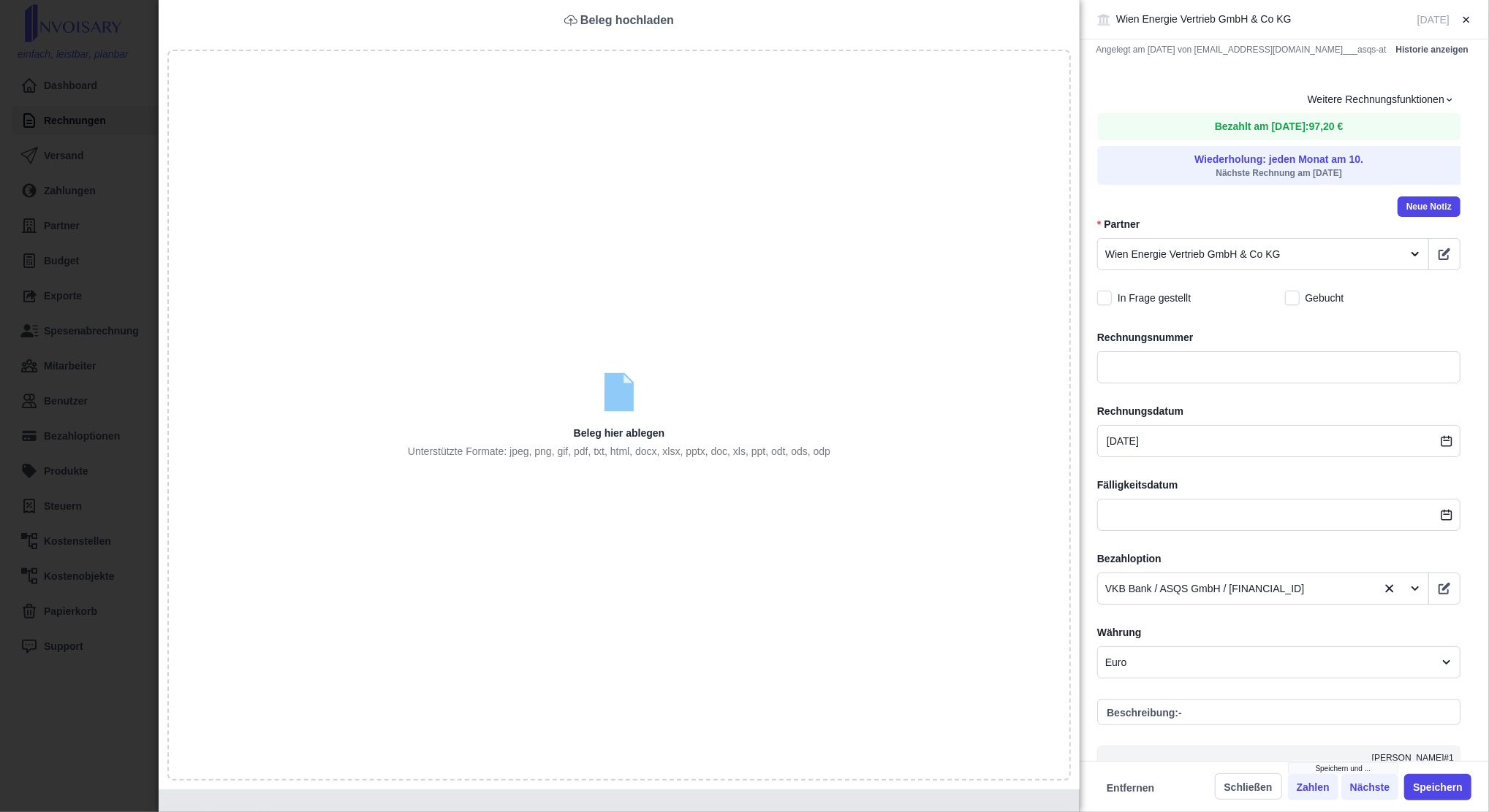
click at [61, 346] on div "Wien Energie Vertrieb GmbH & Co KG [DATE] Angelegt am [DATE] von [EMAIL_ADDRESS…" at bounding box center [744, 406] width 1489 height 812
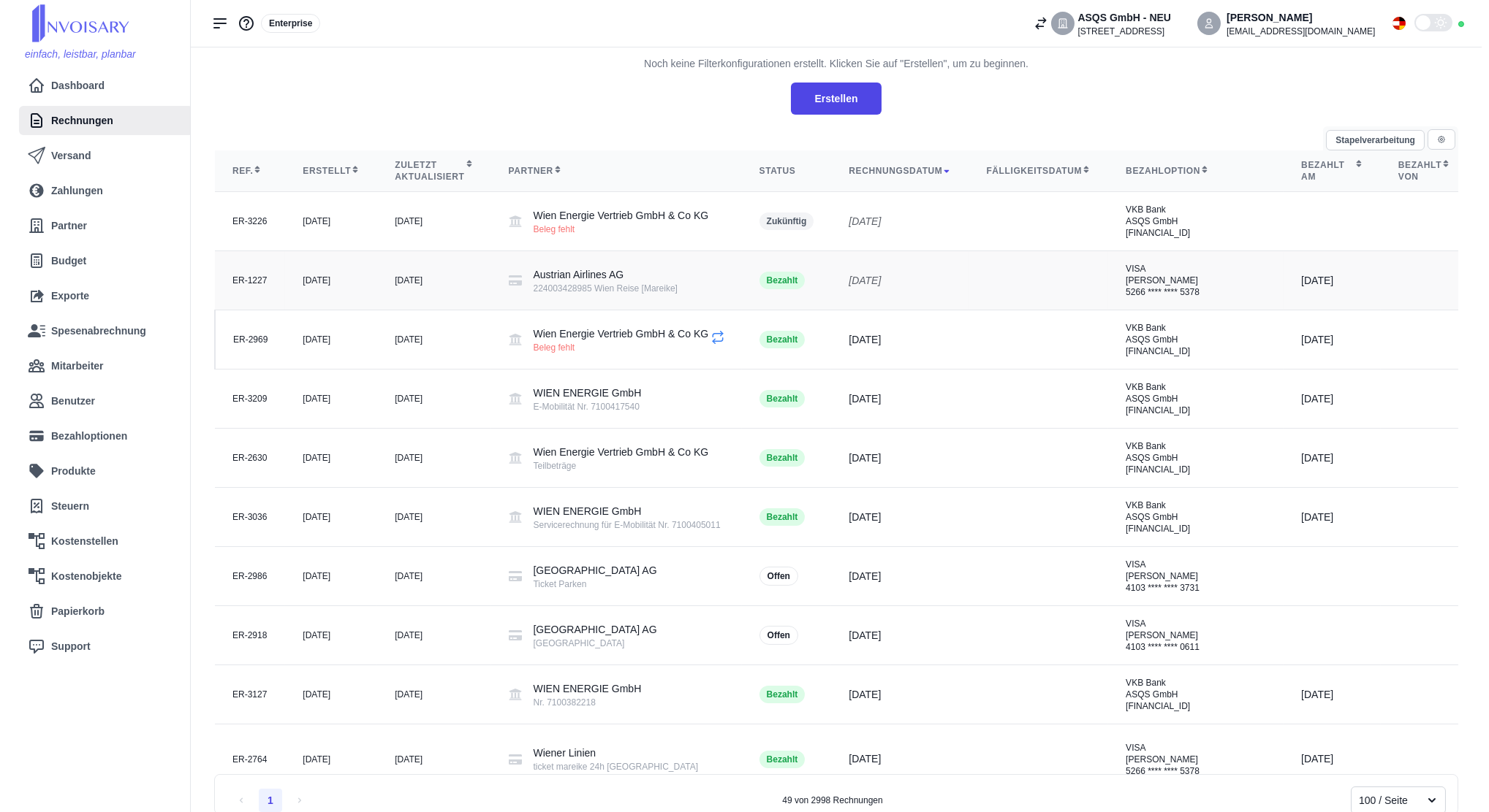
scroll to position [236, 0]
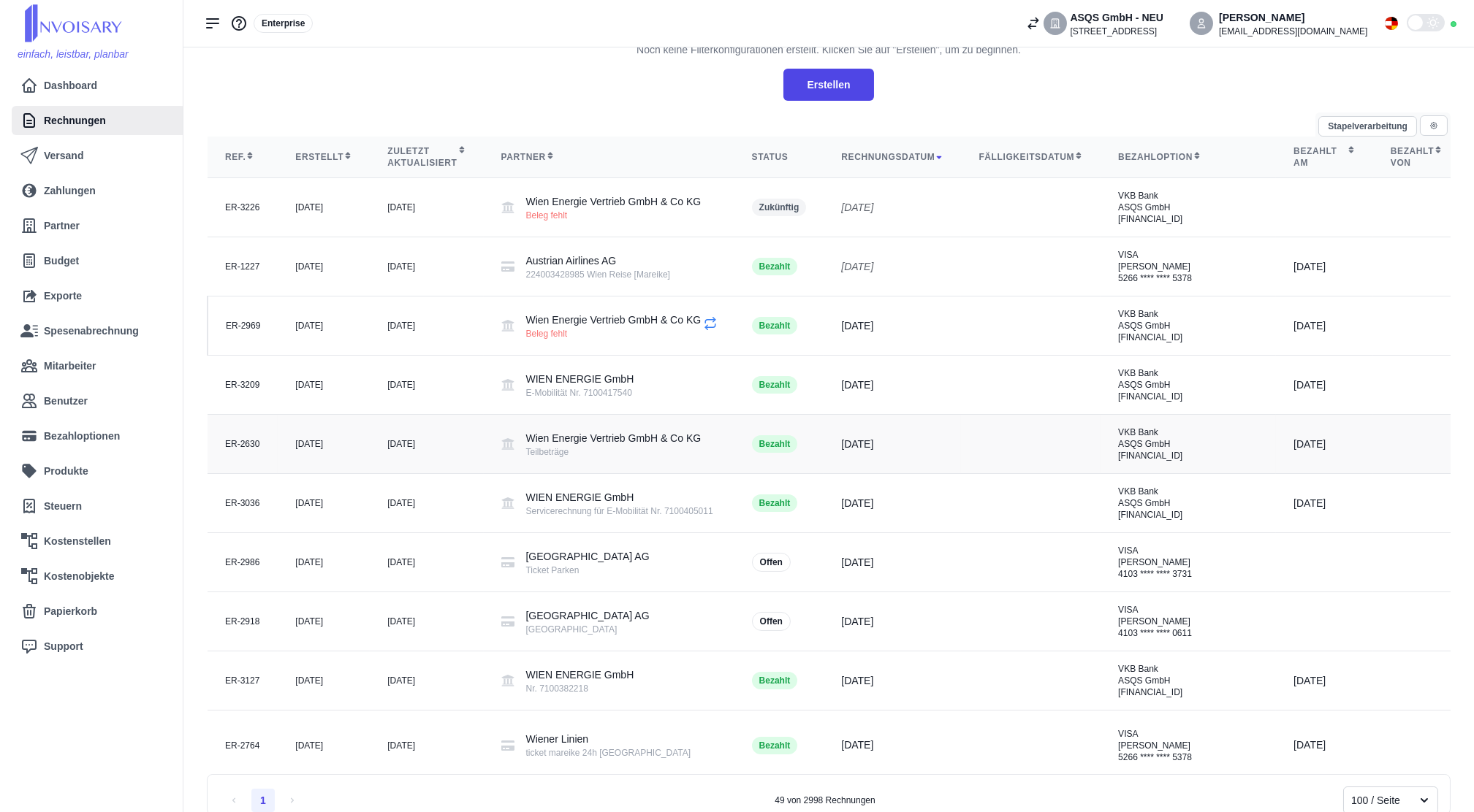
click at [372, 474] on td "[DATE]" at bounding box center [426, 444] width 113 height 59
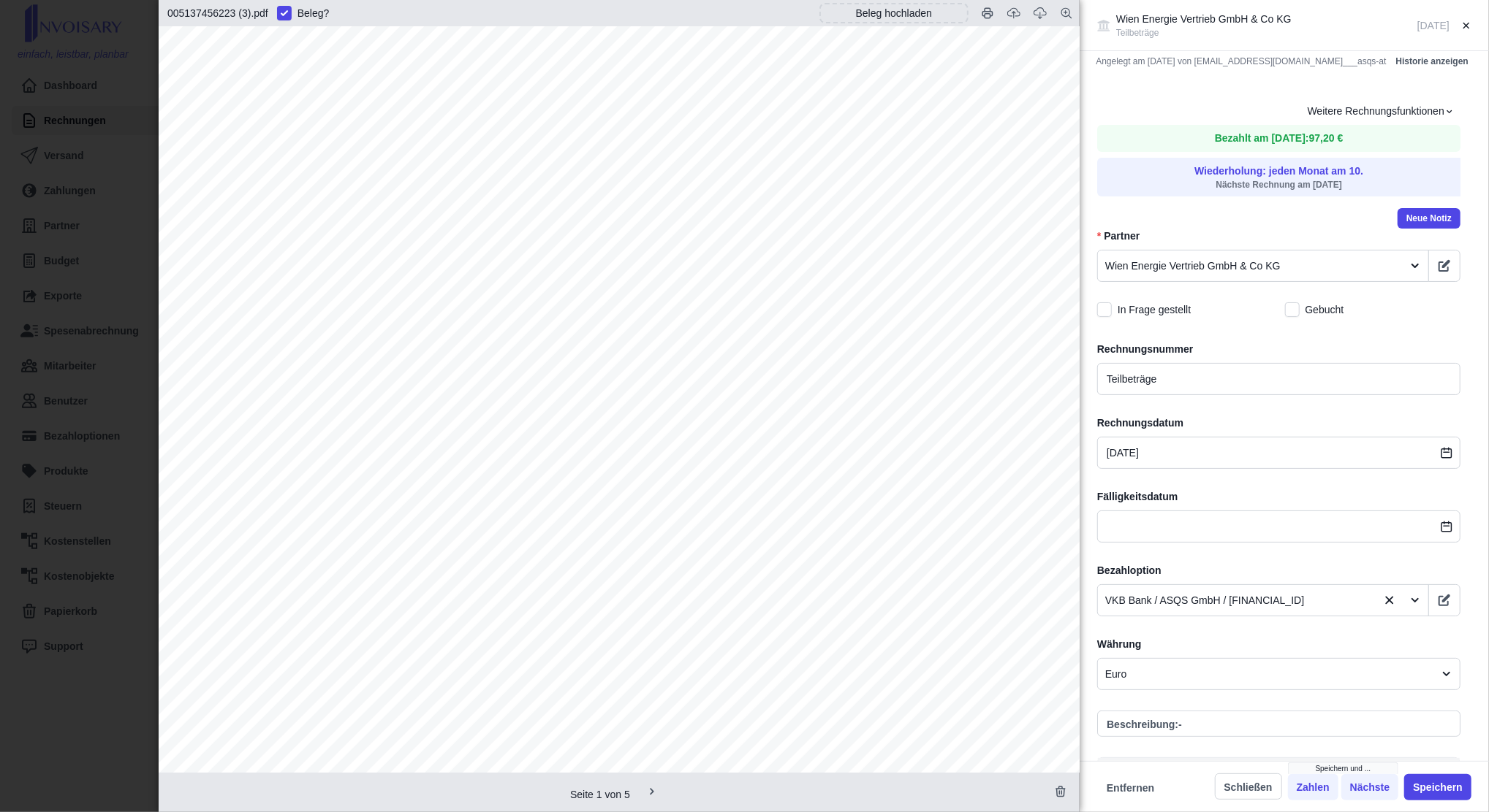
click at [358, 482] on div "Wien Energie Vertrieb GmbH & Co KG | [GEOGRAPHIC_DATA] | Postfach 520 ASQS GmbH…" at bounding box center [619, 677] width 921 height 1303
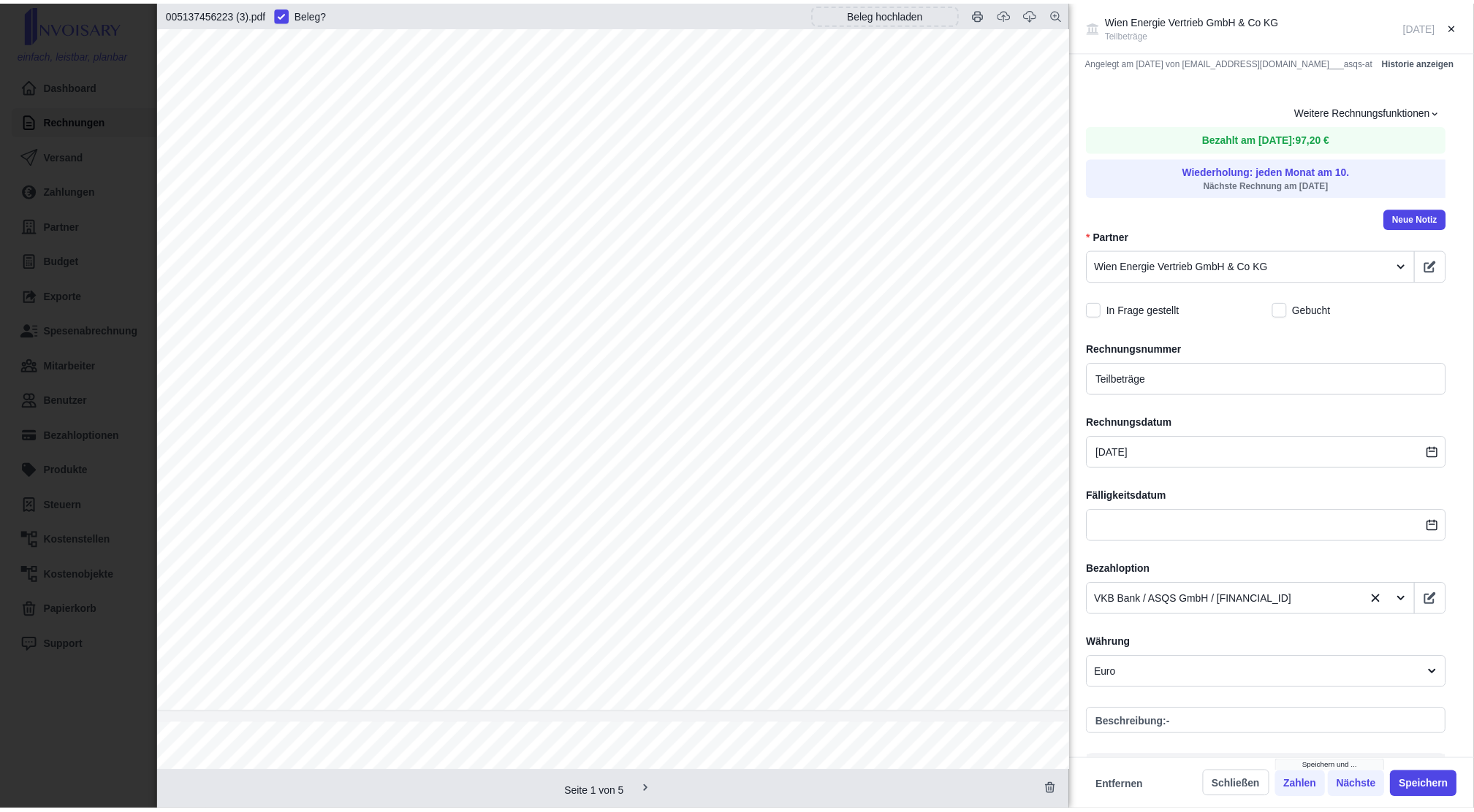
scroll to position [615, 15]
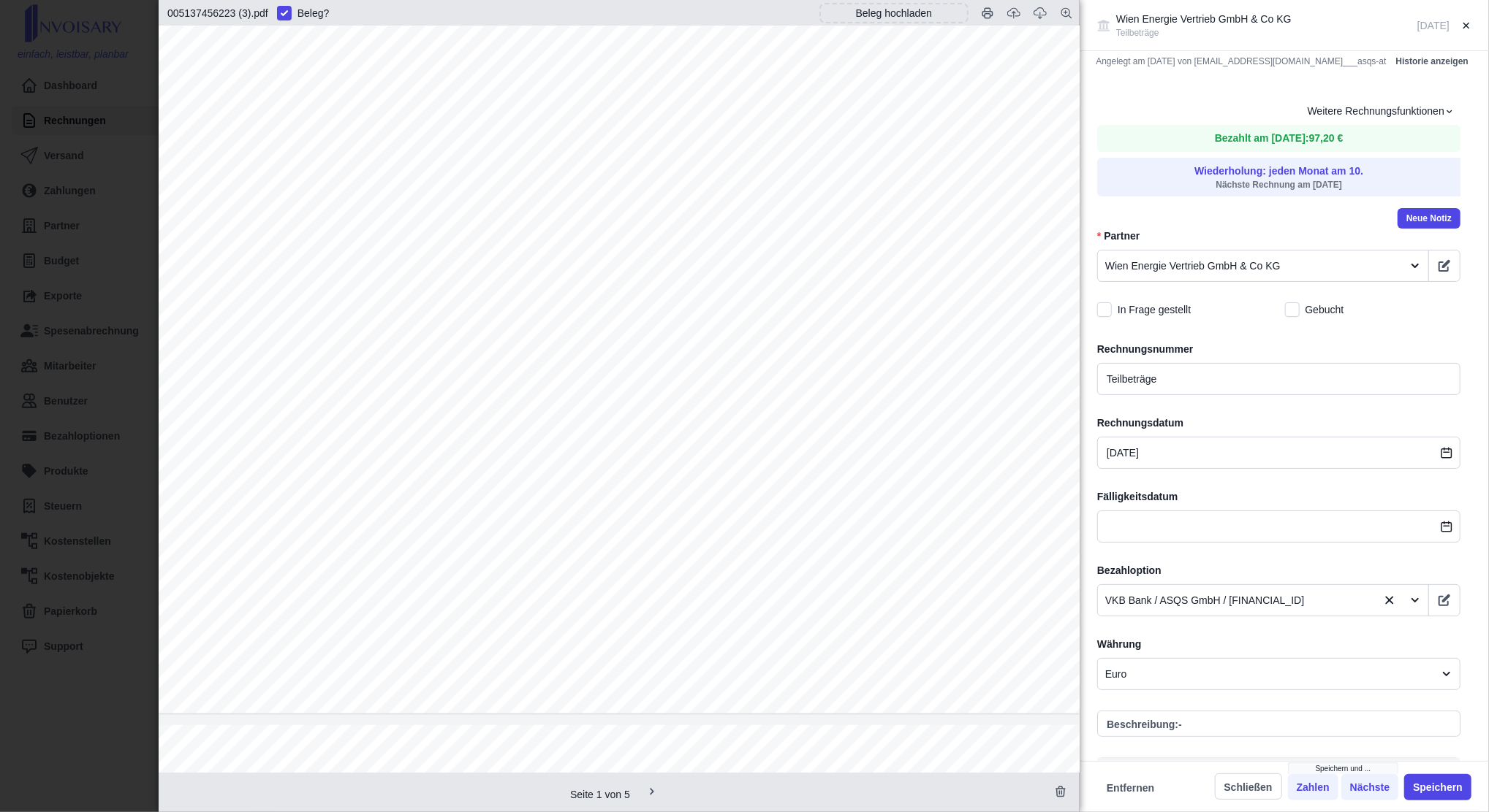
click at [77, 278] on div "Wien Energie Vertrieb GmbH & Co KG Teilbeträge [DATE] Angelegt am [DATE] von [E…" at bounding box center [744, 406] width 1489 height 812
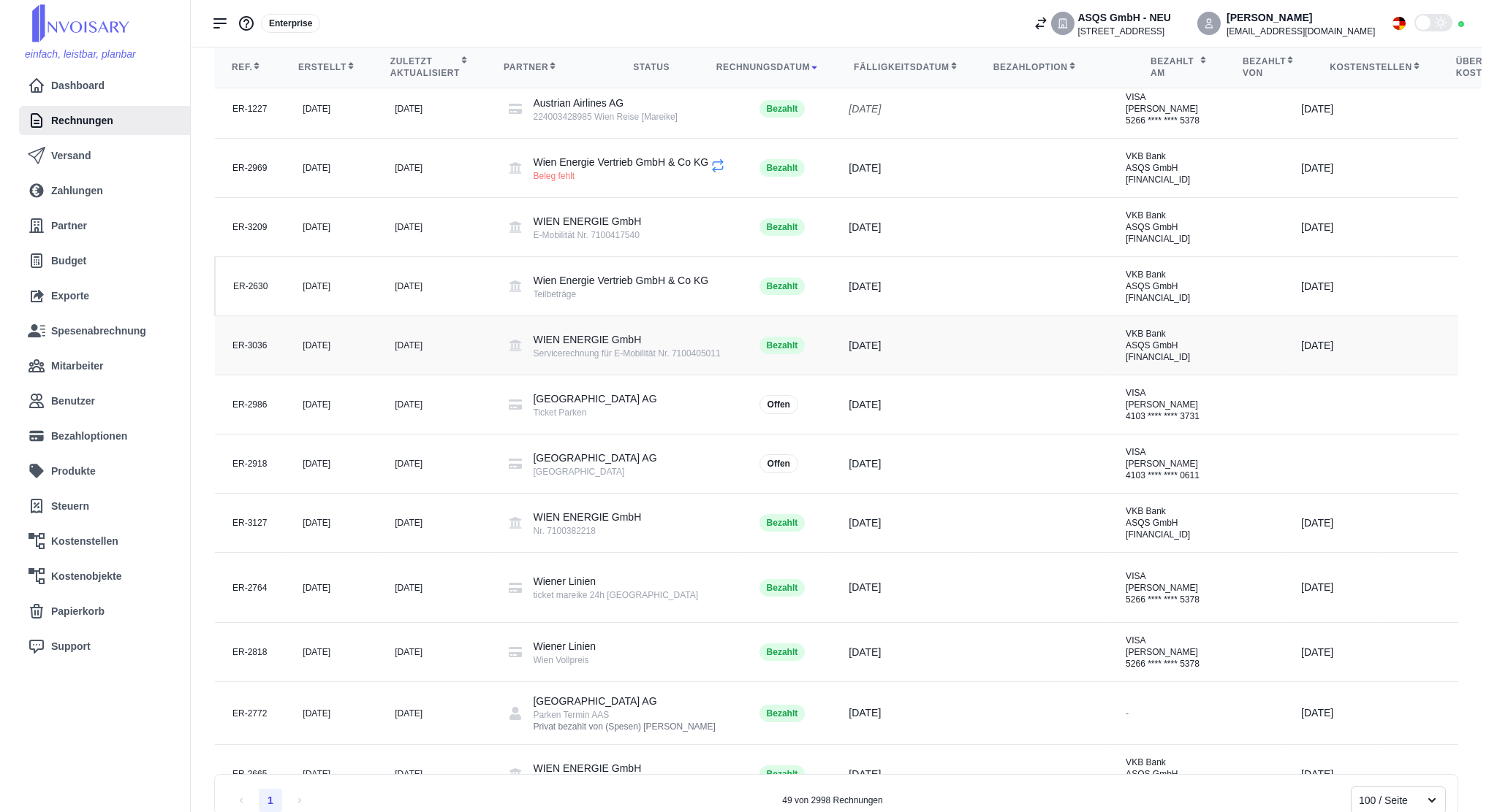
scroll to position [396, 0]
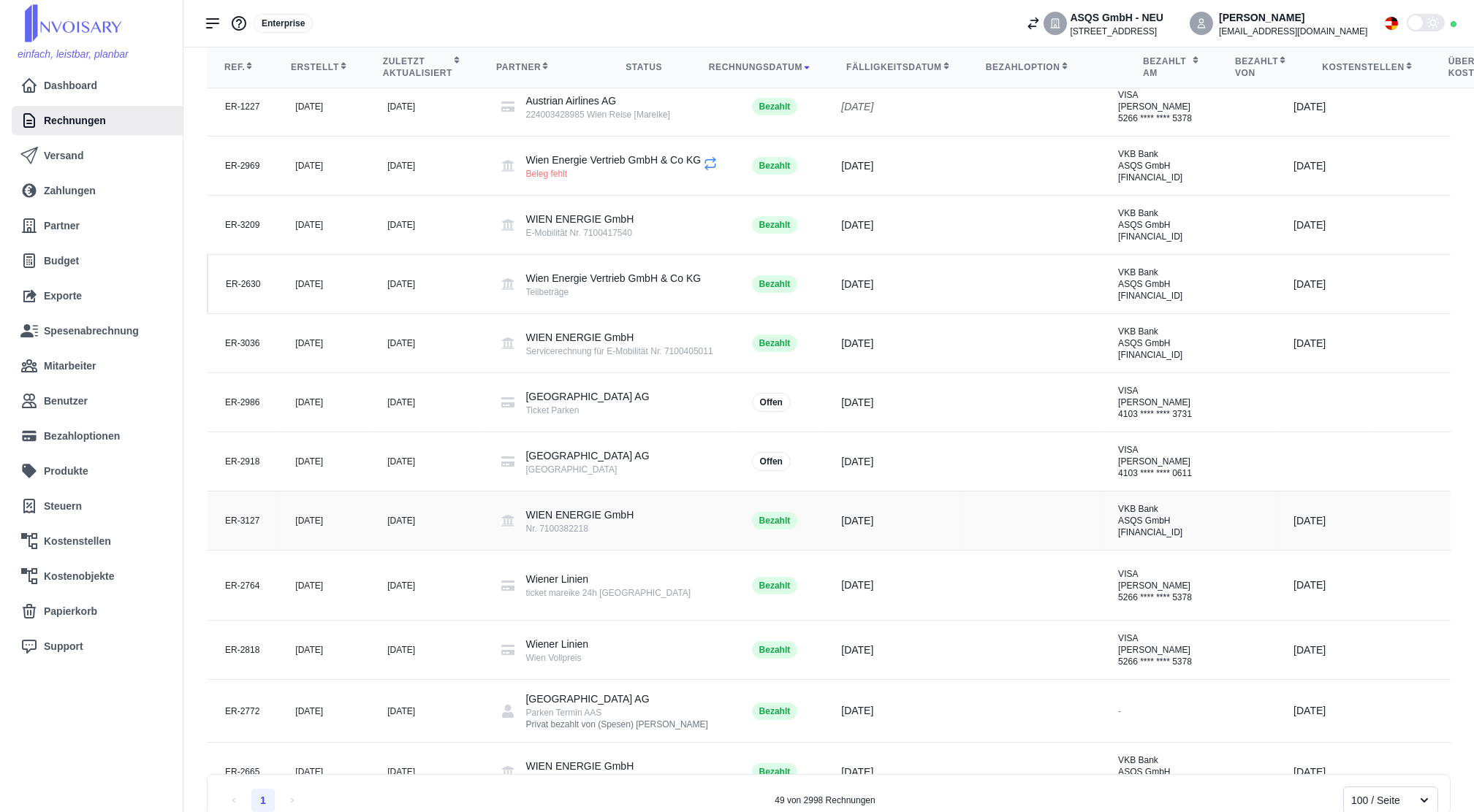
click at [374, 551] on td "[DATE]" at bounding box center [426, 521] width 113 height 59
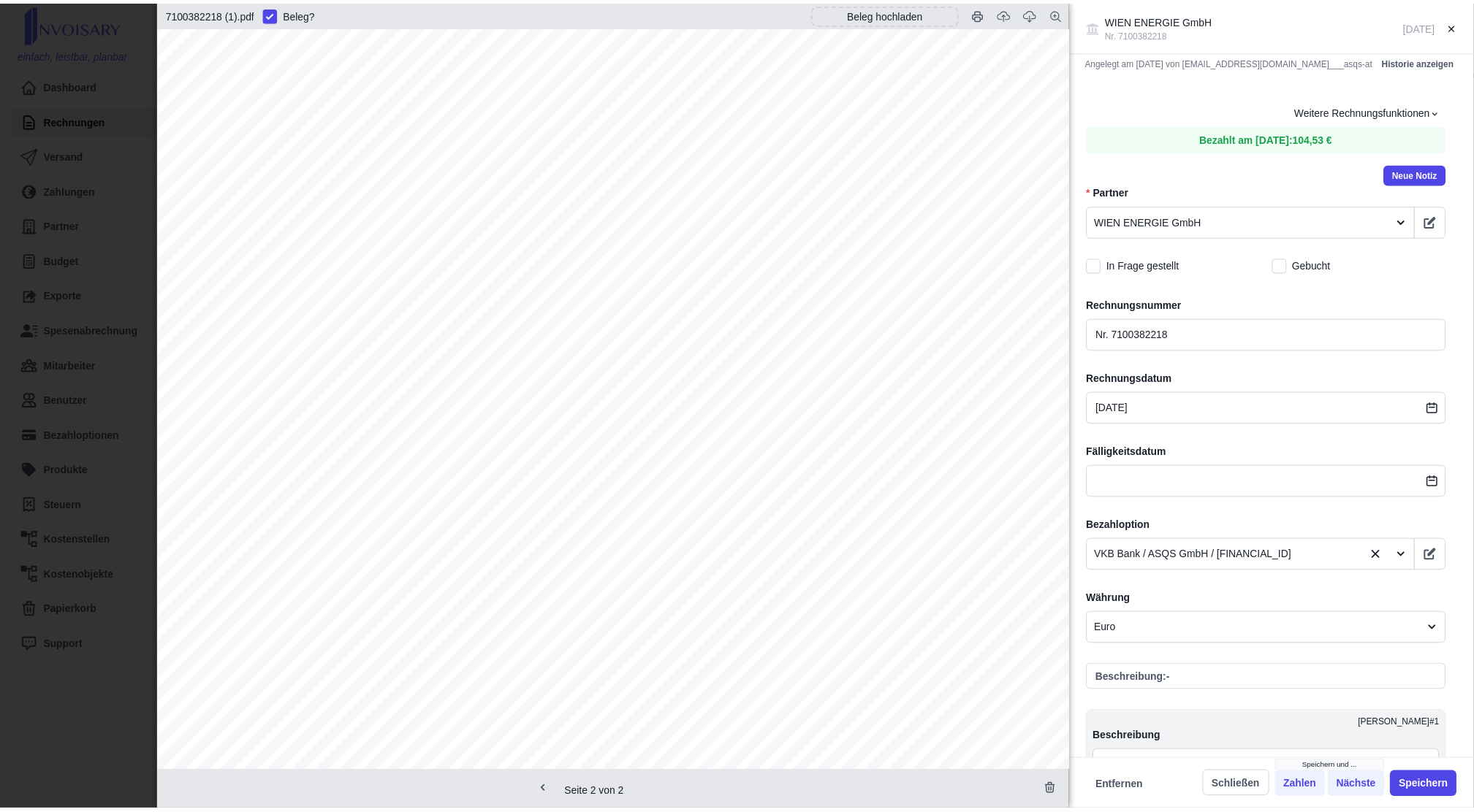
scroll to position [1752, 0]
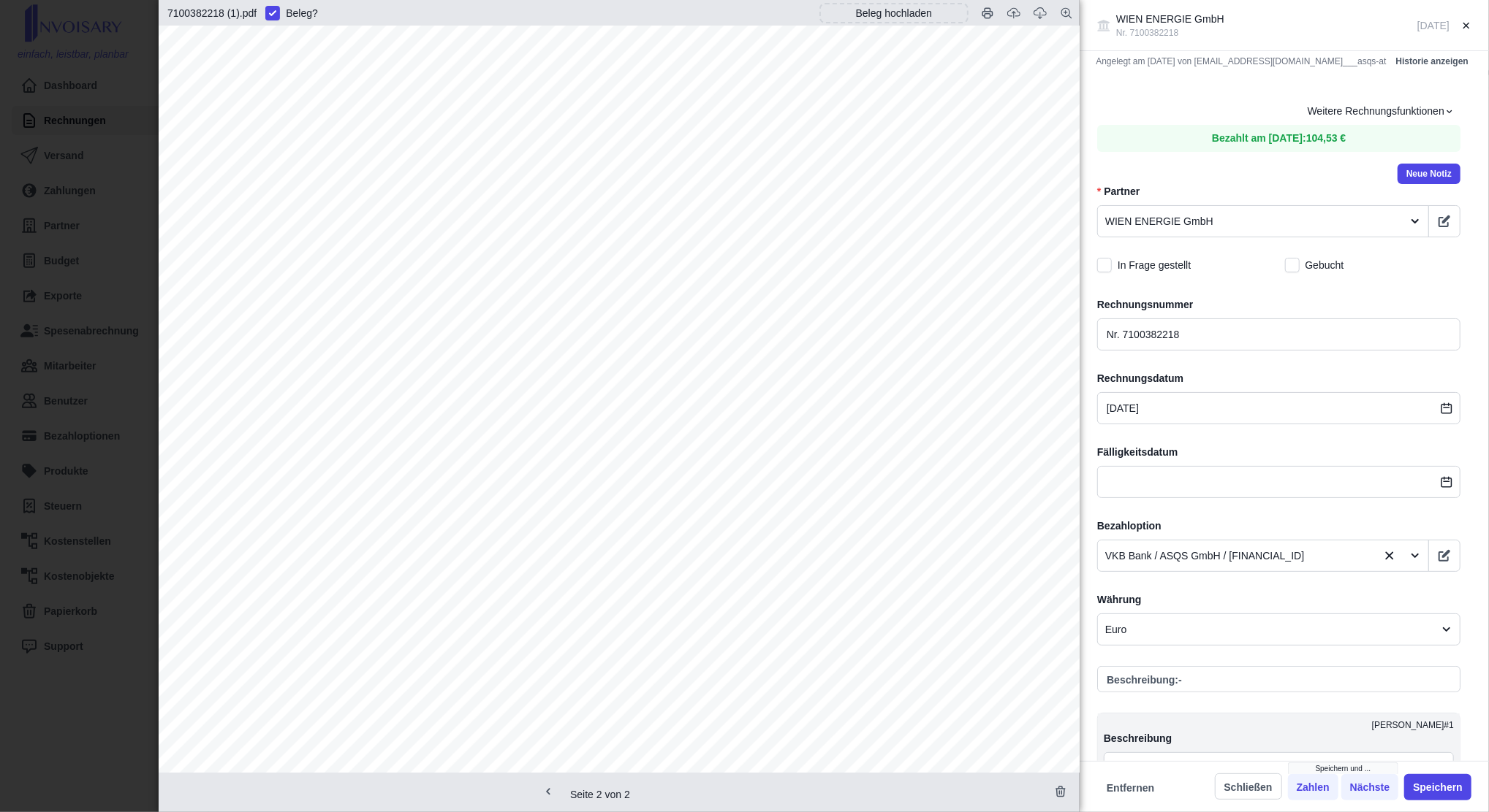
click at [56, 360] on div "WIEN ENERGIE GmbH Nr. 7100382218 [DATE] Angelegt am [DATE] von [EMAIL_ADDRESS][…" at bounding box center [744, 406] width 1489 height 812
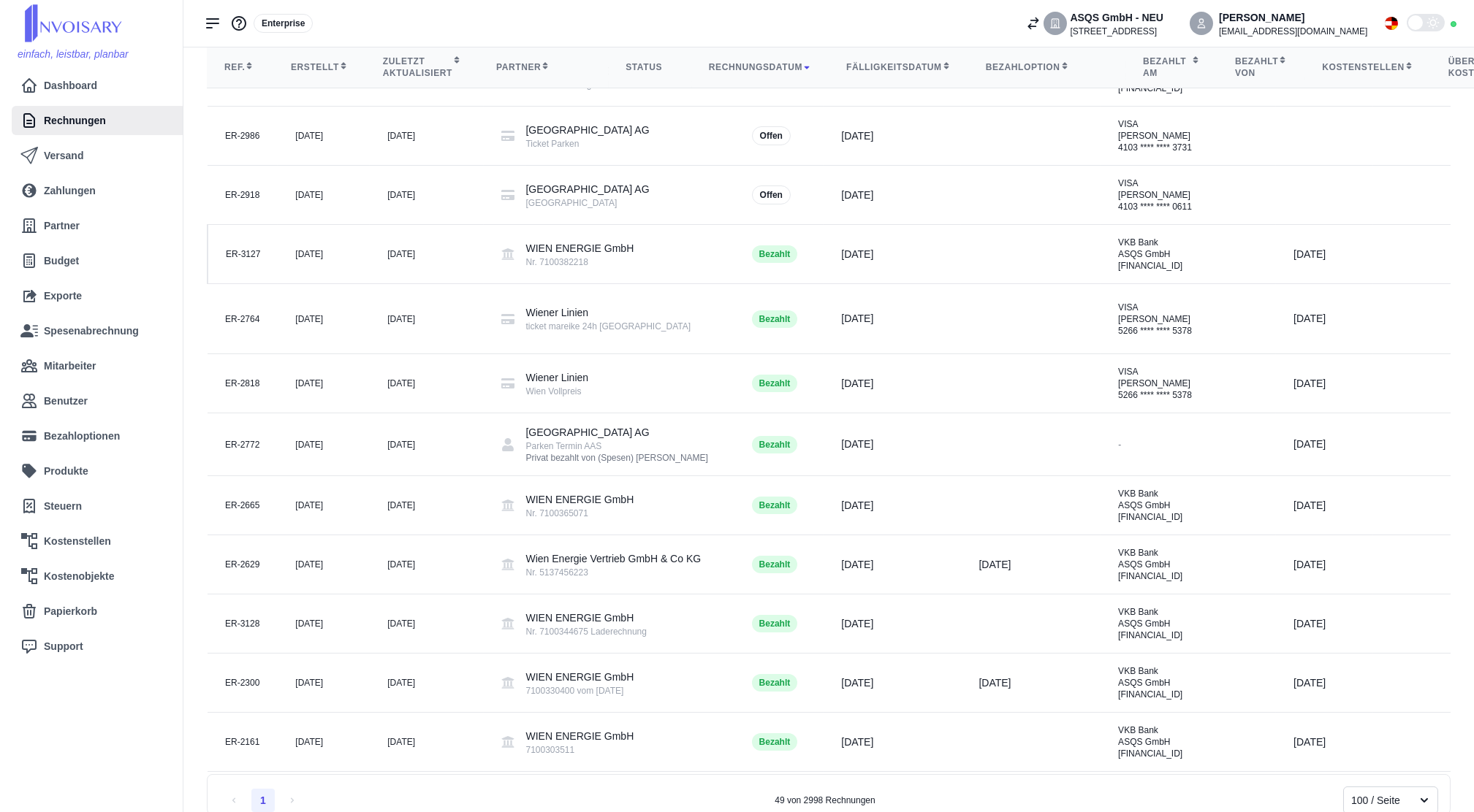
scroll to position [666, 0]
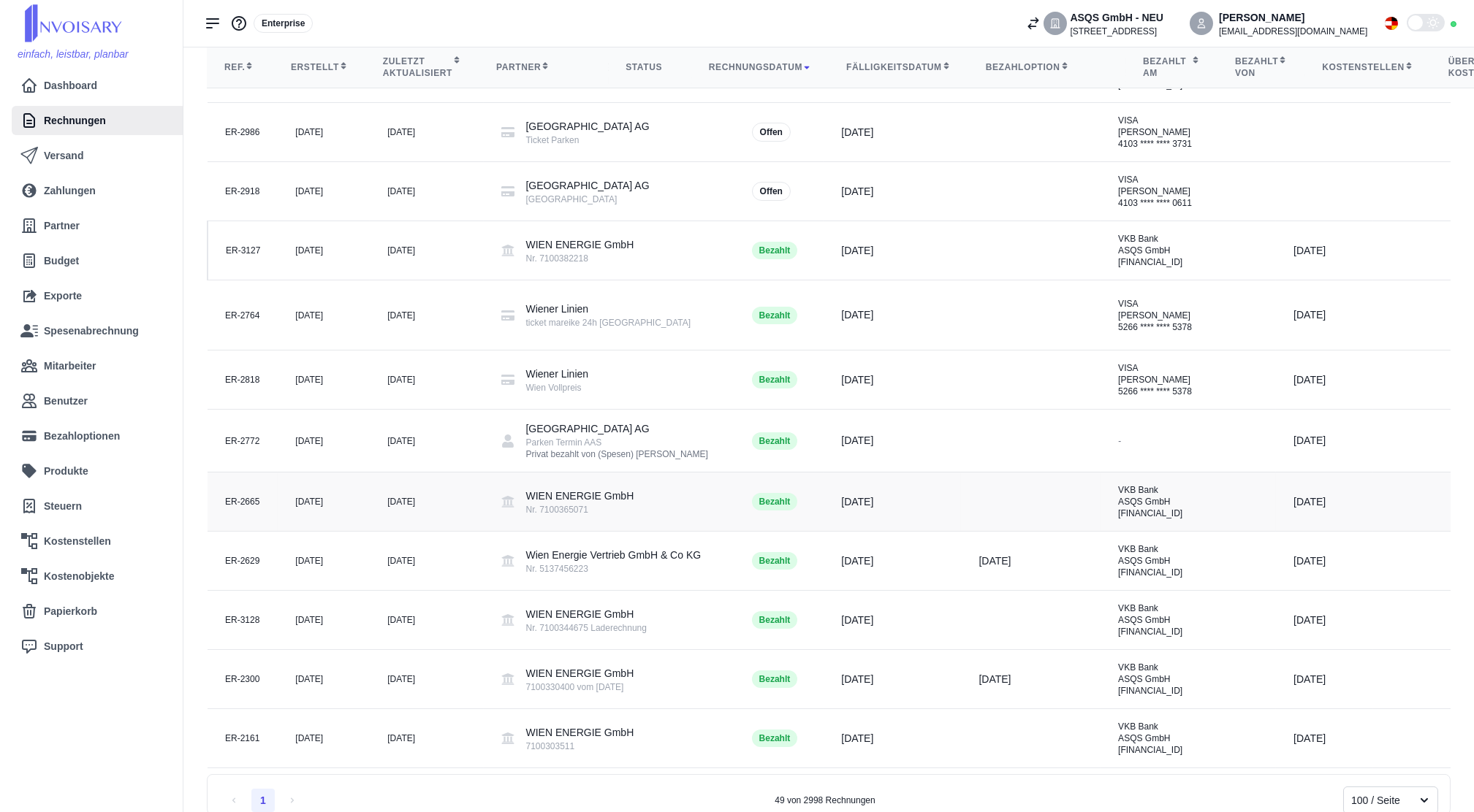
click at [320, 532] on td "[DATE]" at bounding box center [323, 502] width 92 height 59
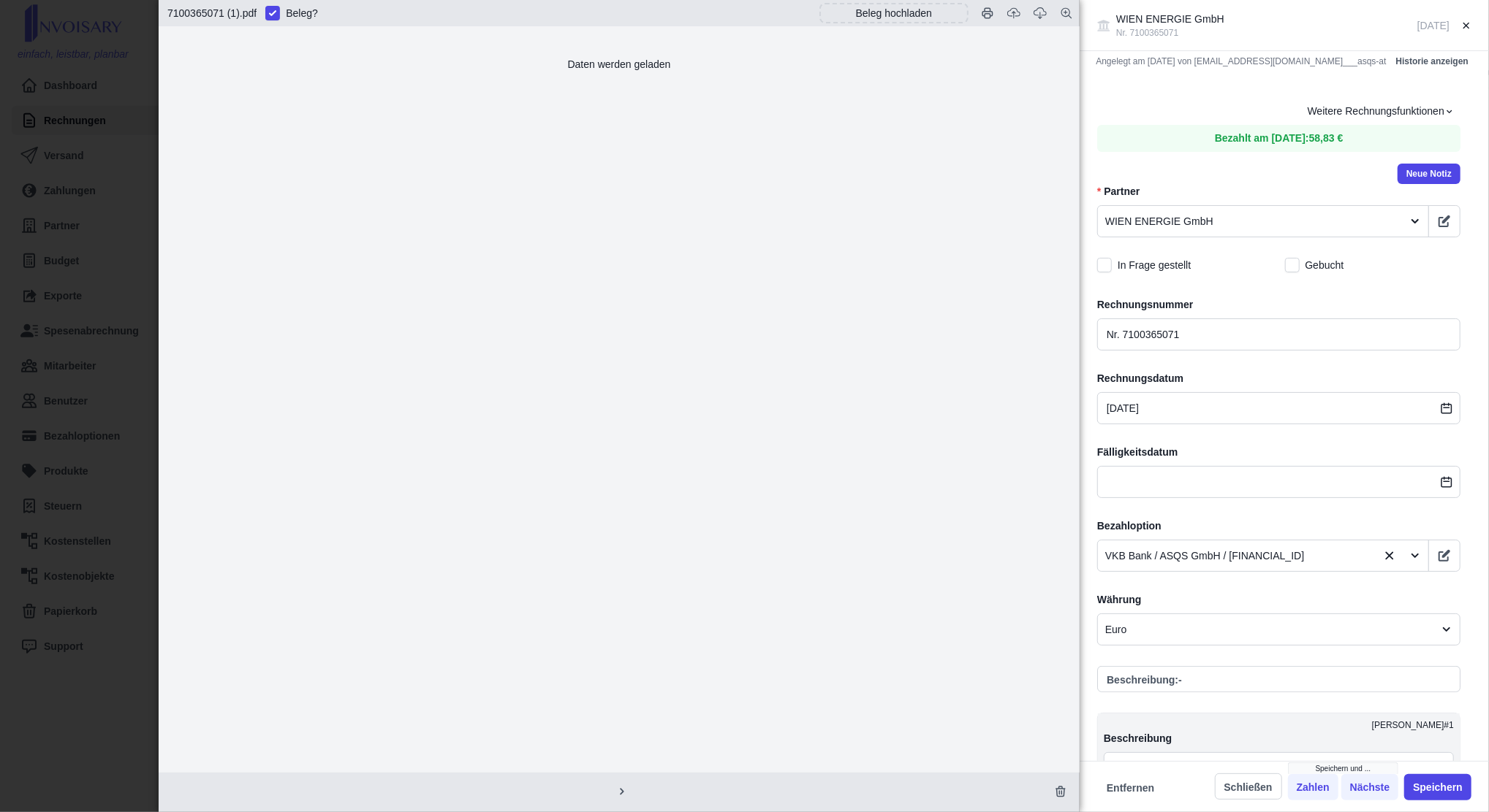
click at [134, 422] on div "WIEN ENERGIE GmbH Nr. 7100365071 [DATE] Angelegt am [DATE] von [EMAIL_ADDRESS][…" at bounding box center [744, 406] width 1489 height 812
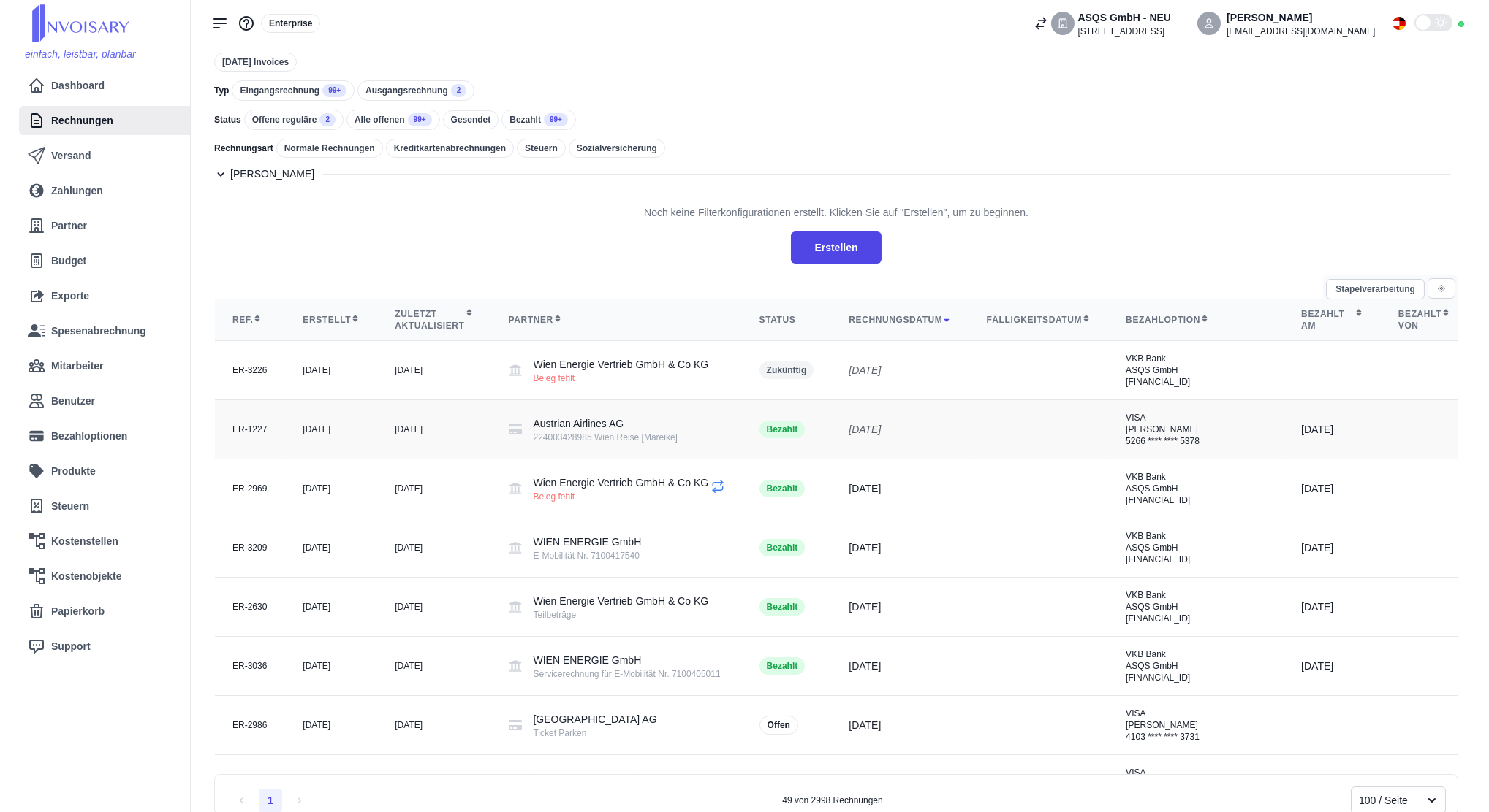
scroll to position [78, 0]
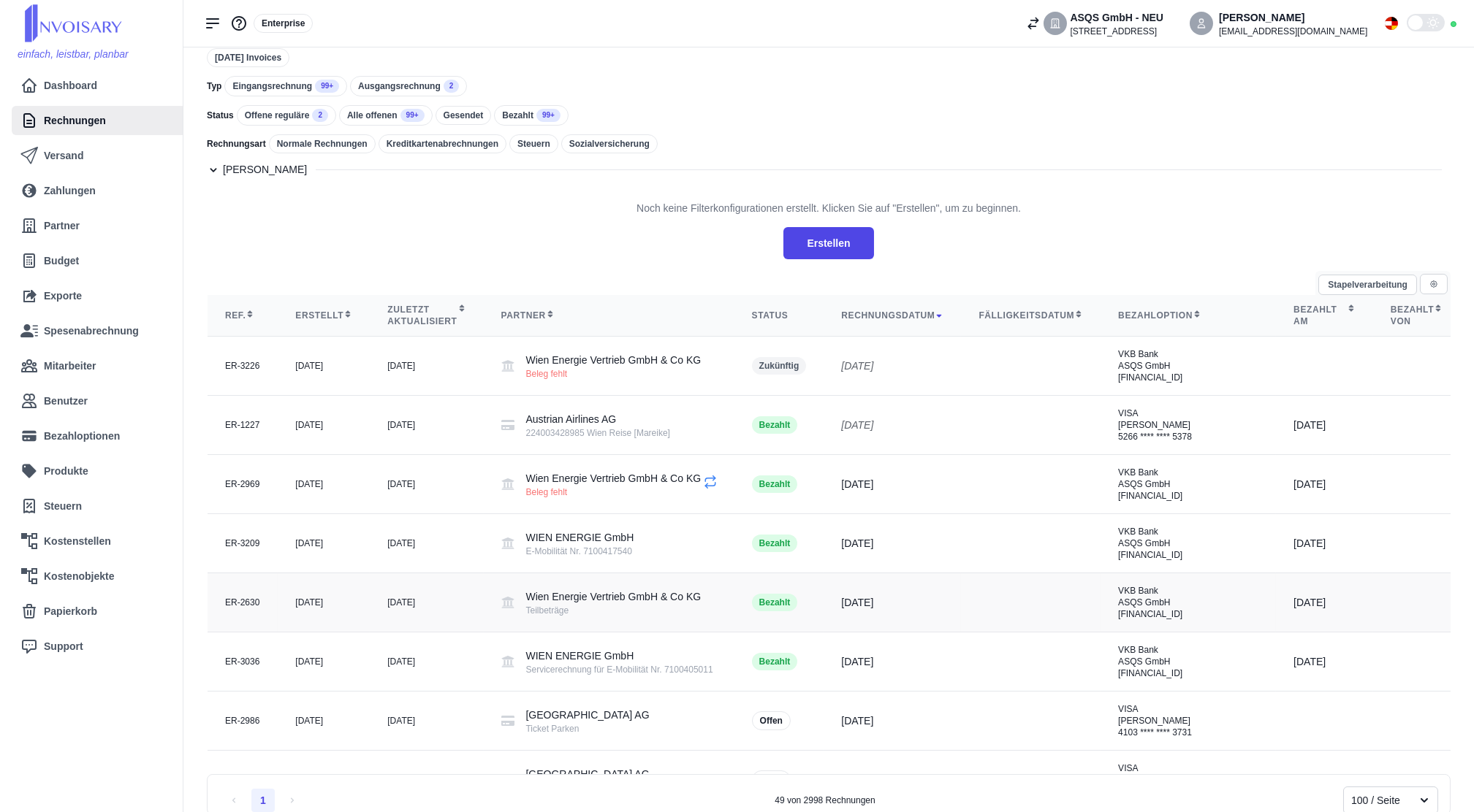
click at [430, 608] on div "[DATE]" at bounding box center [426, 603] width 79 height 11
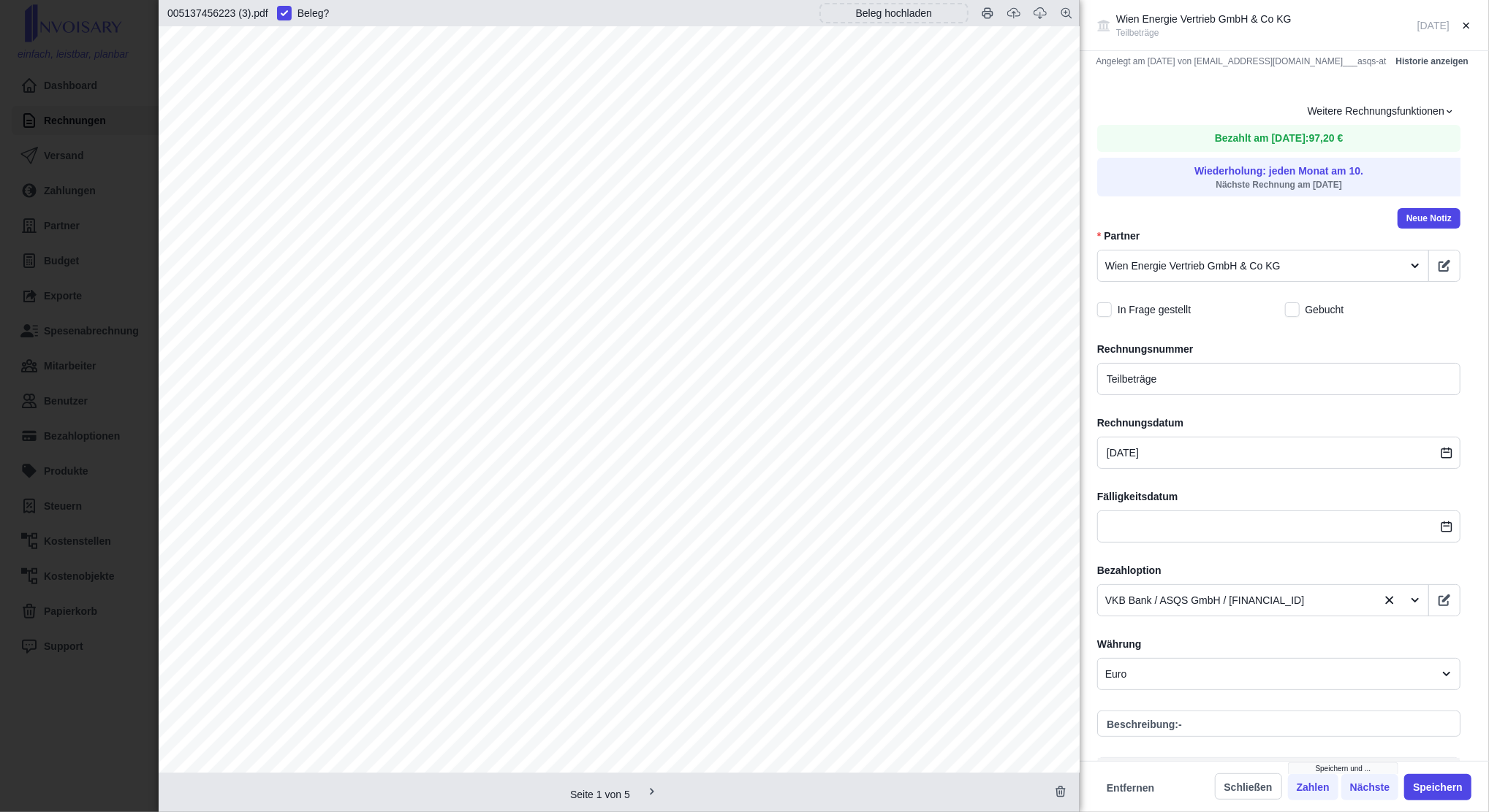
click at [823, 348] on span "Kundennummer: 1202143504" at bounding box center [789, 348] width 164 height 12
copy span "1202143504"
